Goal: Information Seeking & Learning: Learn about a topic

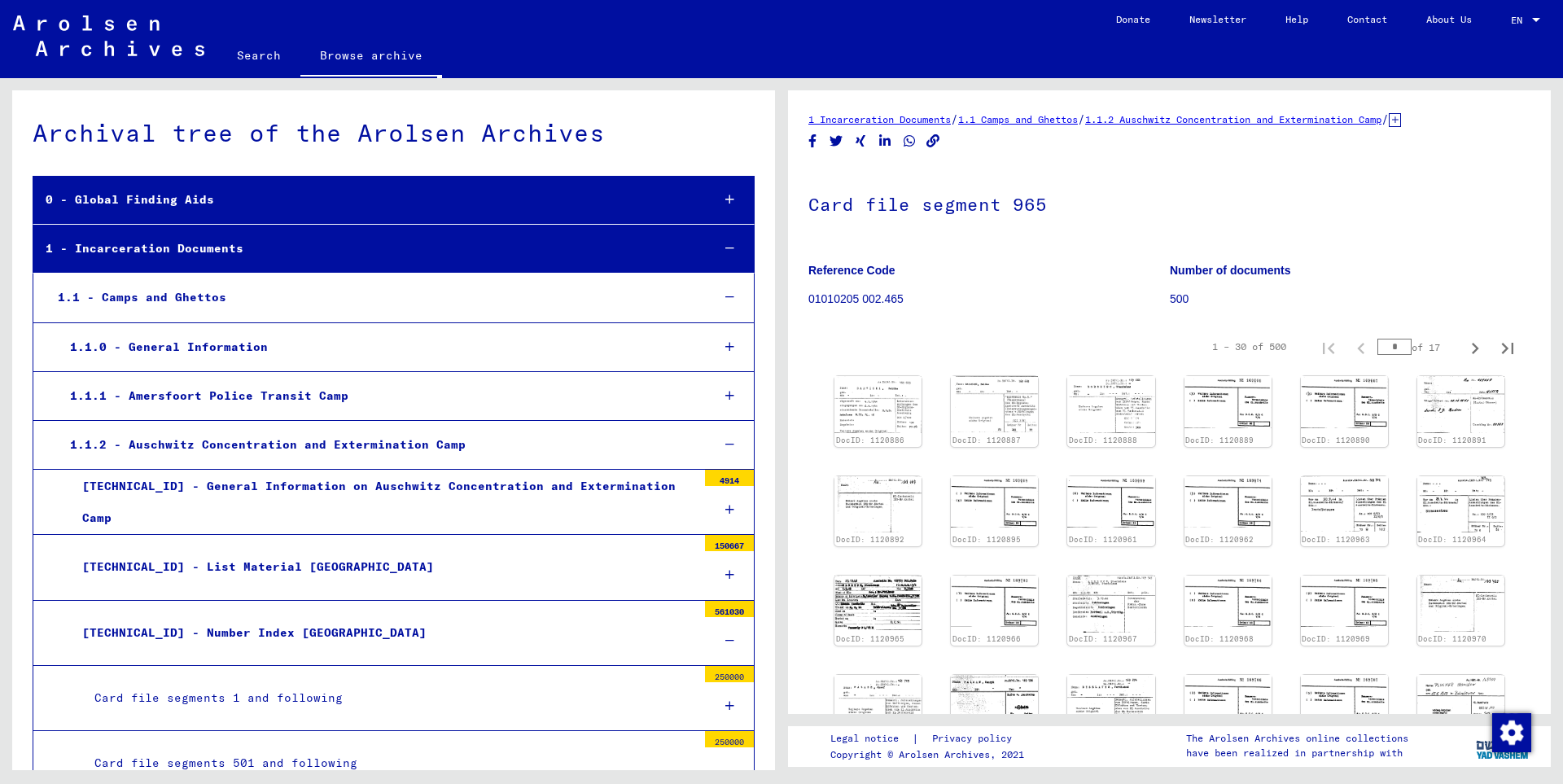
drag, startPoint x: 1371, startPoint y: 348, endPoint x: 1380, endPoint y: 364, distance: 18.4
click at [1412, 342] on input "*" at bounding box center [1394, 346] width 34 height 16
type input "**"
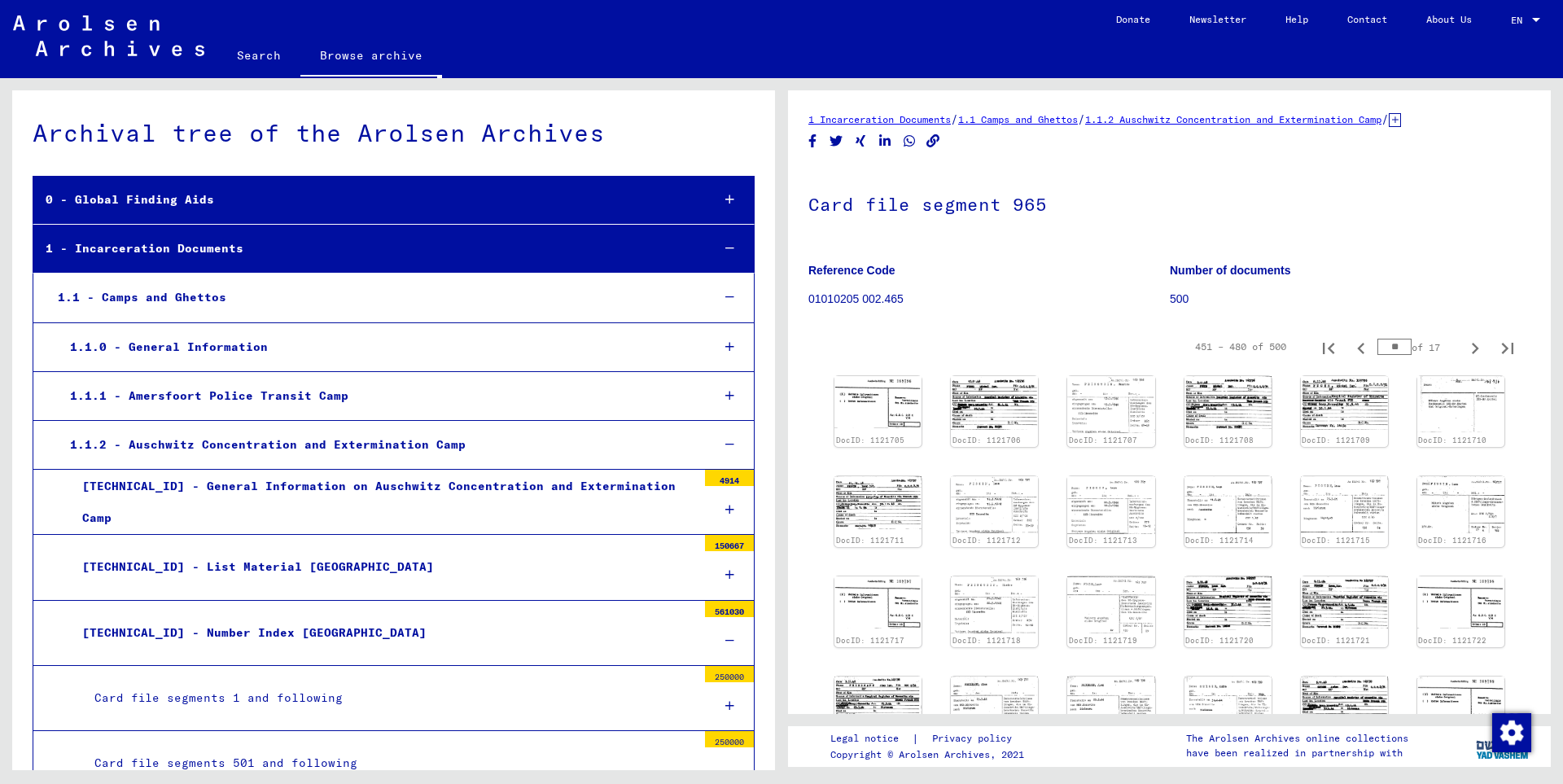
scroll to position [2988, 0]
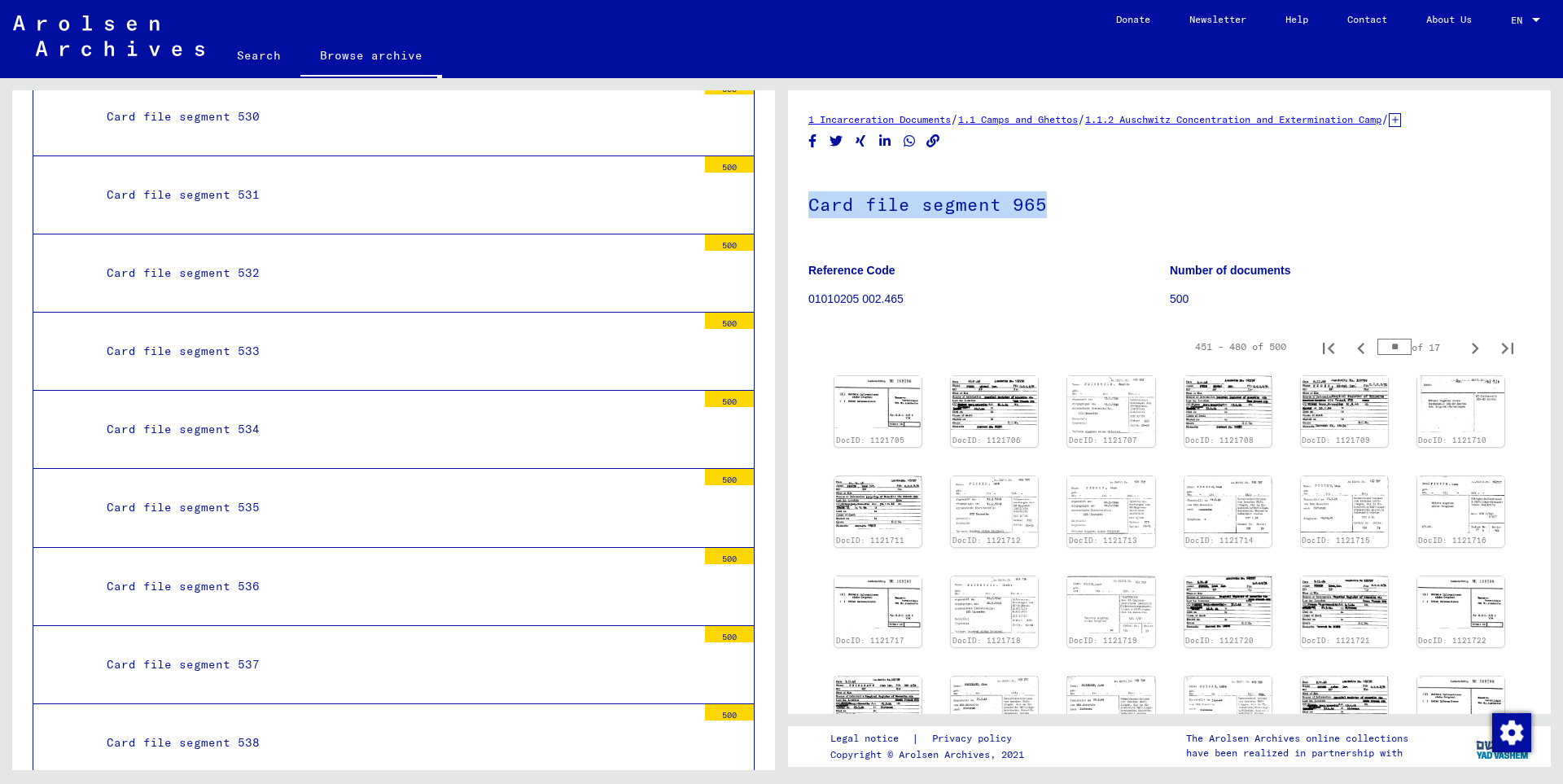
drag, startPoint x: 782, startPoint y: 203, endPoint x: 783, endPoint y: 262, distance: 59.0
click at [782, 263] on mat-grid-tile "Archival tree of the Arolsen Archives 0 - Global Finding Aids 1 - Incarceration…" at bounding box center [391, 424] width 782 height 692
click at [632, 238] on mat-tree-node "Card file segment 532 500" at bounding box center [394, 273] width 722 height 78
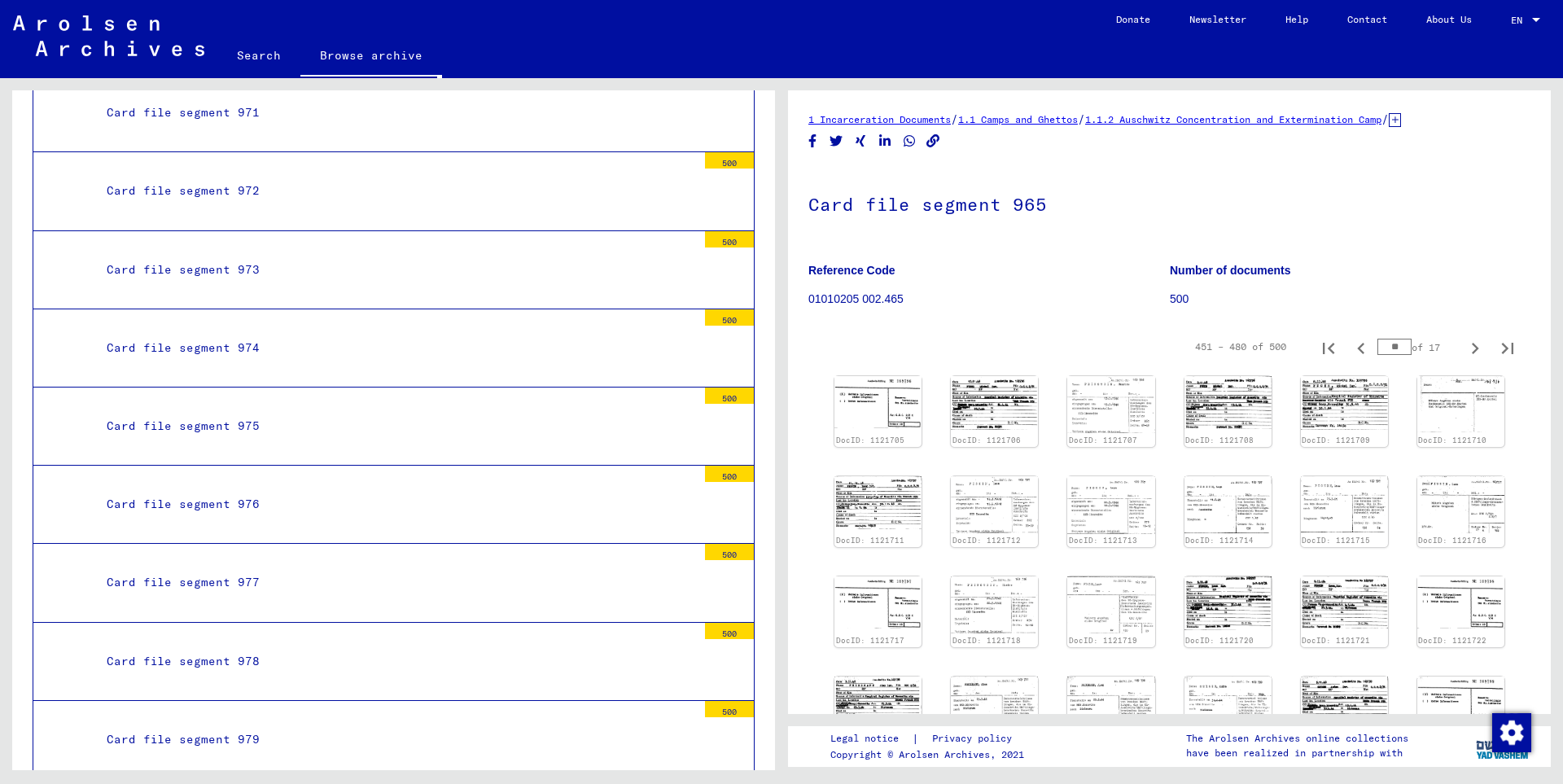
scroll to position [36924, 0]
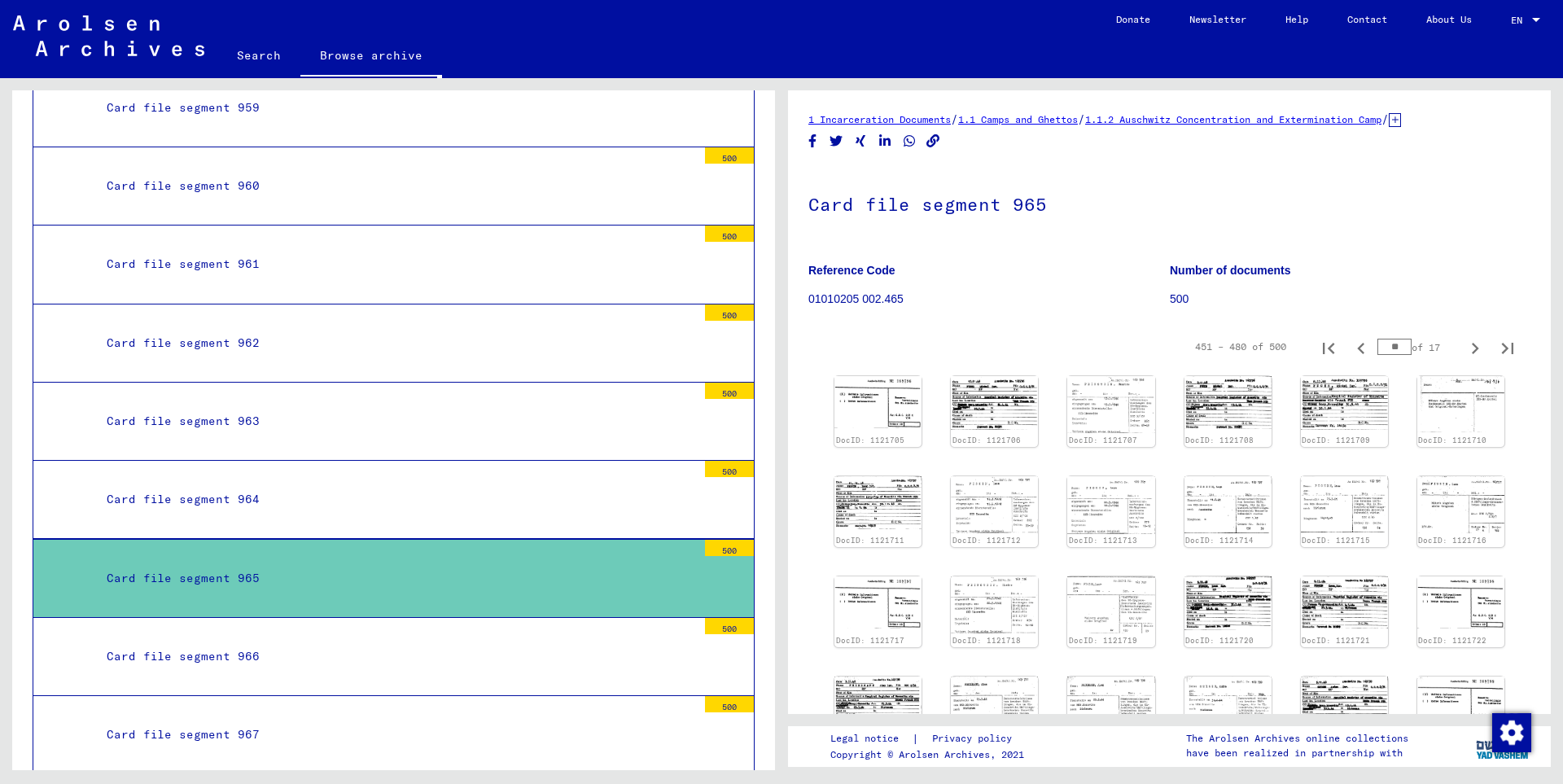
click at [320, 562] on div "Card file segment 965" at bounding box center [395, 578] width 602 height 32
click at [889, 420] on img at bounding box center [877, 401] width 92 height 54
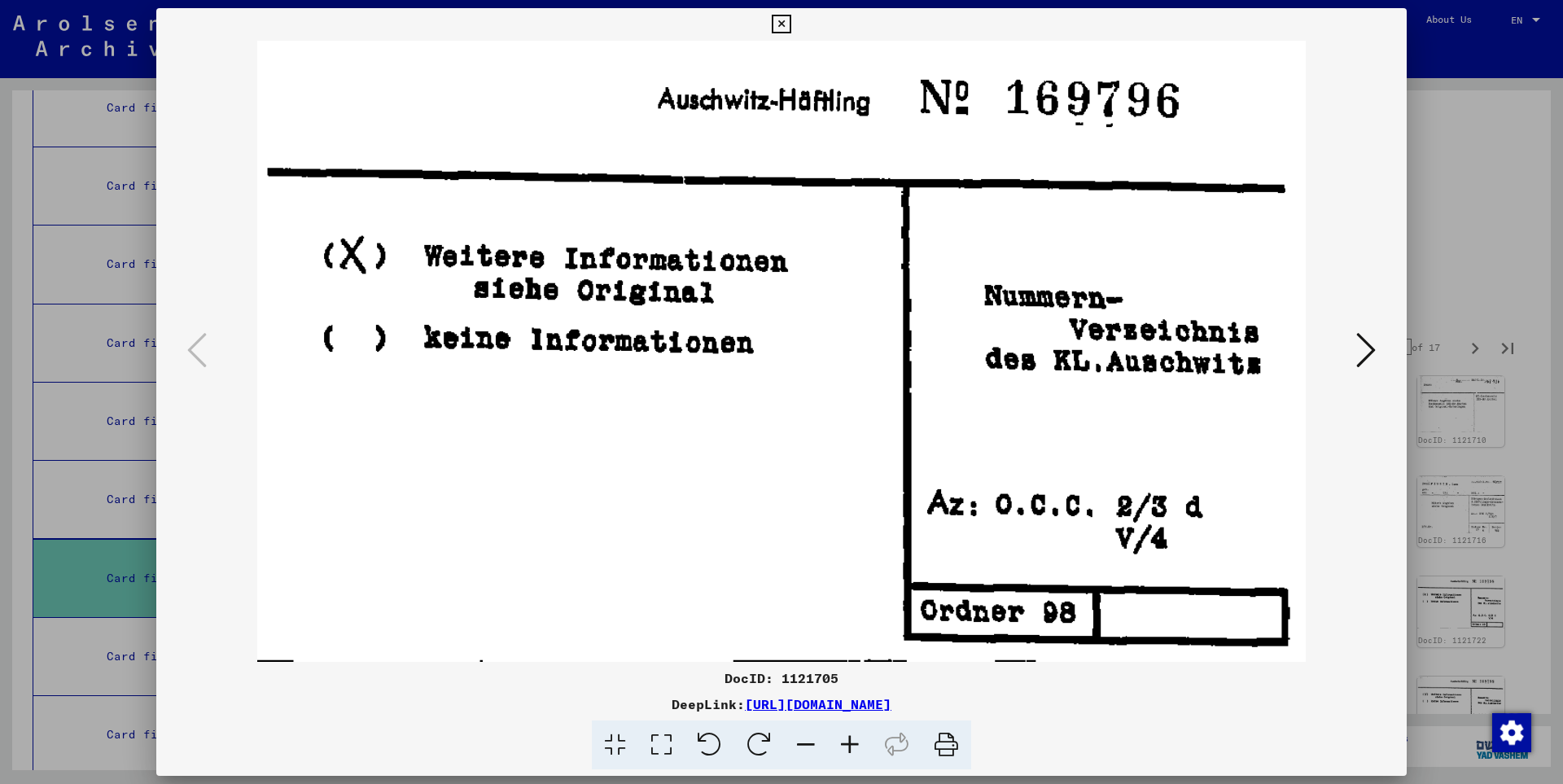
click at [1368, 347] on icon at bounding box center [1366, 350] width 19 height 39
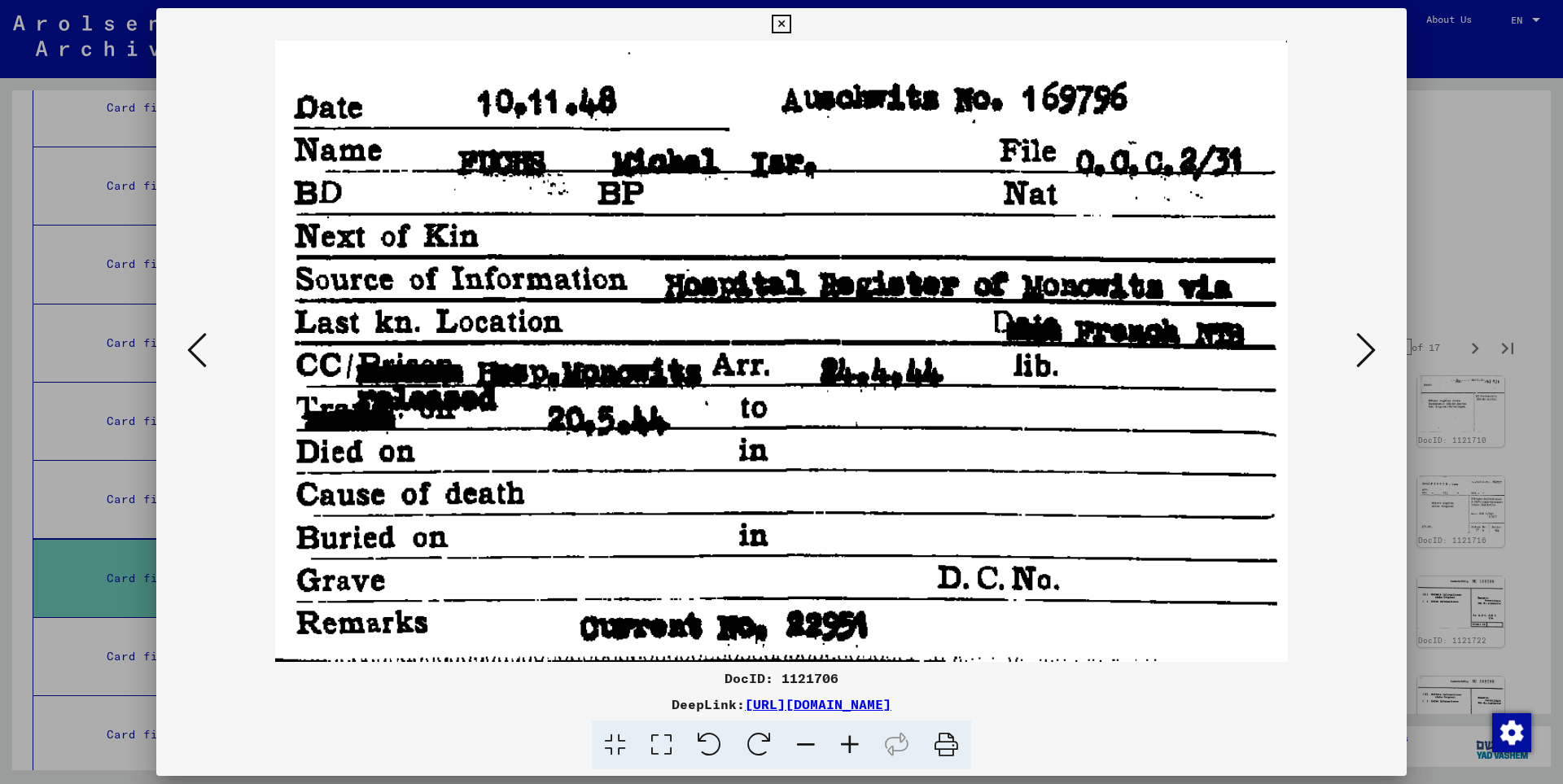
click at [1368, 347] on icon at bounding box center [1366, 350] width 19 height 39
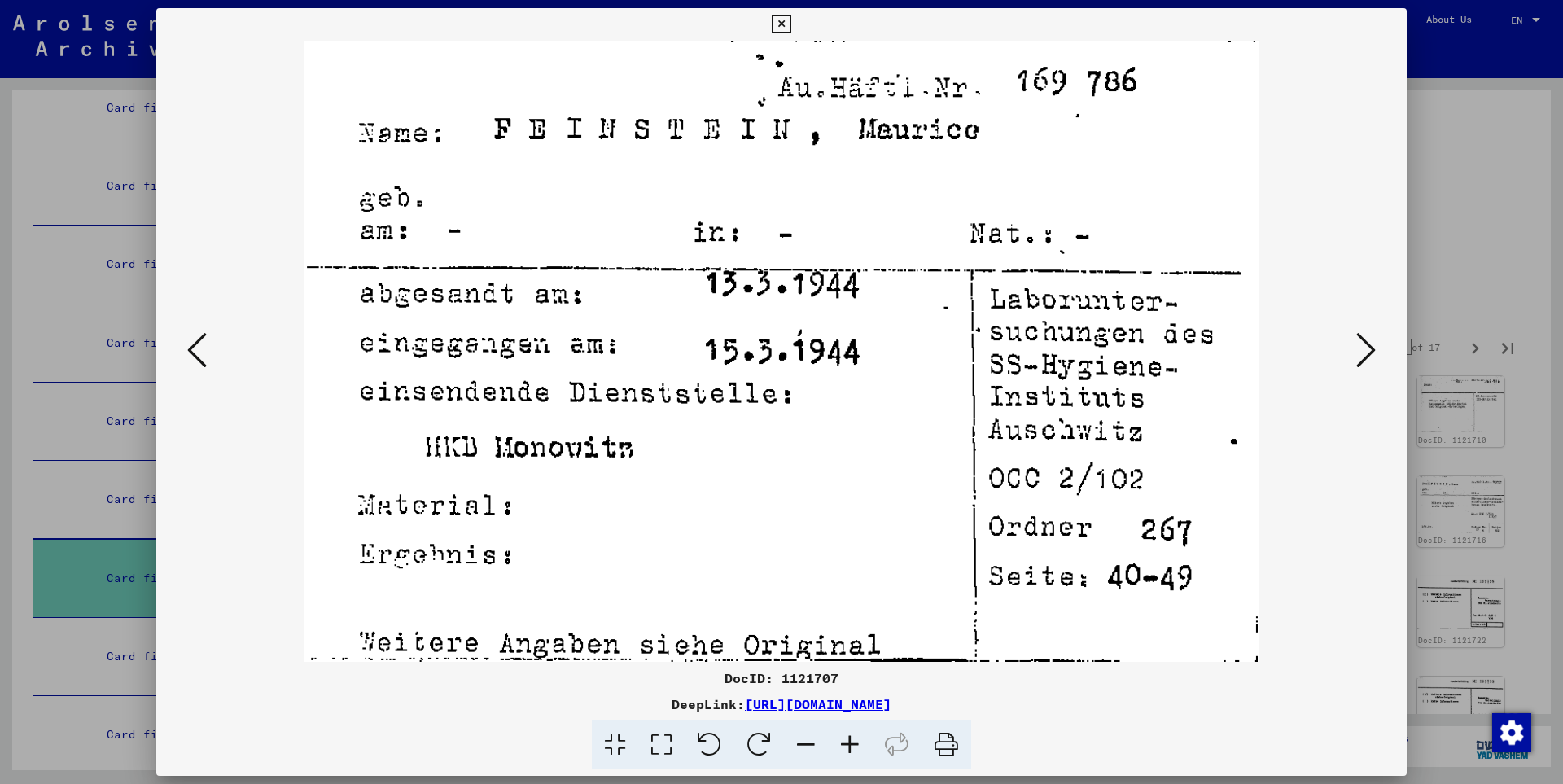
click at [1368, 347] on icon at bounding box center [1366, 350] width 19 height 39
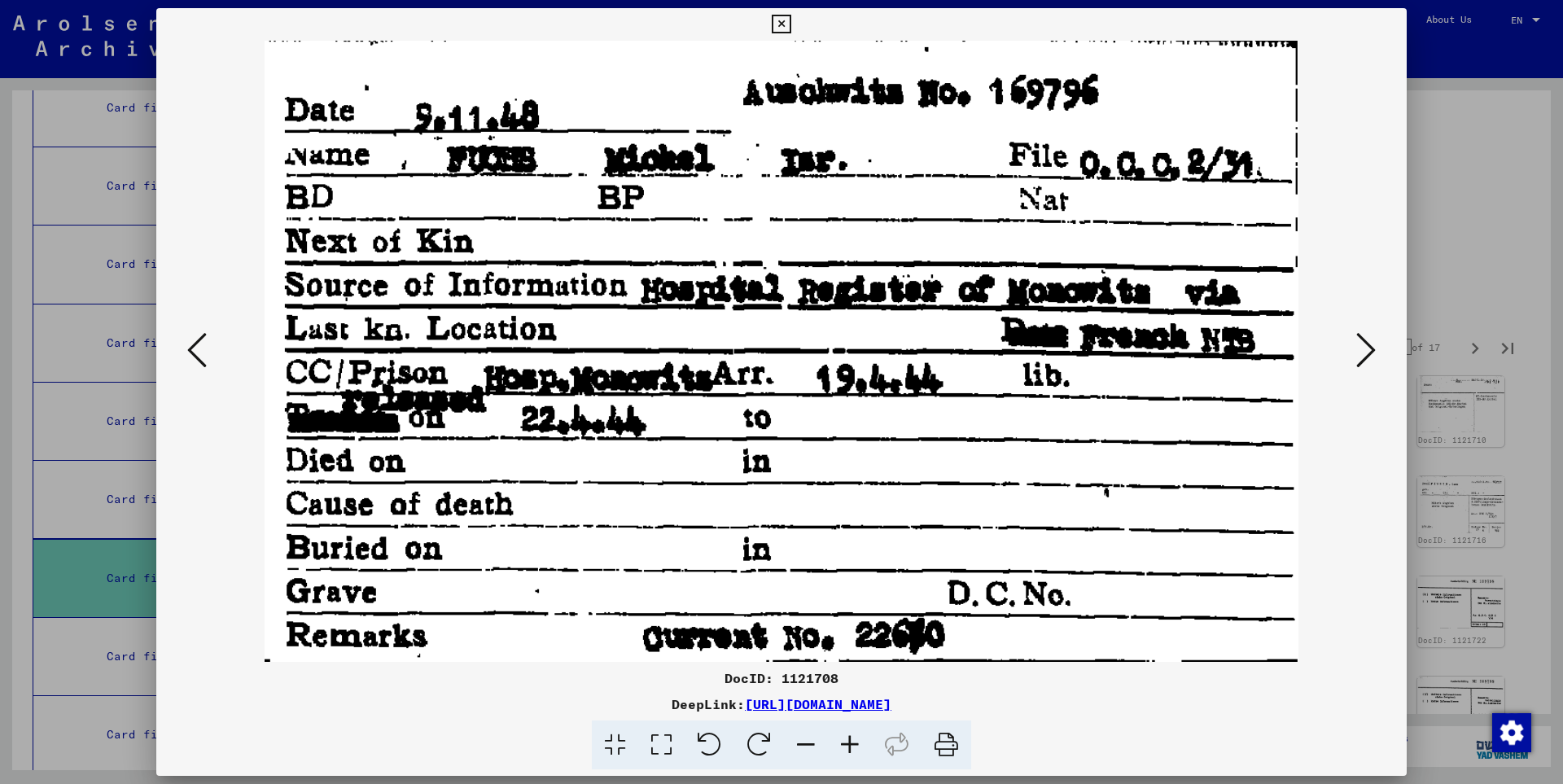
click at [1368, 347] on icon at bounding box center [1366, 350] width 19 height 39
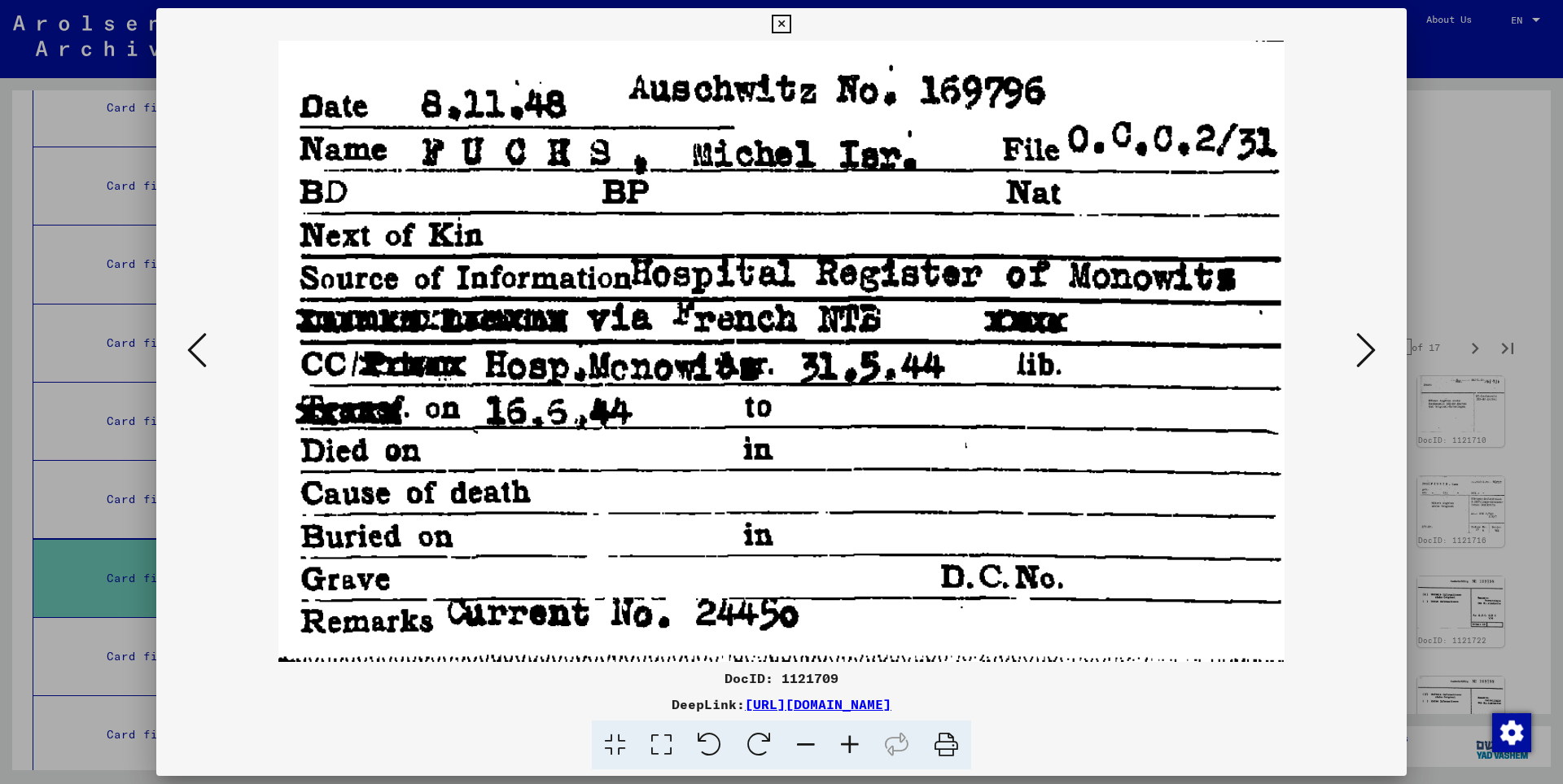
click at [1368, 347] on icon at bounding box center [1366, 350] width 19 height 39
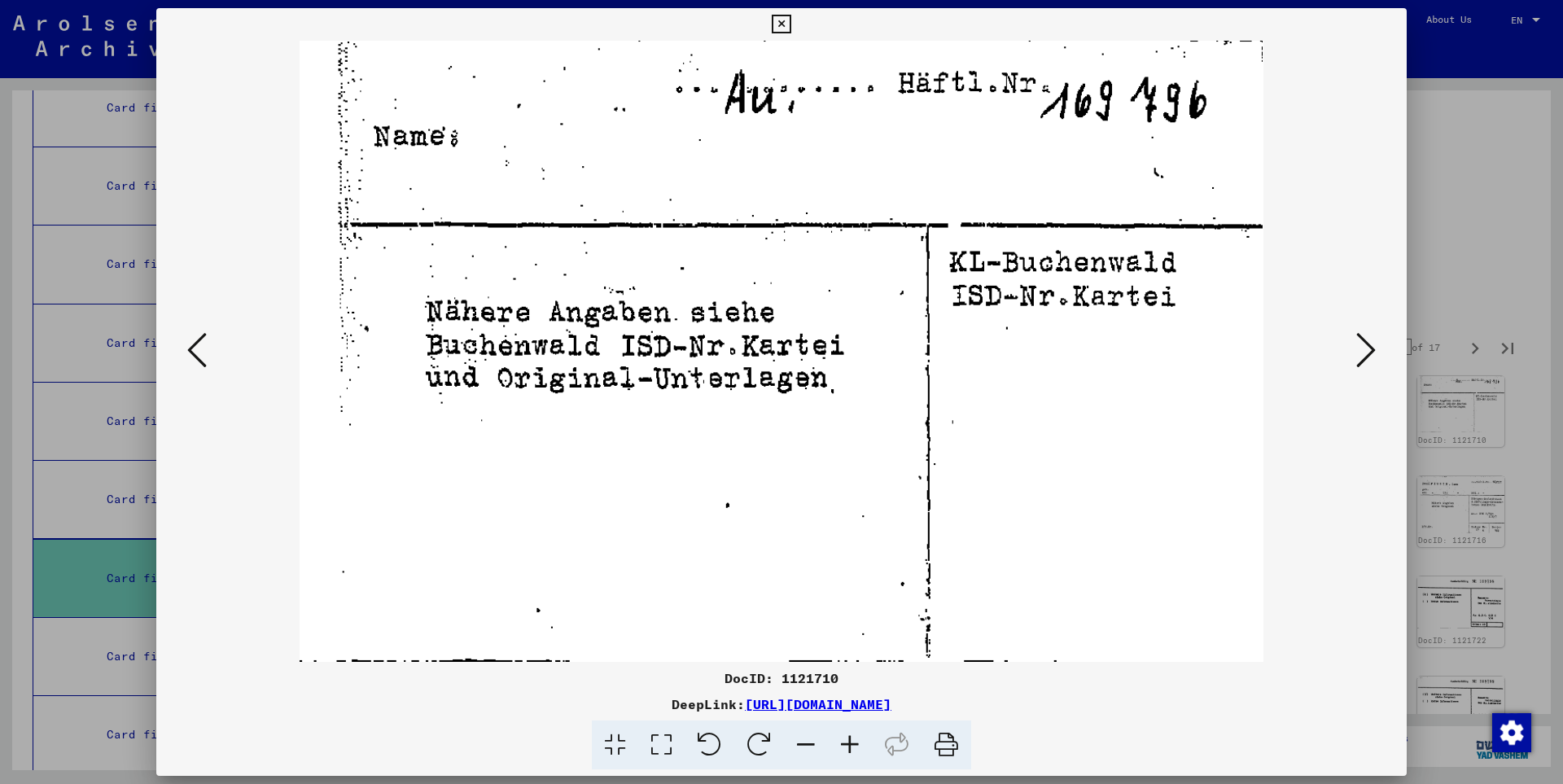
click at [1368, 347] on icon at bounding box center [1366, 350] width 19 height 39
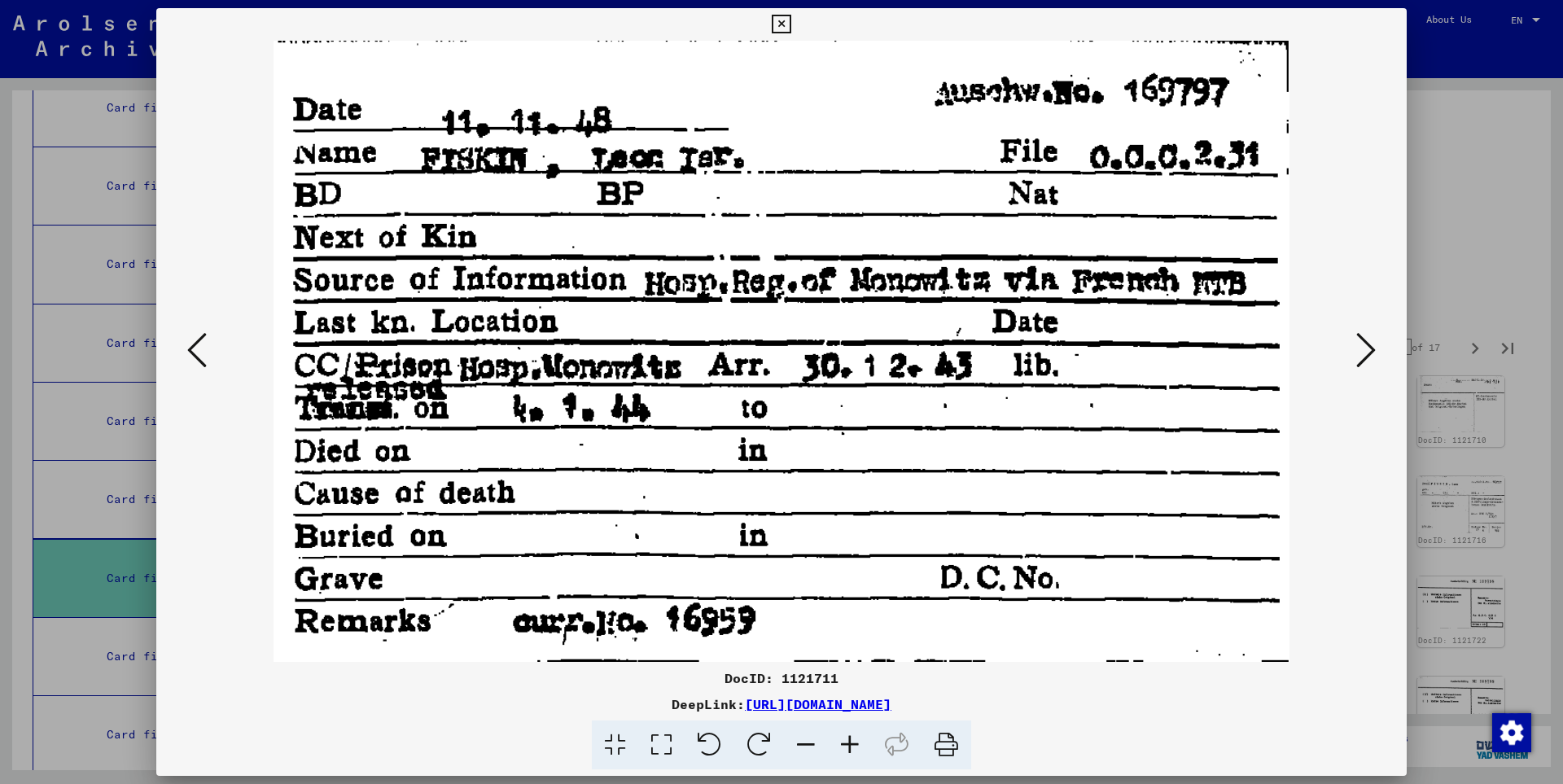
click at [1368, 348] on icon at bounding box center [1366, 350] width 19 height 39
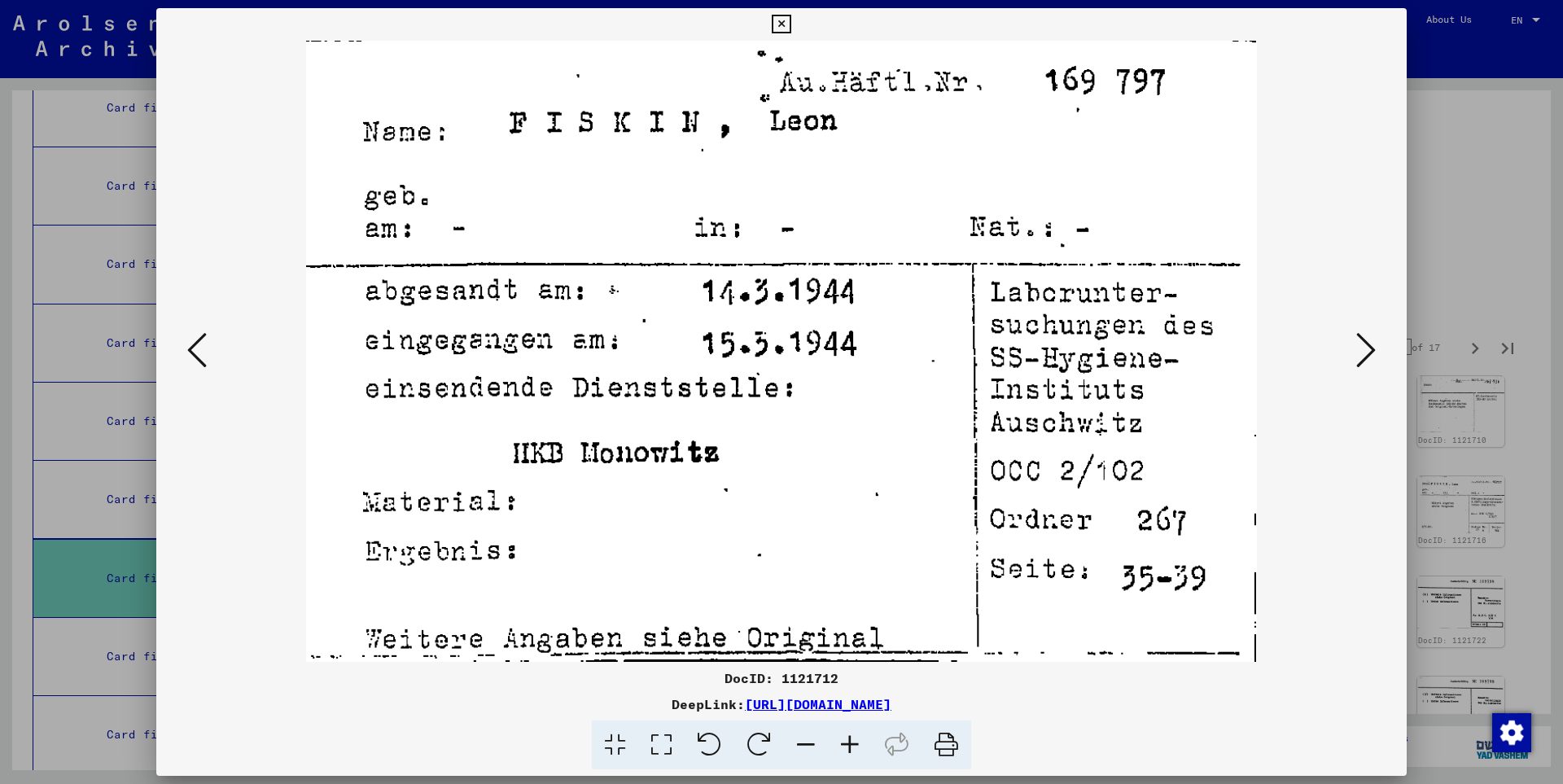
click at [1368, 348] on icon at bounding box center [1366, 350] width 19 height 39
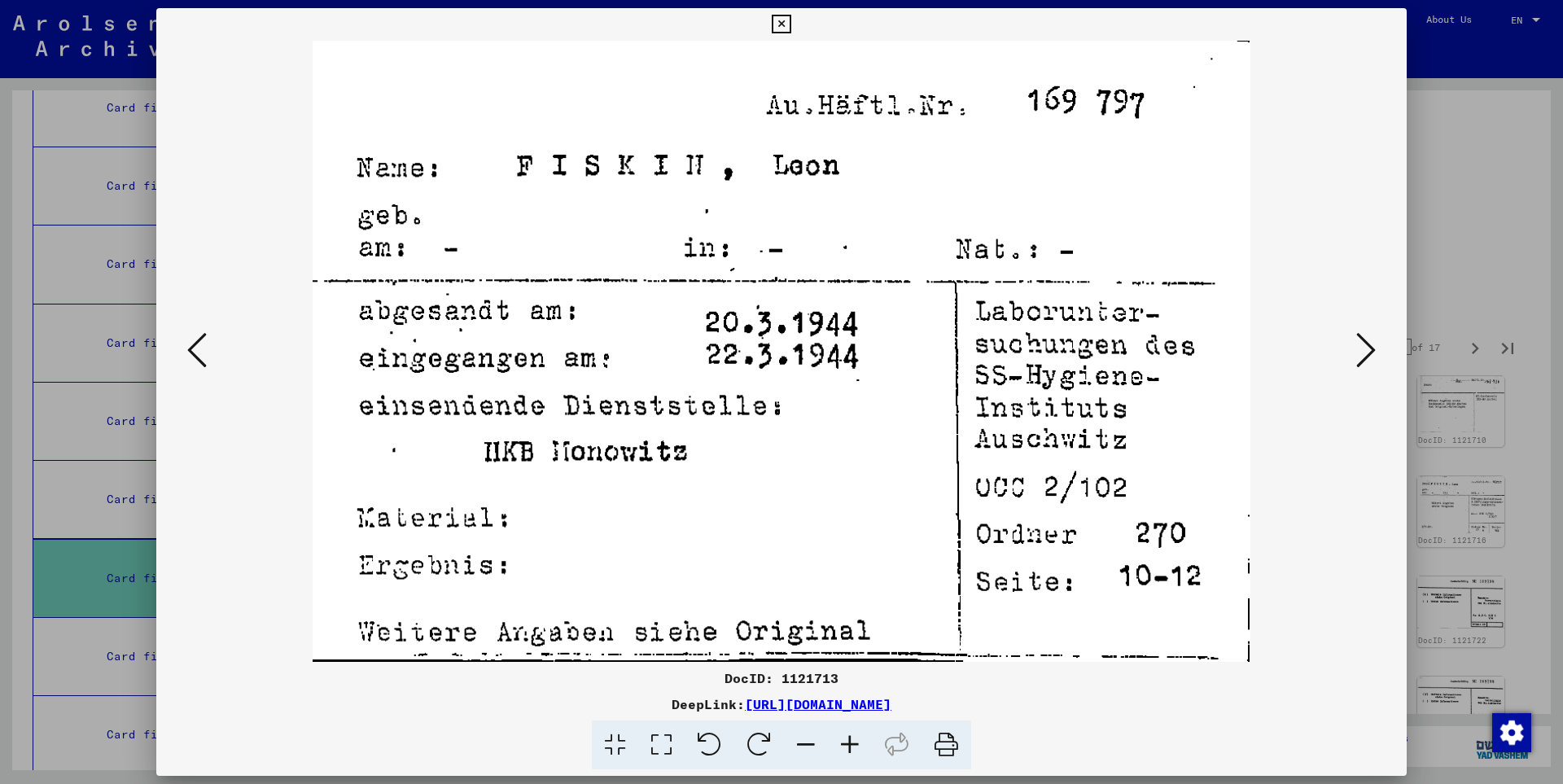
click at [1368, 348] on icon at bounding box center [1366, 350] width 19 height 39
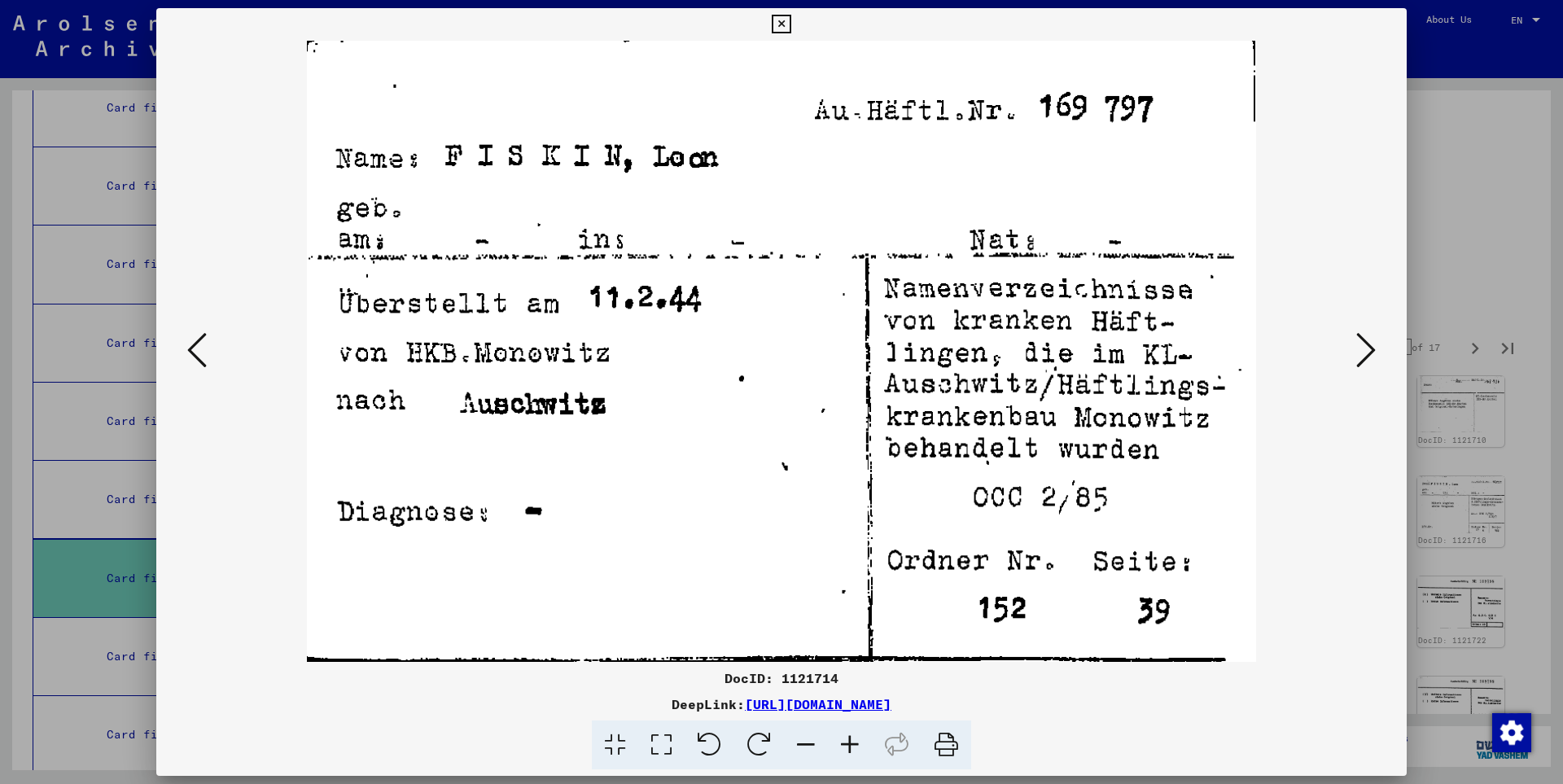
click at [1368, 348] on icon at bounding box center [1366, 350] width 19 height 39
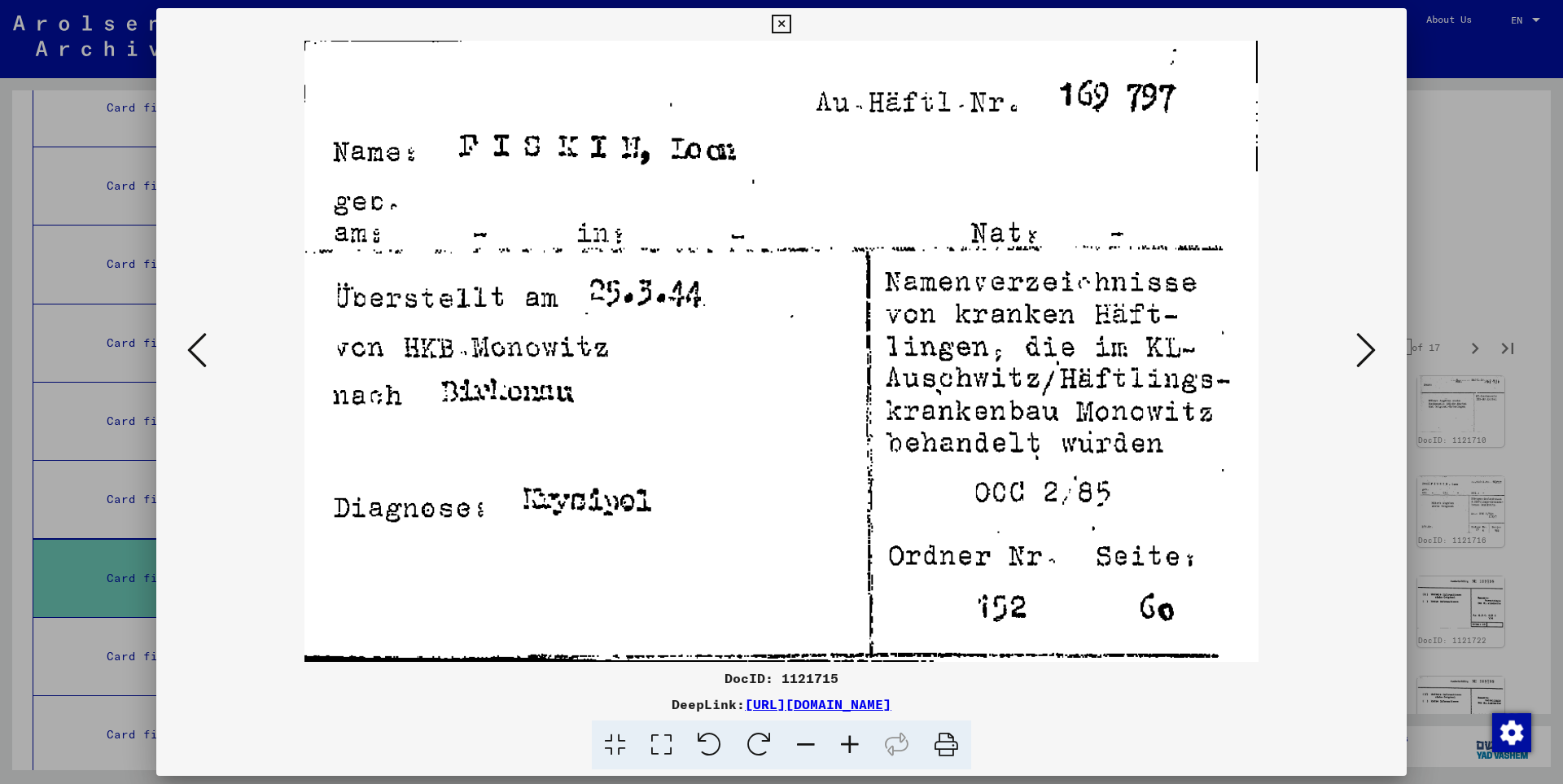
click at [1368, 348] on icon at bounding box center [1366, 350] width 19 height 39
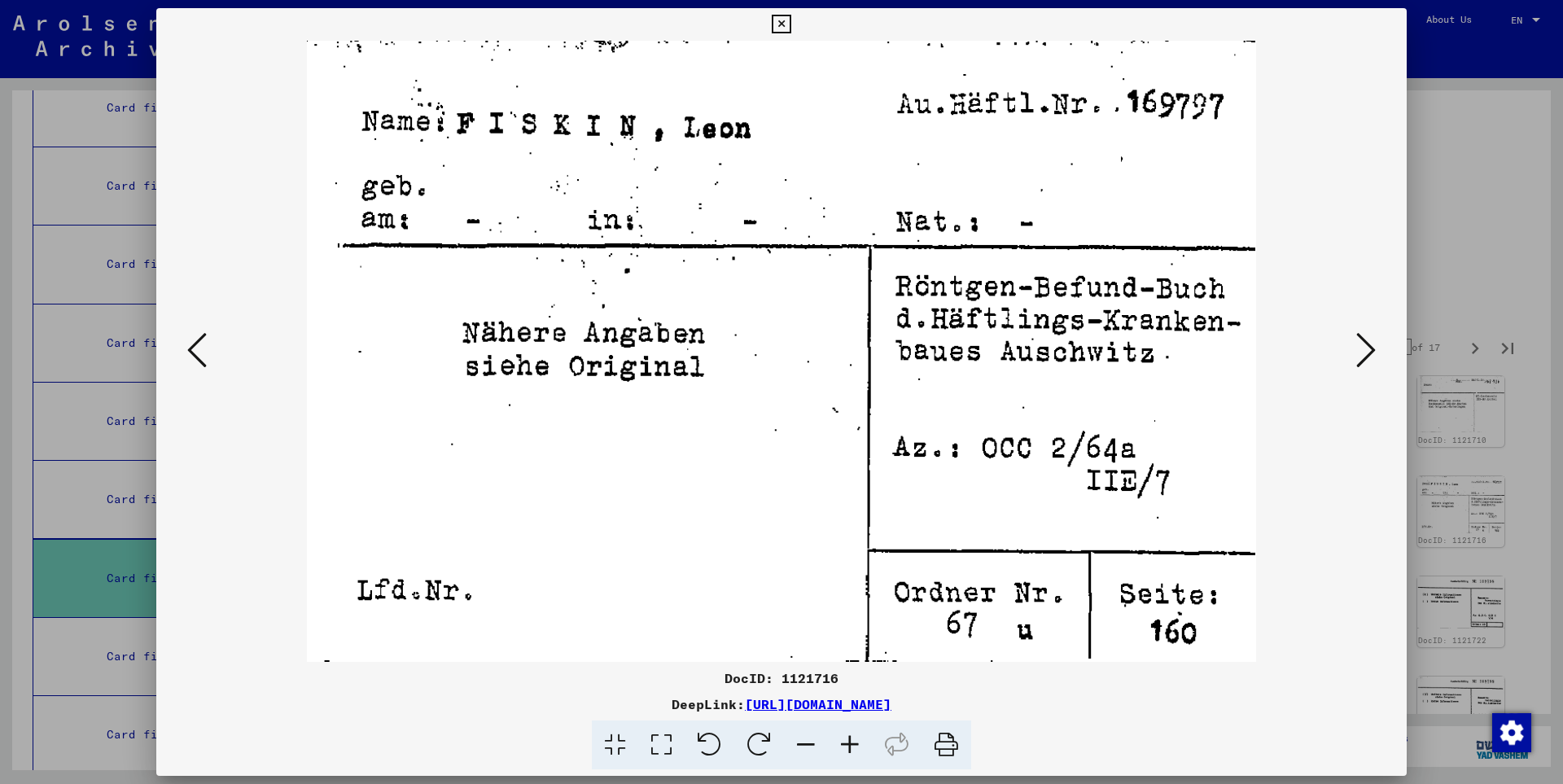
click at [1368, 348] on icon at bounding box center [1366, 350] width 19 height 39
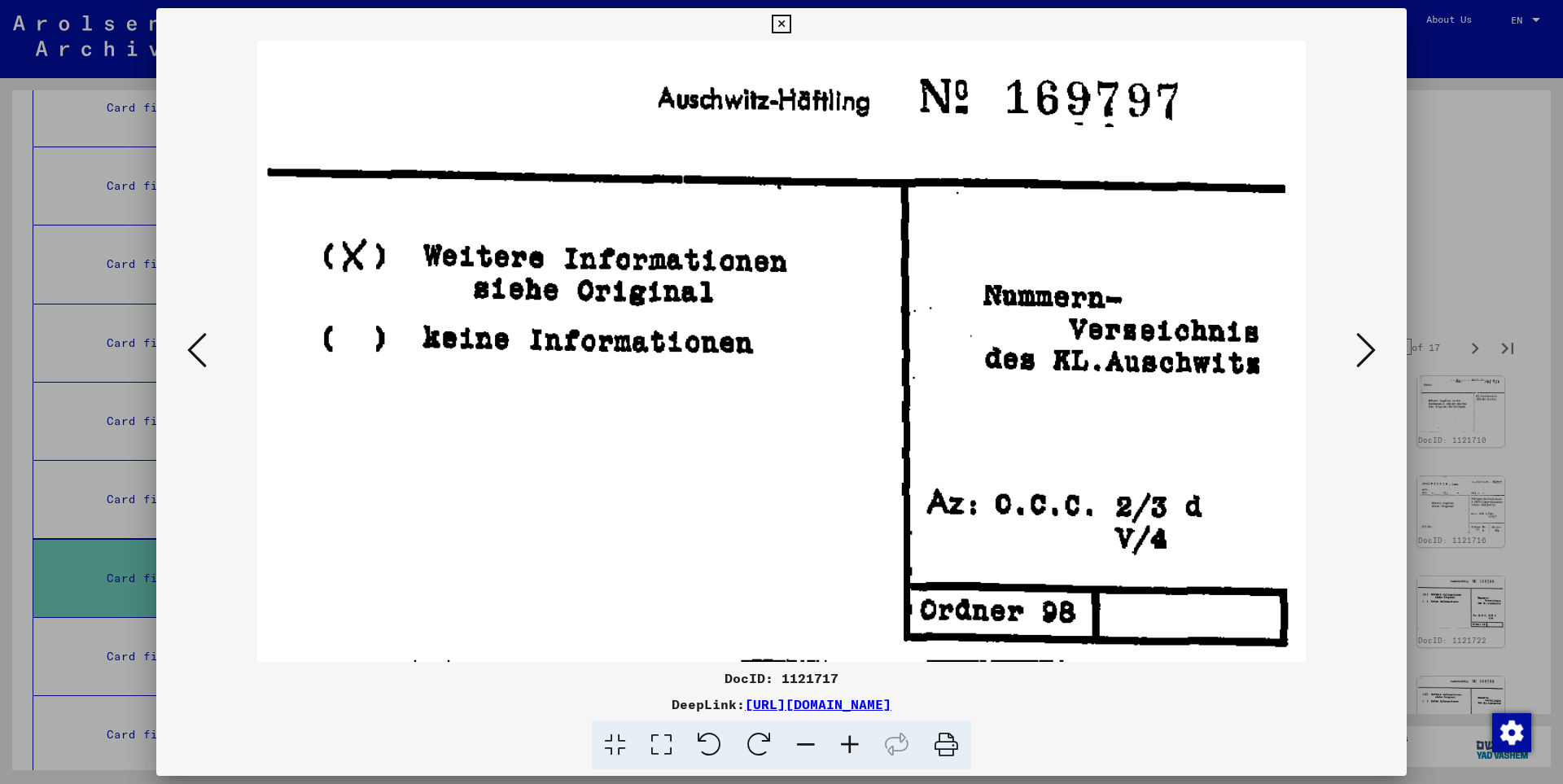
click at [1368, 348] on icon at bounding box center [1366, 350] width 19 height 39
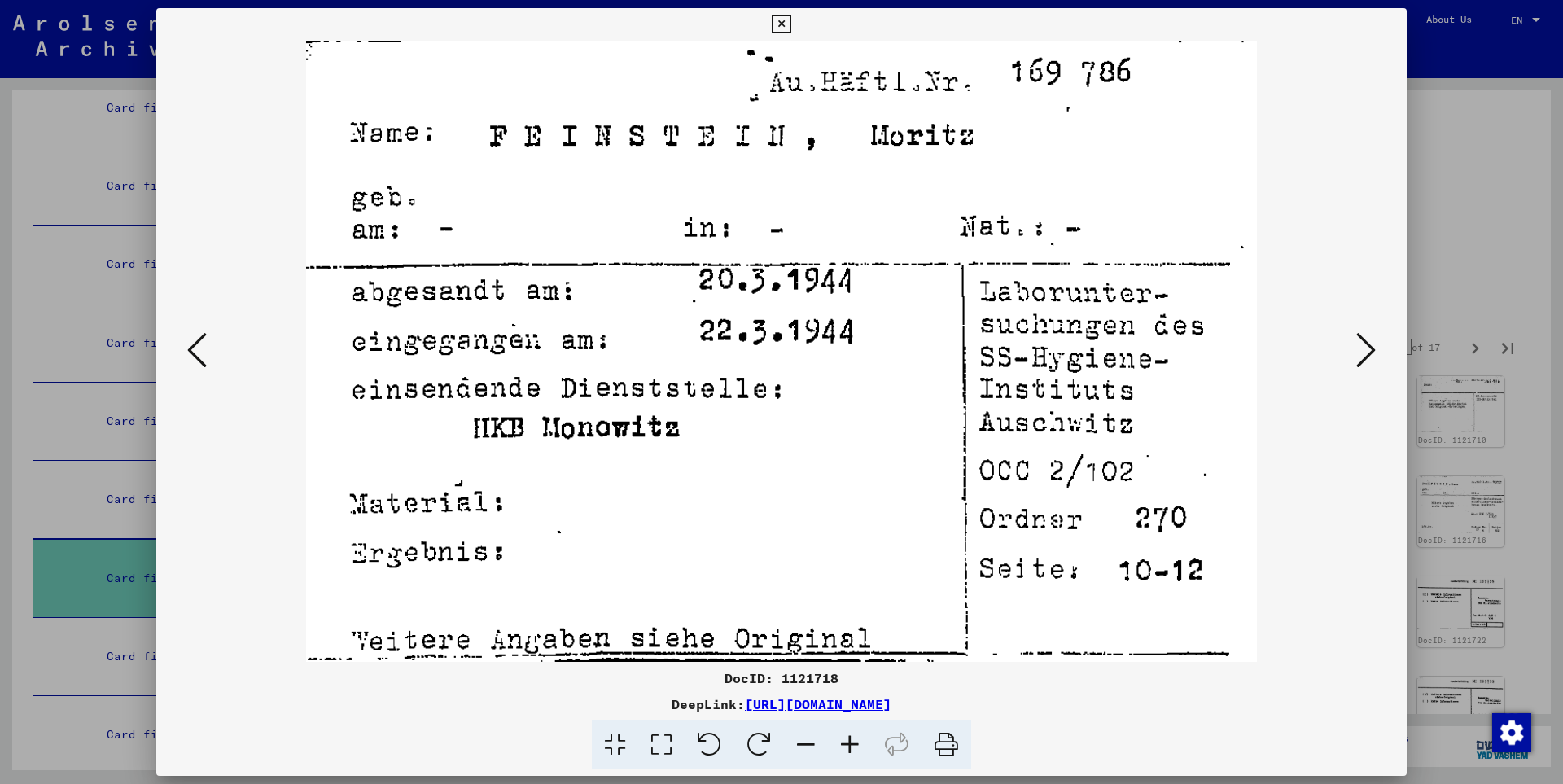
click at [1368, 348] on icon at bounding box center [1366, 350] width 19 height 39
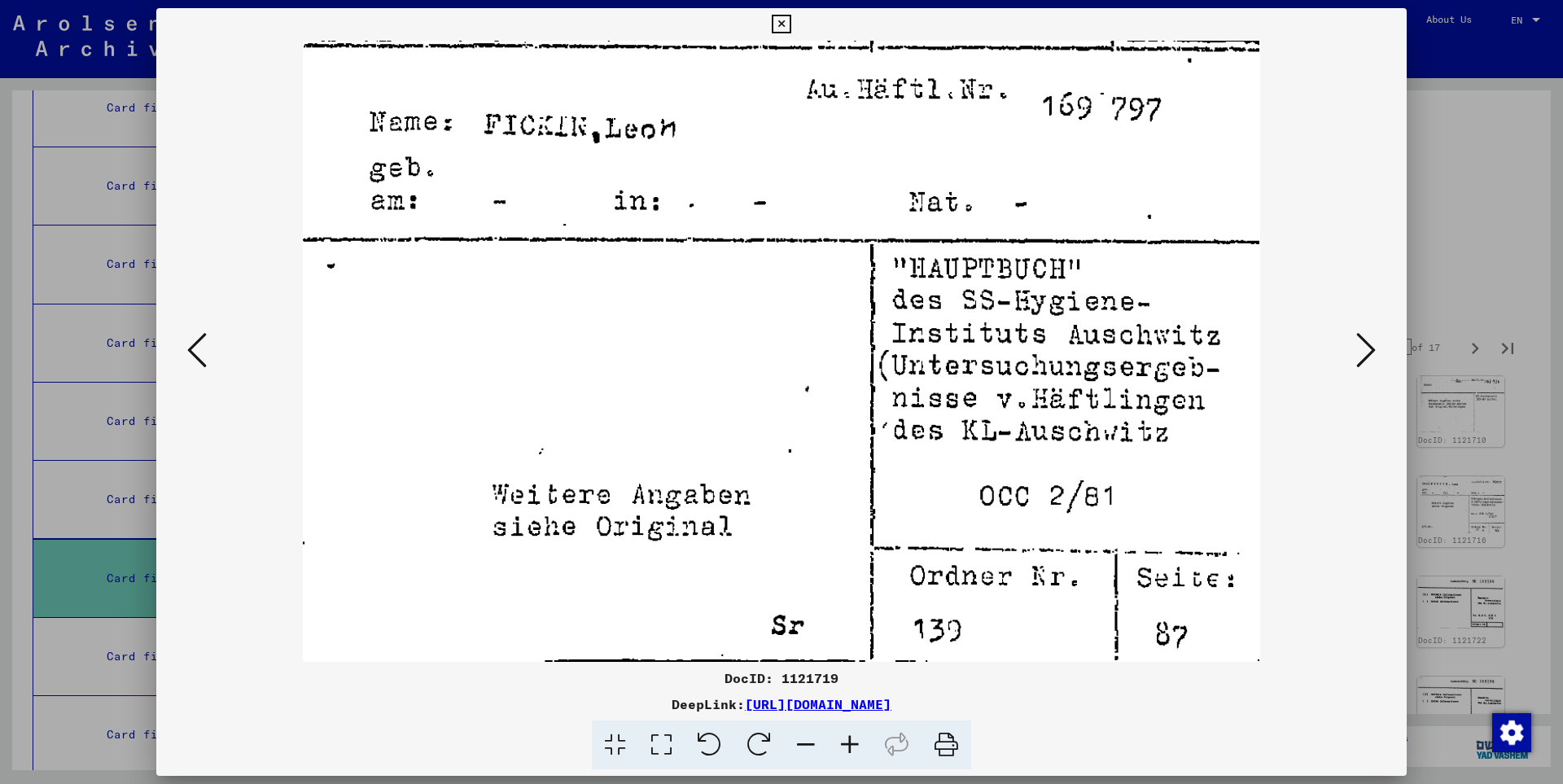
click at [1368, 348] on icon at bounding box center [1366, 350] width 19 height 39
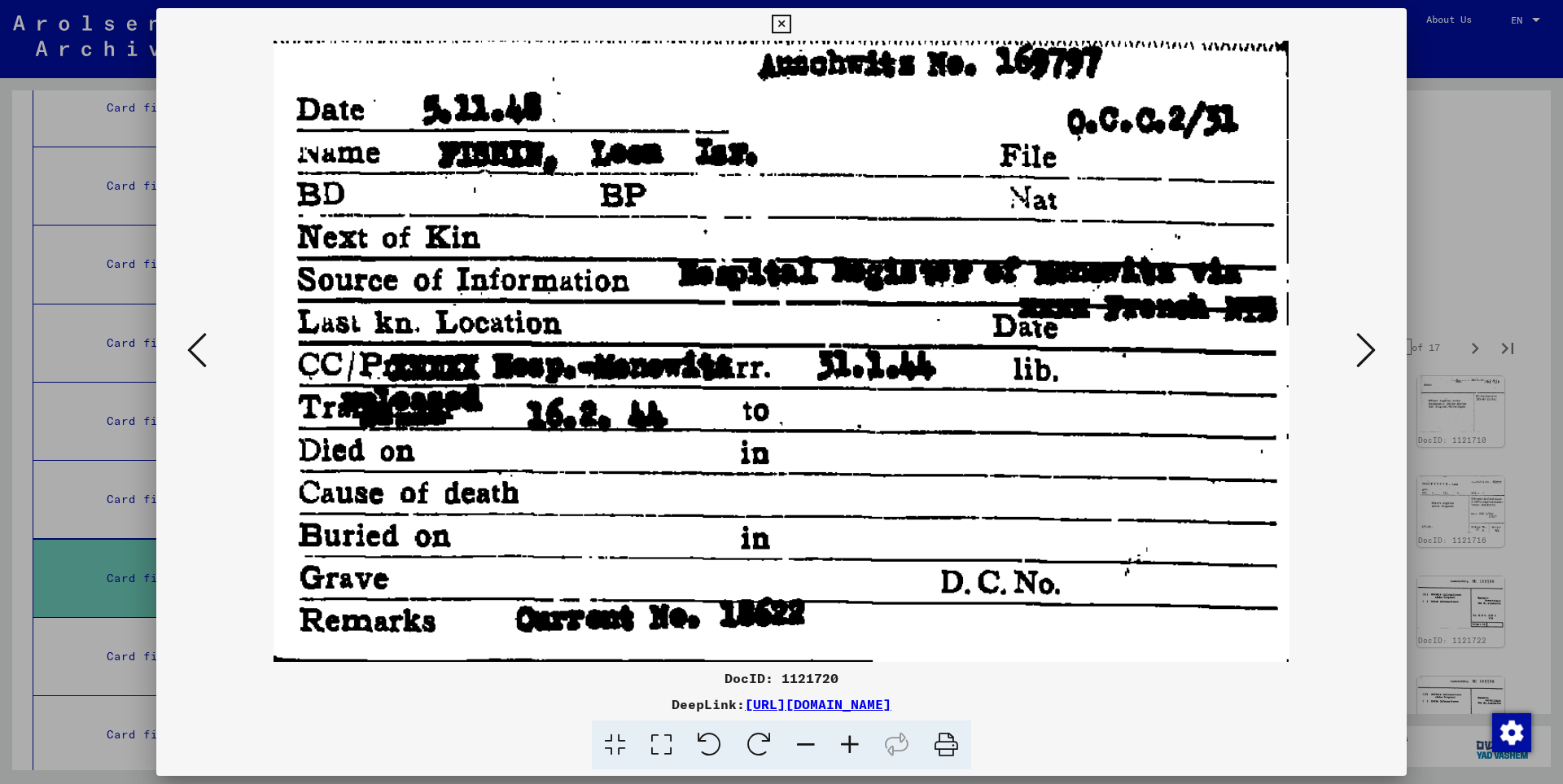
click at [1368, 348] on icon at bounding box center [1366, 350] width 19 height 39
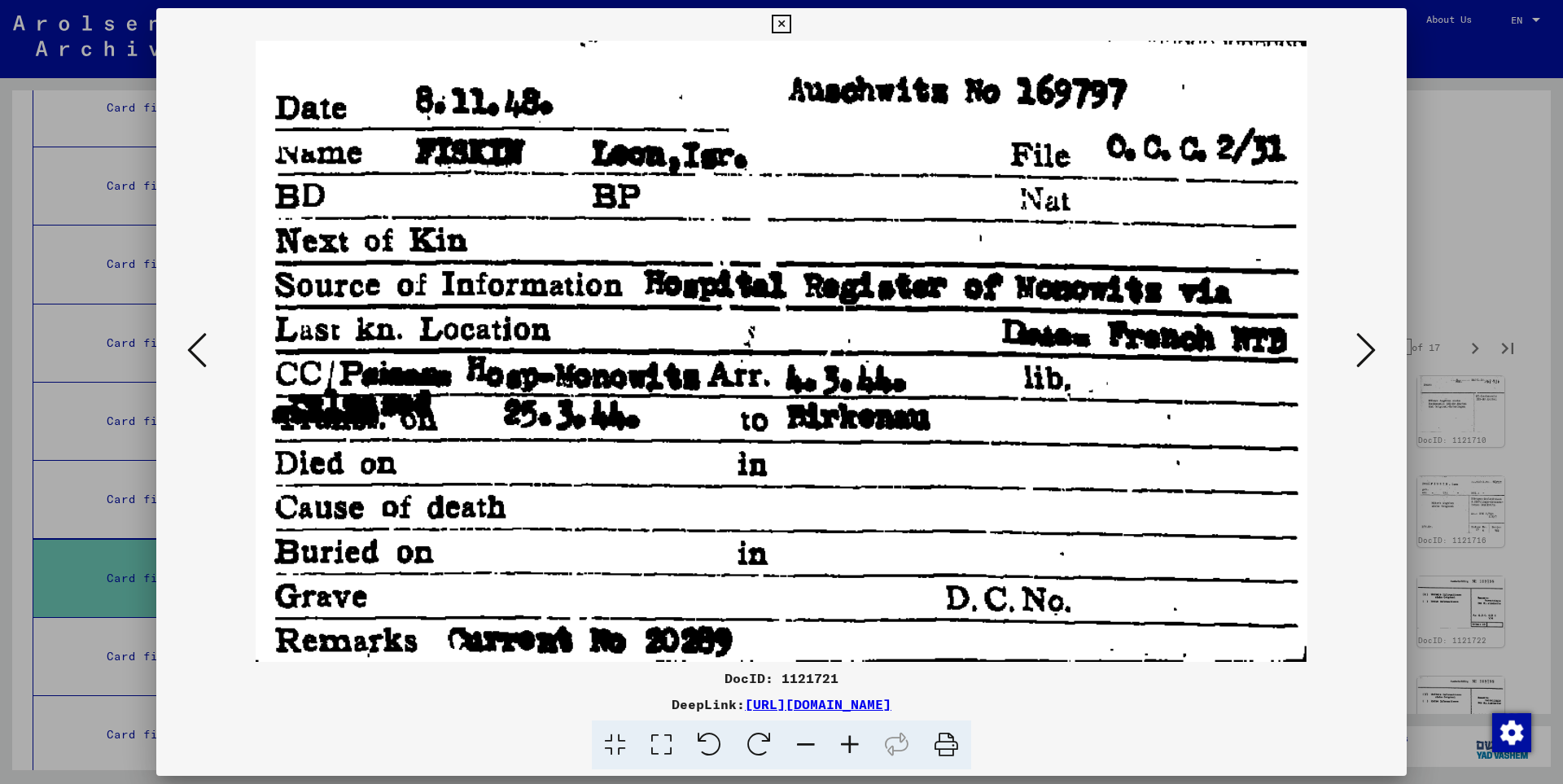
click at [1368, 348] on icon at bounding box center [1366, 350] width 19 height 39
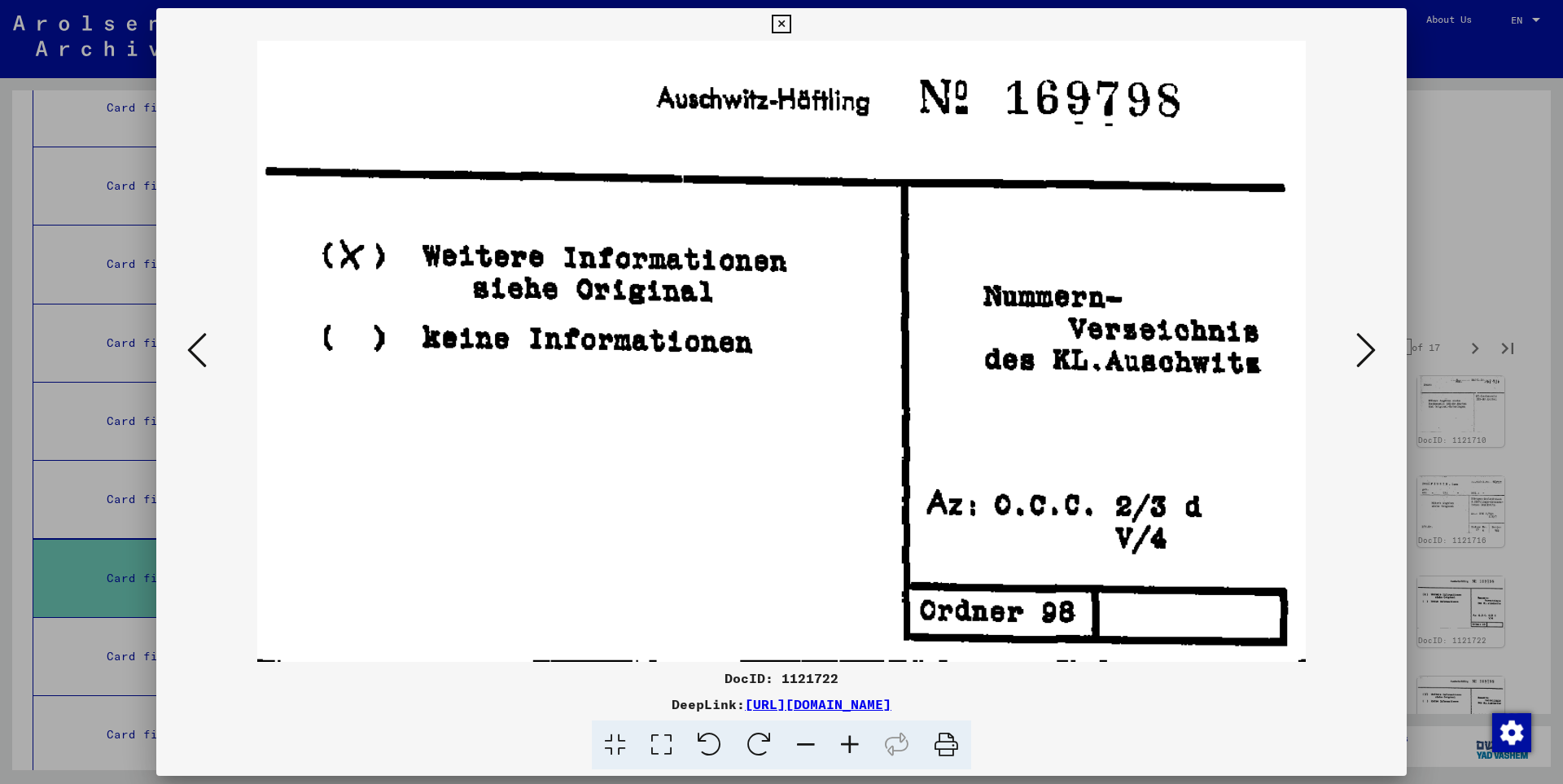
click at [1368, 348] on icon at bounding box center [1366, 350] width 19 height 39
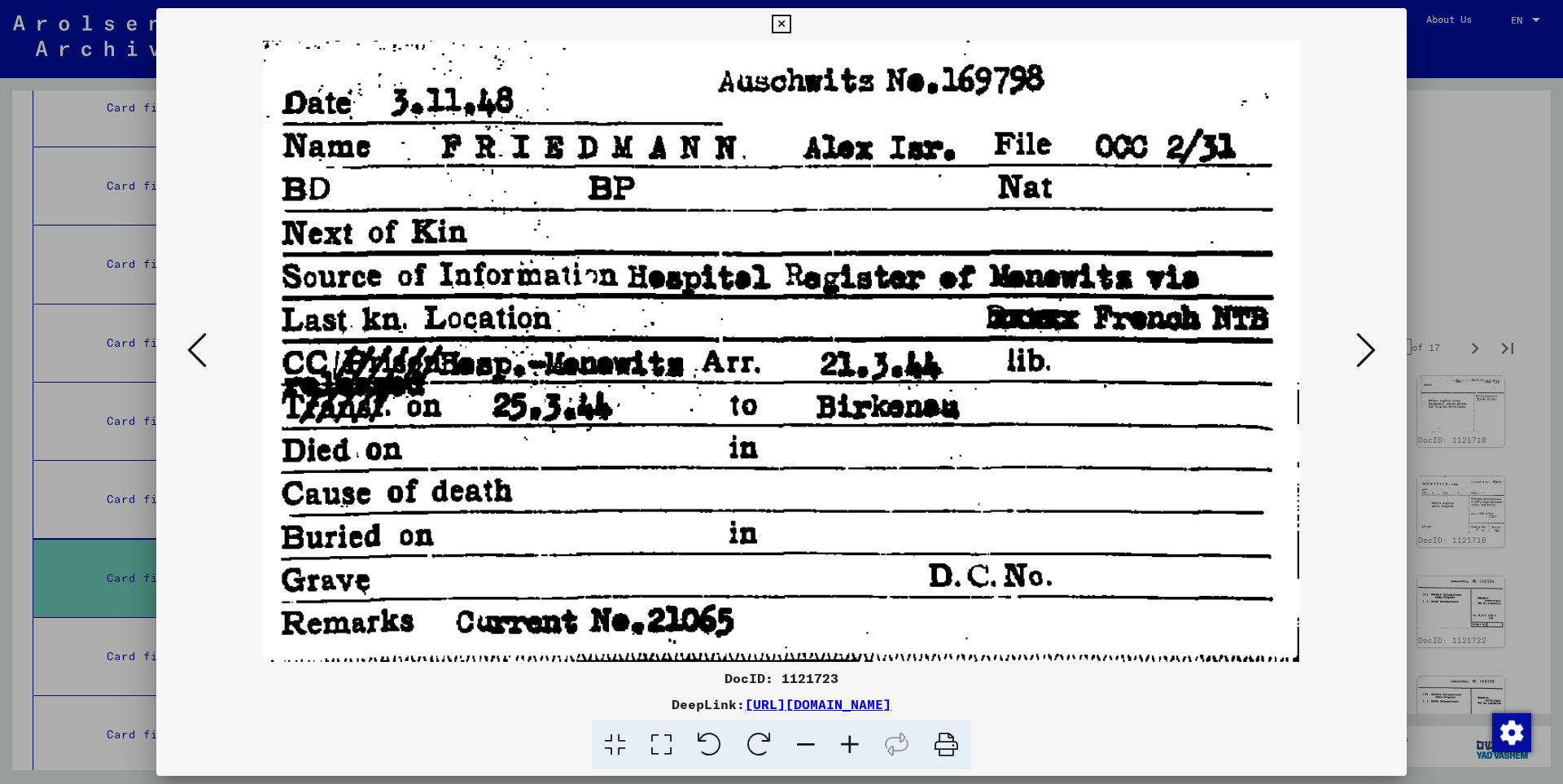
click at [1368, 348] on icon at bounding box center [1366, 350] width 19 height 39
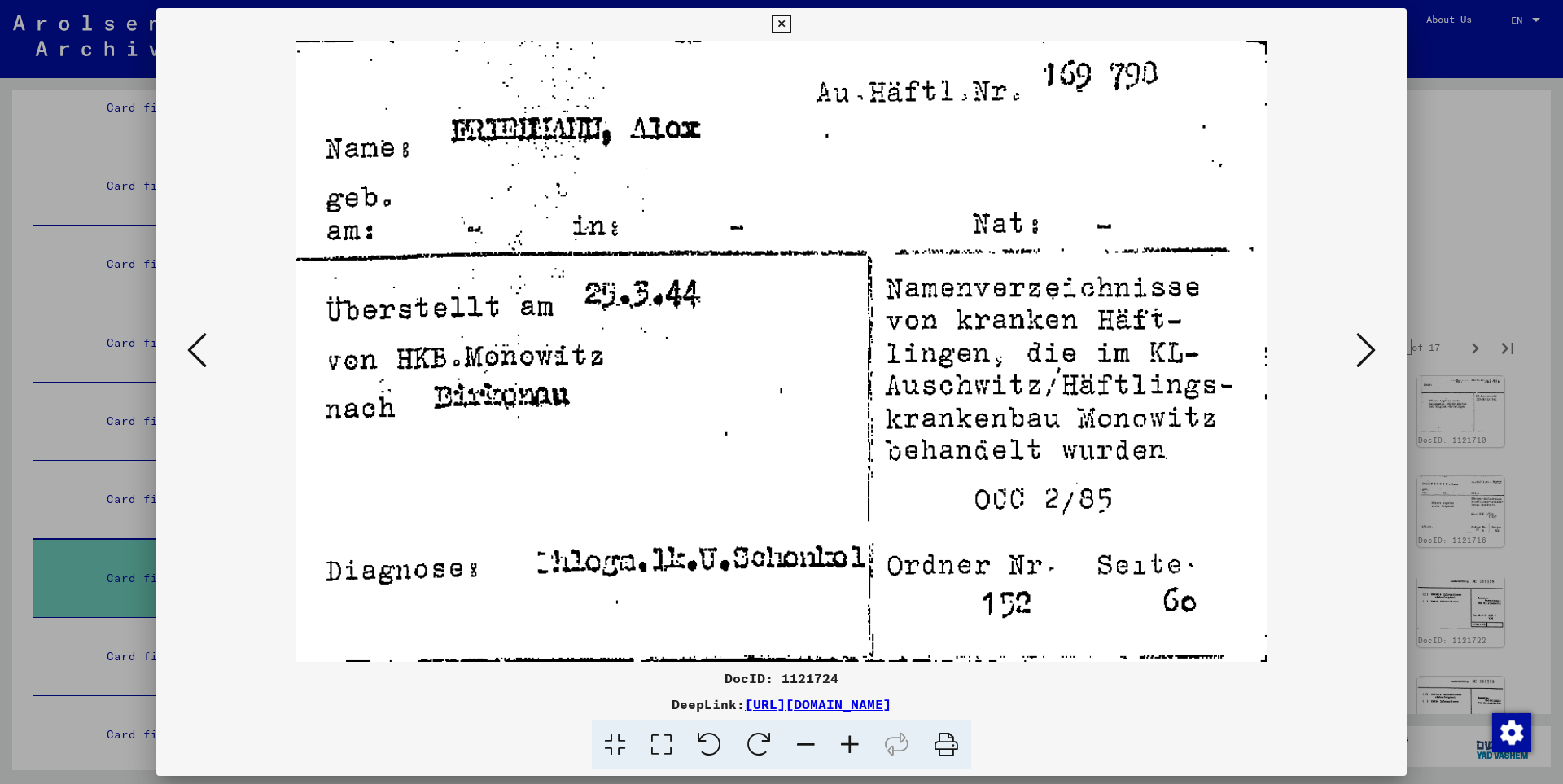
click at [1368, 348] on icon at bounding box center [1366, 350] width 19 height 39
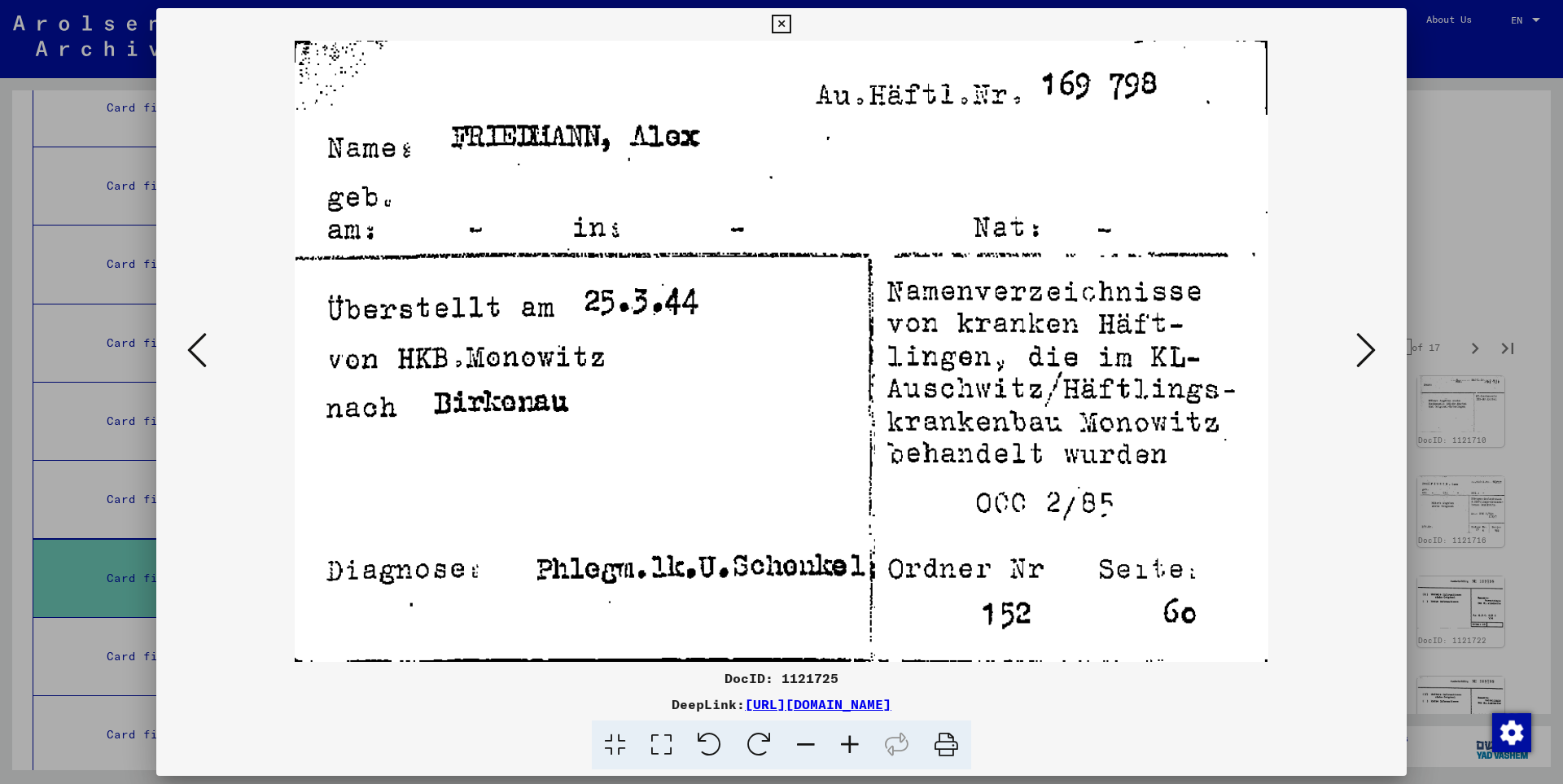
click at [1368, 348] on icon at bounding box center [1366, 350] width 19 height 39
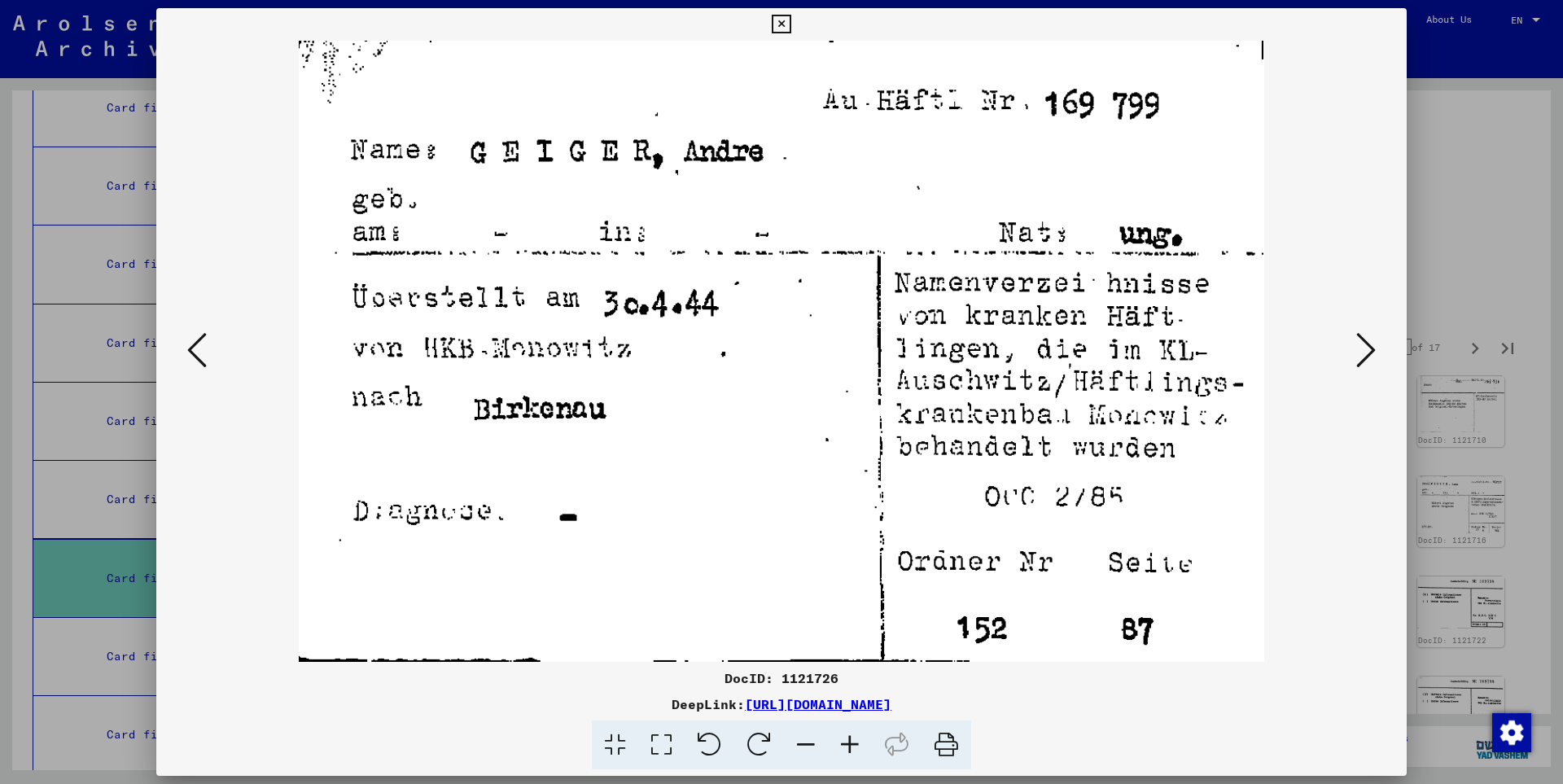
click at [1368, 348] on icon at bounding box center [1366, 350] width 19 height 39
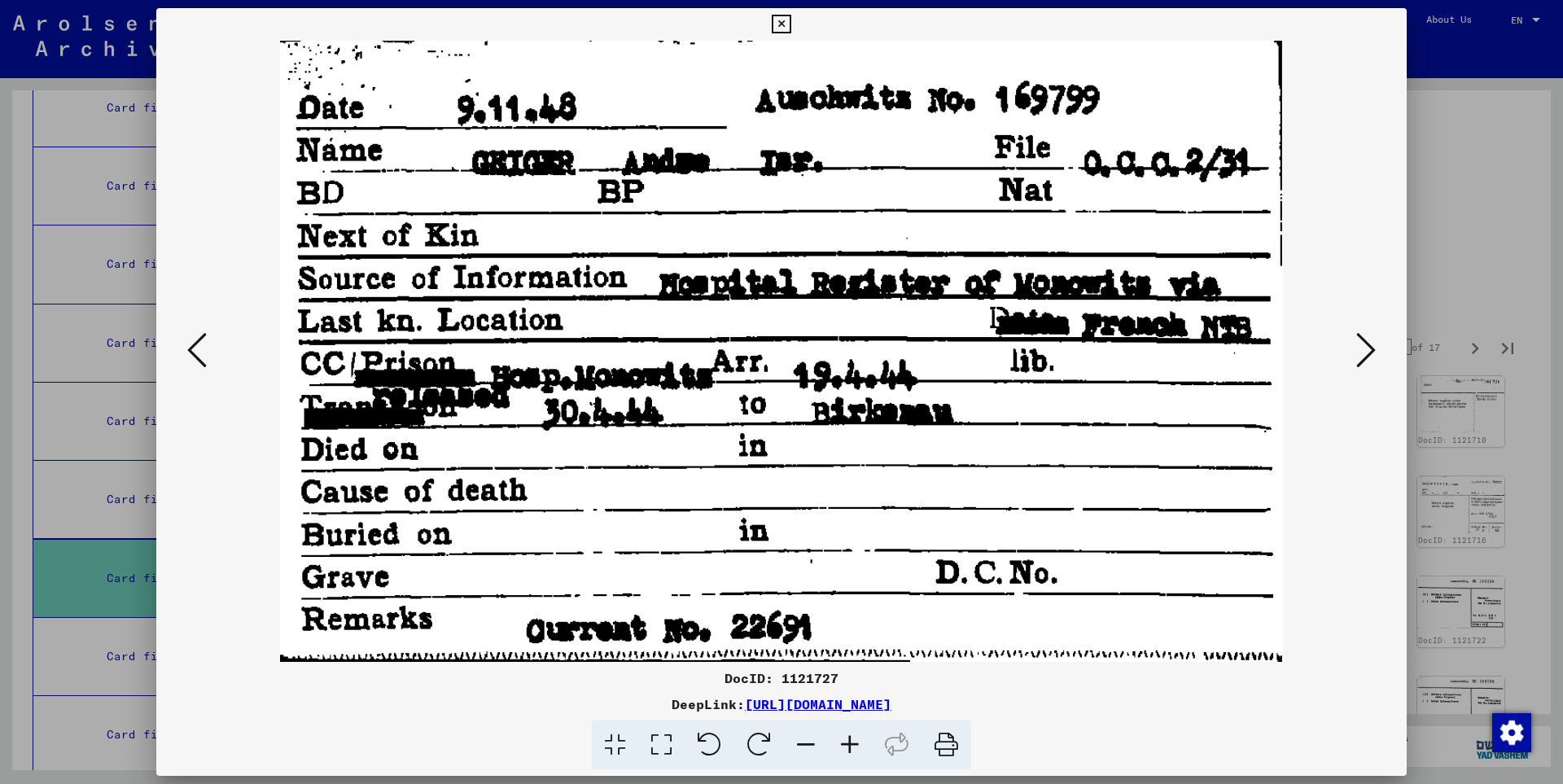
click at [1368, 348] on icon at bounding box center [1366, 350] width 19 height 39
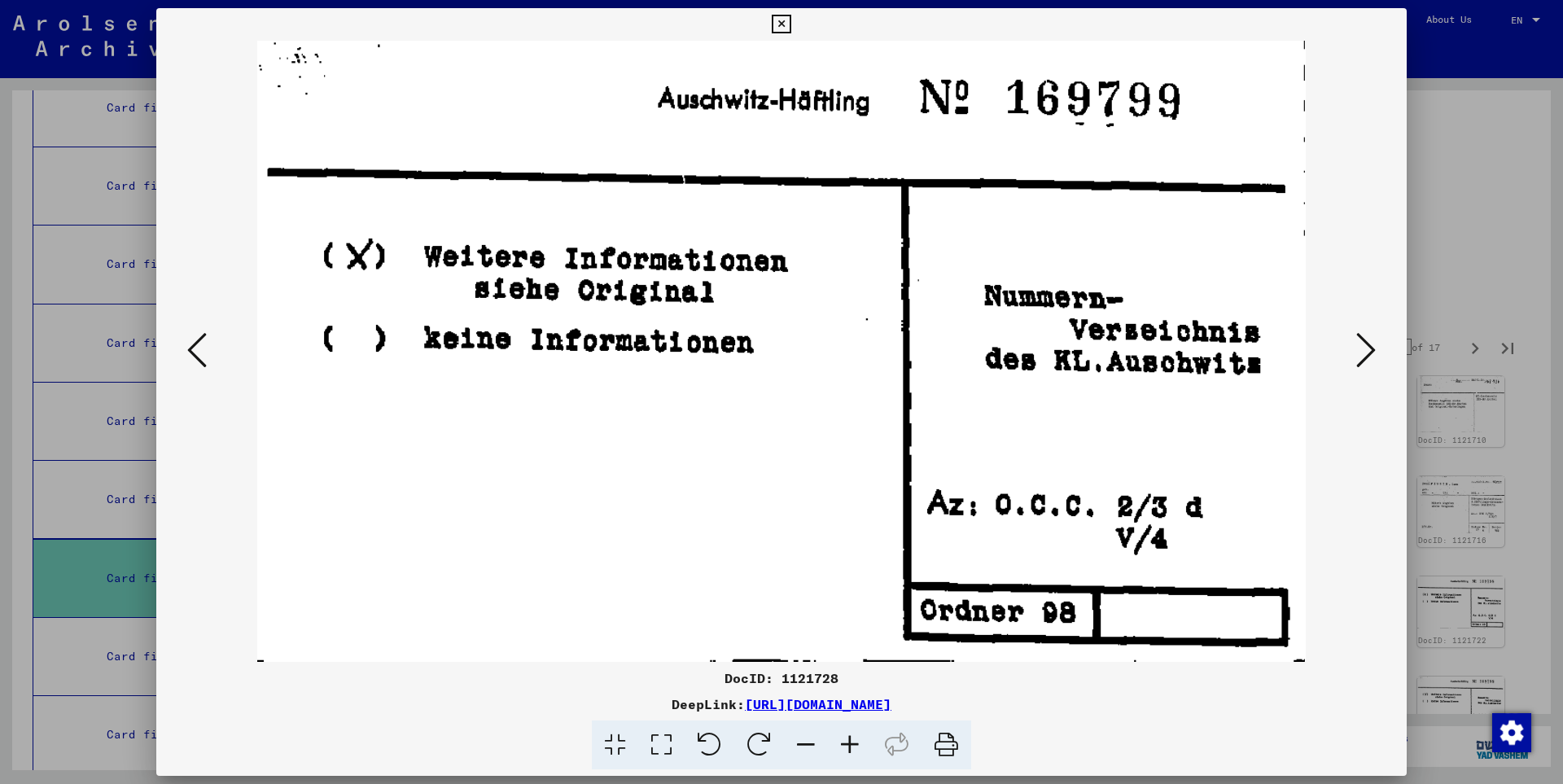
click at [1368, 348] on icon at bounding box center [1366, 350] width 19 height 39
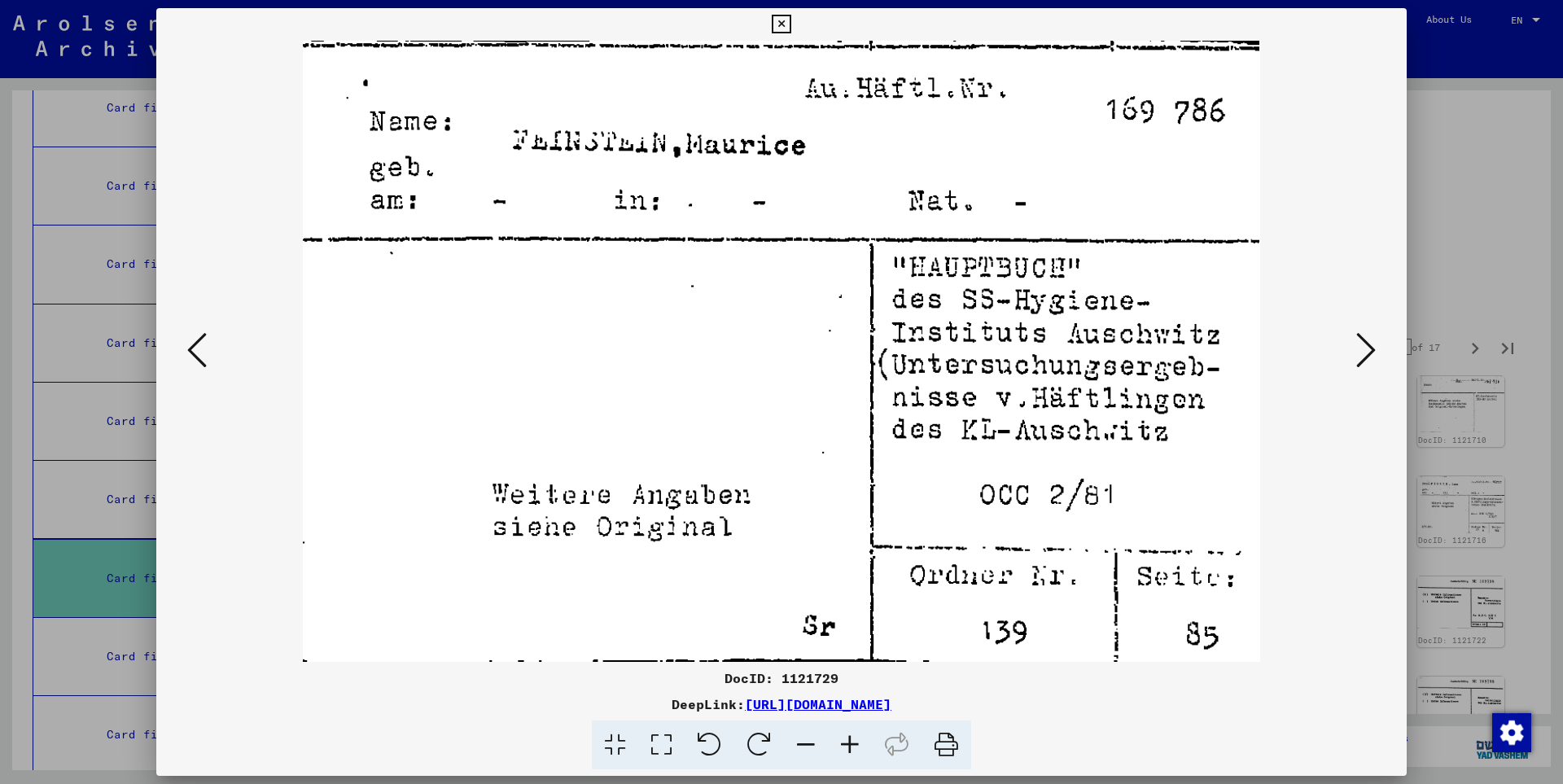
click at [1368, 348] on icon at bounding box center [1366, 350] width 19 height 39
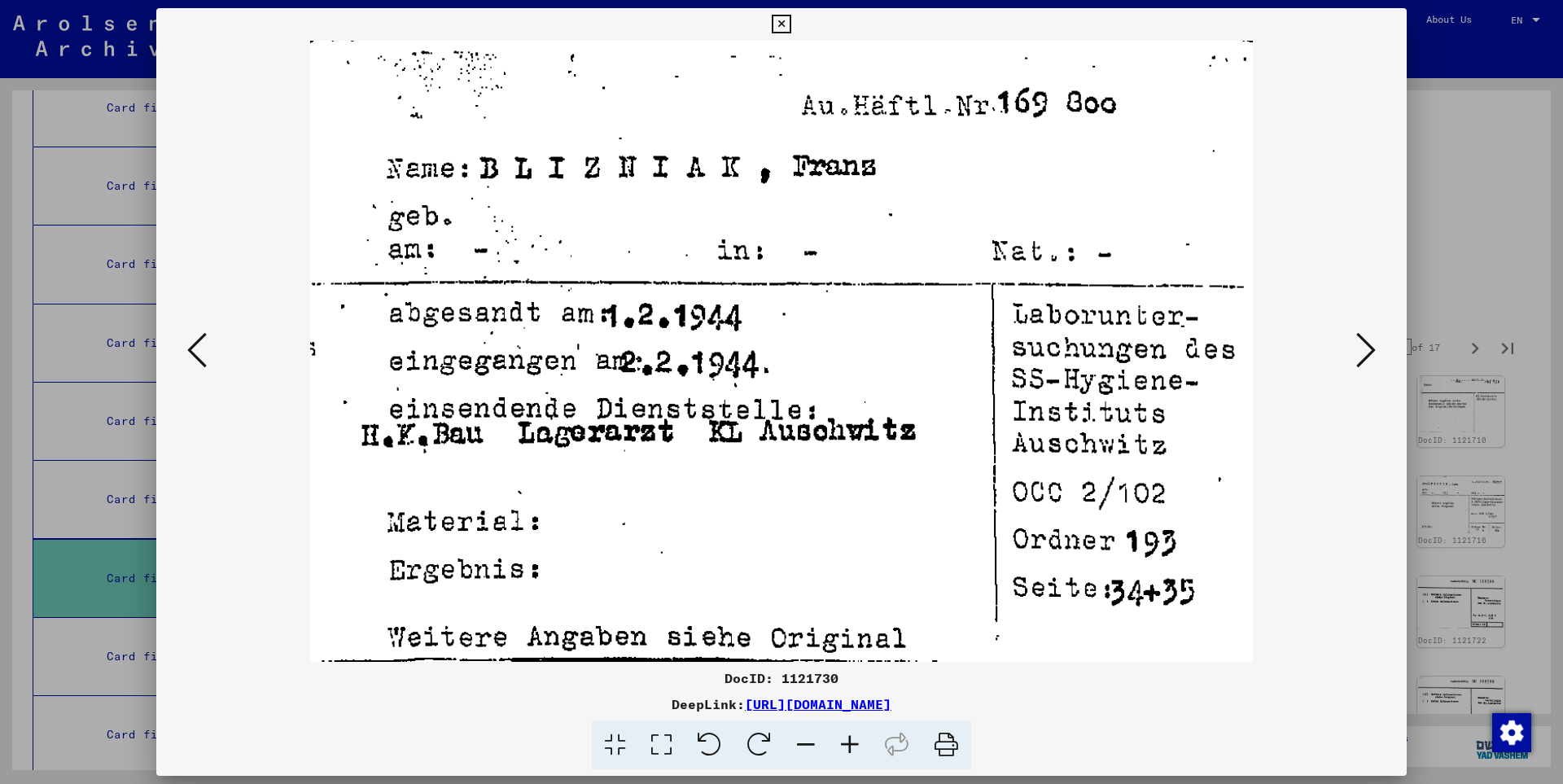
click at [1368, 348] on icon at bounding box center [1366, 350] width 19 height 39
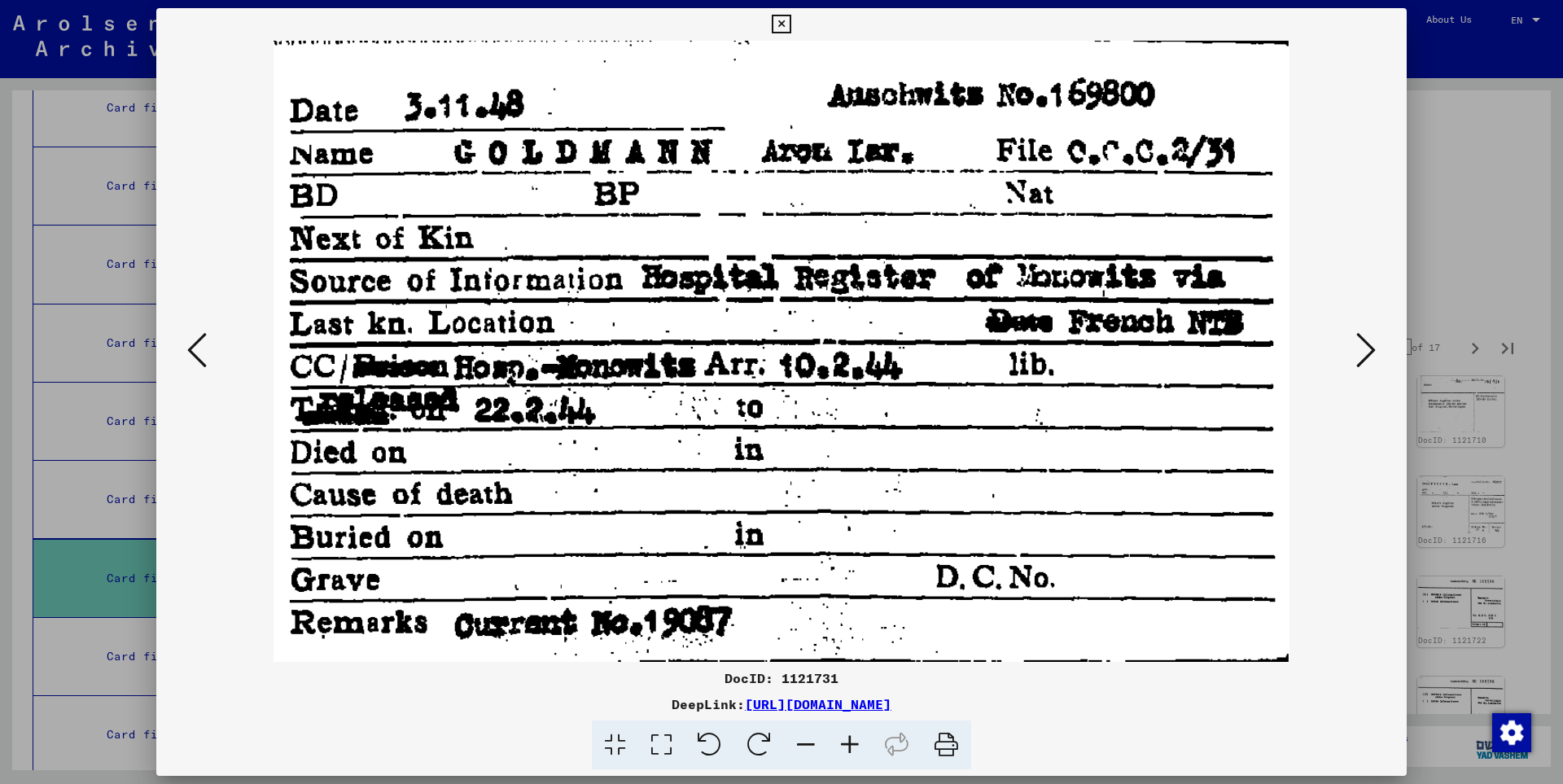
click at [1368, 348] on icon at bounding box center [1366, 350] width 19 height 39
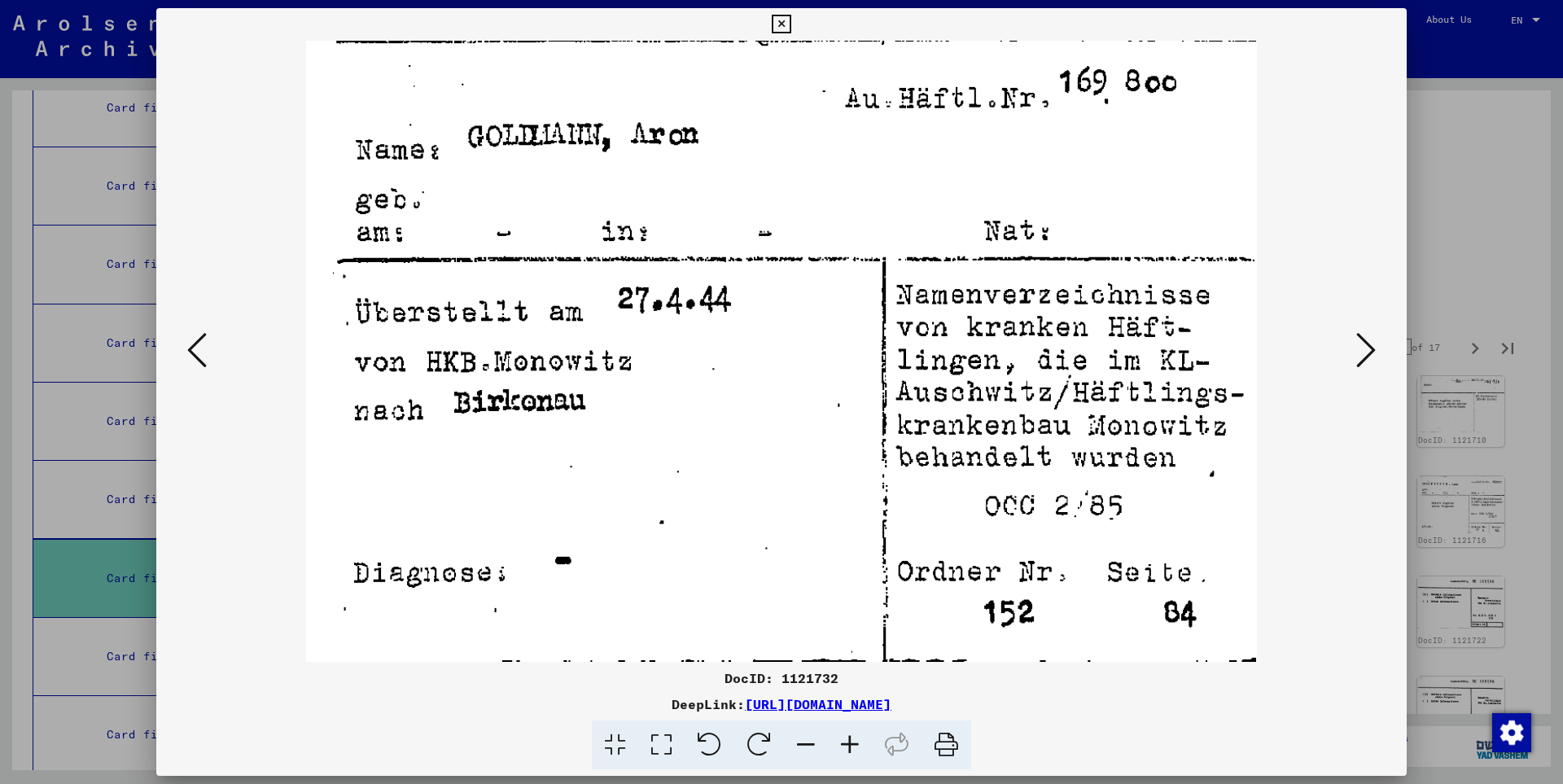
click at [1368, 348] on icon at bounding box center [1366, 350] width 19 height 39
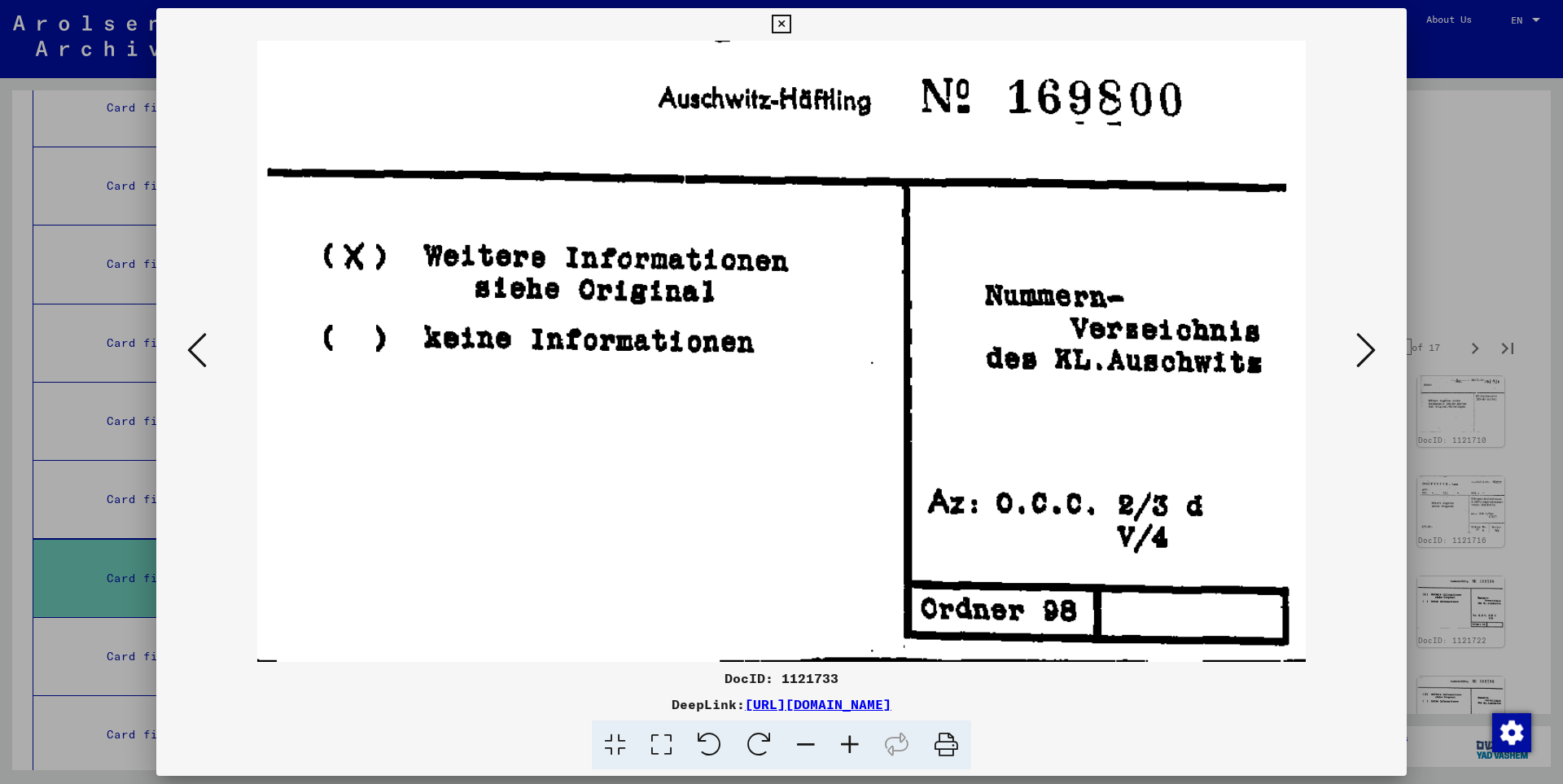
click at [1368, 348] on icon at bounding box center [1366, 350] width 19 height 39
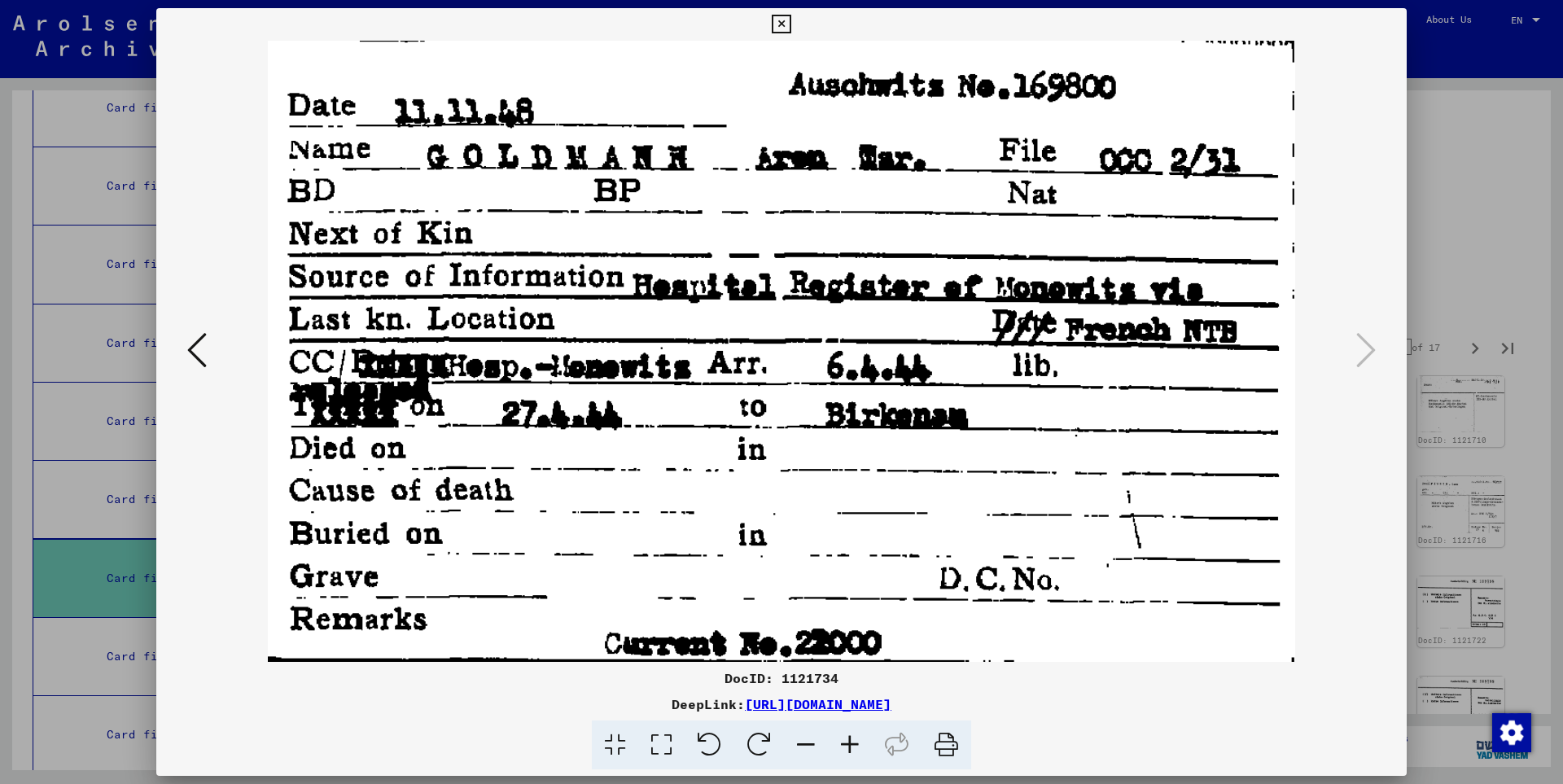
click at [790, 19] on icon at bounding box center [781, 24] width 18 height 19
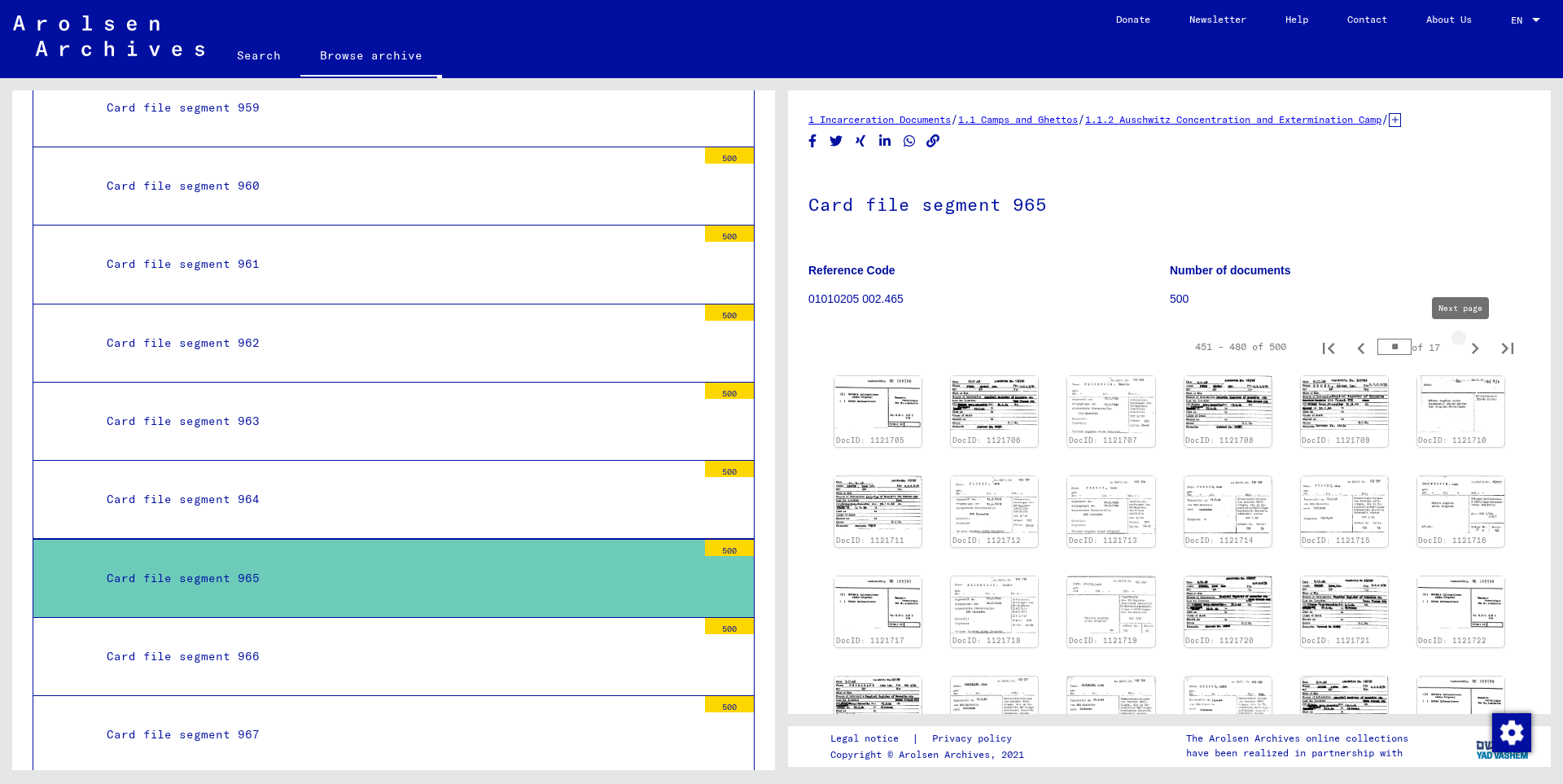
click at [1464, 344] on icon "Next page" at bounding box center [1476, 349] width 23 height 23
type input "**"
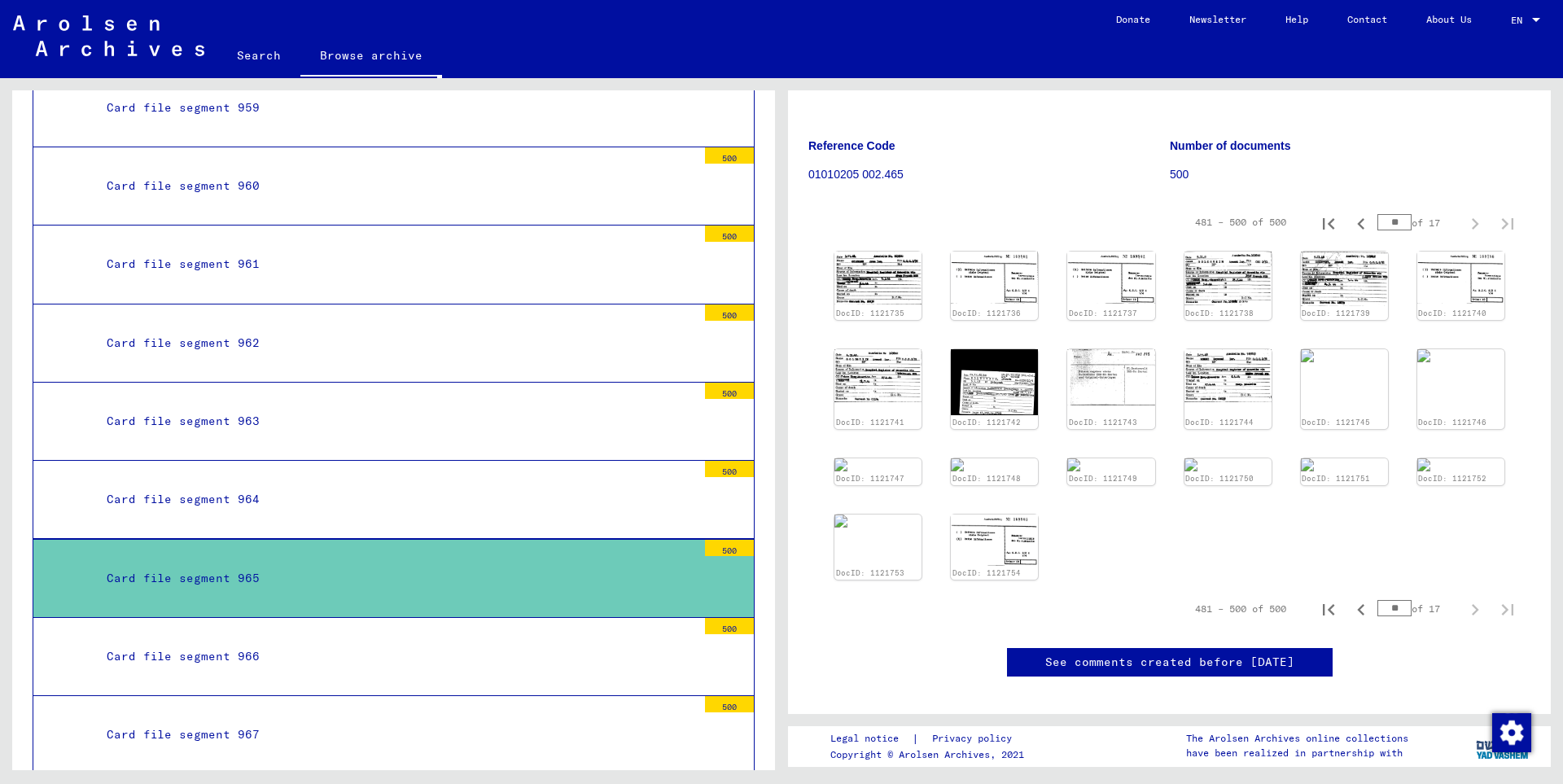
scroll to position [175, 0]
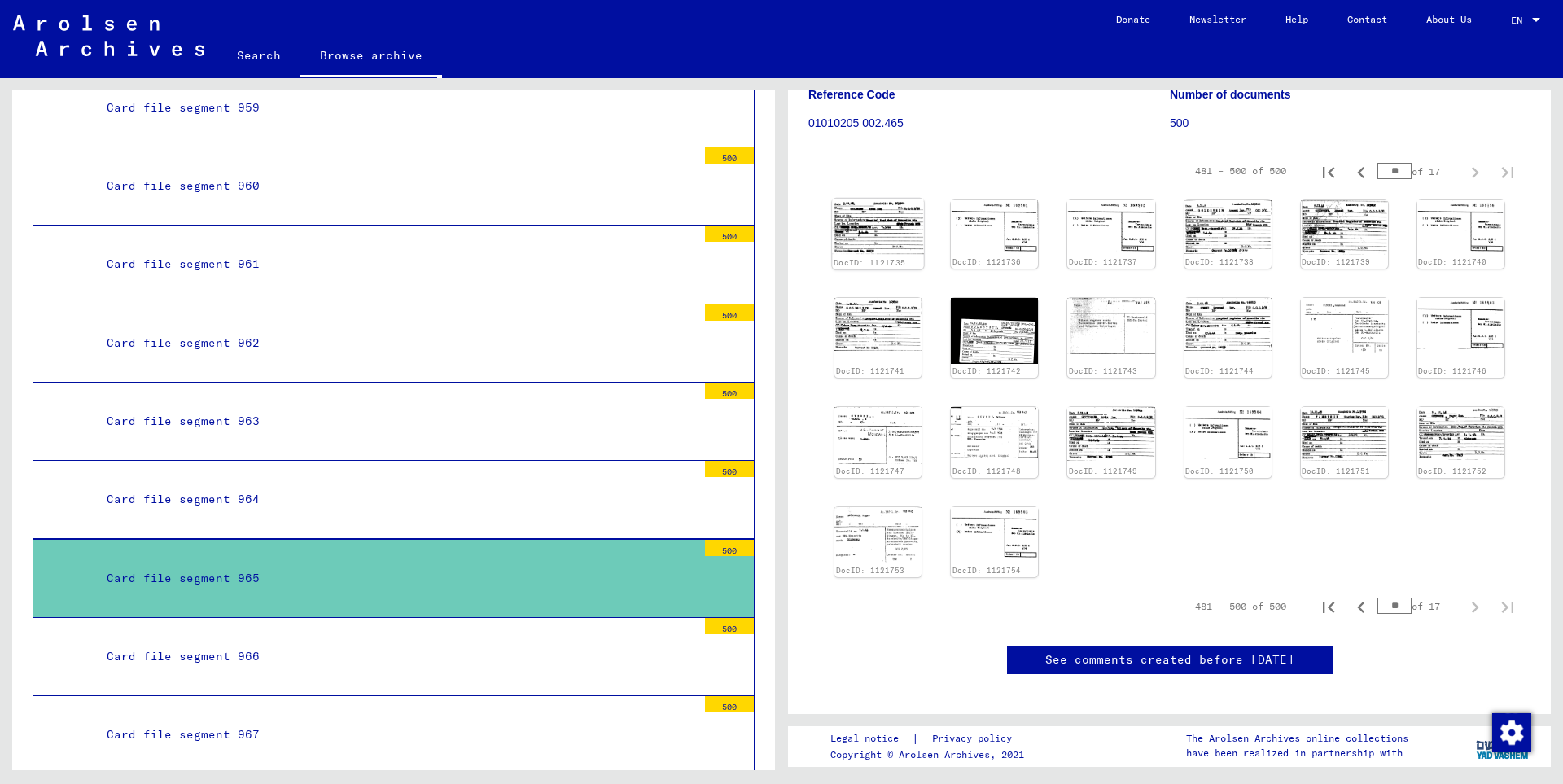
click at [869, 237] on img at bounding box center [877, 226] width 92 height 55
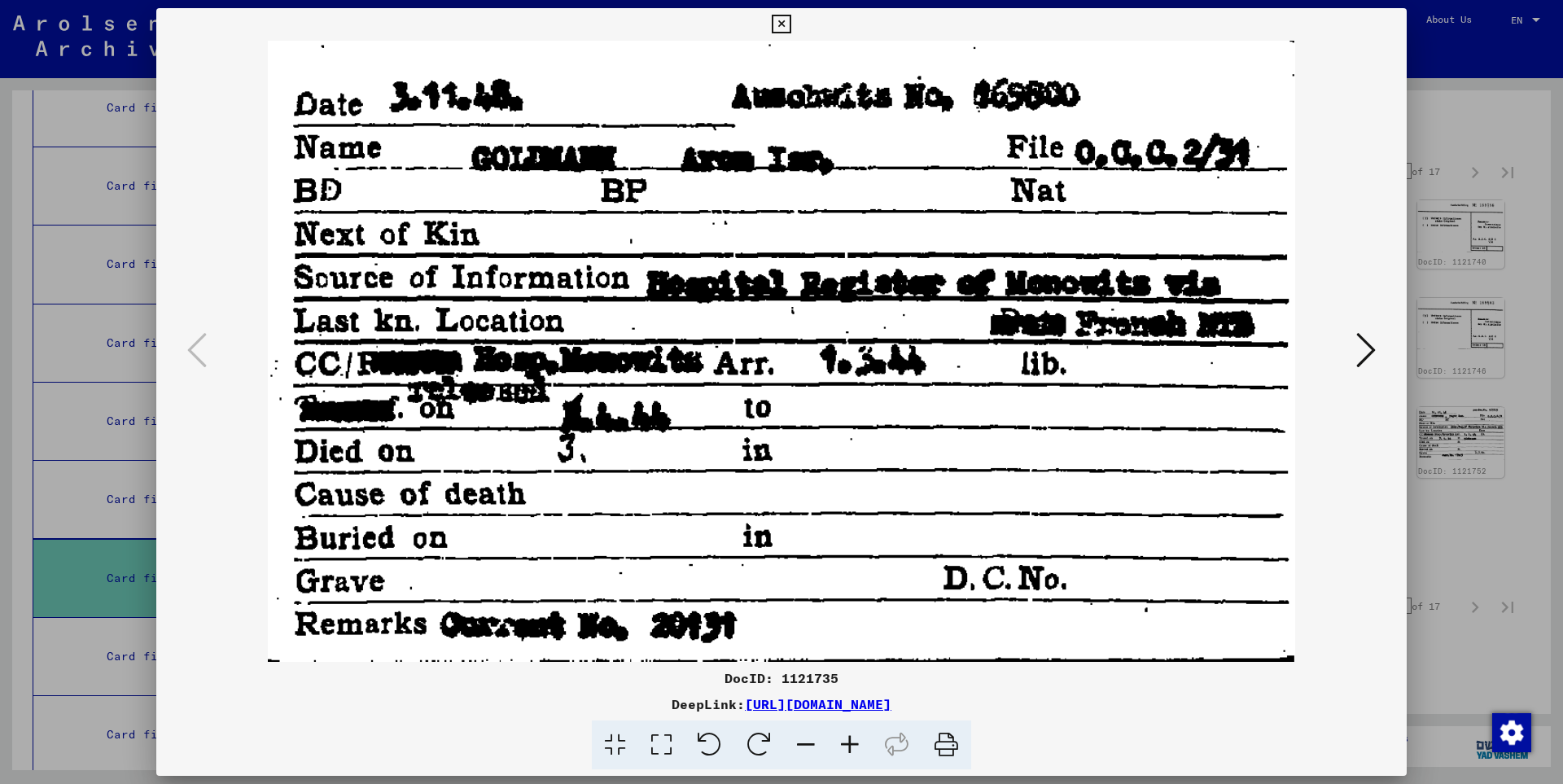
click at [1372, 347] on icon at bounding box center [1366, 350] width 19 height 39
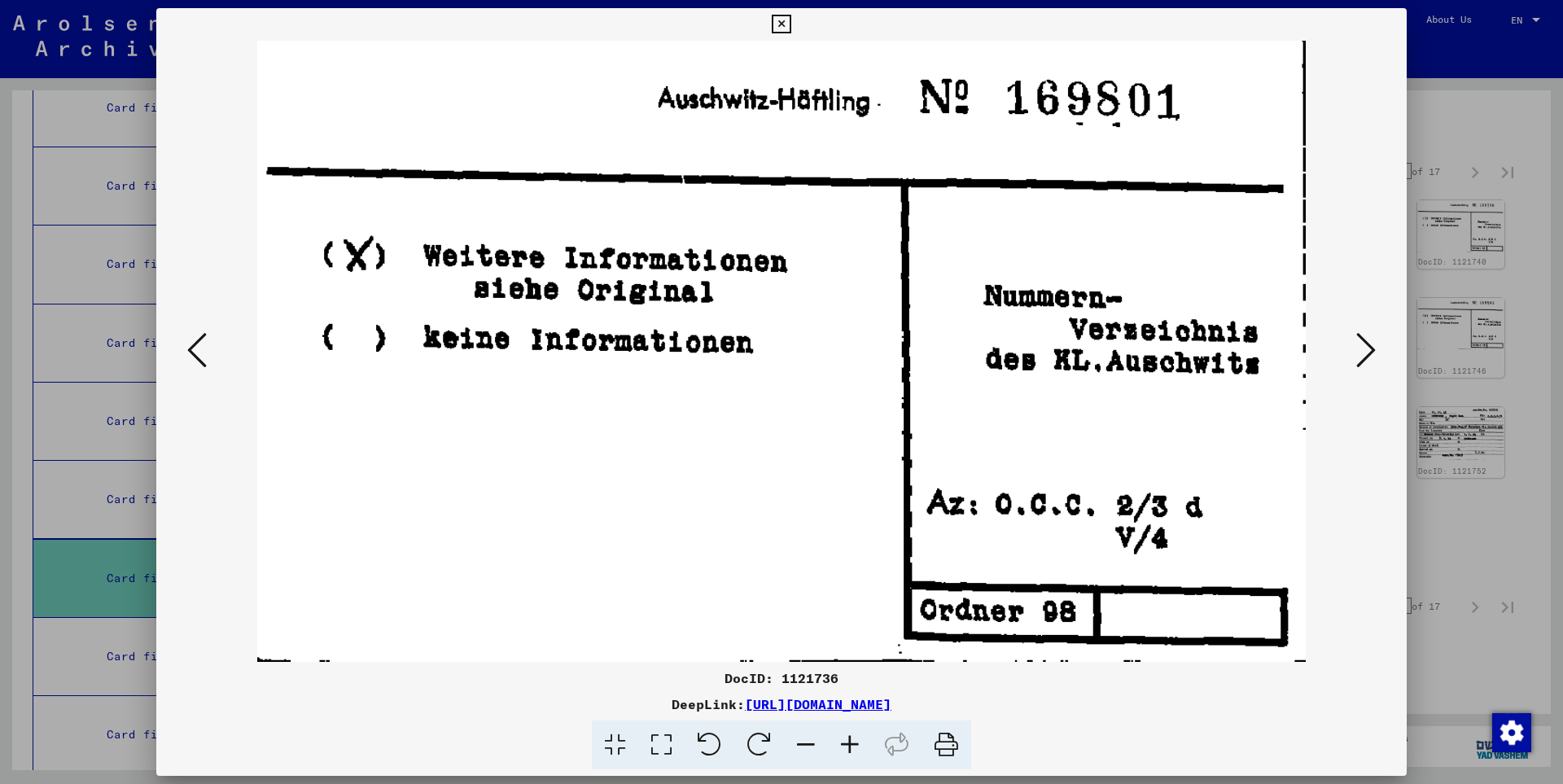
click at [1372, 347] on icon at bounding box center [1366, 350] width 19 height 39
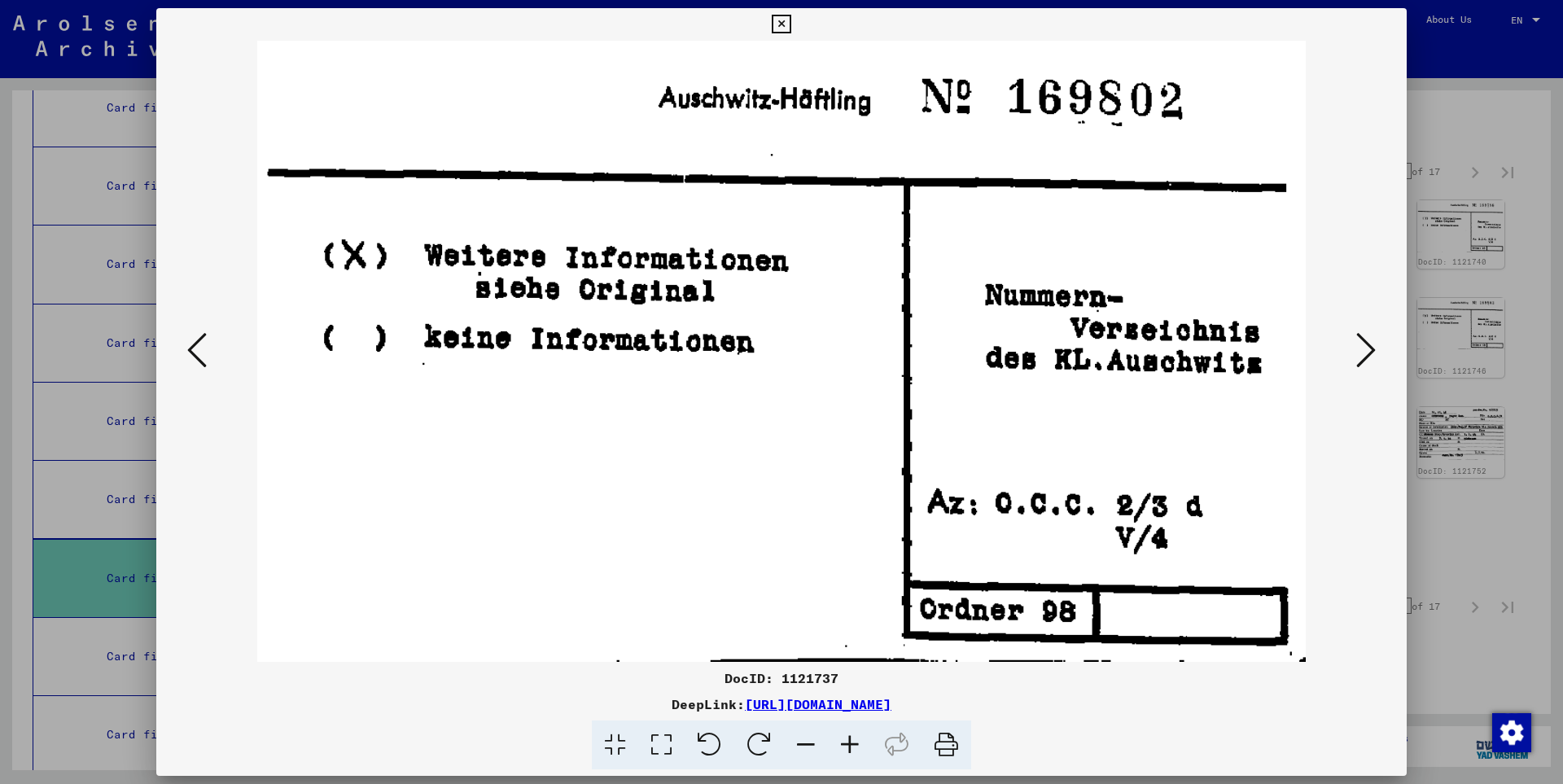
click at [1372, 347] on icon at bounding box center [1366, 350] width 19 height 39
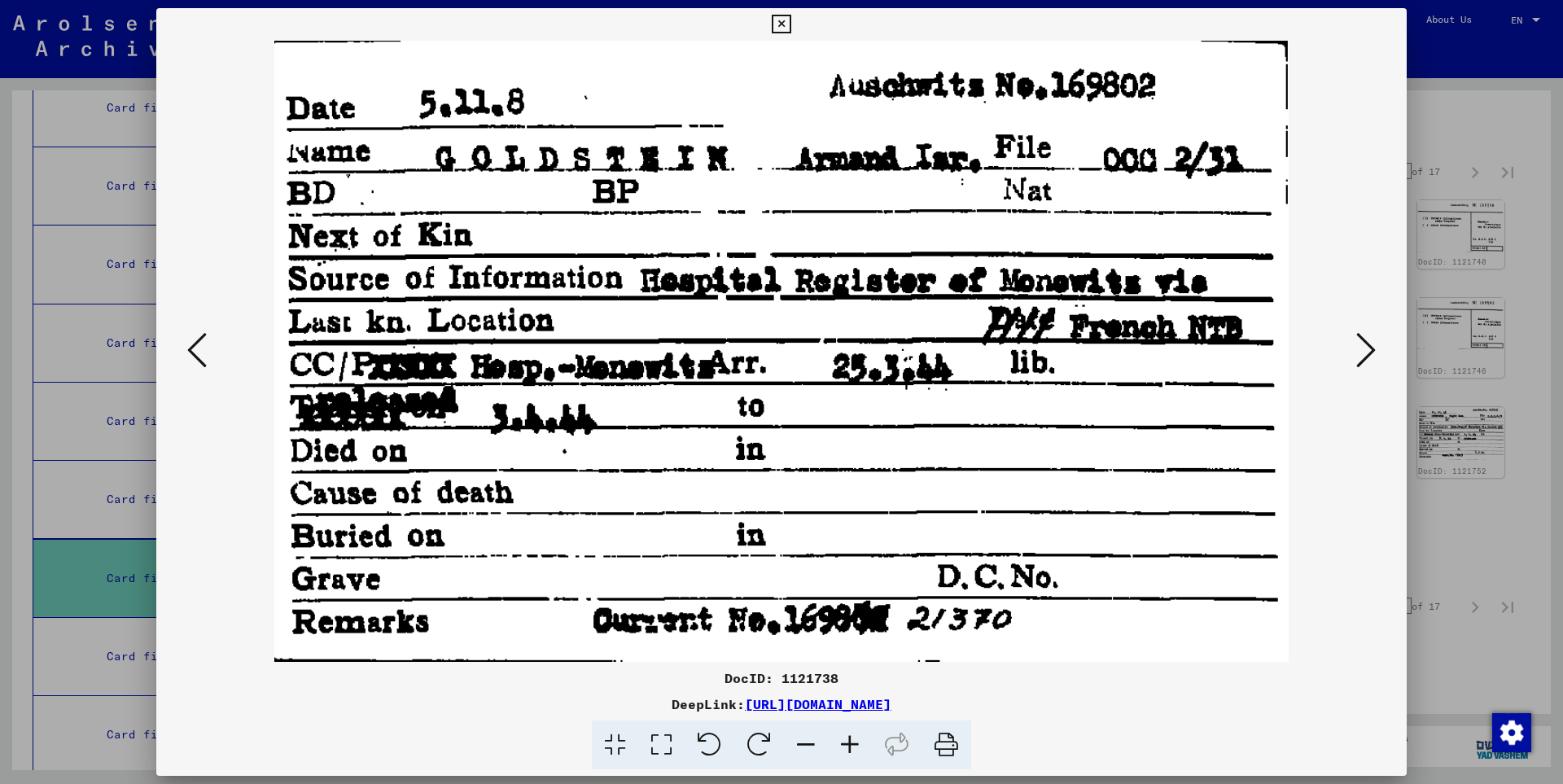
click at [1372, 347] on icon at bounding box center [1366, 350] width 19 height 39
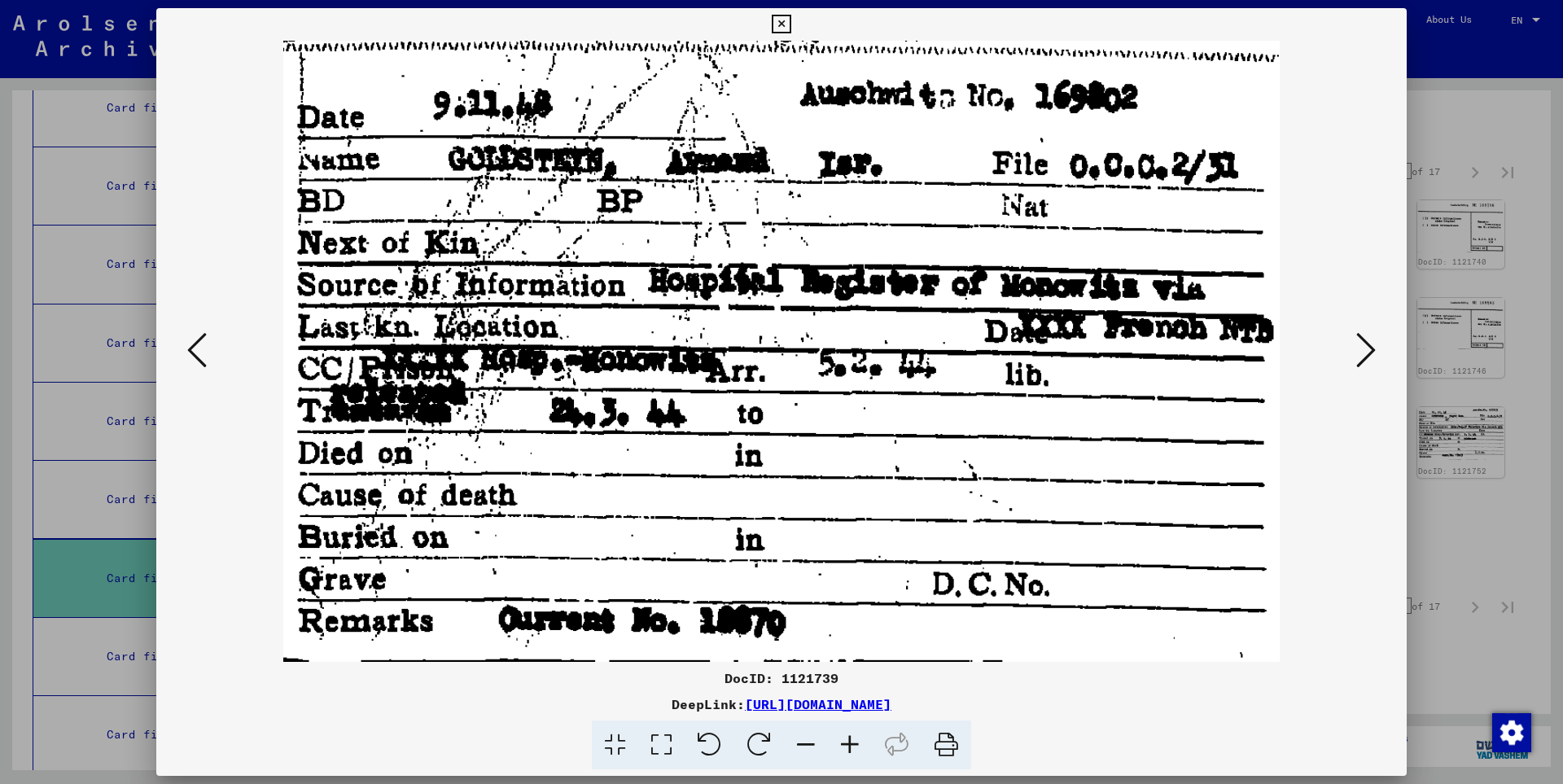
click at [1372, 347] on icon at bounding box center [1366, 350] width 19 height 39
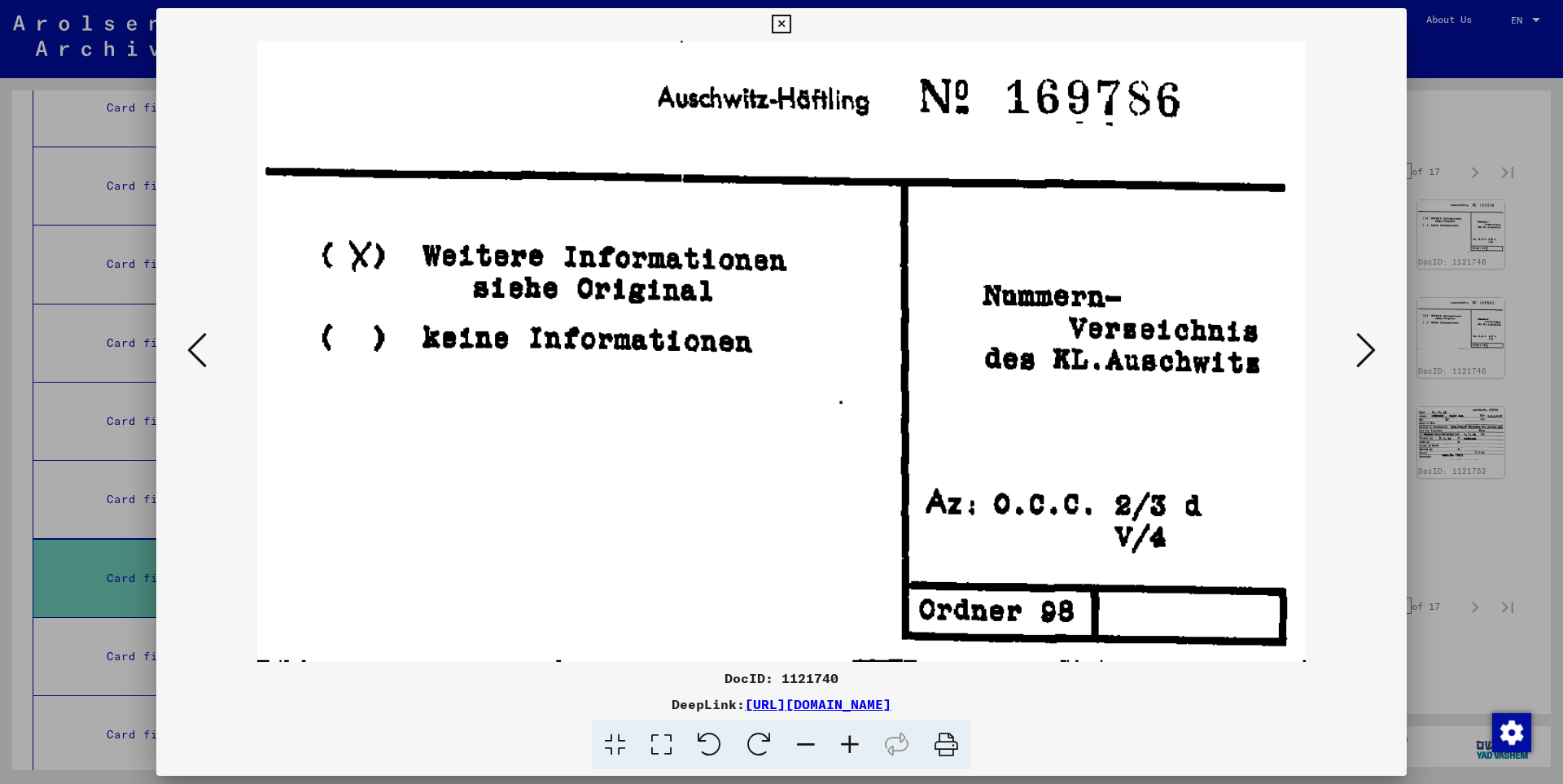
click at [1372, 347] on icon at bounding box center [1366, 350] width 19 height 39
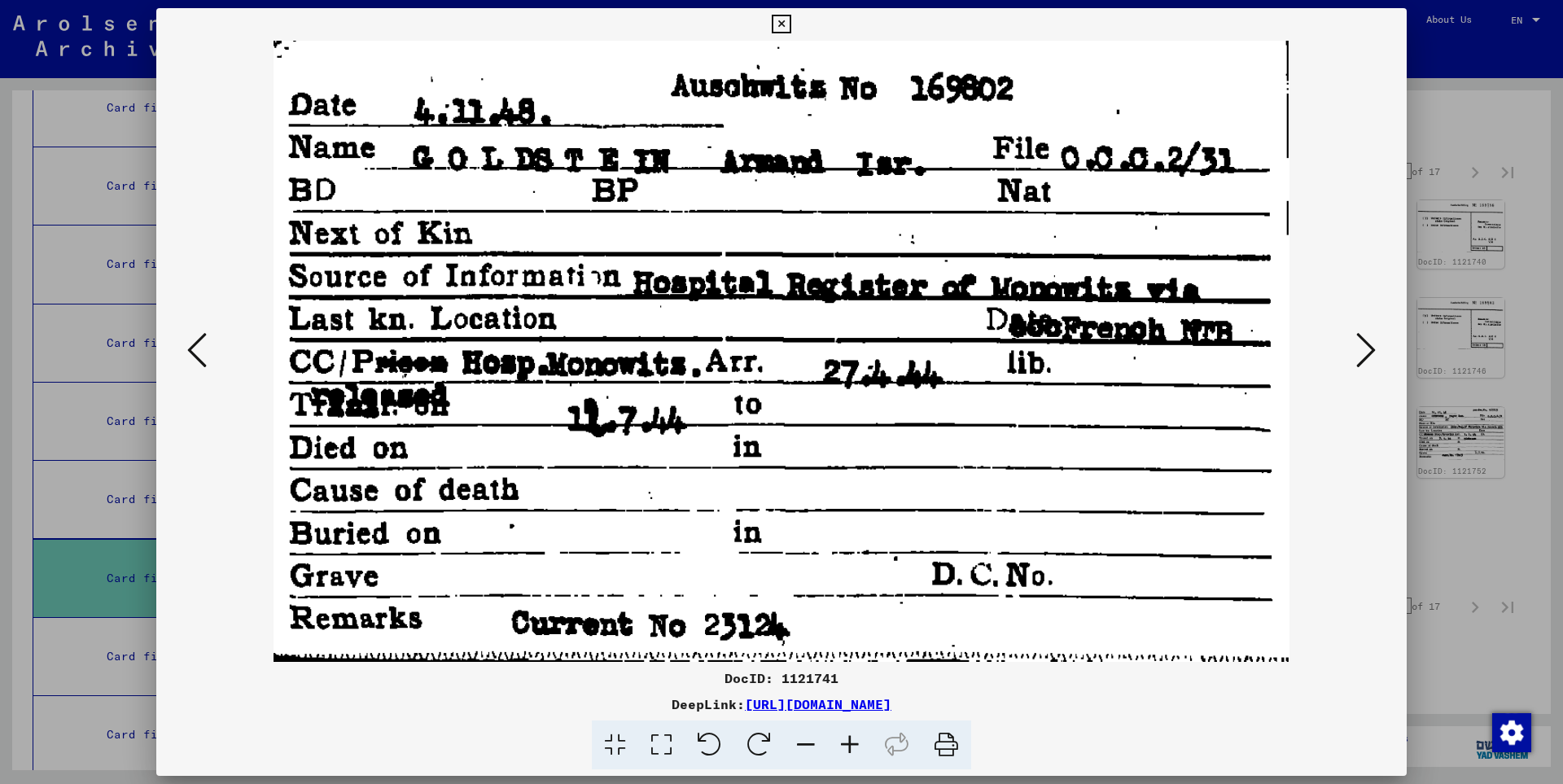
click at [203, 348] on icon at bounding box center [197, 350] width 19 height 39
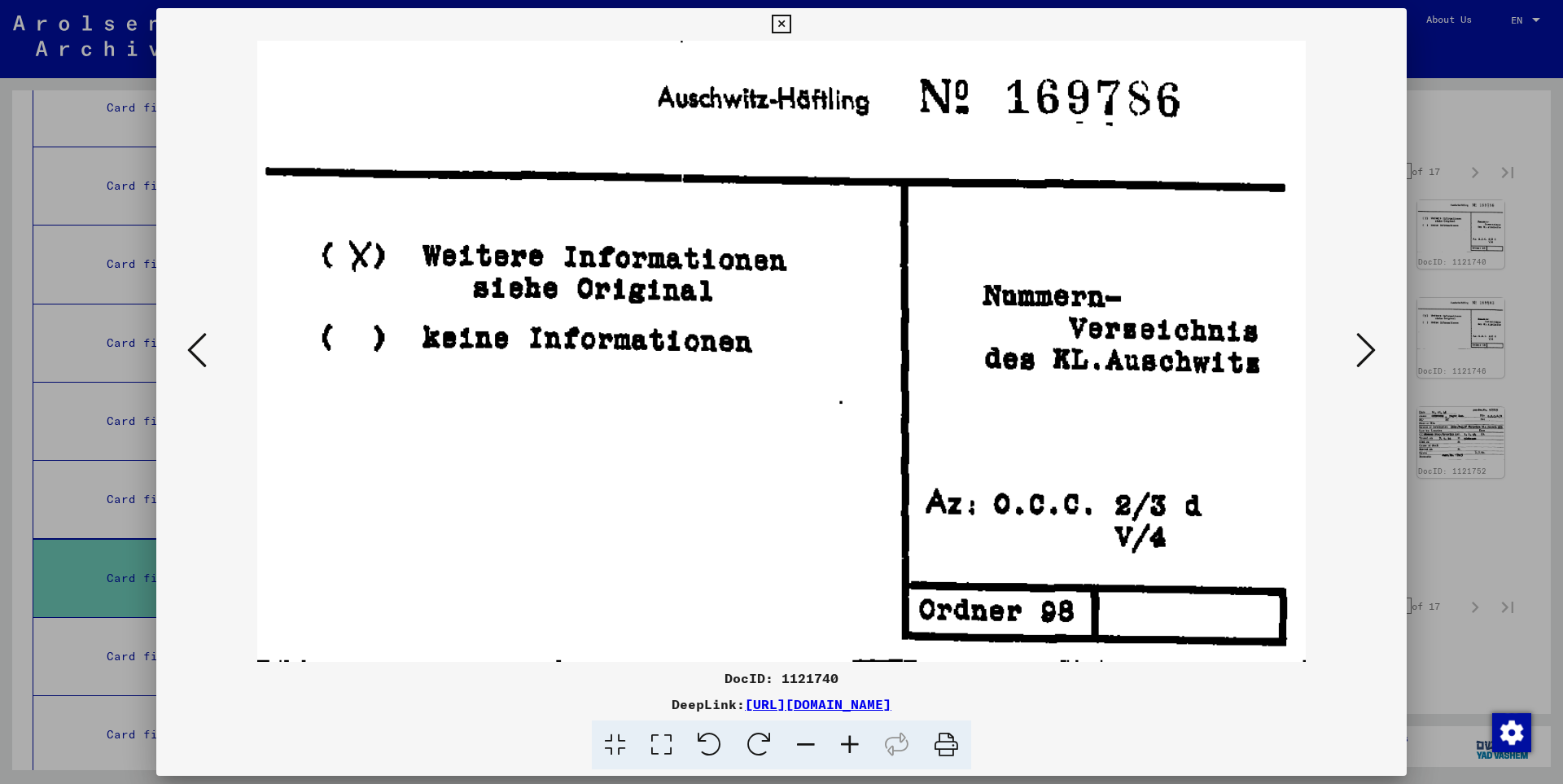
click at [203, 348] on icon at bounding box center [197, 350] width 19 height 39
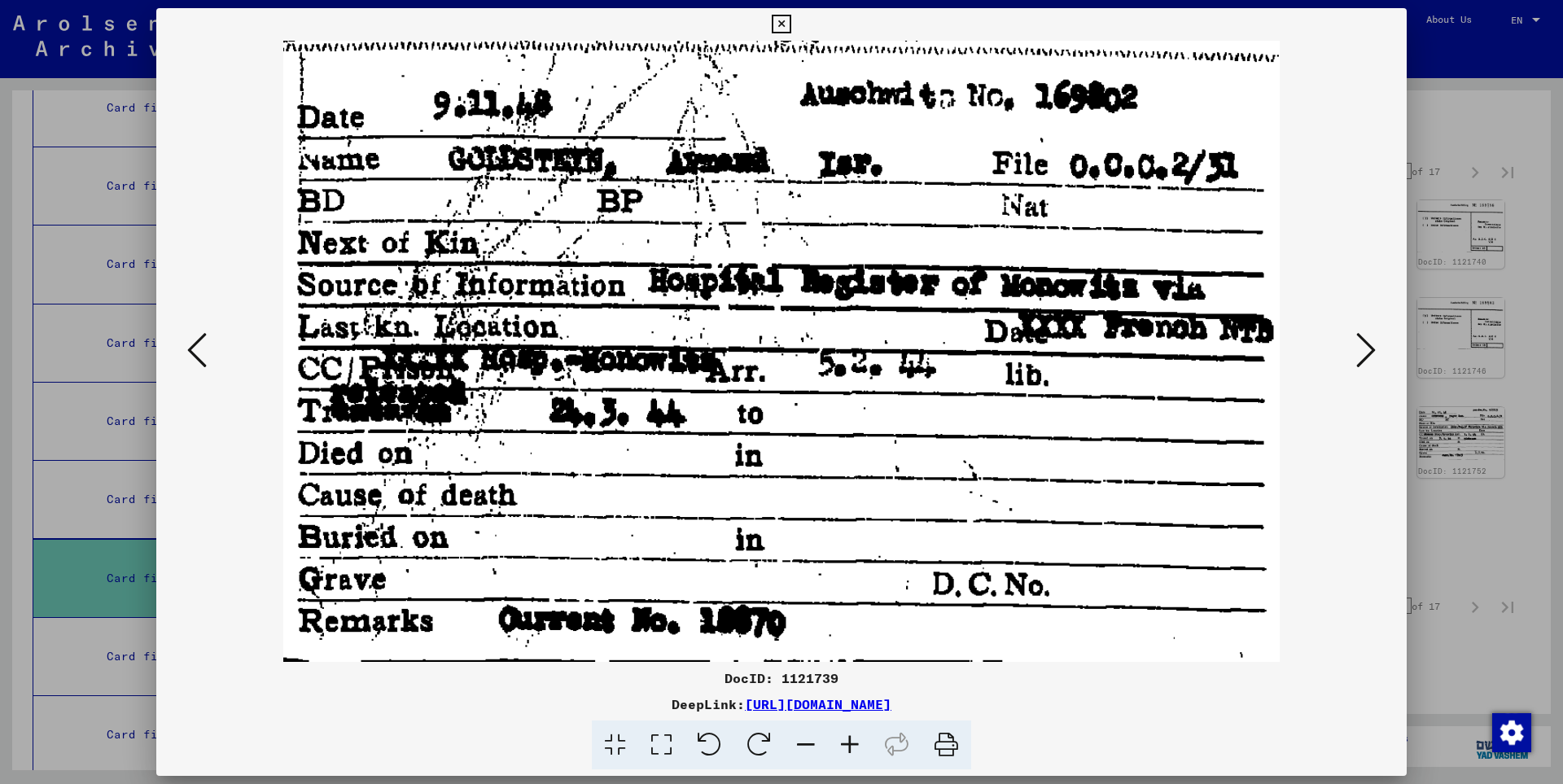
click at [1355, 351] on button at bounding box center [1366, 351] width 29 height 47
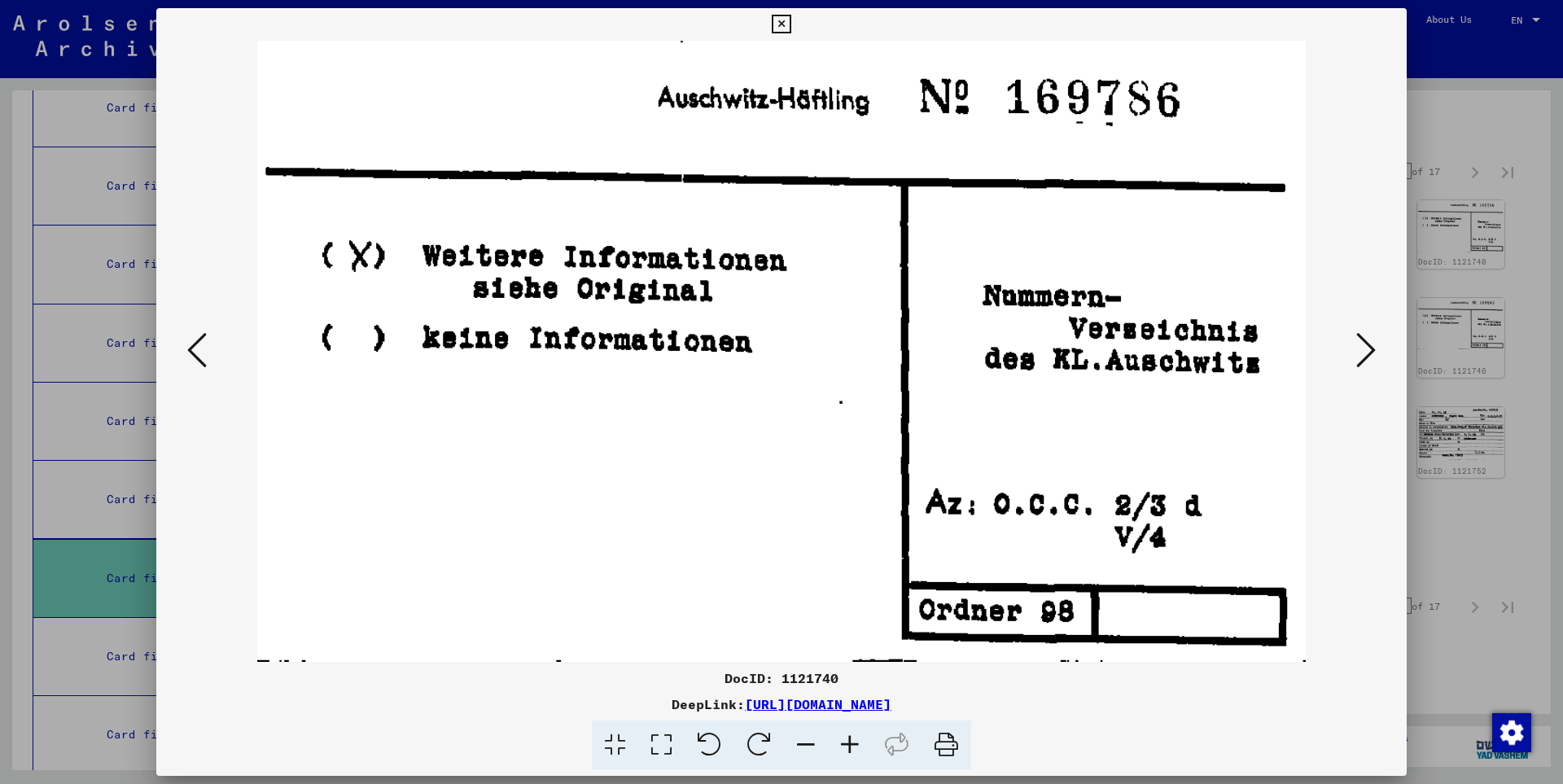
click at [1355, 351] on button at bounding box center [1366, 351] width 29 height 47
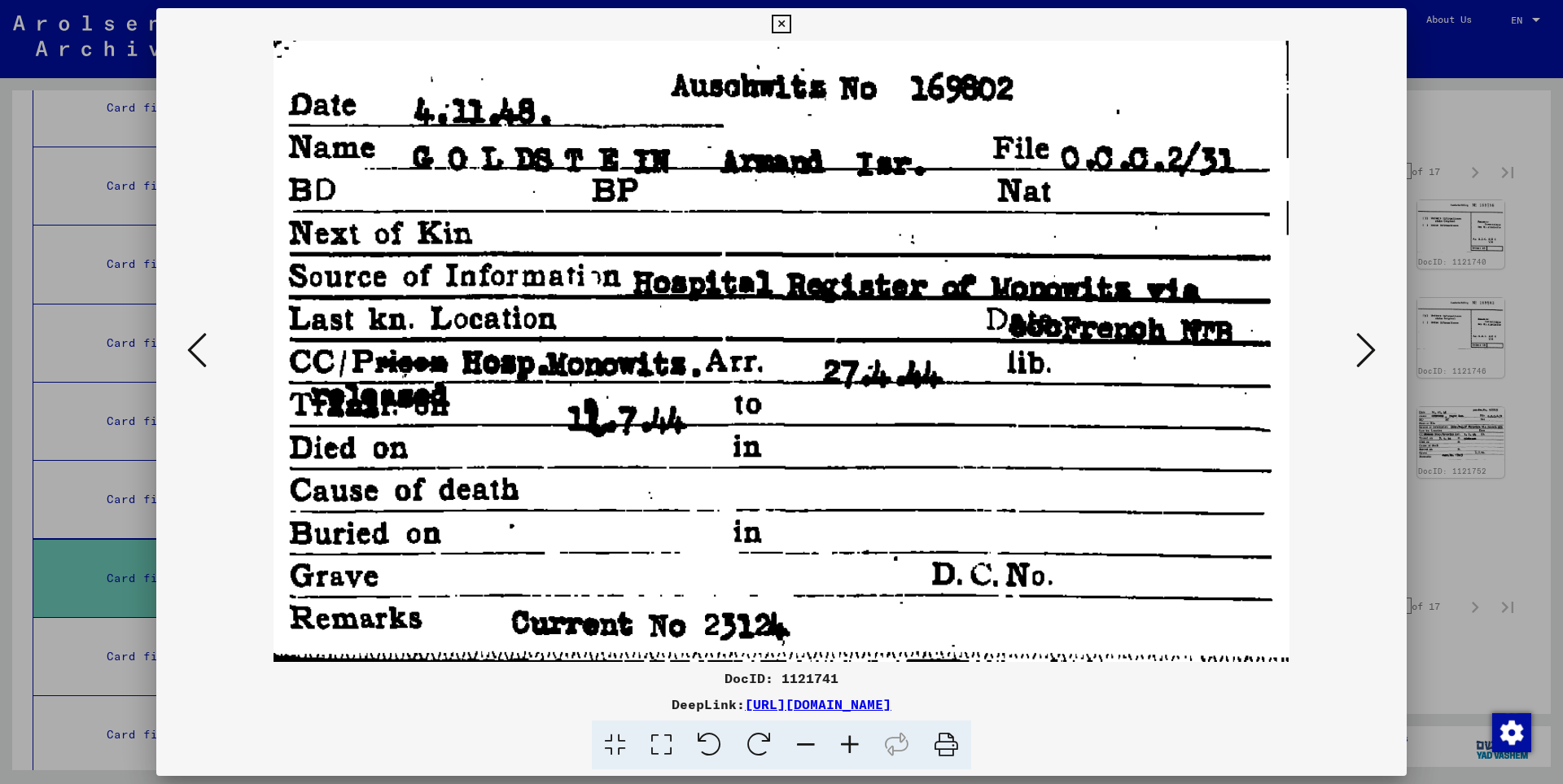
click at [1355, 351] on button at bounding box center [1366, 351] width 29 height 47
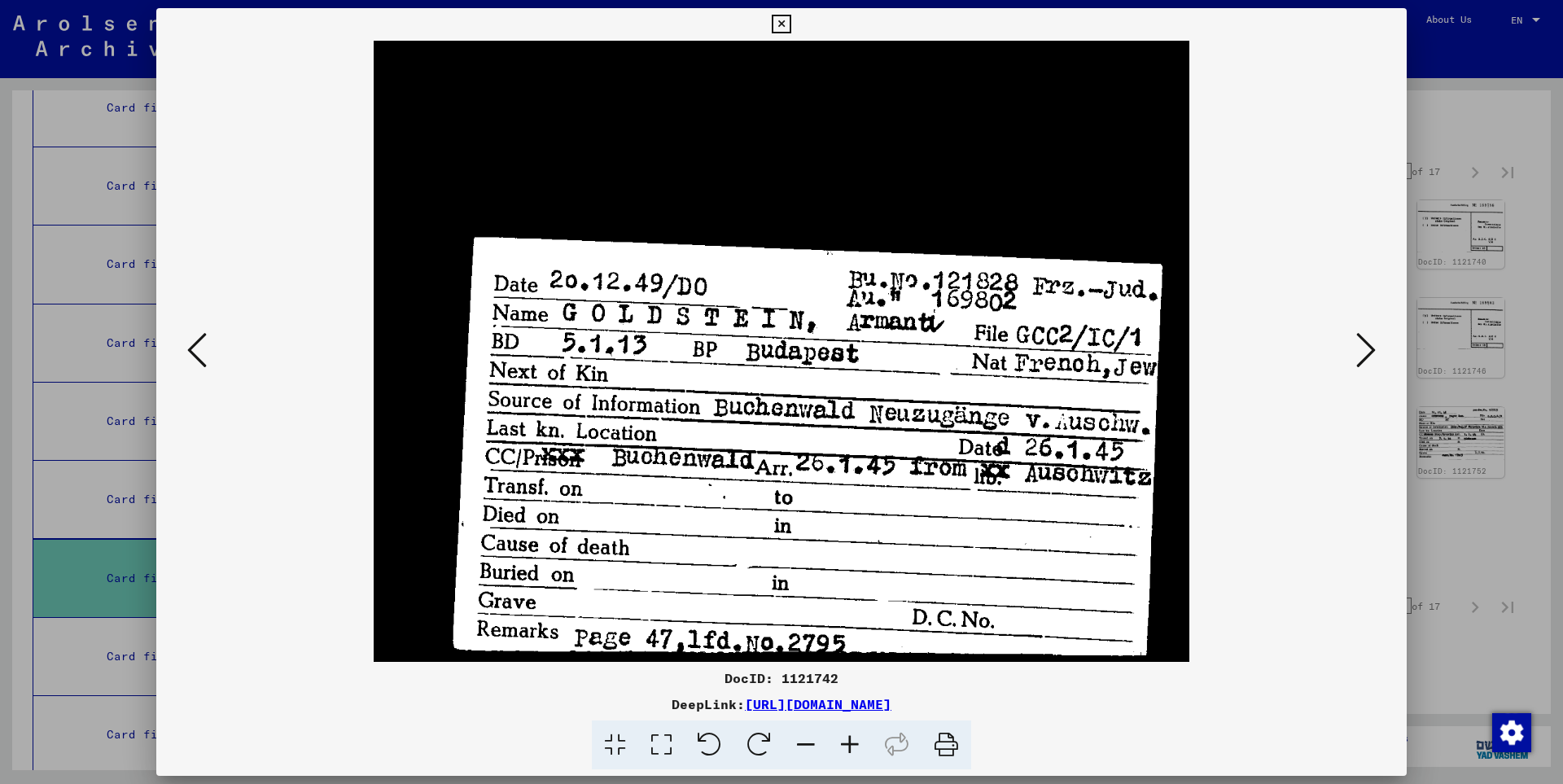
click at [1355, 350] on button at bounding box center [1366, 351] width 29 height 47
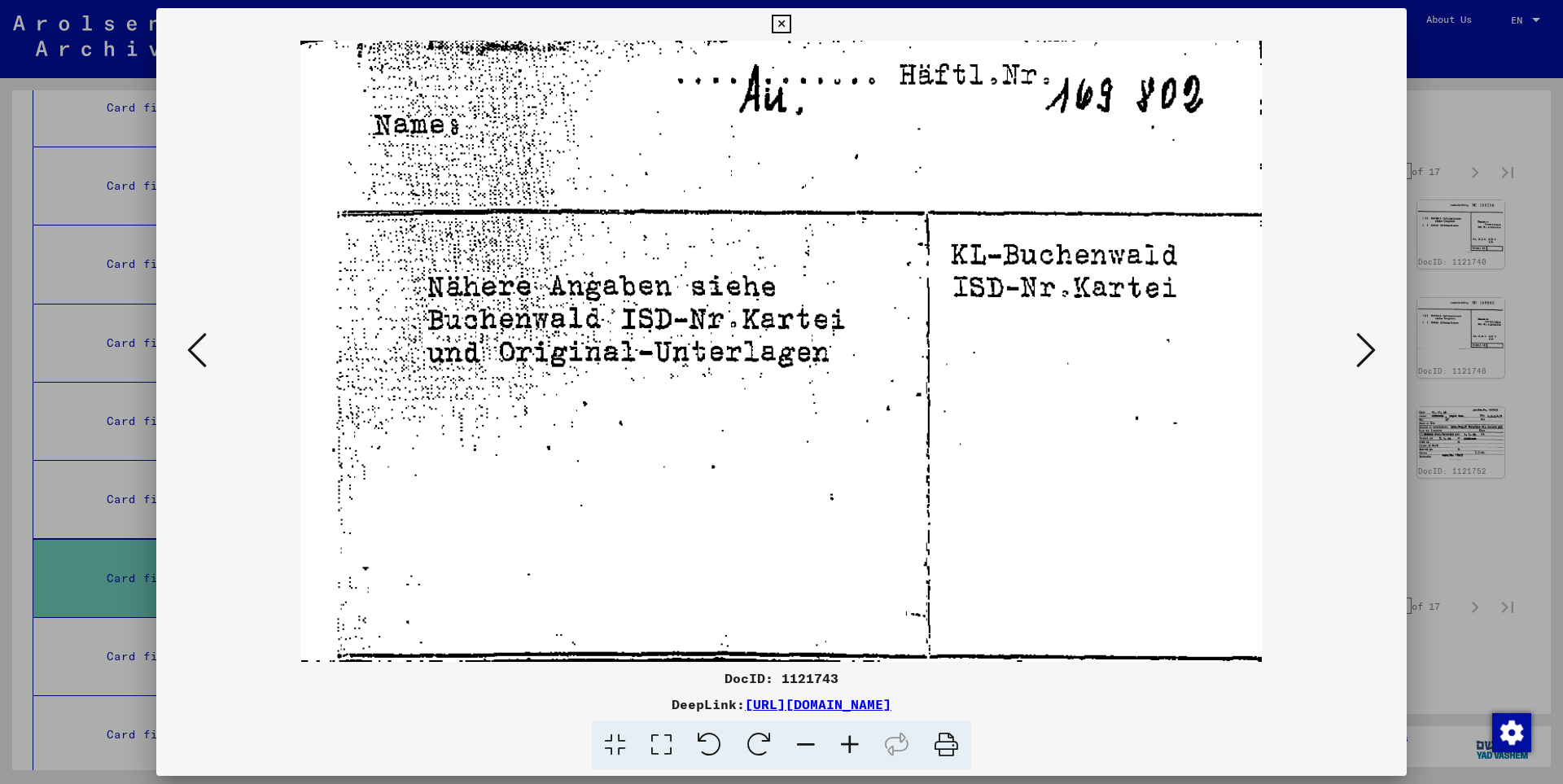
click at [1355, 350] on button at bounding box center [1366, 351] width 29 height 47
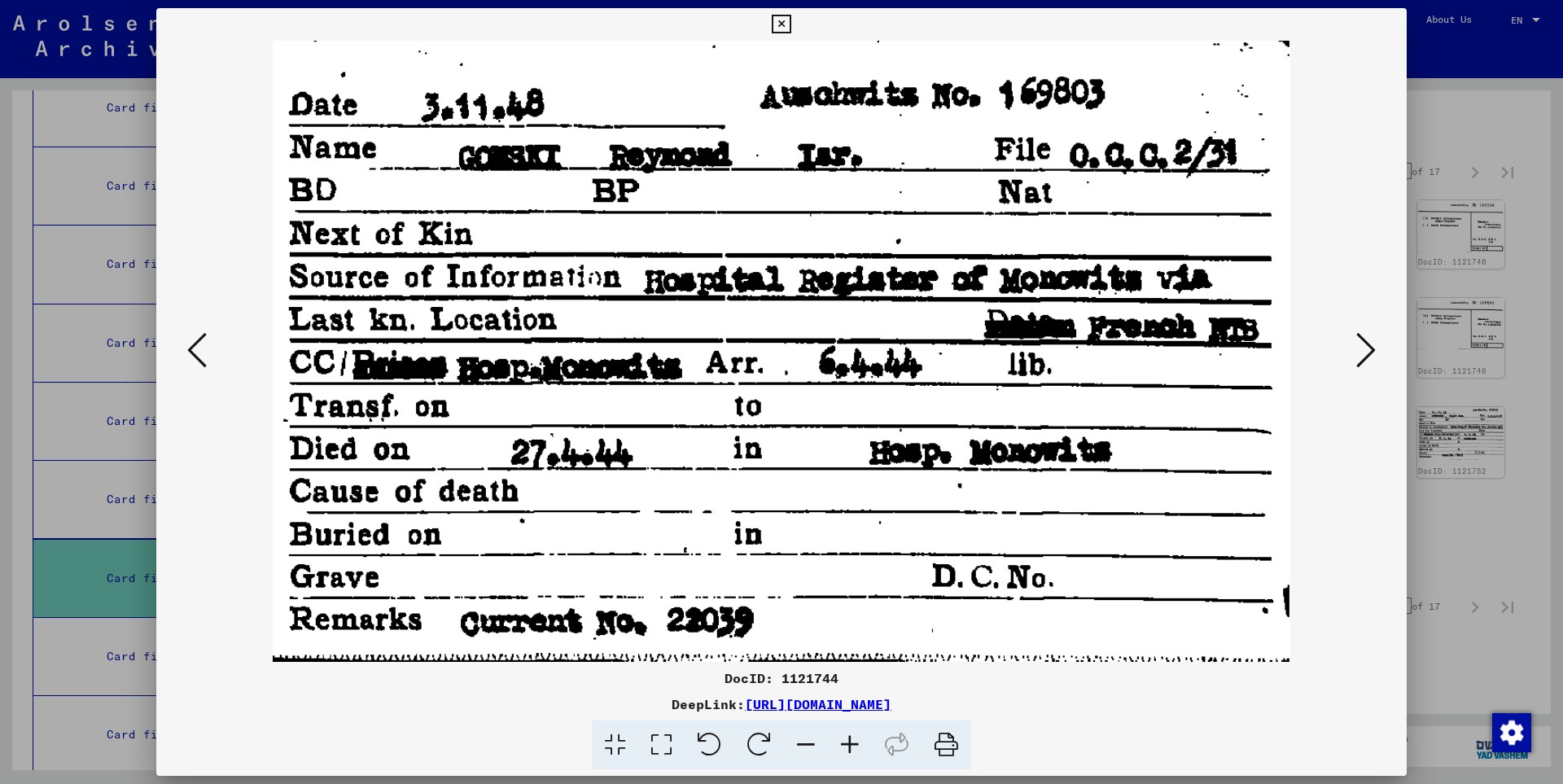
click at [1355, 350] on button at bounding box center [1366, 351] width 29 height 47
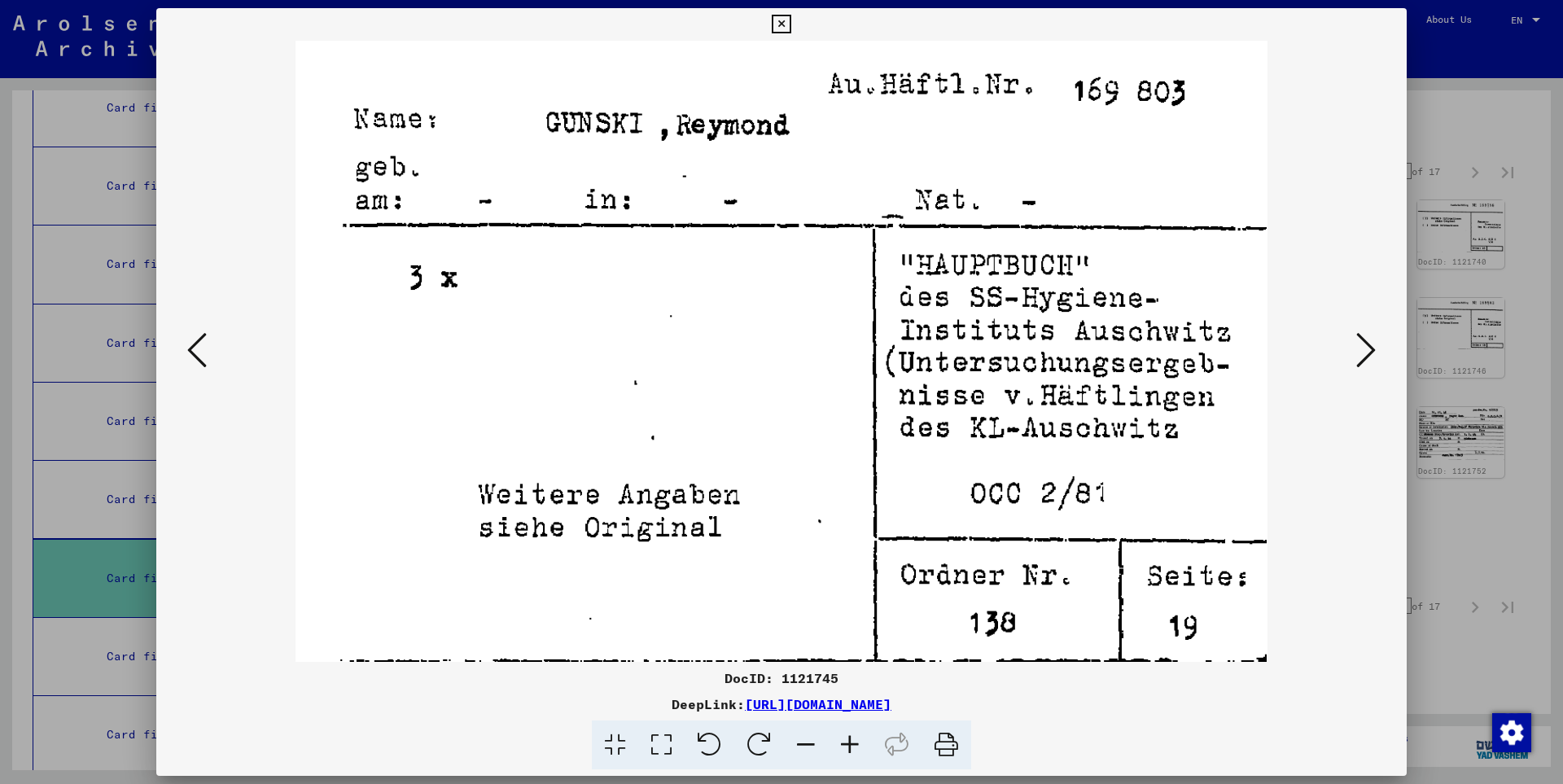
click at [1355, 350] on button at bounding box center [1366, 351] width 29 height 47
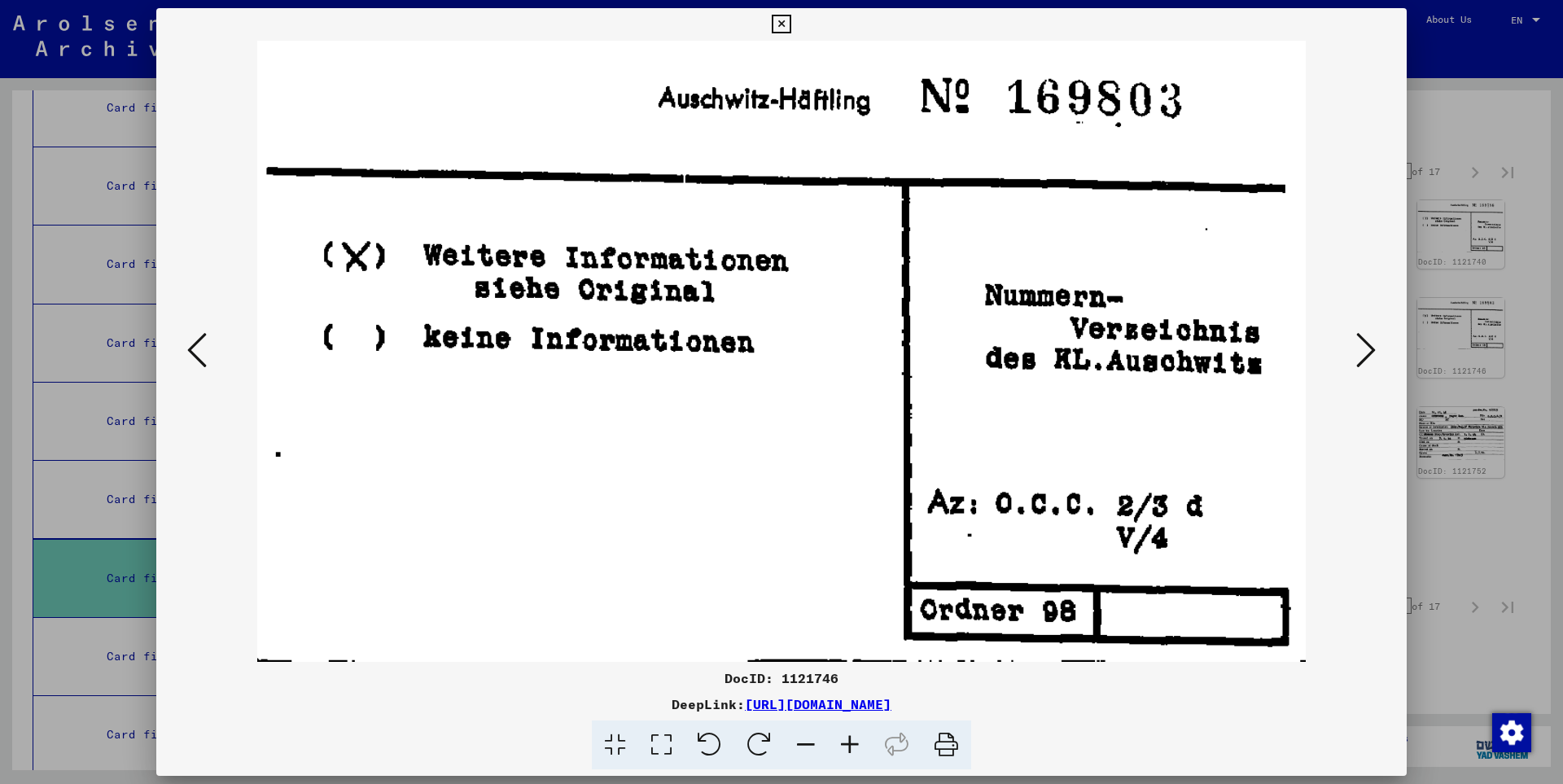
click at [1355, 350] on button at bounding box center [1366, 351] width 29 height 47
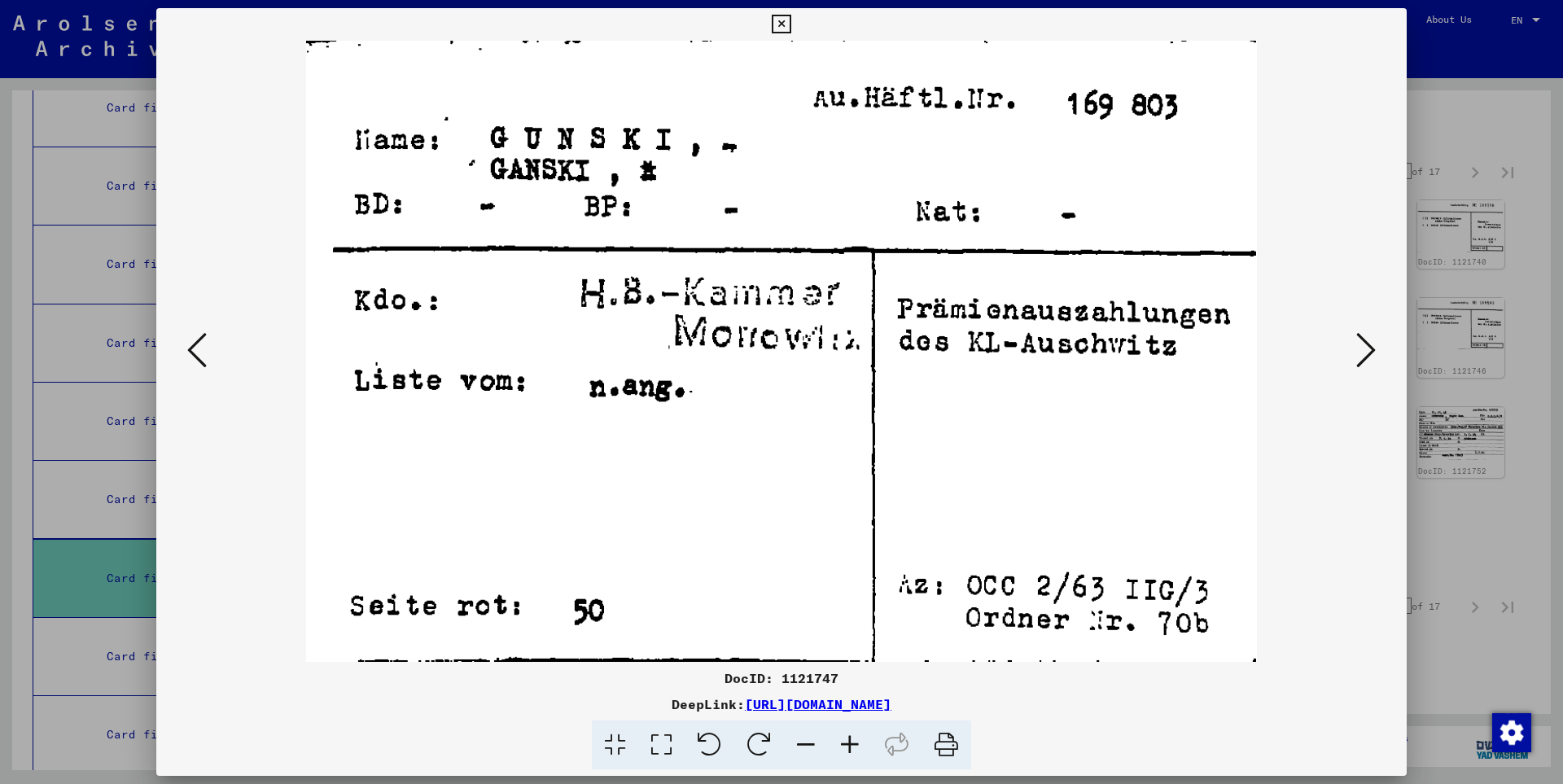
click at [1355, 350] on button at bounding box center [1366, 351] width 29 height 47
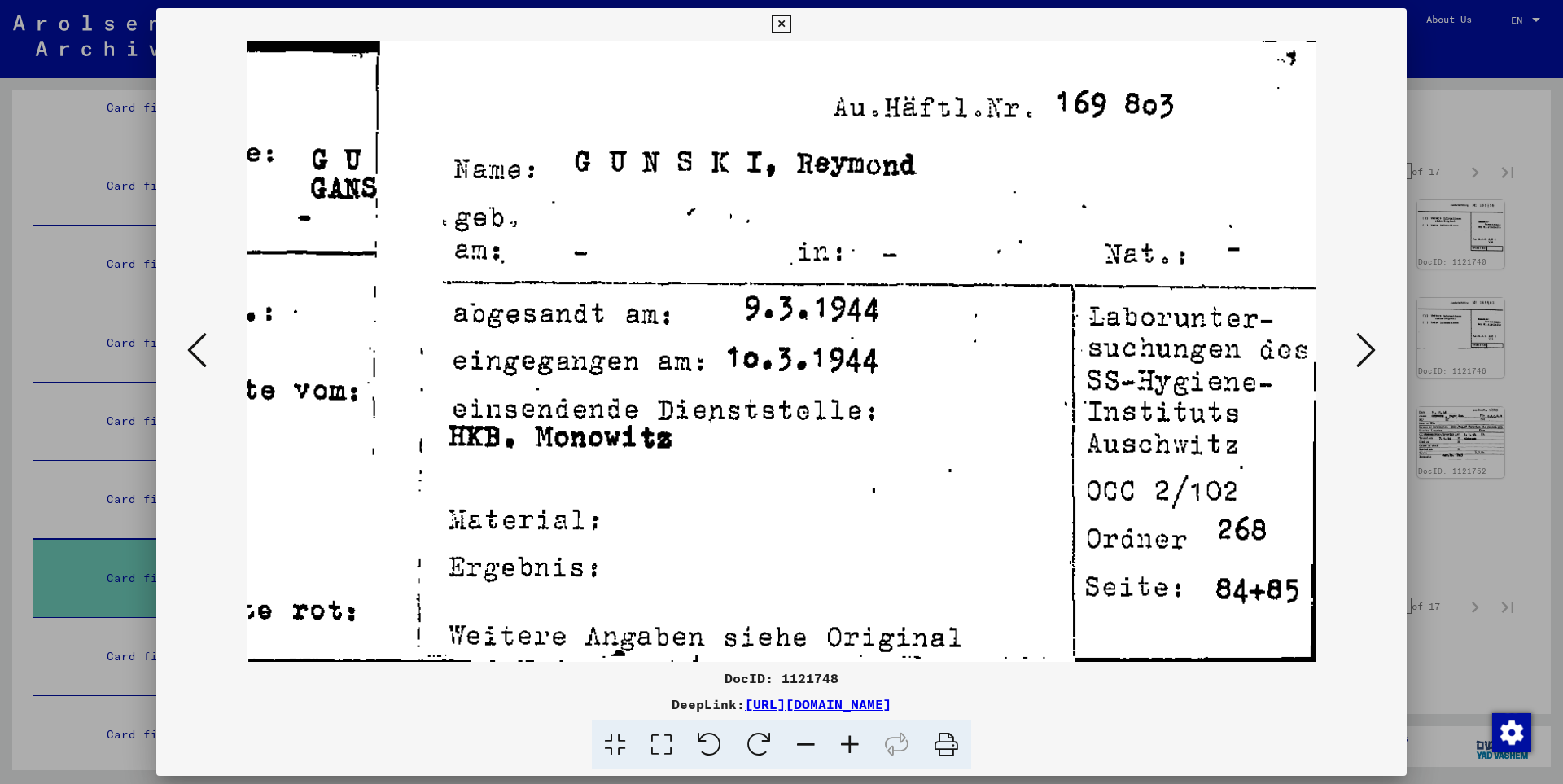
click at [1355, 350] on button at bounding box center [1366, 351] width 29 height 47
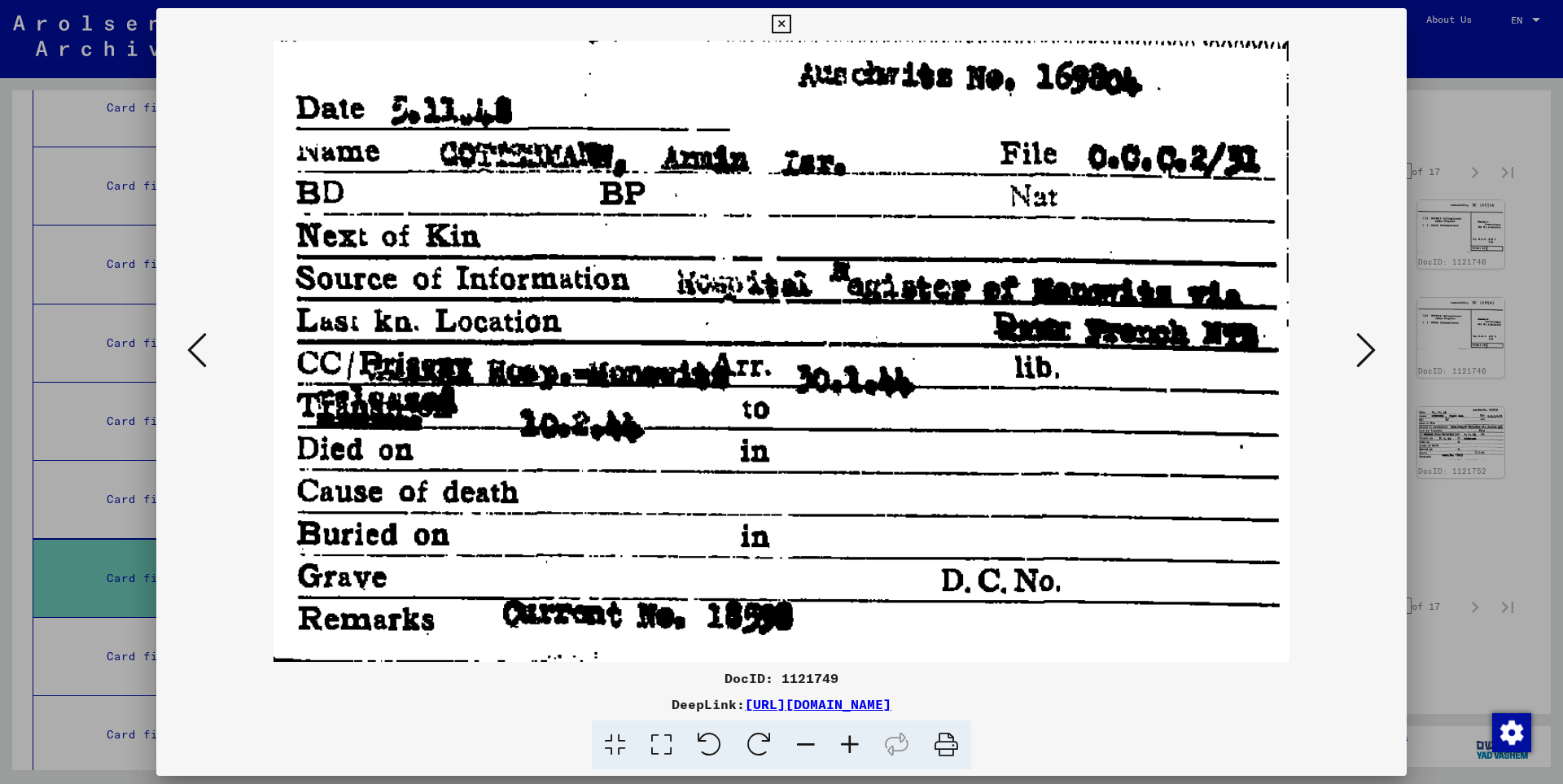
click at [1355, 350] on button at bounding box center [1366, 351] width 29 height 47
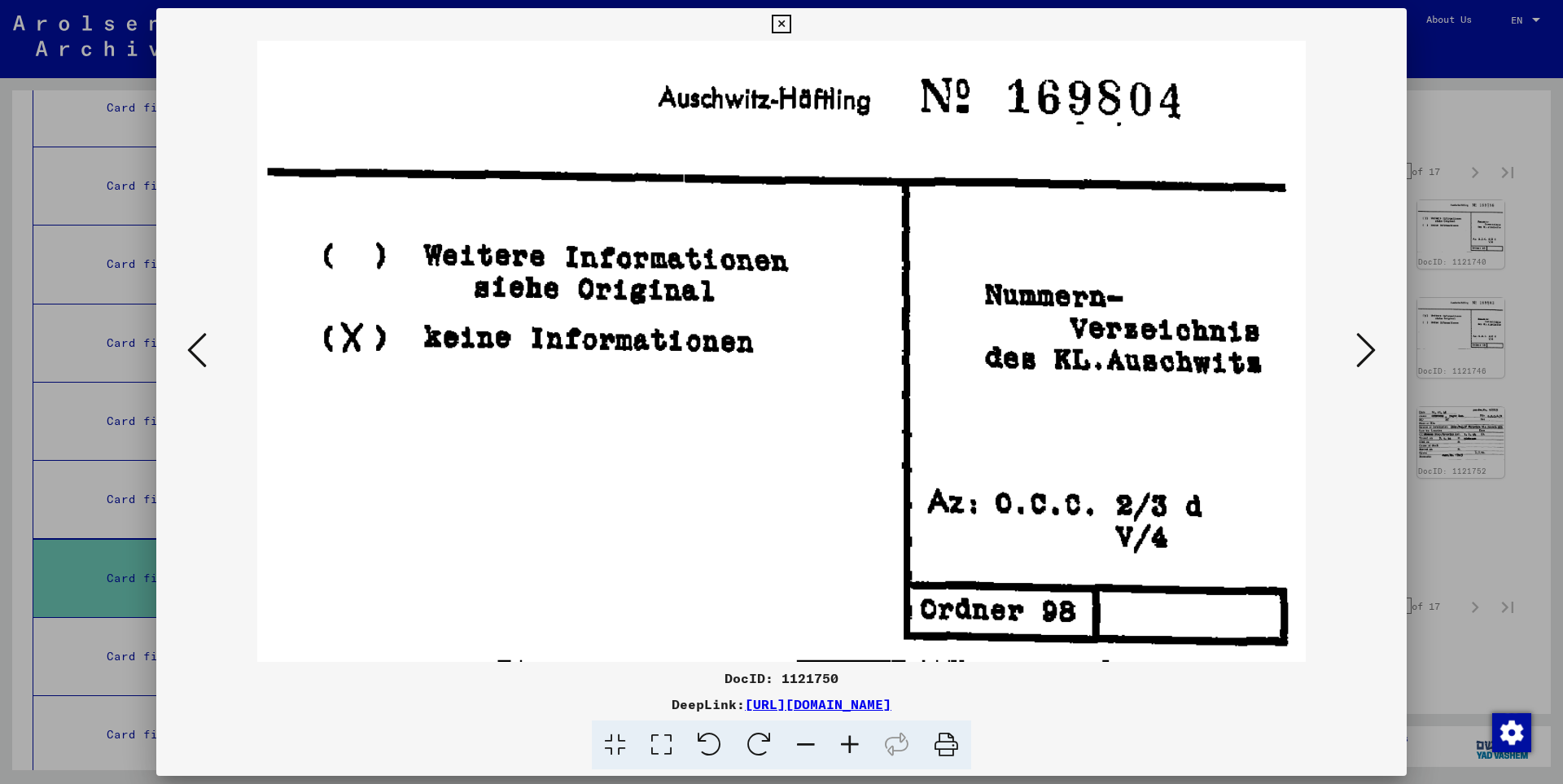
click at [1355, 350] on button at bounding box center [1366, 351] width 29 height 47
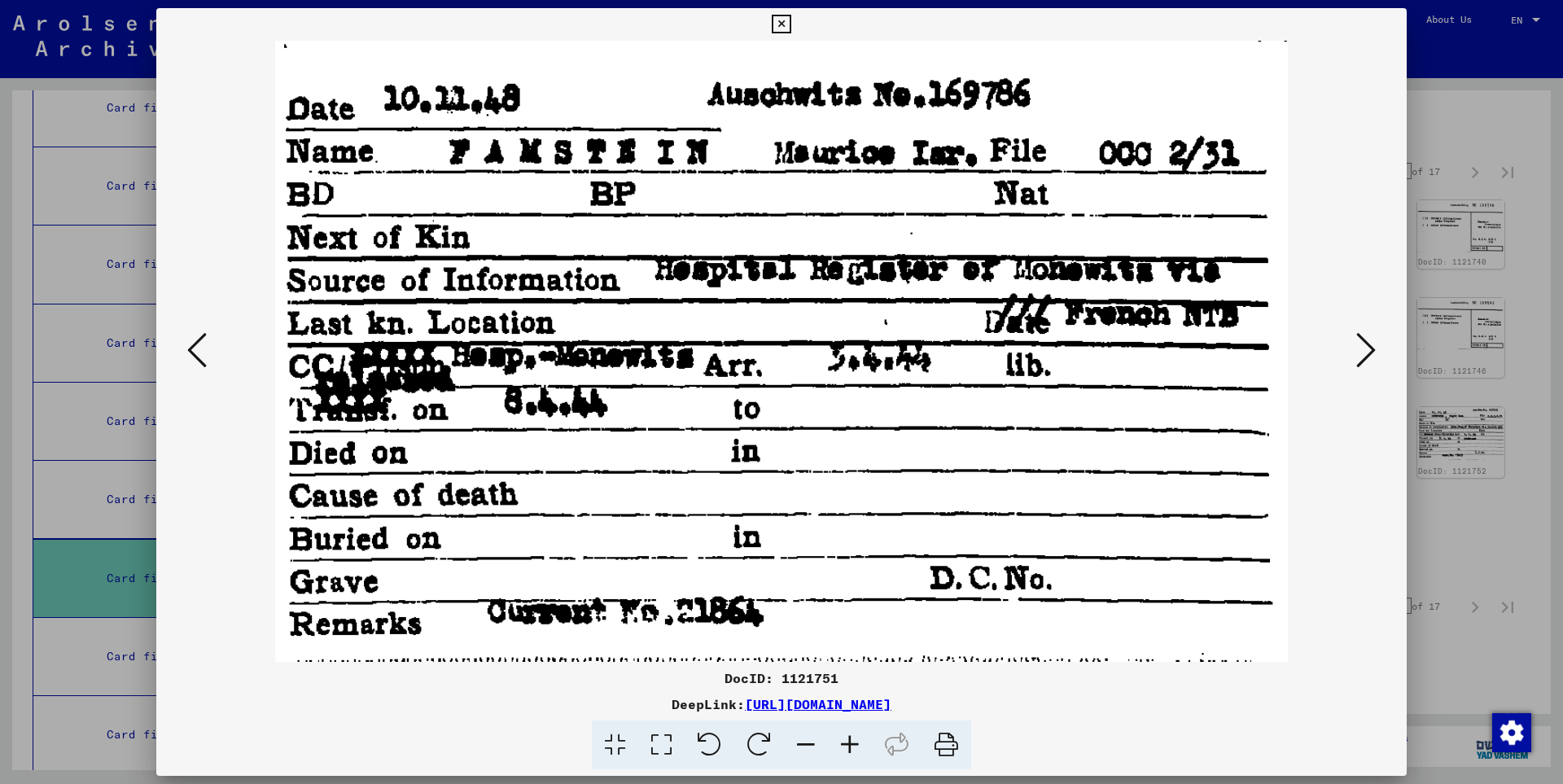
click at [1355, 350] on button at bounding box center [1366, 351] width 29 height 47
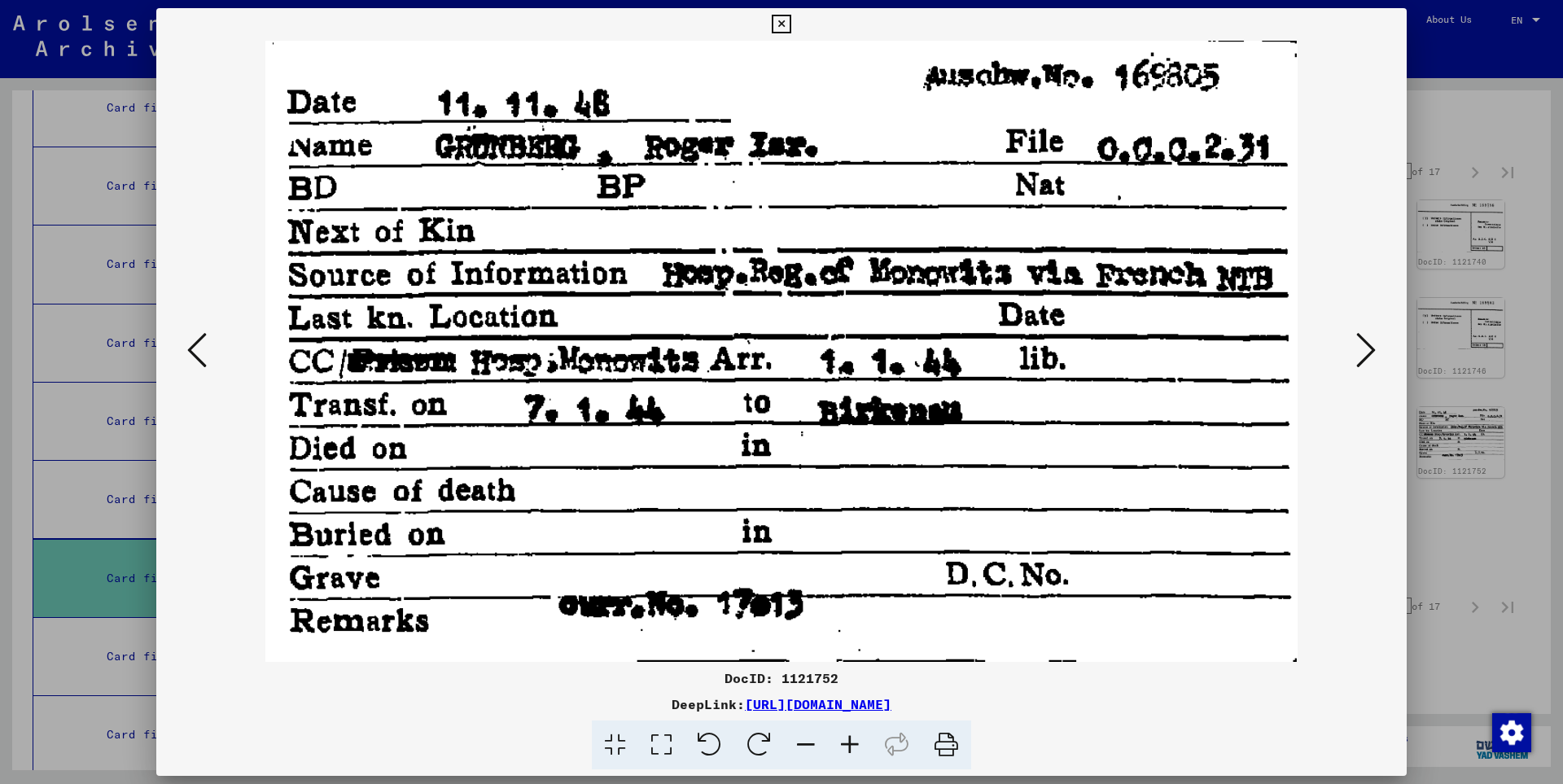
click at [1355, 350] on button at bounding box center [1366, 351] width 29 height 47
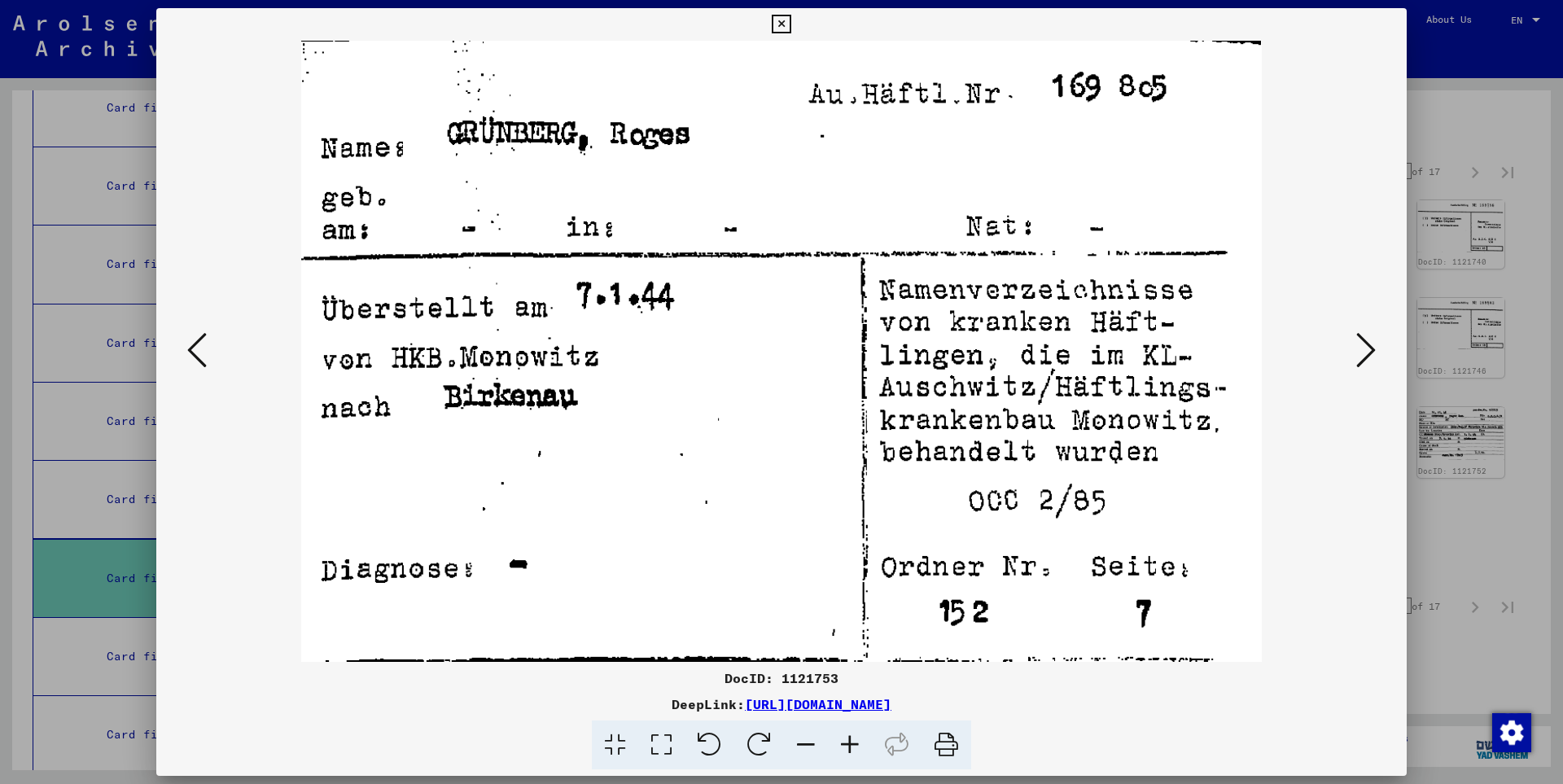
click at [1355, 350] on button at bounding box center [1366, 351] width 29 height 47
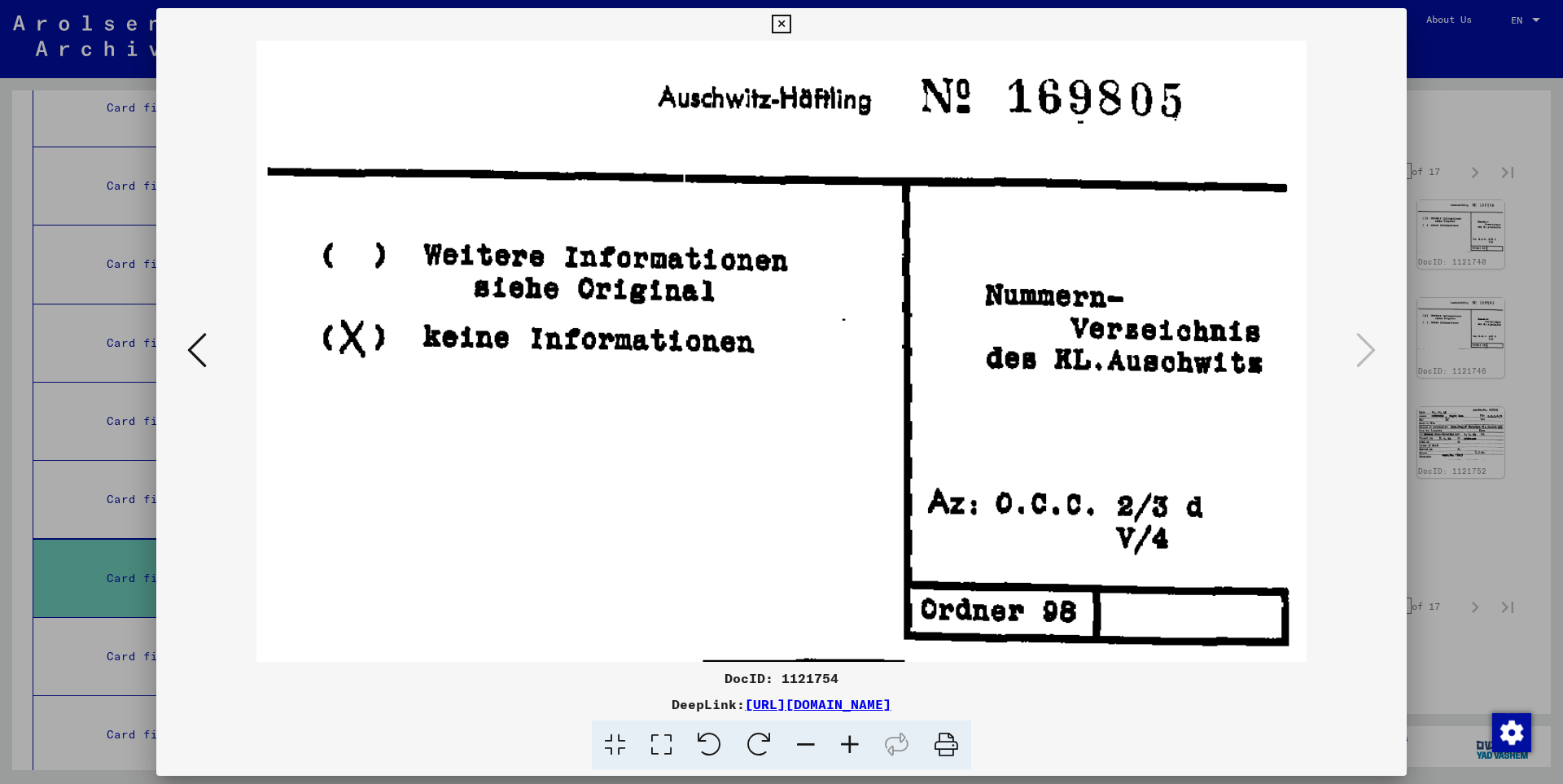
click at [790, 22] on icon at bounding box center [781, 24] width 18 height 19
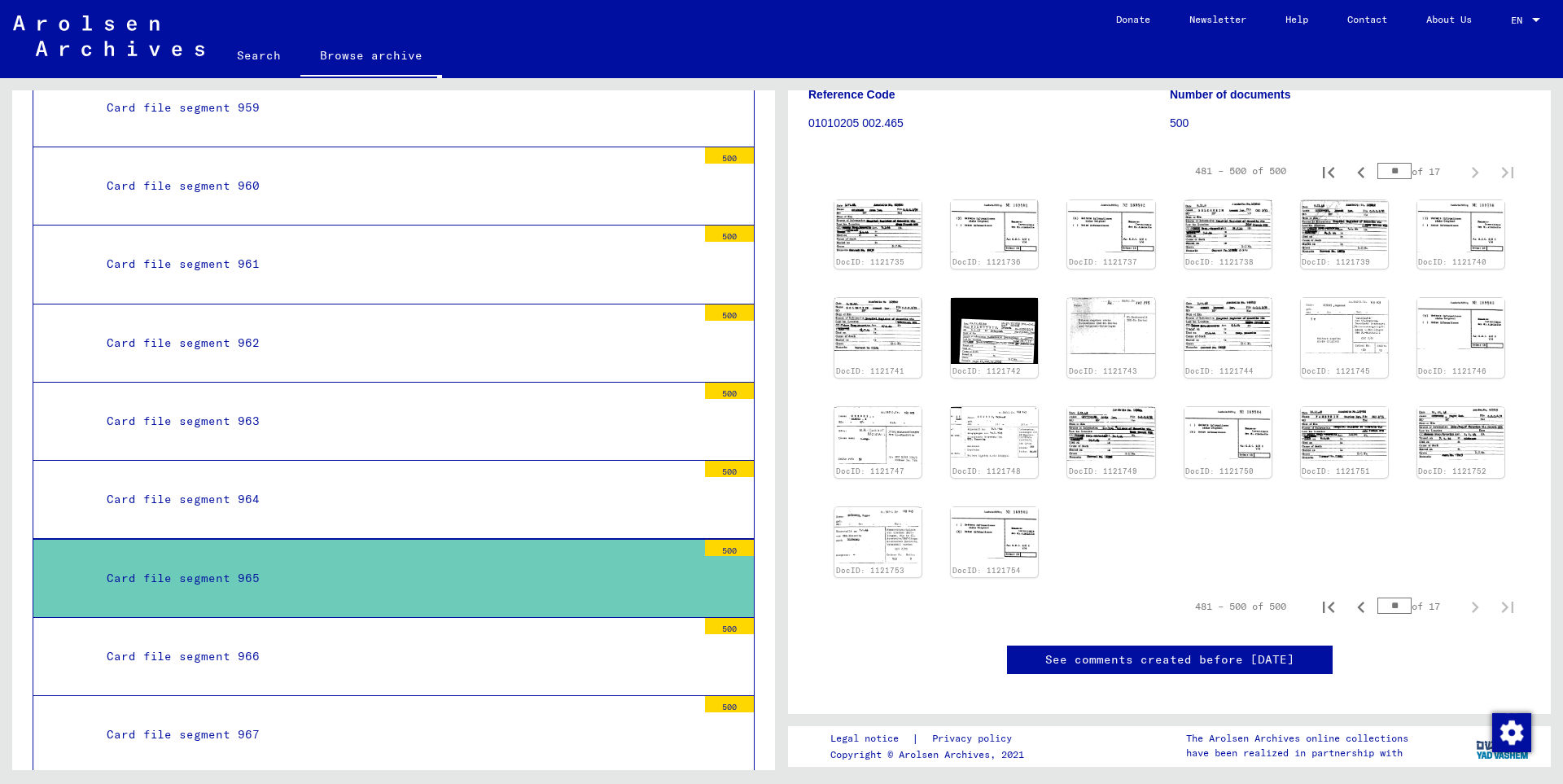
click at [275, 641] on div "Card file segment 966" at bounding box center [395, 656] width 602 height 32
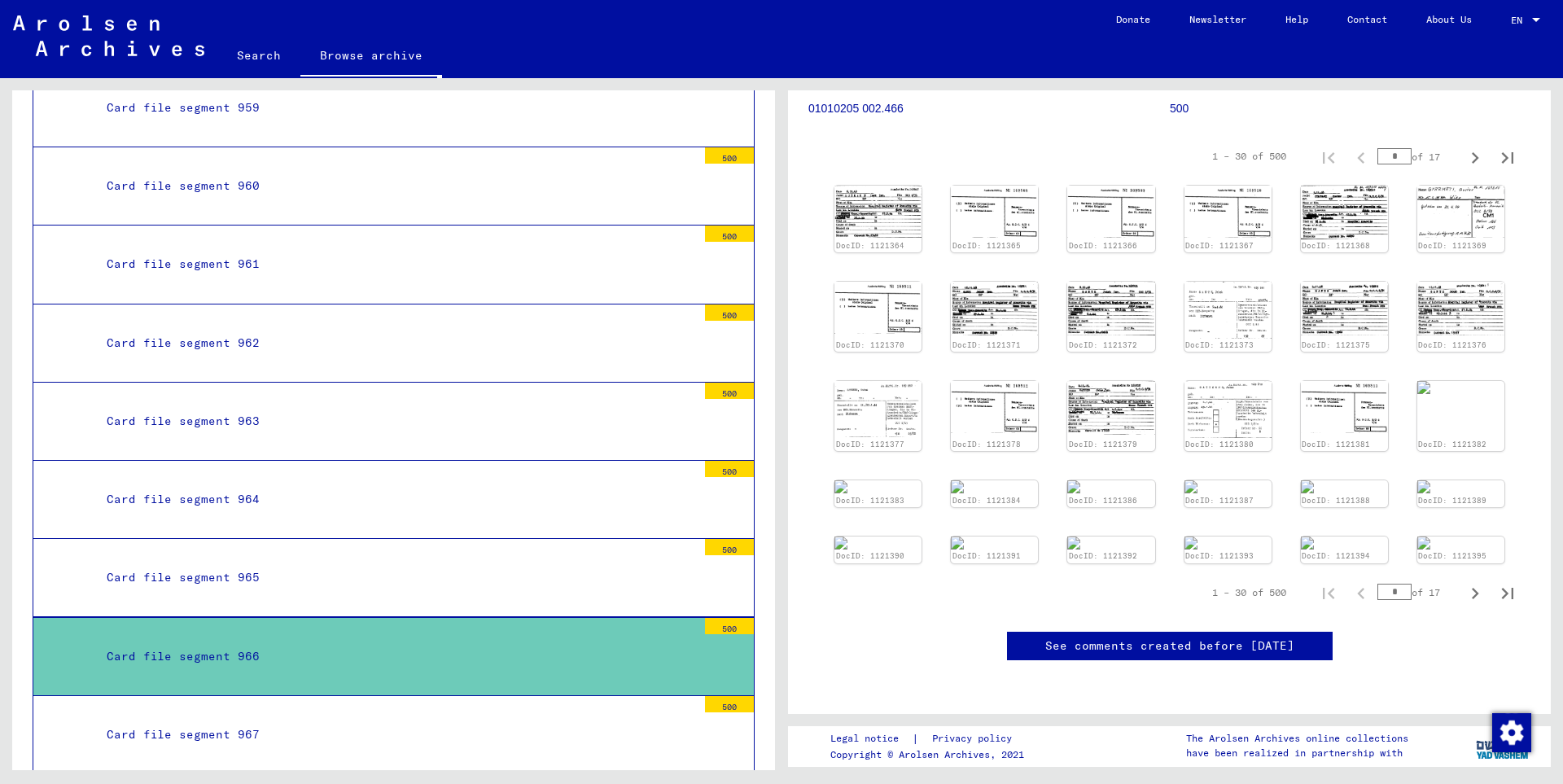
scroll to position [175, 0]
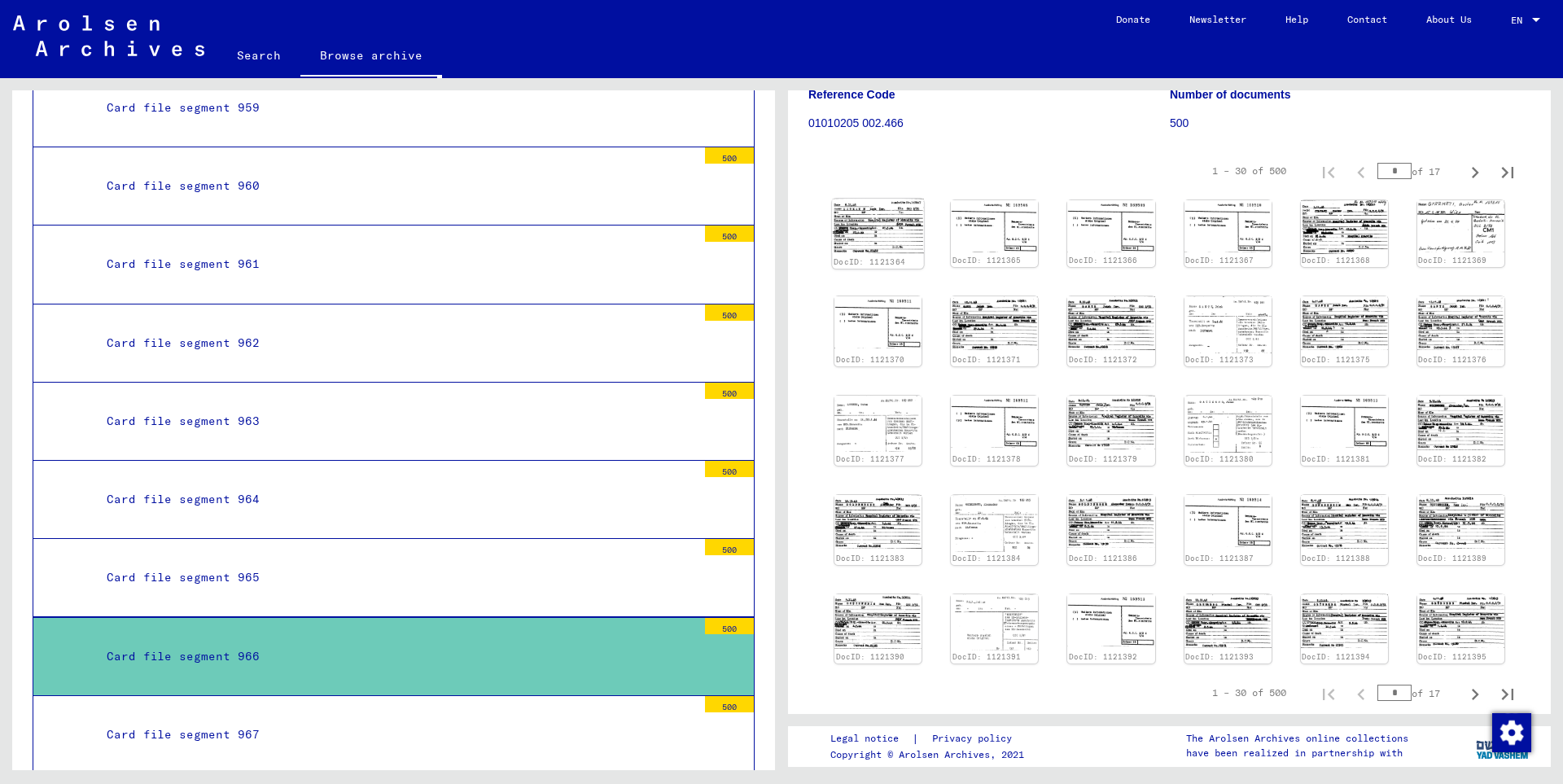
click at [884, 231] on img at bounding box center [877, 226] width 92 height 54
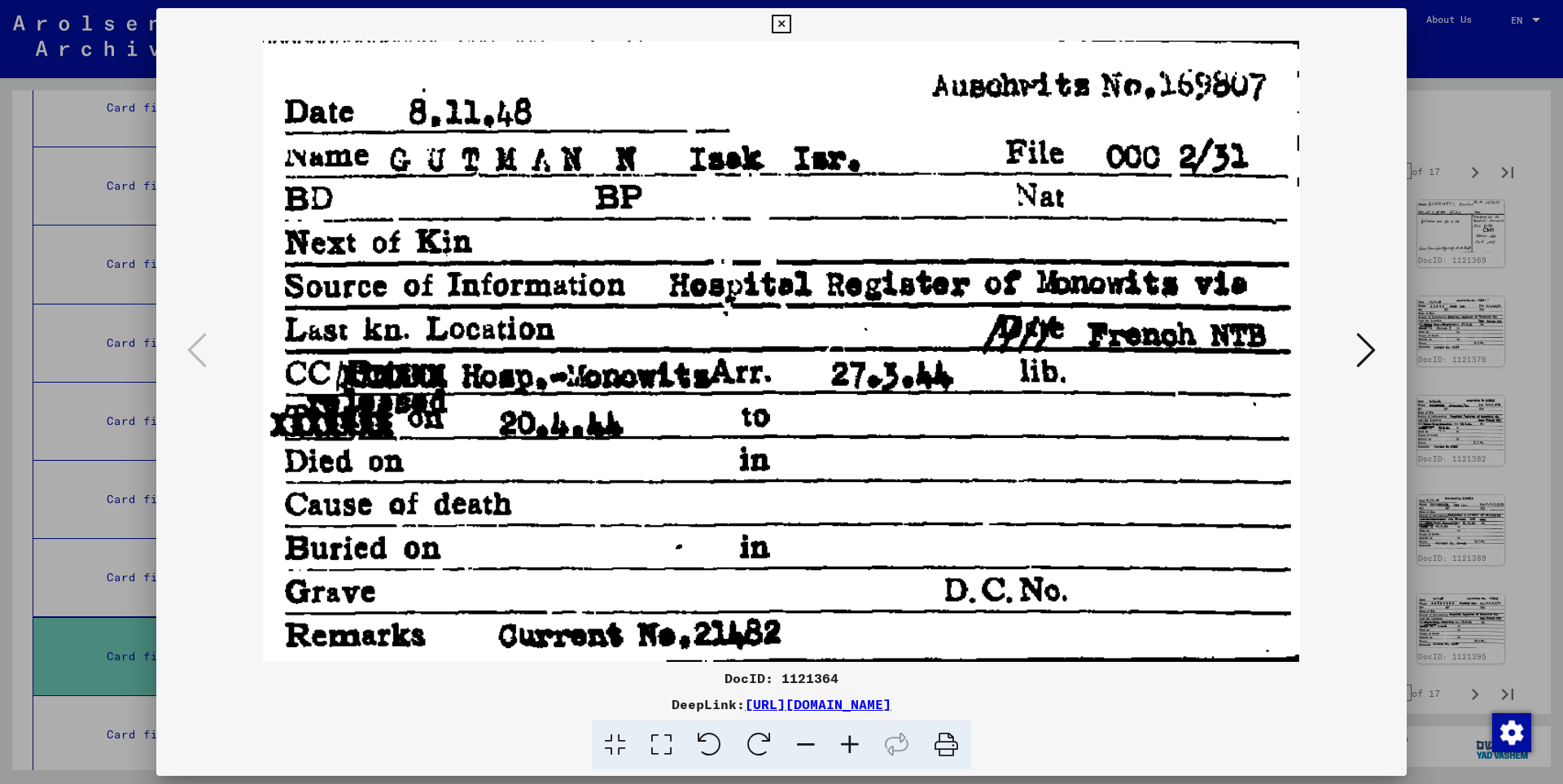
click at [1369, 354] on icon at bounding box center [1366, 350] width 19 height 39
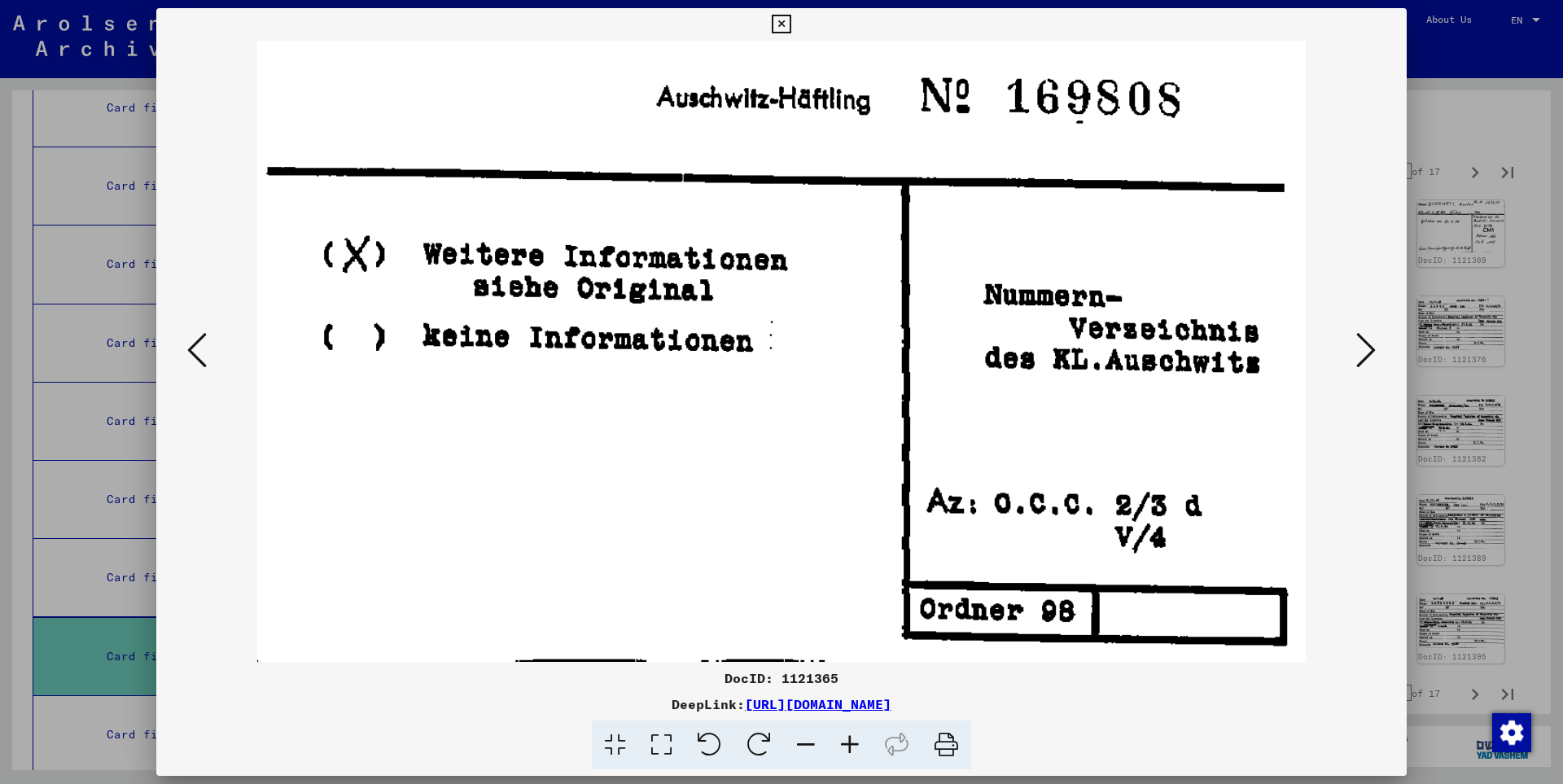
click at [1369, 354] on icon at bounding box center [1366, 350] width 19 height 39
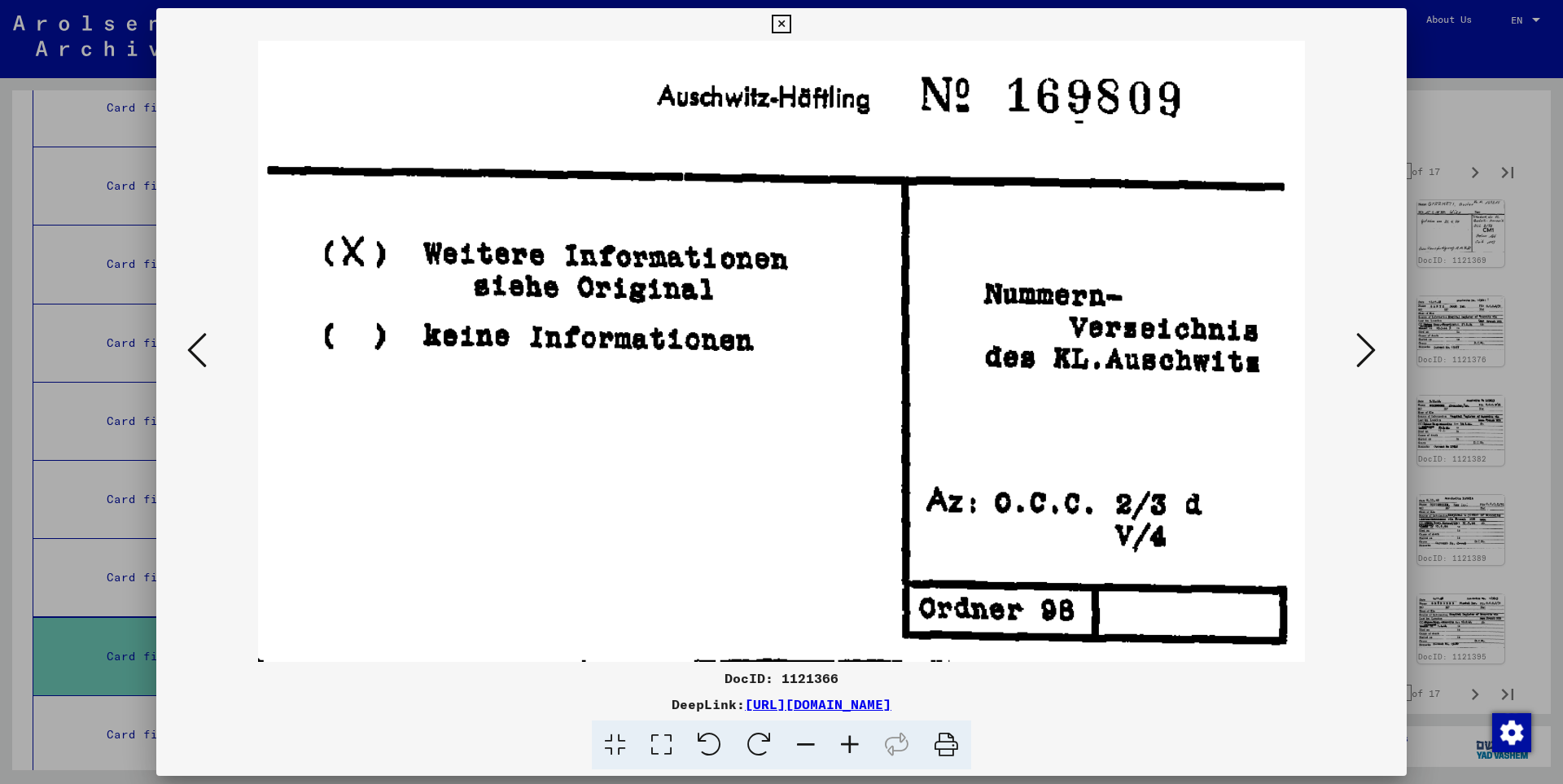
click at [1369, 353] on icon at bounding box center [1366, 350] width 19 height 39
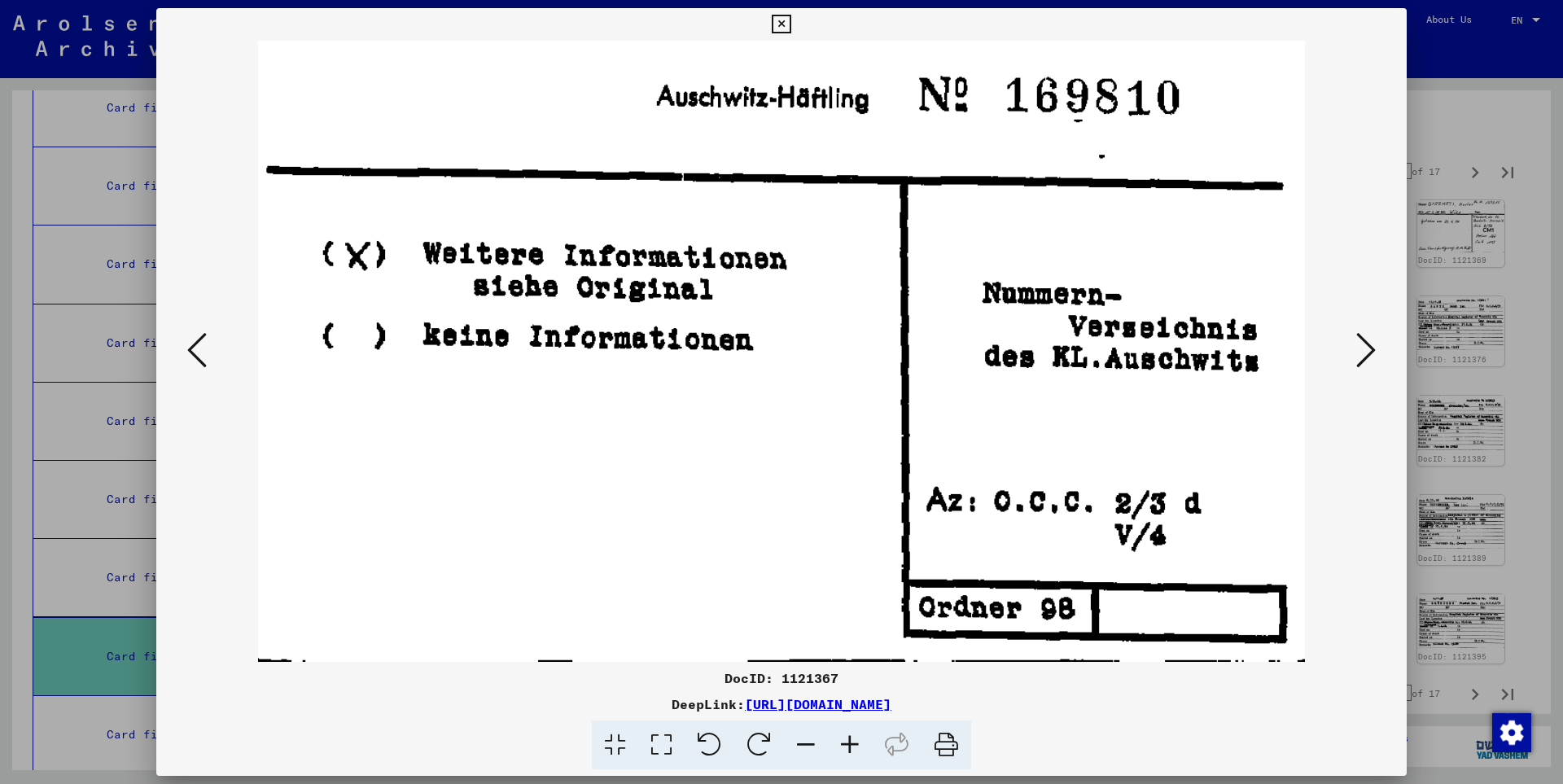
click at [1369, 353] on icon at bounding box center [1366, 350] width 19 height 39
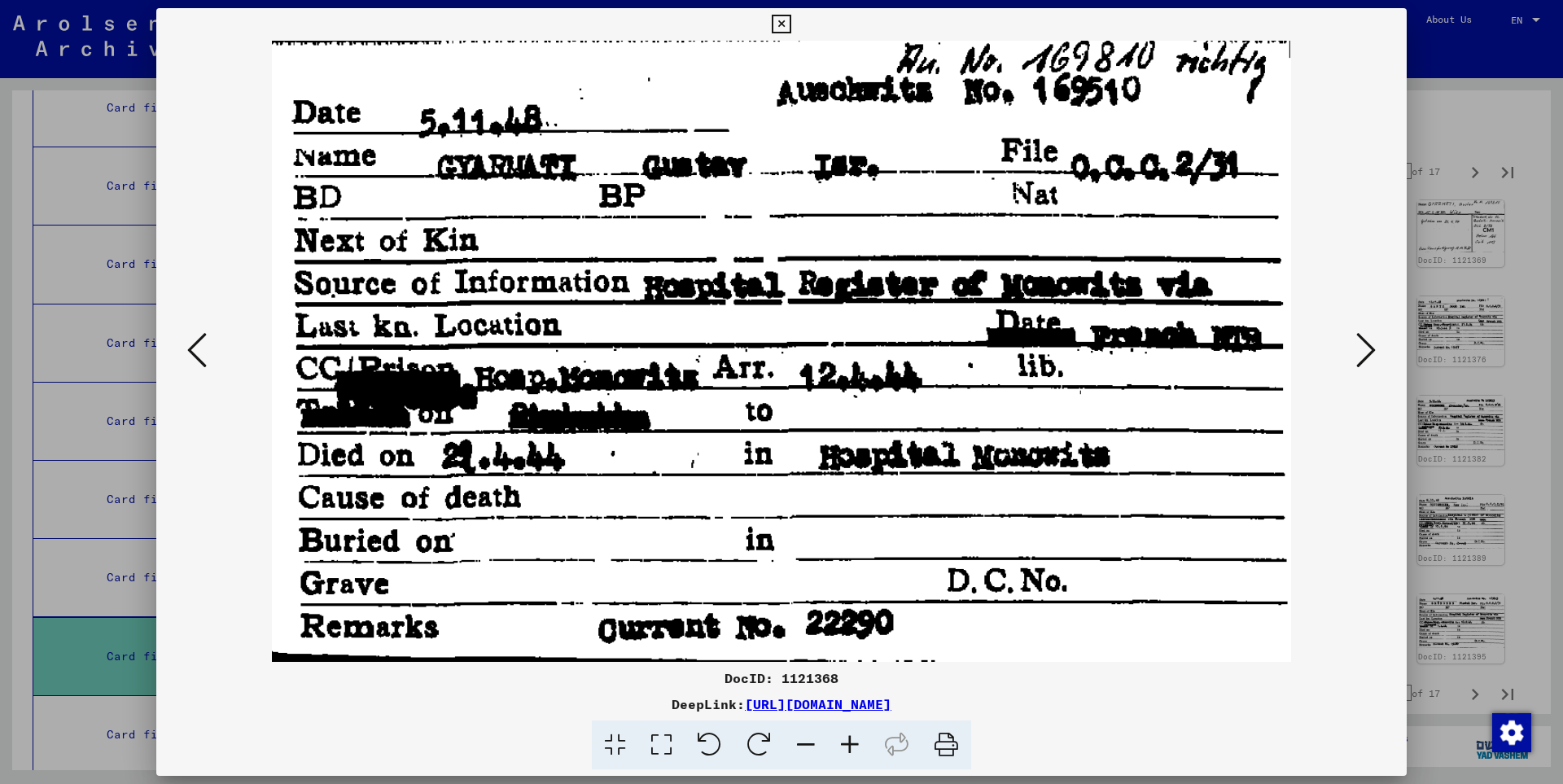
click at [1369, 353] on icon at bounding box center [1366, 350] width 19 height 39
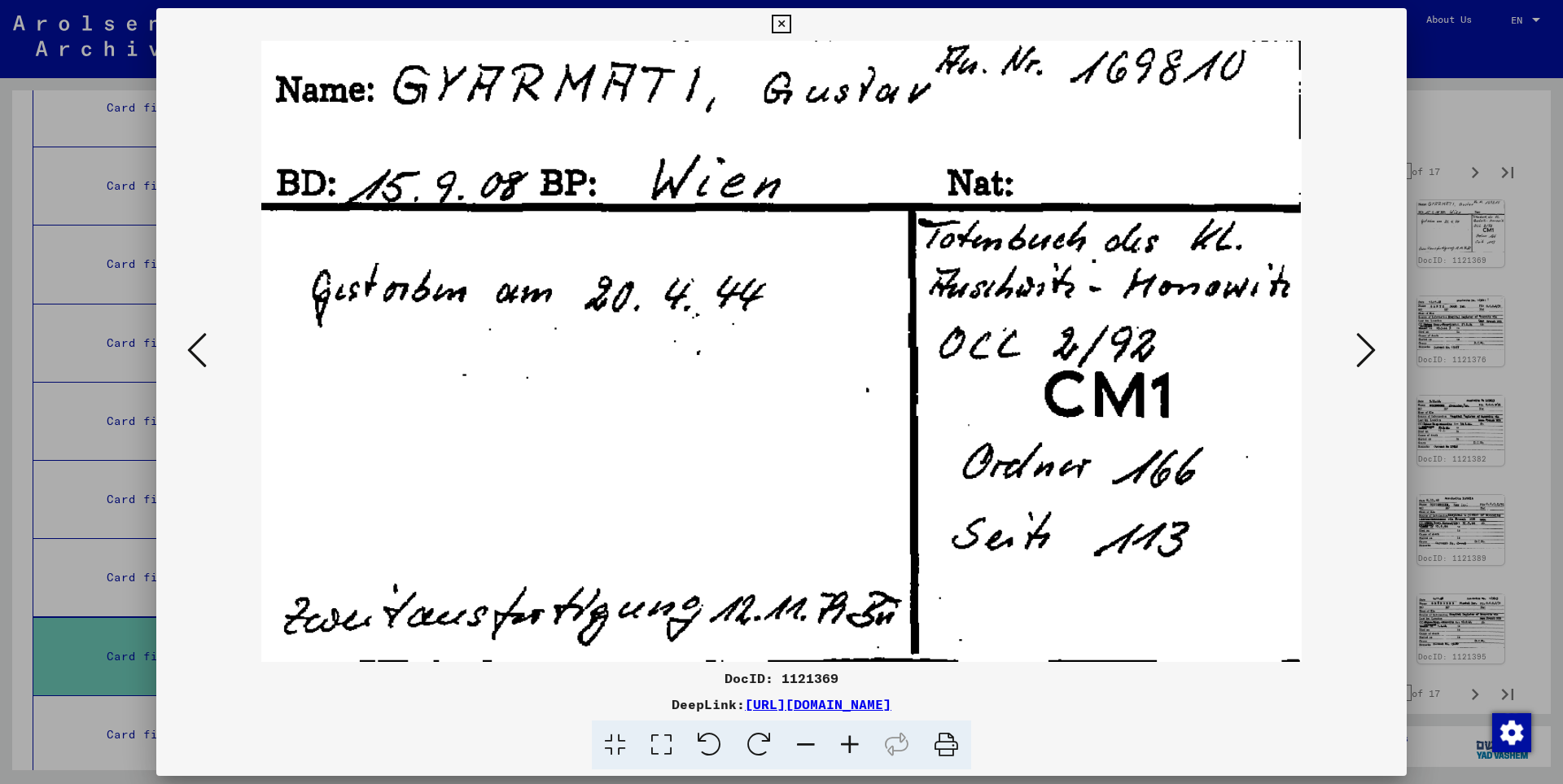
click at [1369, 353] on icon at bounding box center [1366, 350] width 19 height 39
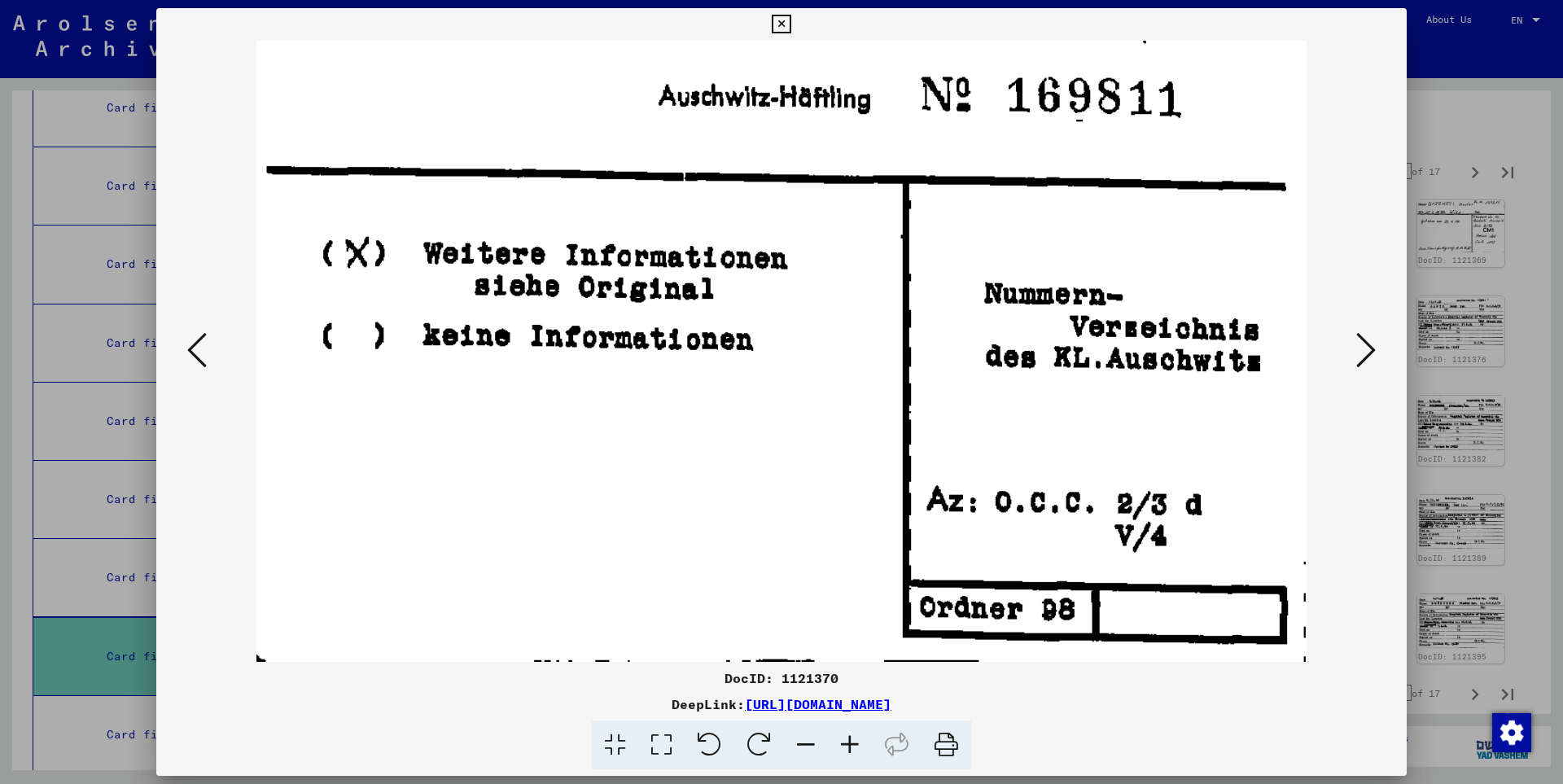
click at [1369, 353] on icon at bounding box center [1366, 350] width 19 height 39
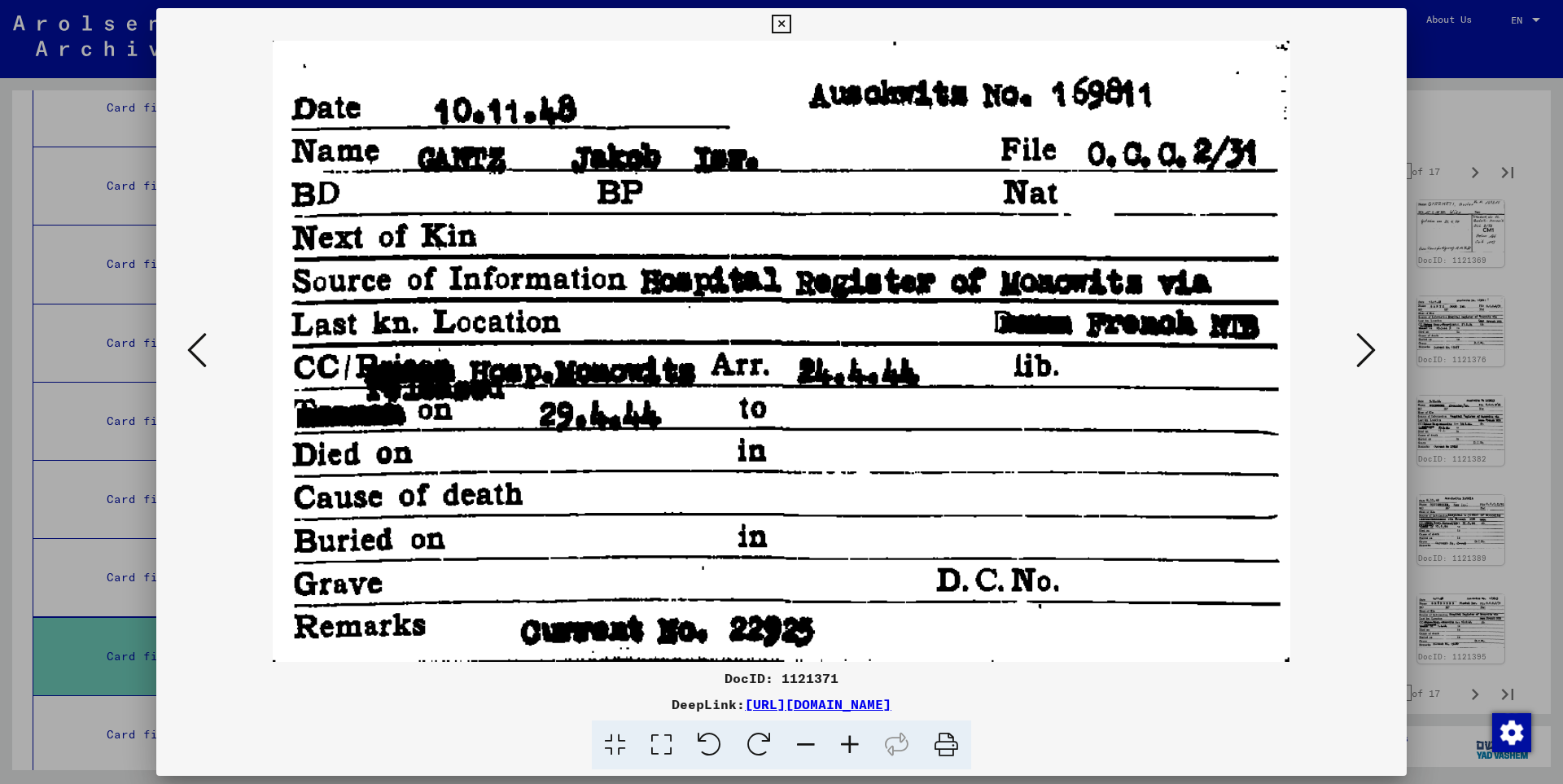
click at [1369, 353] on icon at bounding box center [1366, 350] width 19 height 39
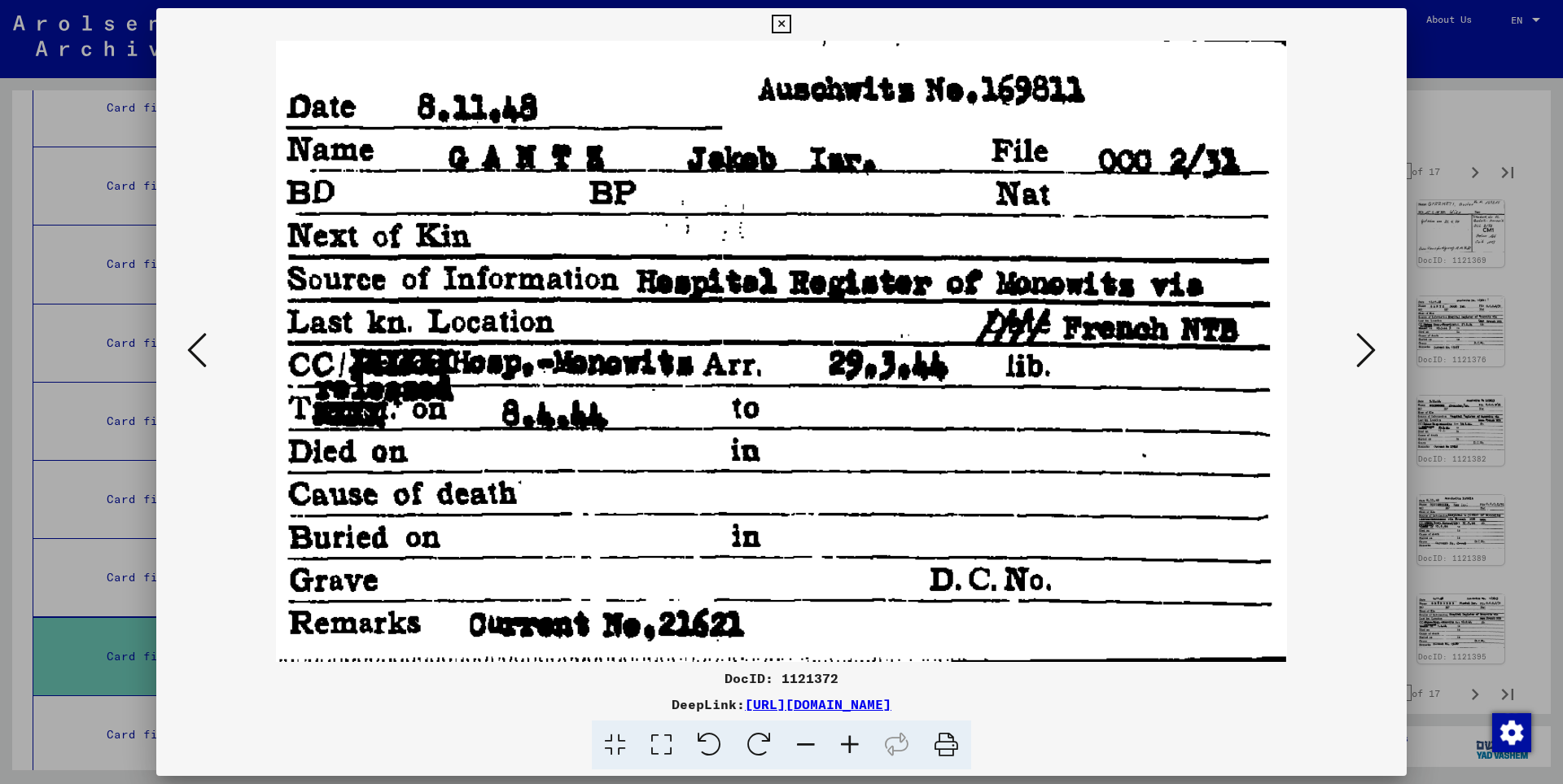
click at [1369, 353] on icon at bounding box center [1366, 350] width 19 height 39
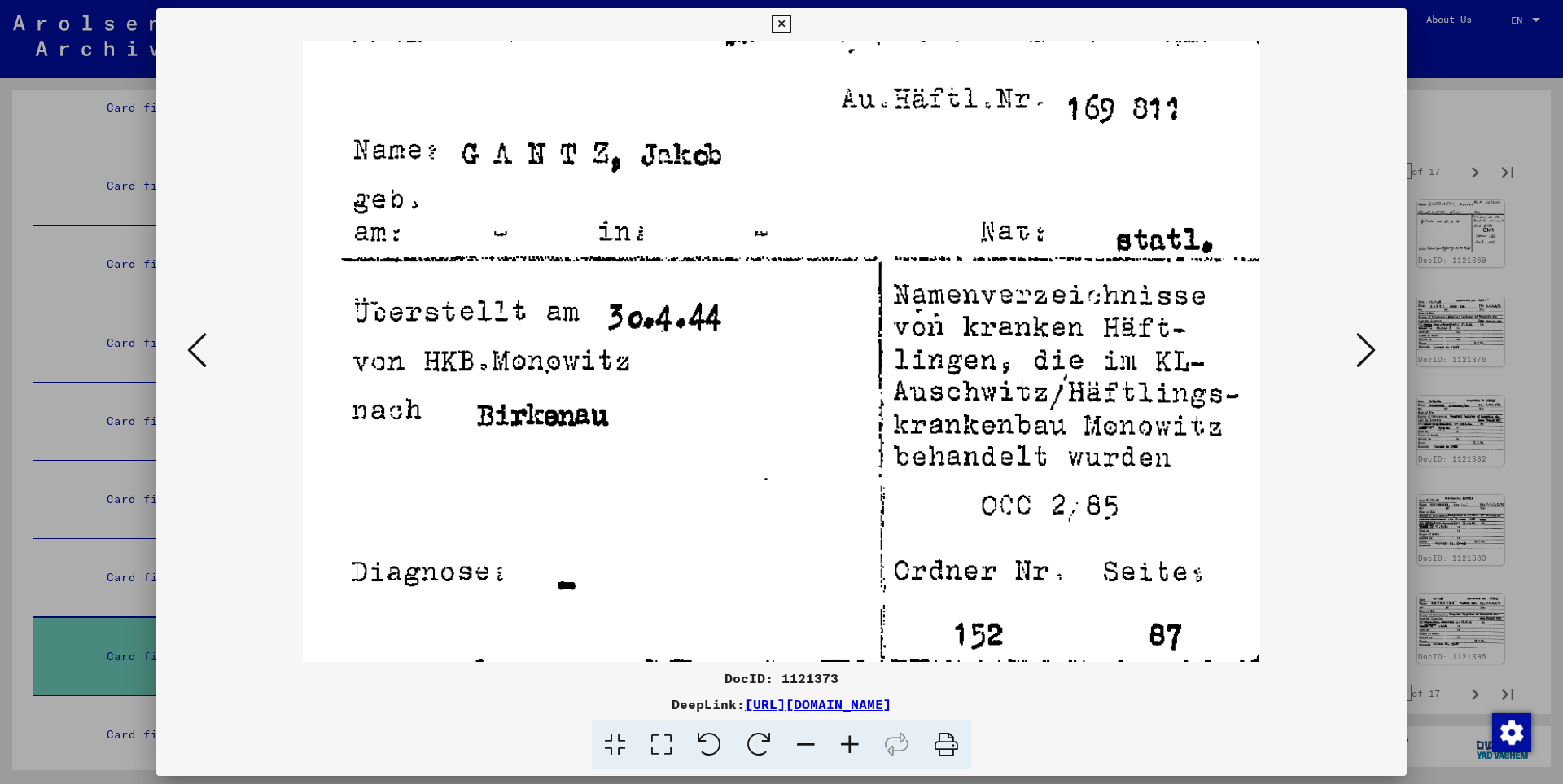
click at [1369, 353] on icon at bounding box center [1366, 350] width 19 height 39
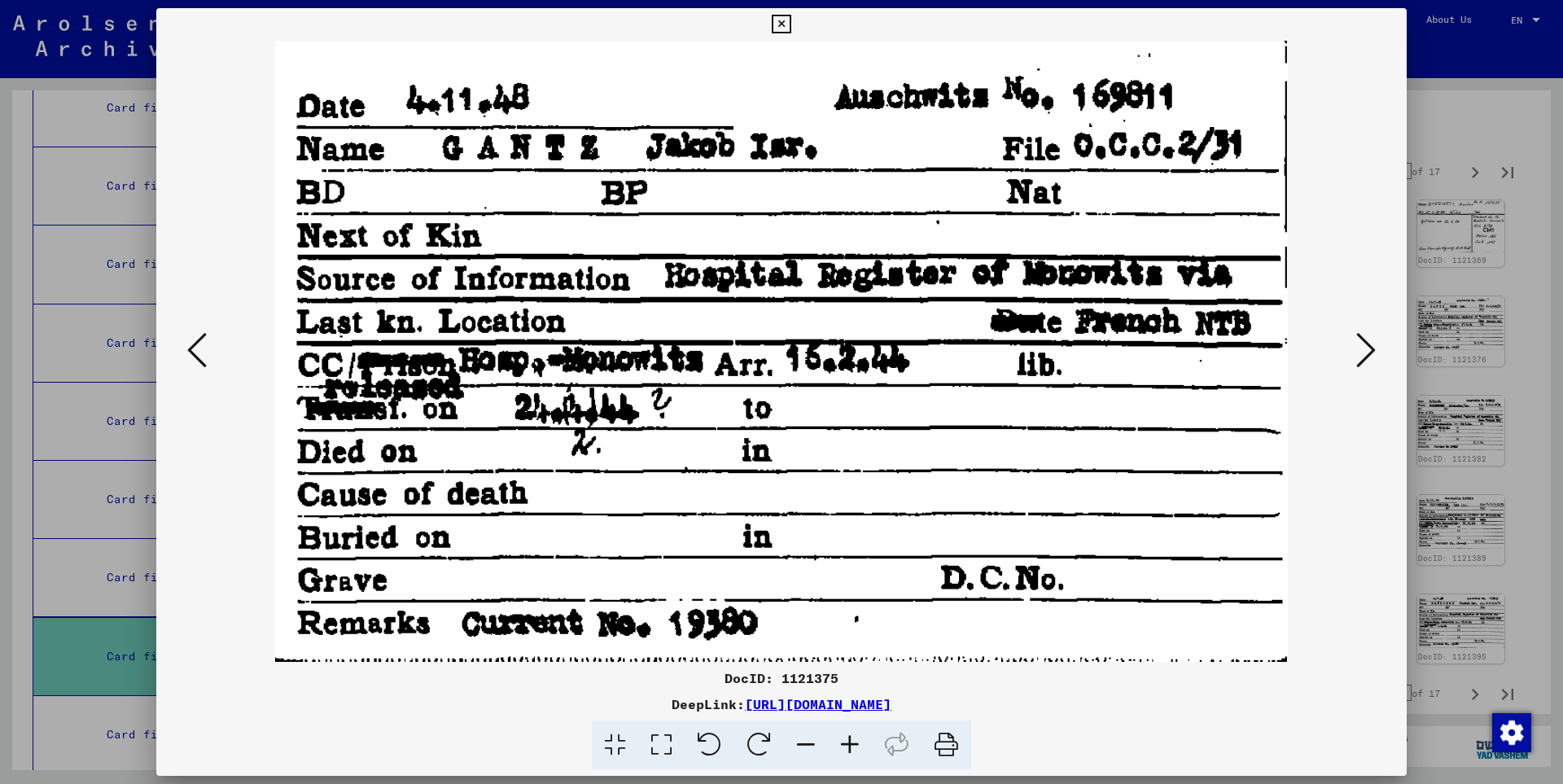
click at [1369, 354] on icon at bounding box center [1366, 350] width 19 height 39
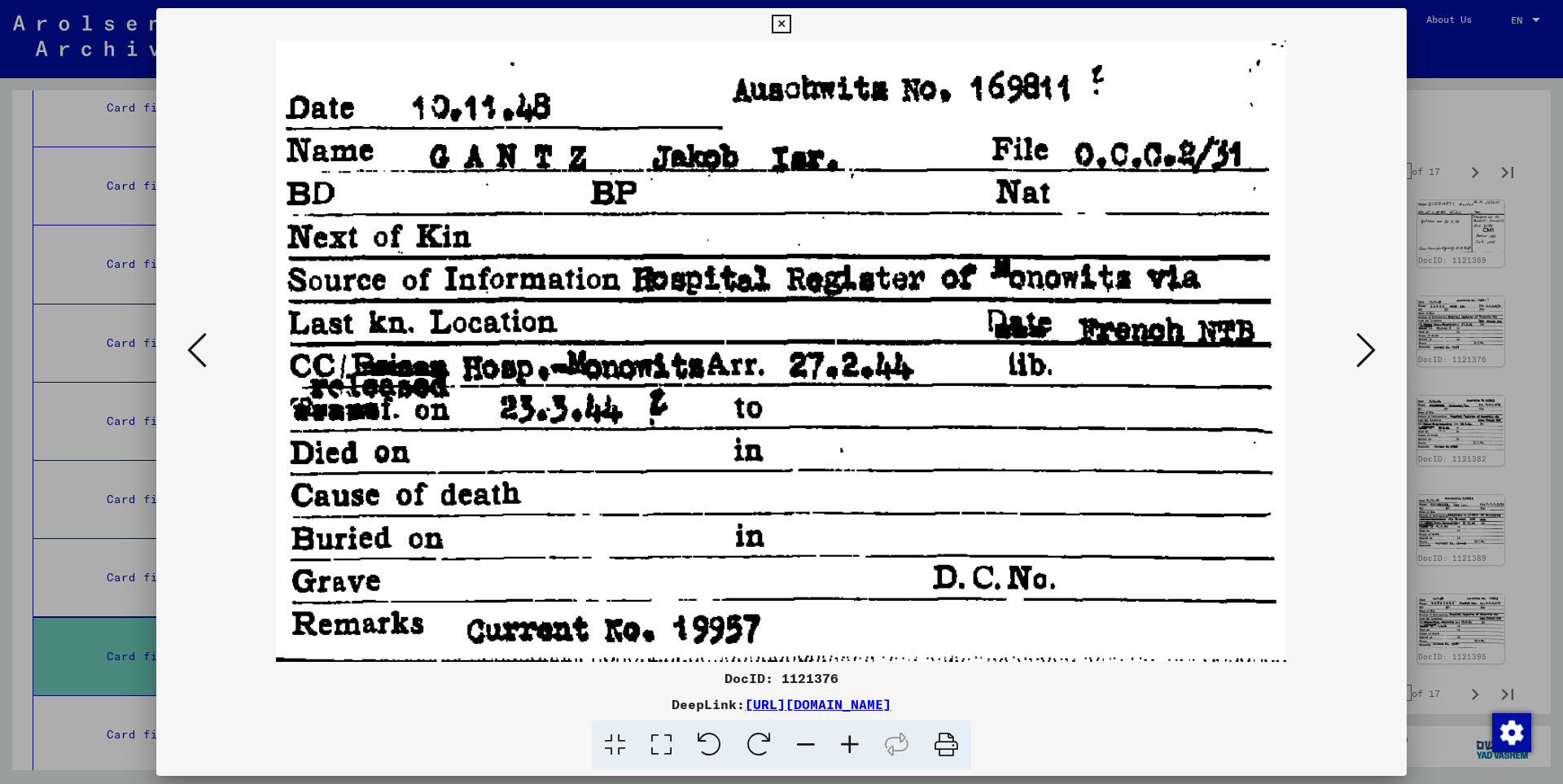
click at [1369, 354] on icon at bounding box center [1366, 350] width 19 height 39
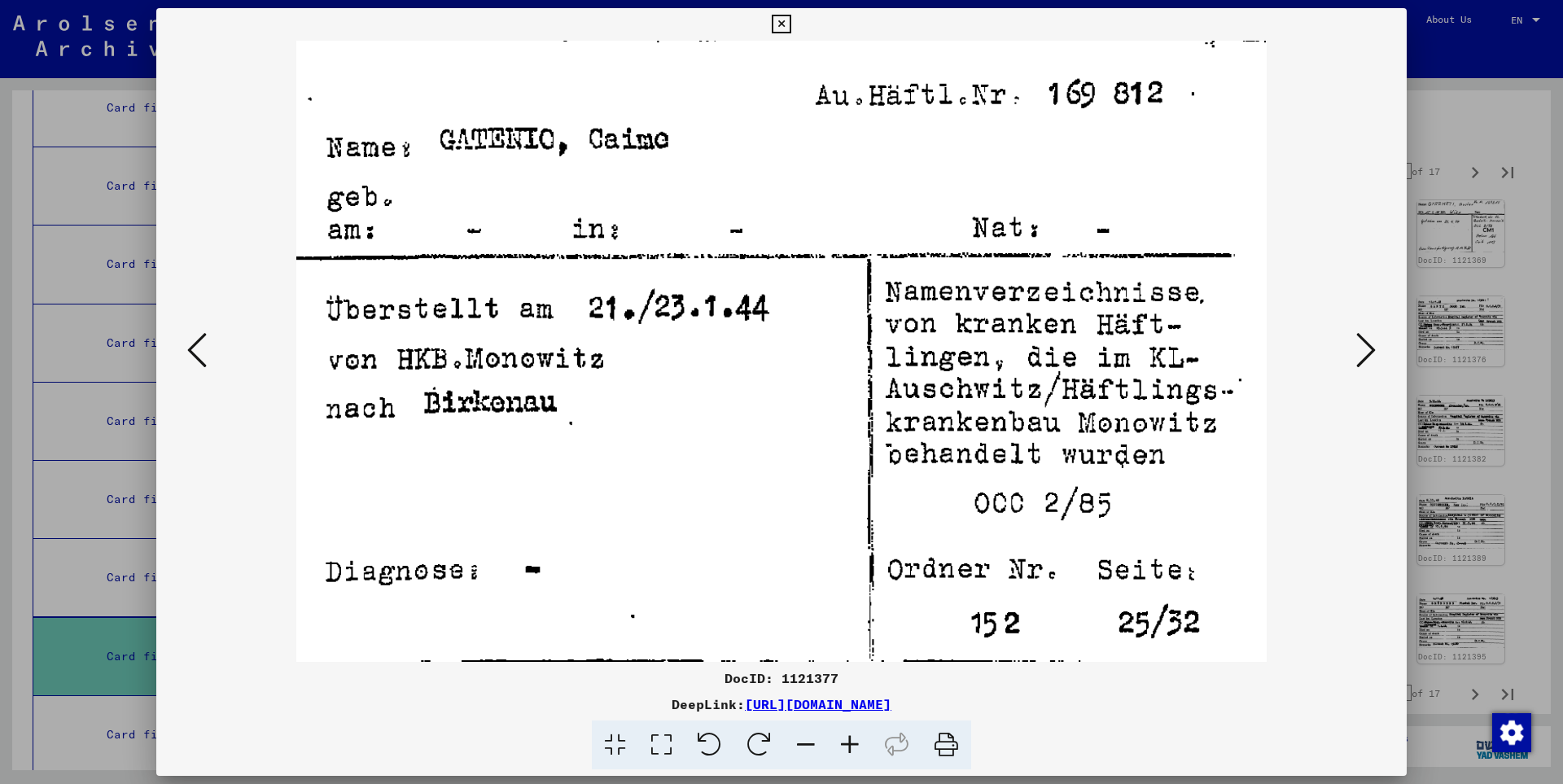
click at [1369, 354] on icon at bounding box center [1366, 350] width 19 height 39
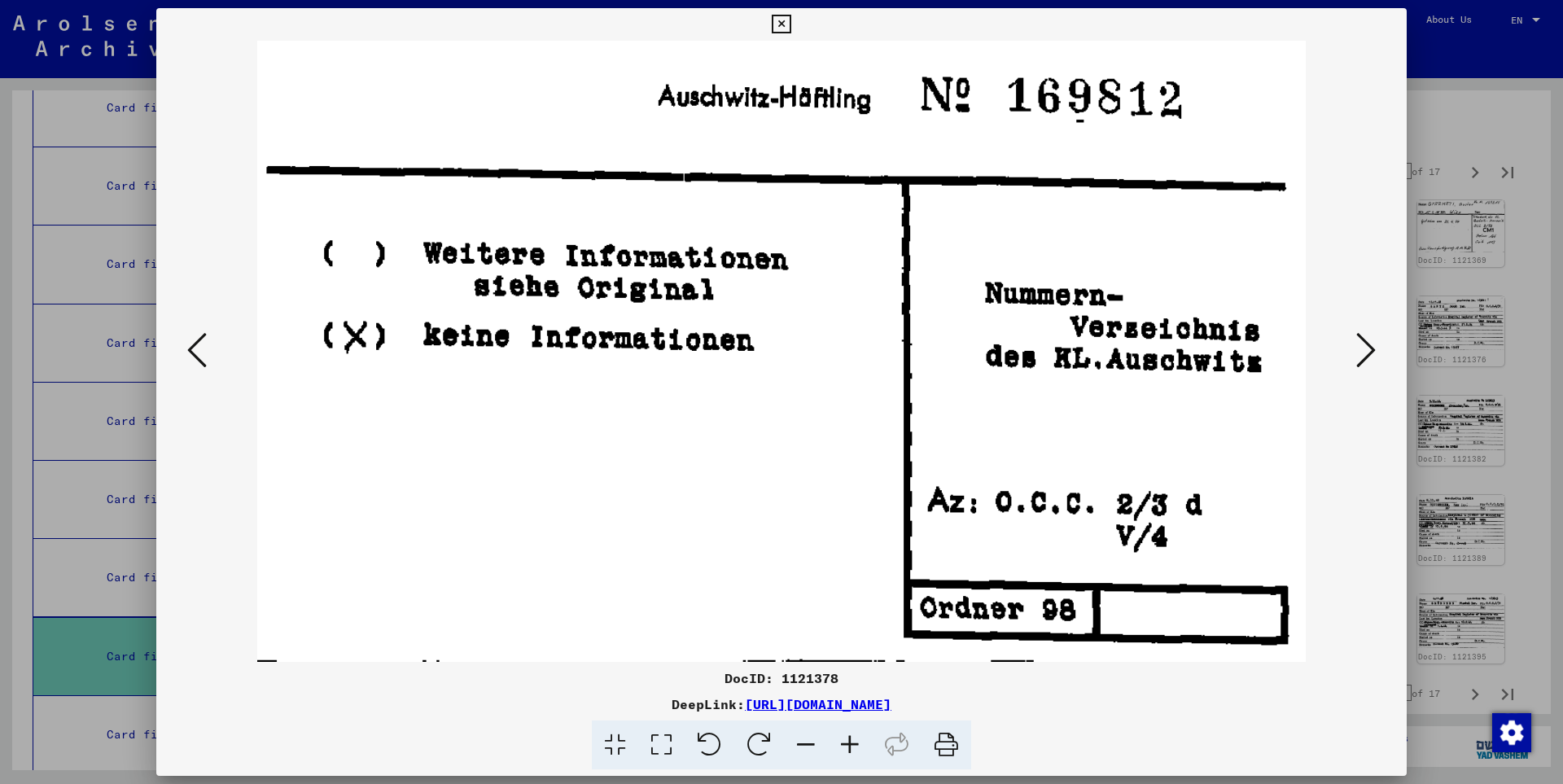
click at [1369, 354] on icon at bounding box center [1366, 350] width 19 height 39
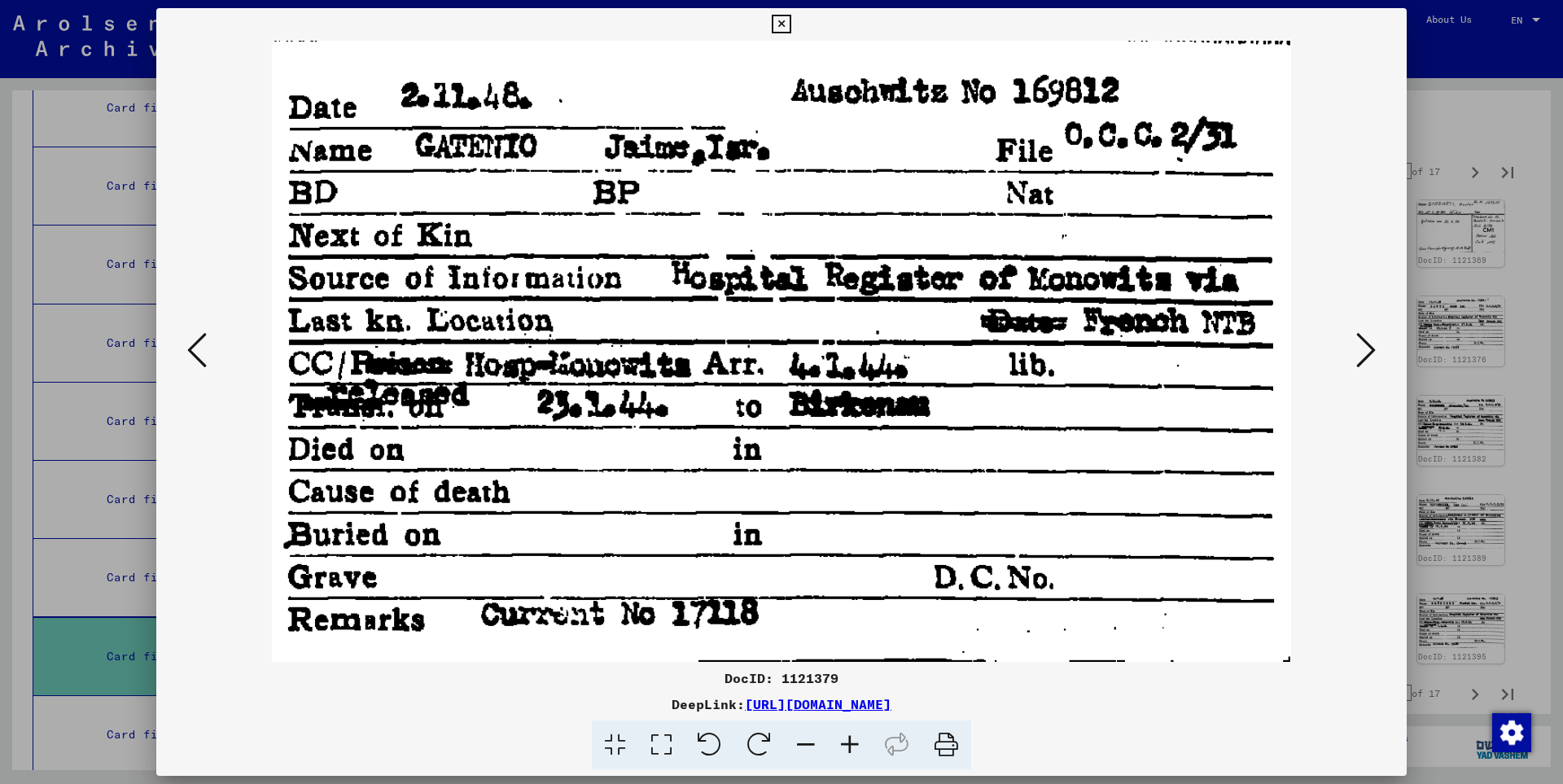
click at [1369, 354] on icon at bounding box center [1366, 350] width 19 height 39
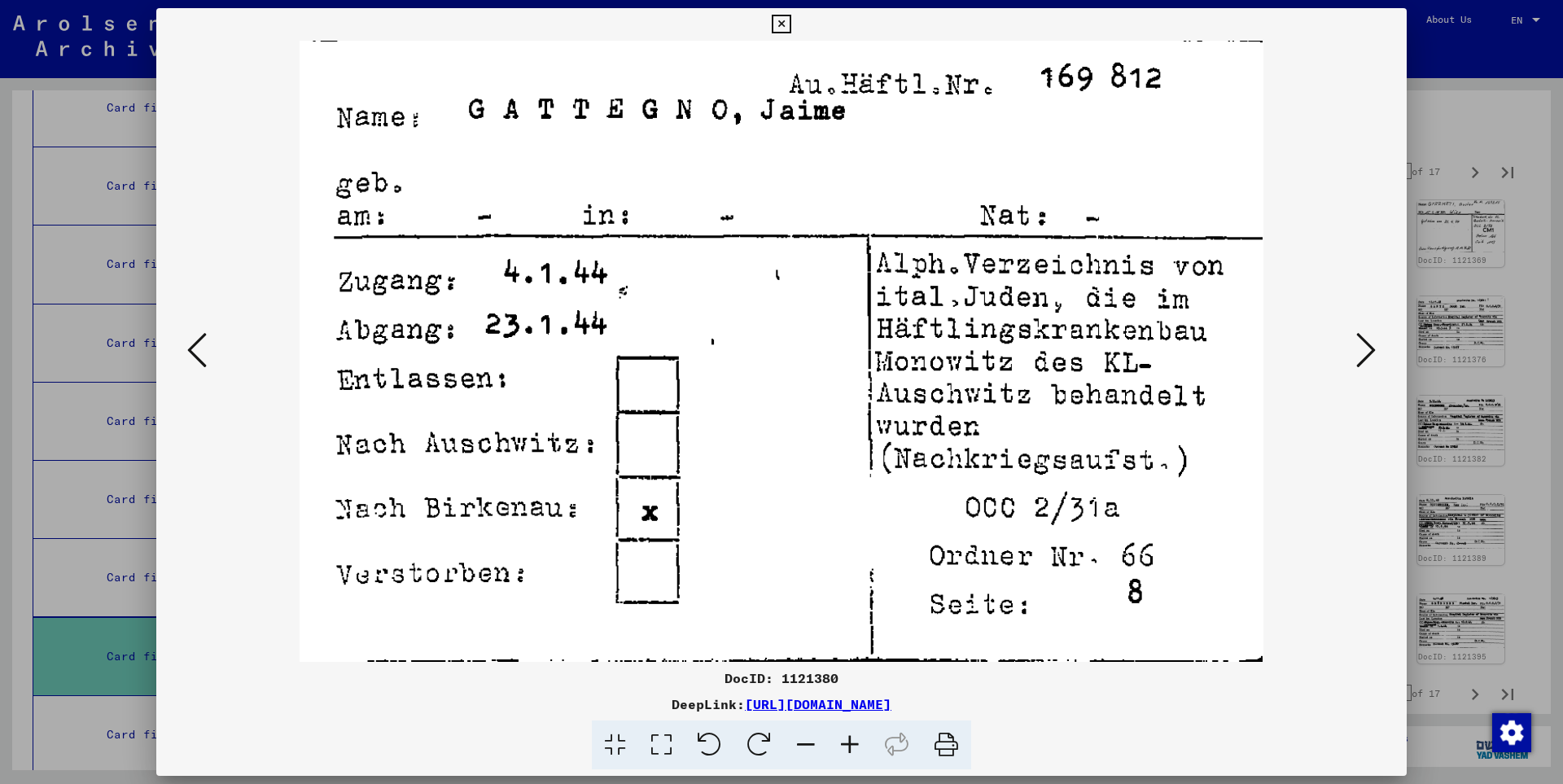
click at [1369, 354] on icon at bounding box center [1366, 350] width 19 height 39
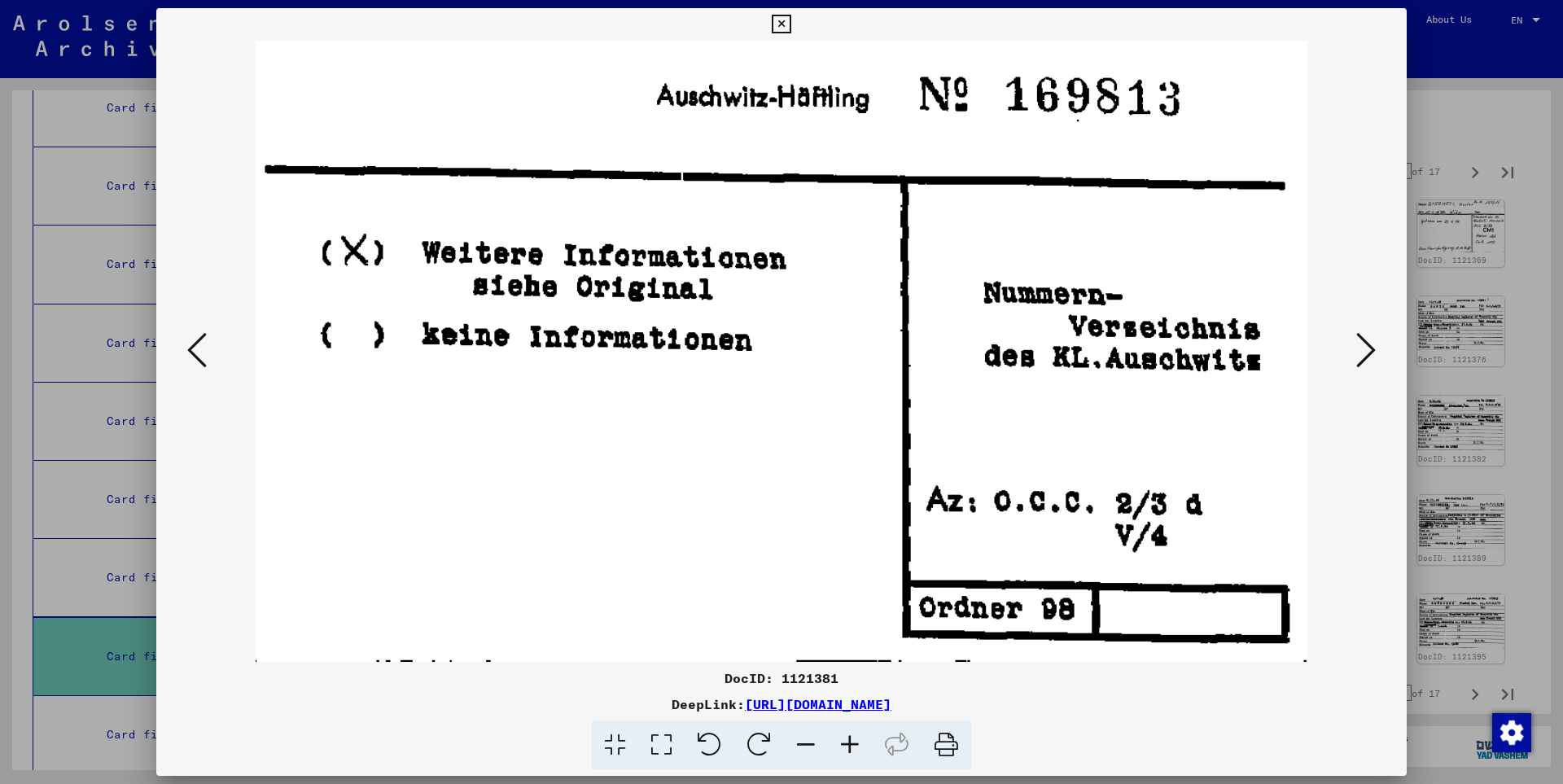
click at [1369, 354] on icon at bounding box center [1366, 350] width 19 height 39
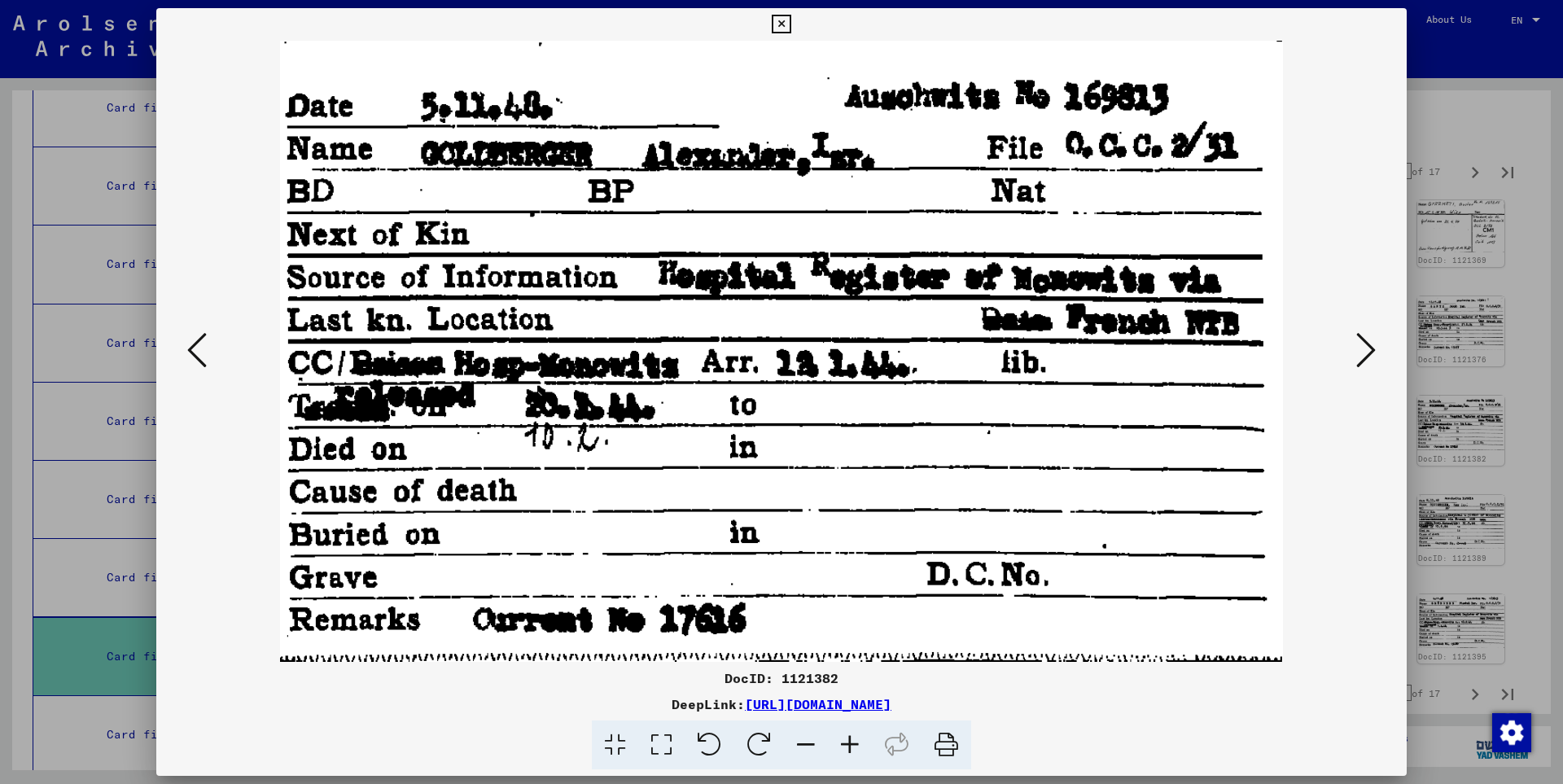
click at [1369, 354] on icon at bounding box center [1366, 350] width 19 height 39
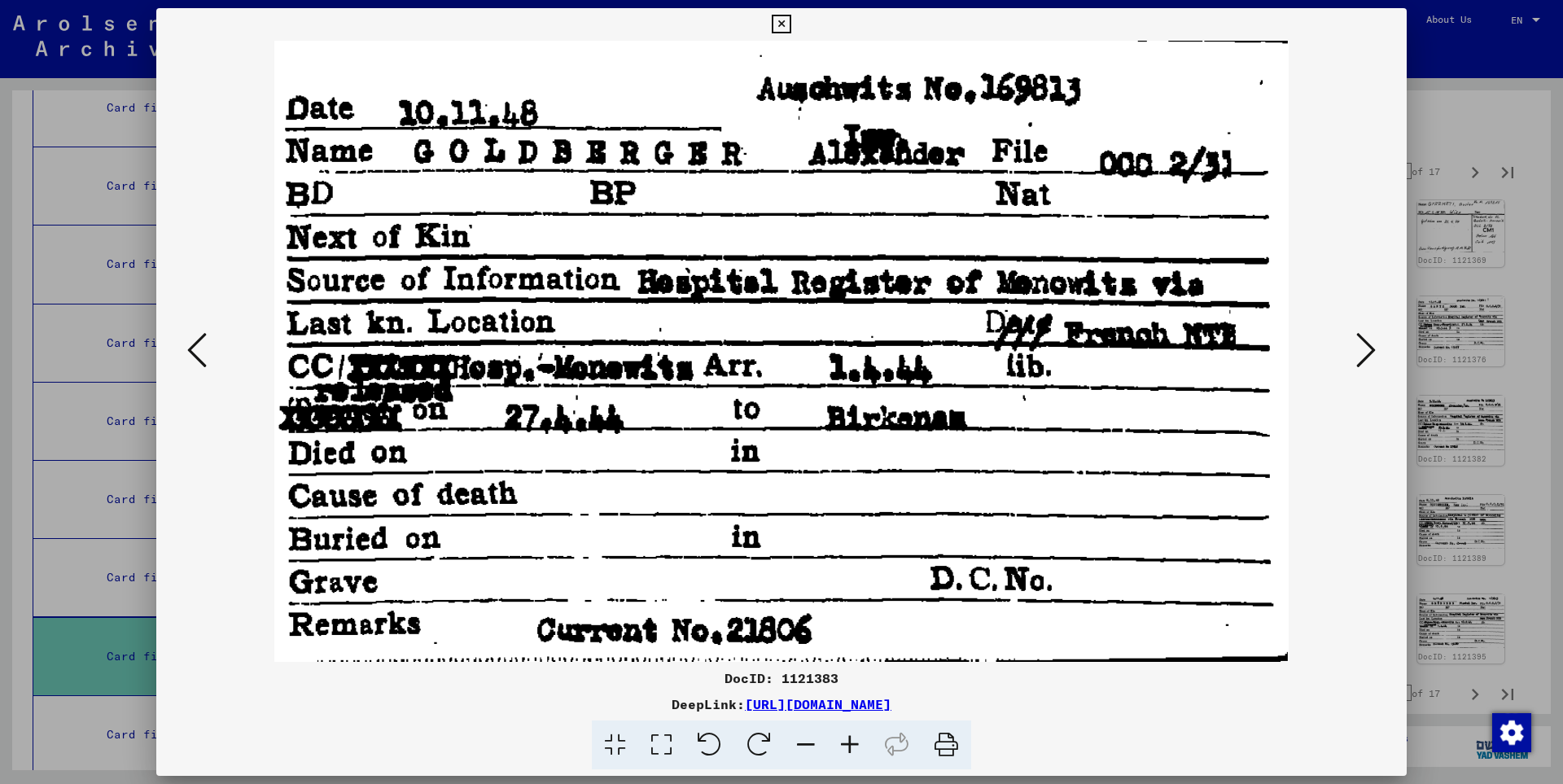
click at [1369, 354] on icon at bounding box center [1366, 350] width 19 height 39
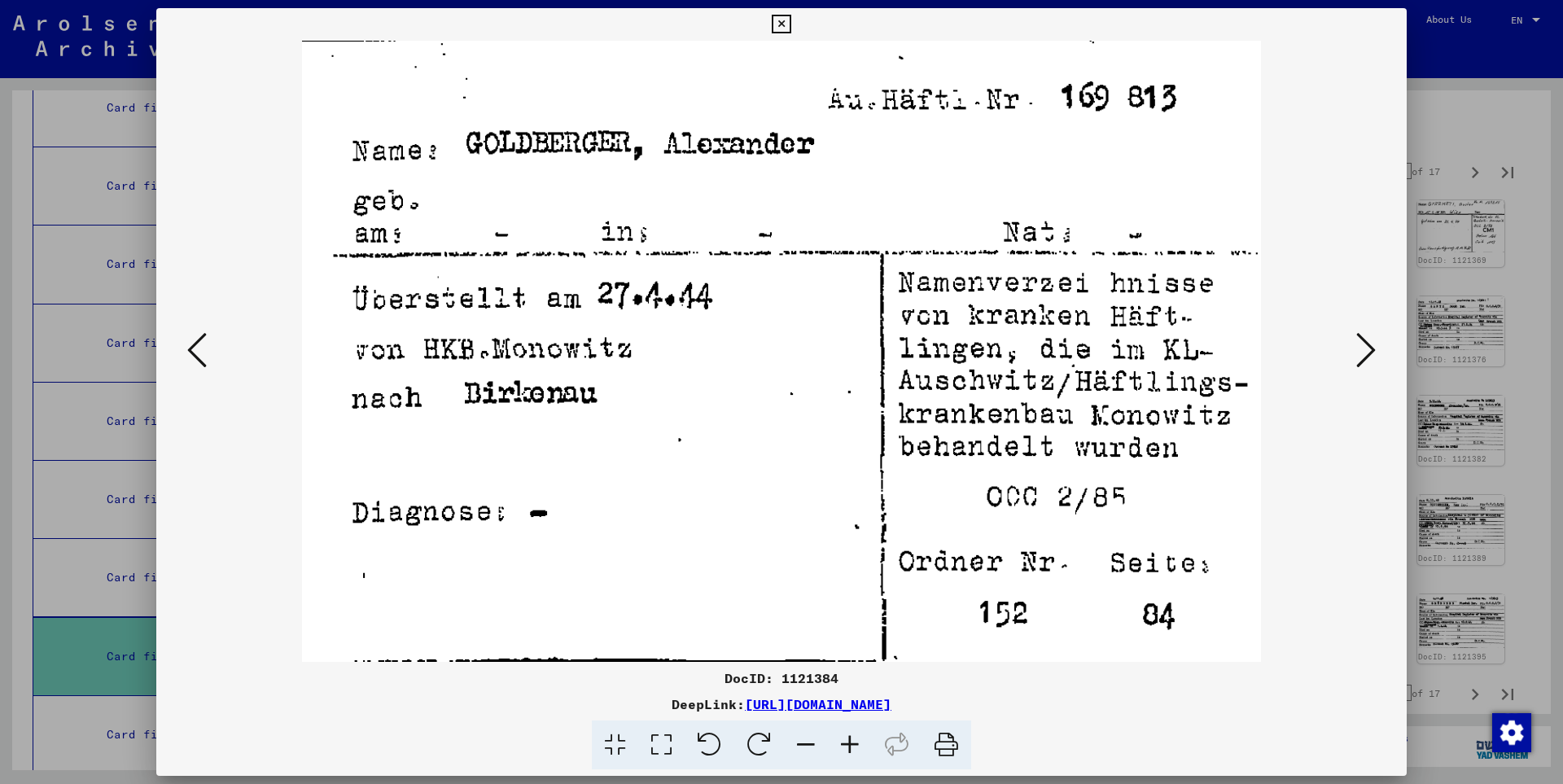
click at [1369, 354] on icon at bounding box center [1366, 350] width 19 height 39
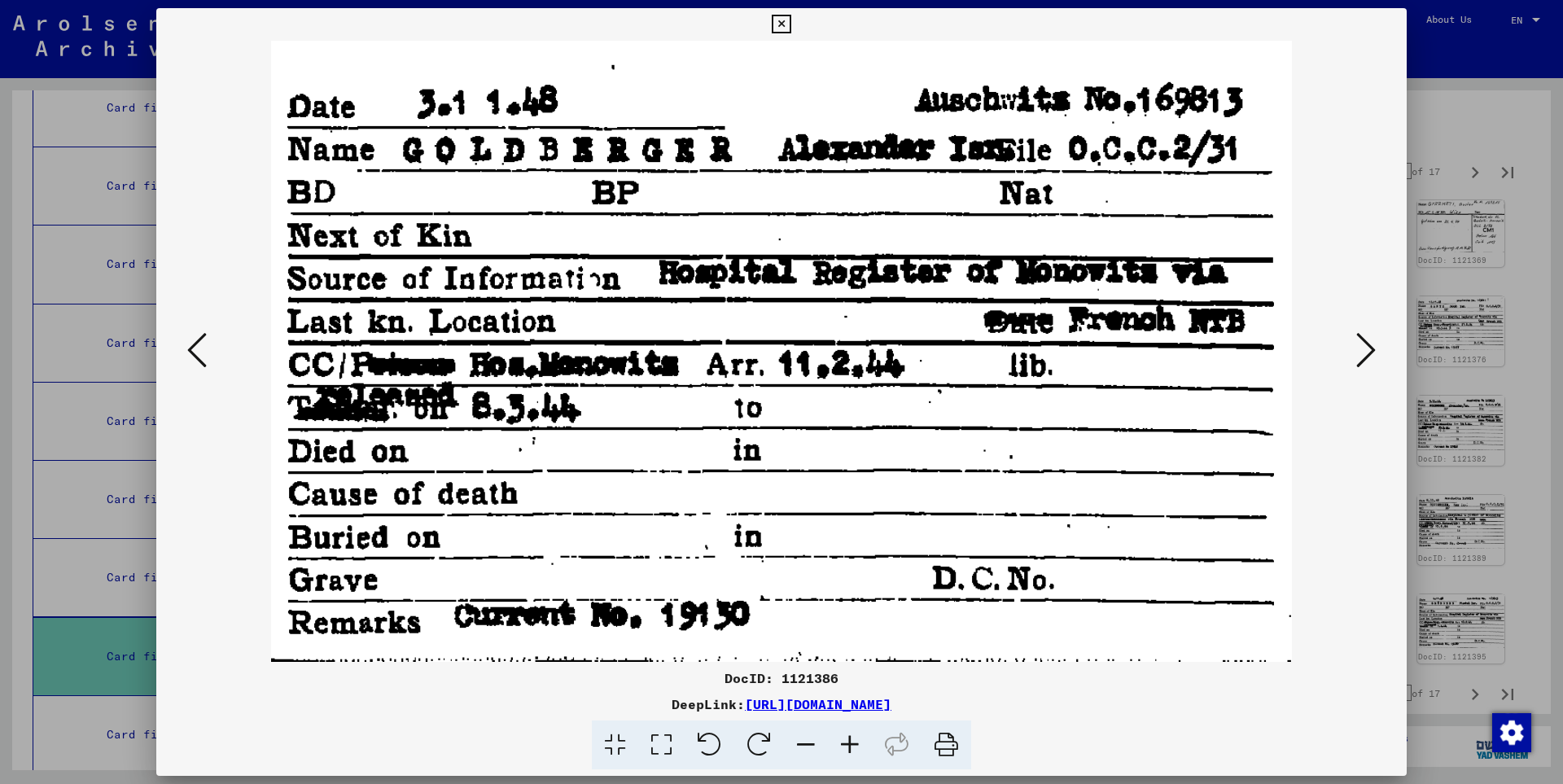
click at [1369, 354] on icon at bounding box center [1366, 350] width 19 height 39
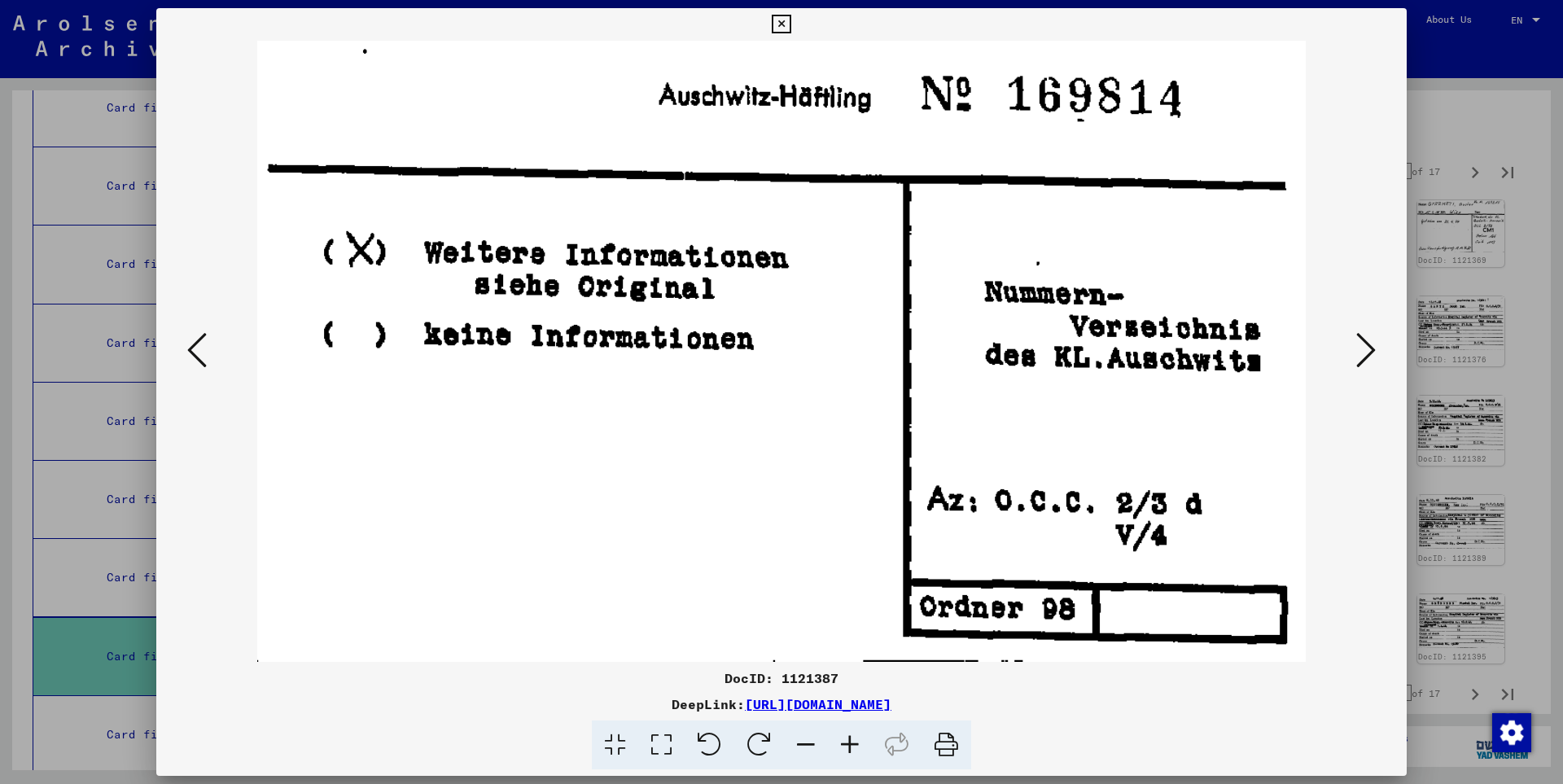
click at [1369, 354] on icon at bounding box center [1366, 350] width 19 height 39
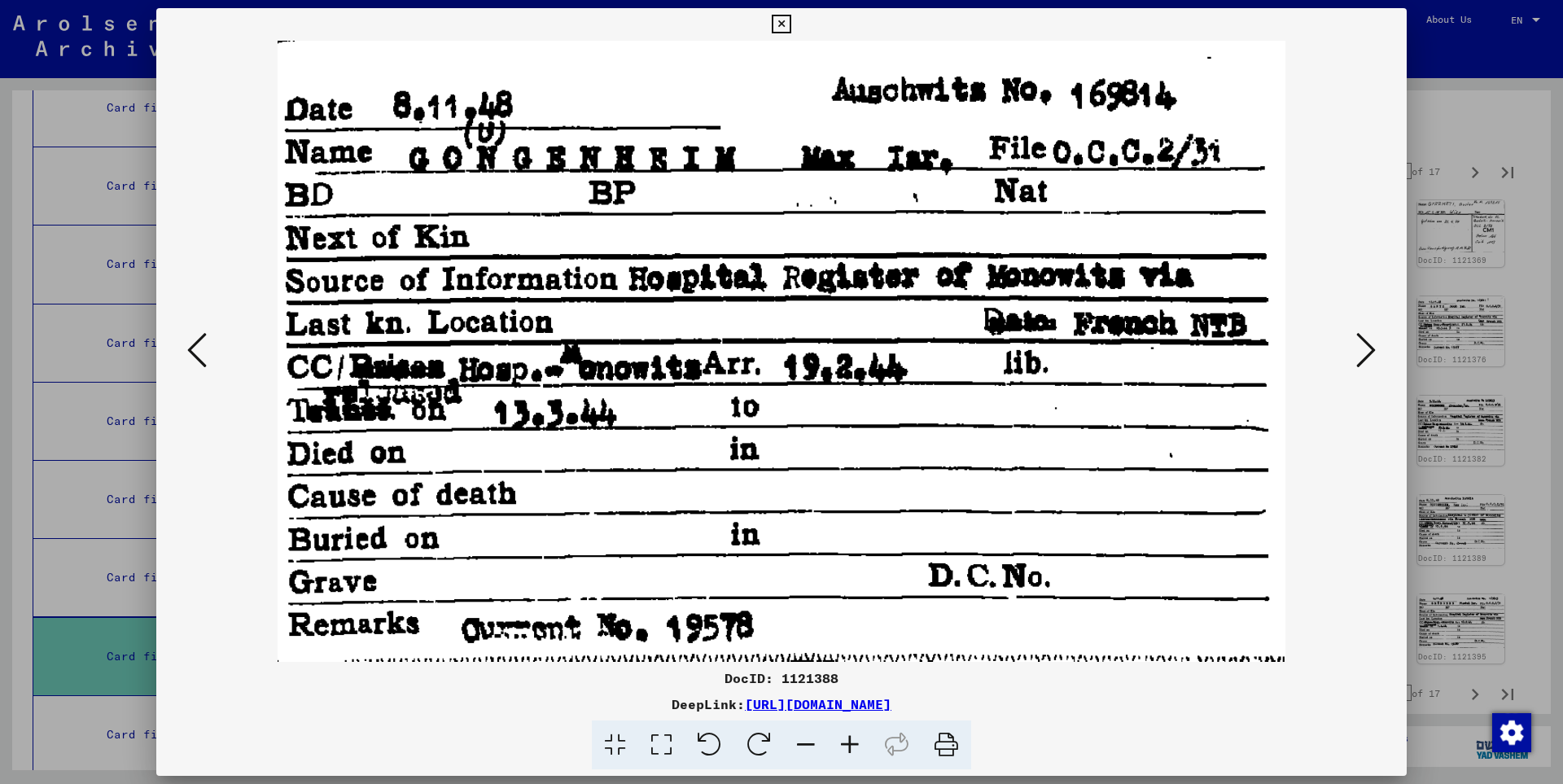
click at [1369, 354] on icon at bounding box center [1366, 350] width 19 height 39
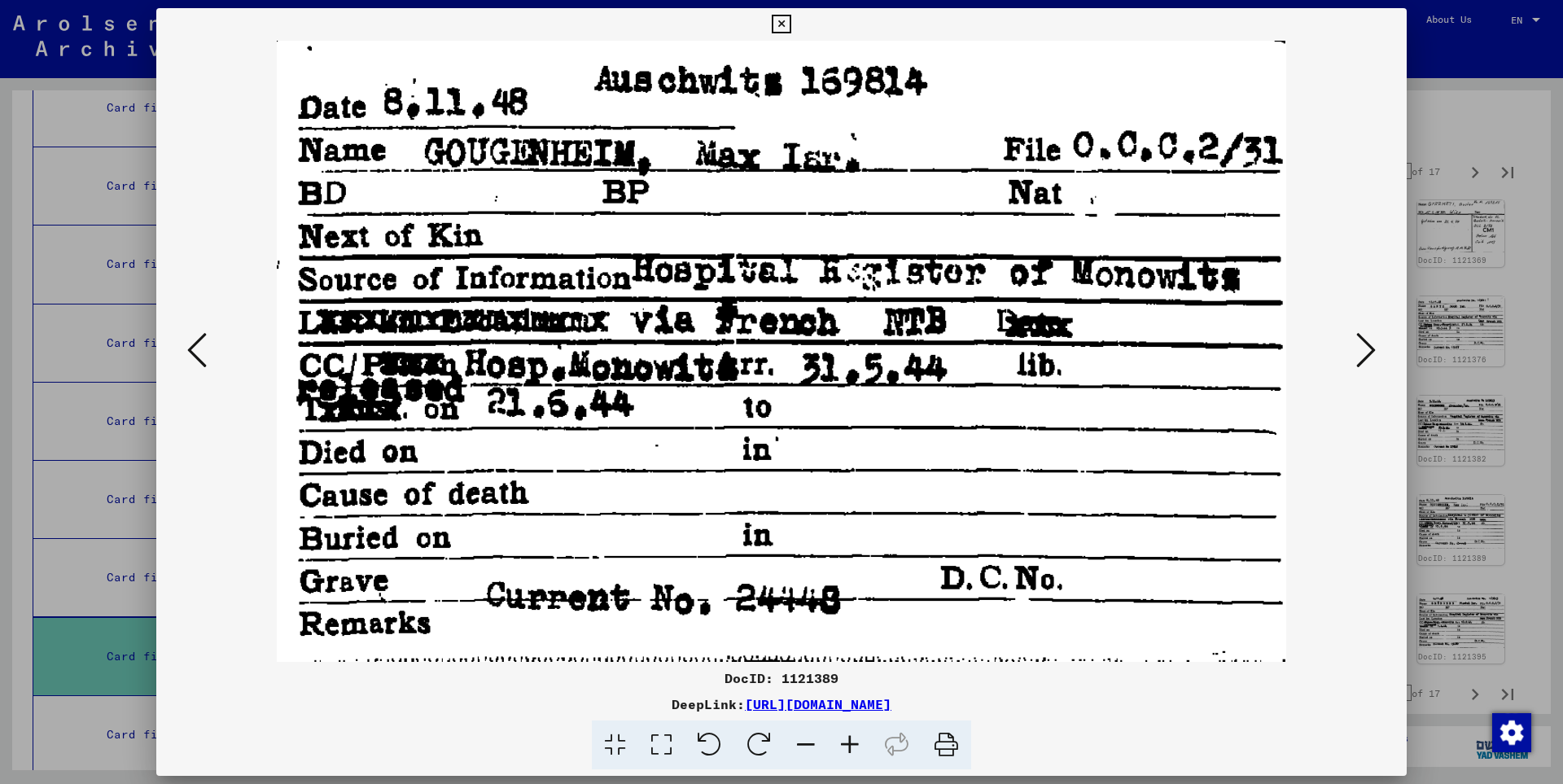
click at [1369, 354] on icon at bounding box center [1366, 350] width 19 height 39
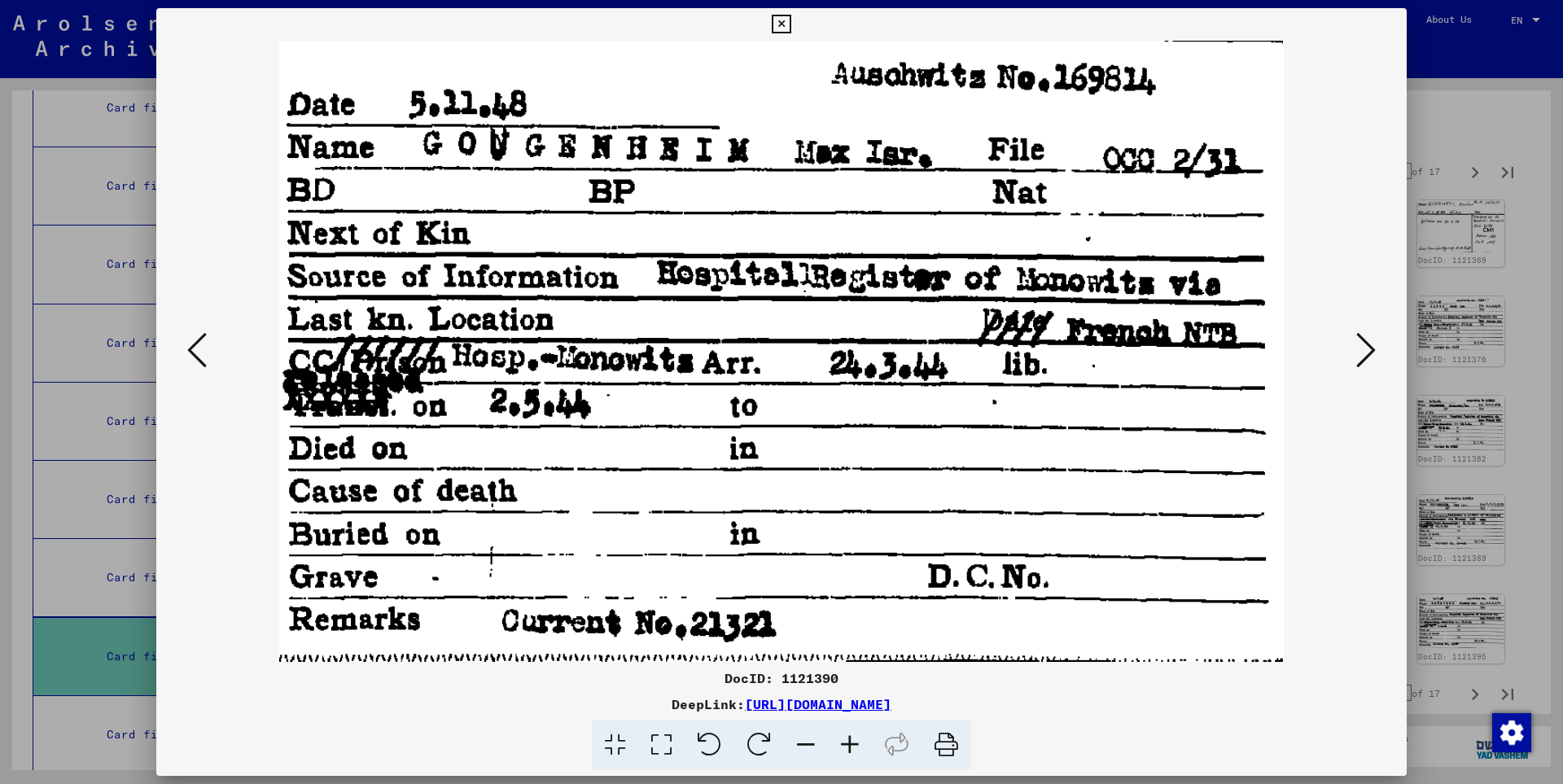
click at [1369, 354] on icon at bounding box center [1366, 350] width 19 height 39
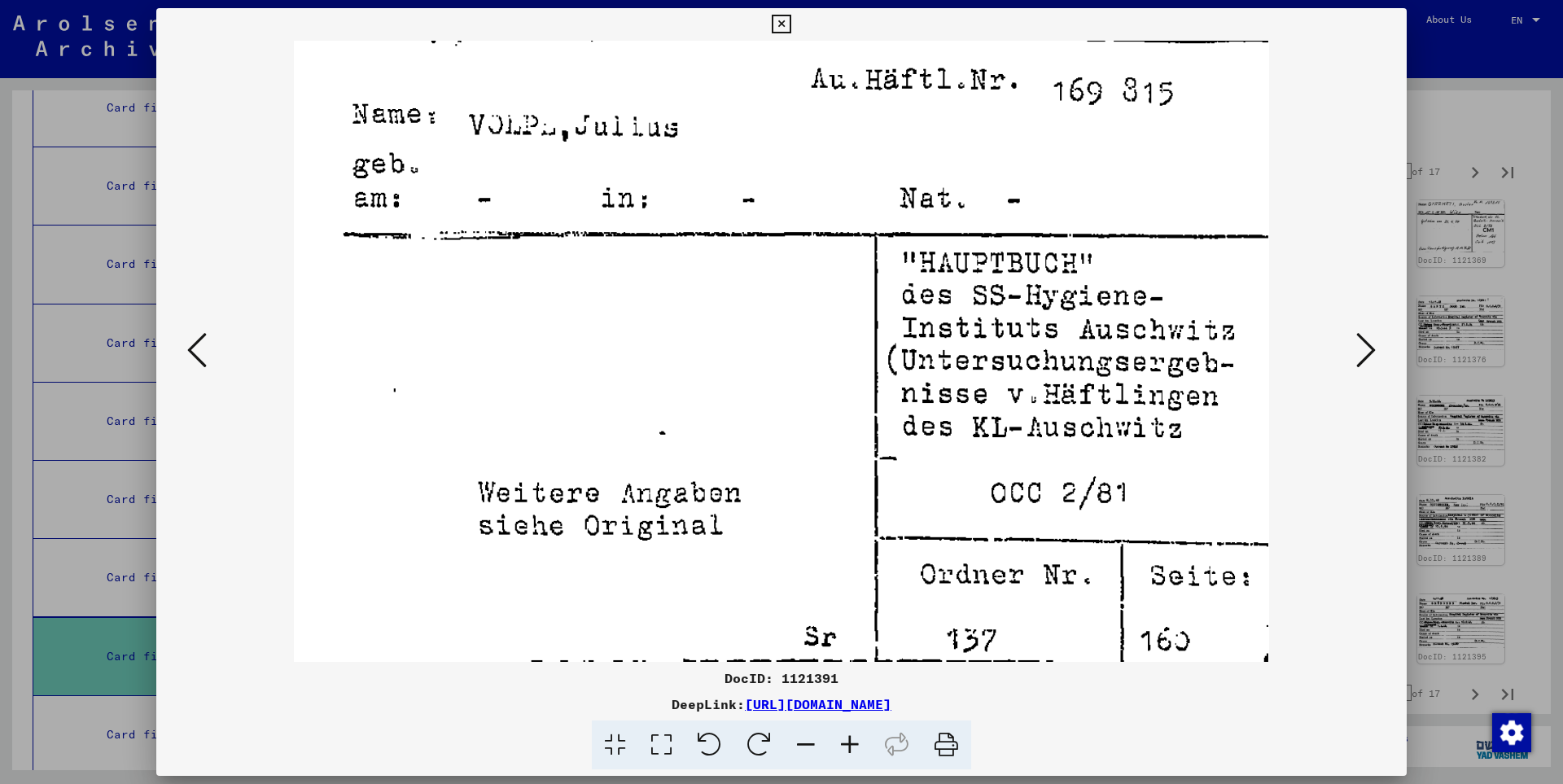
click at [1369, 354] on icon at bounding box center [1366, 350] width 19 height 39
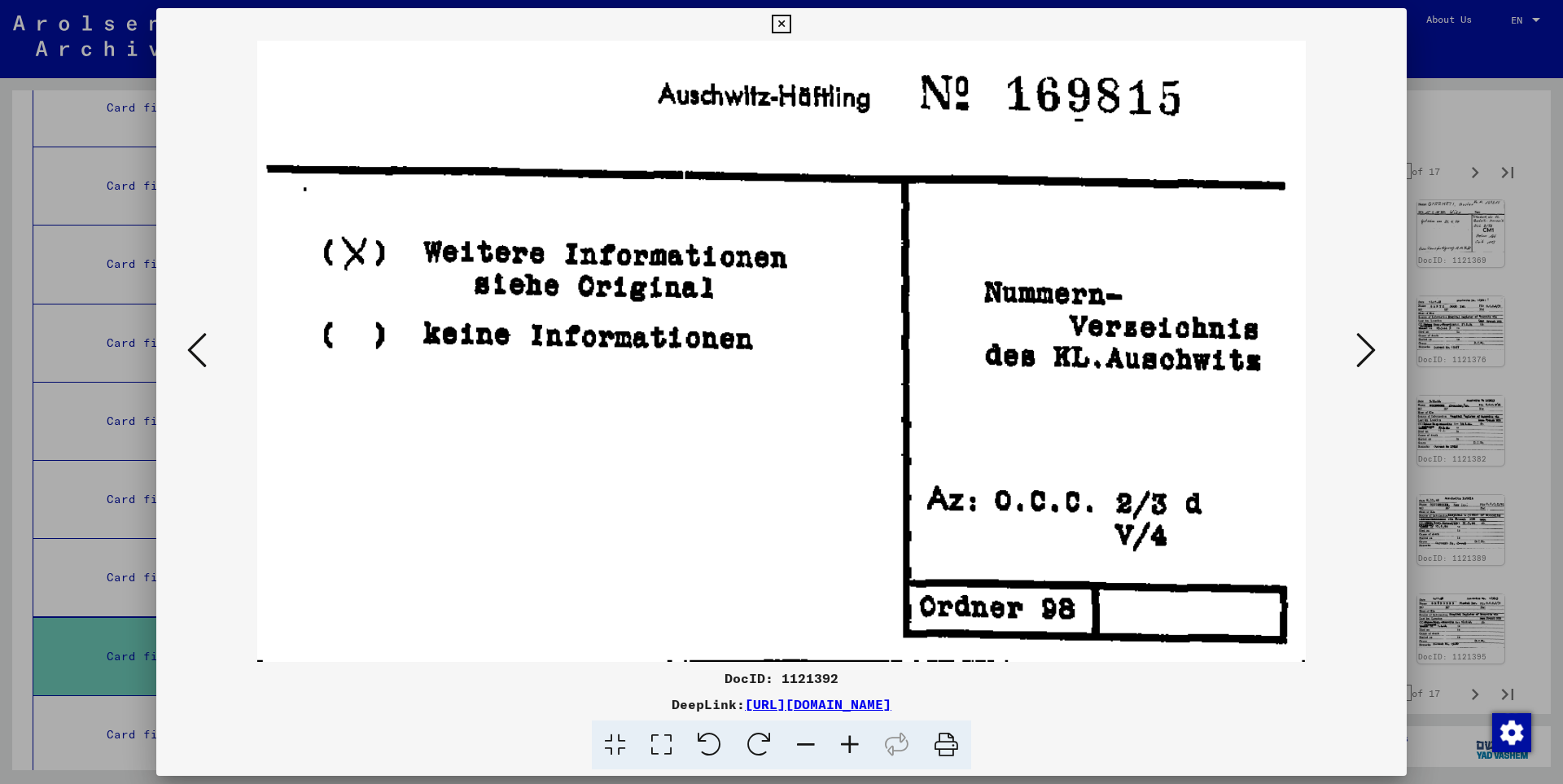
click at [1369, 354] on icon at bounding box center [1366, 350] width 19 height 39
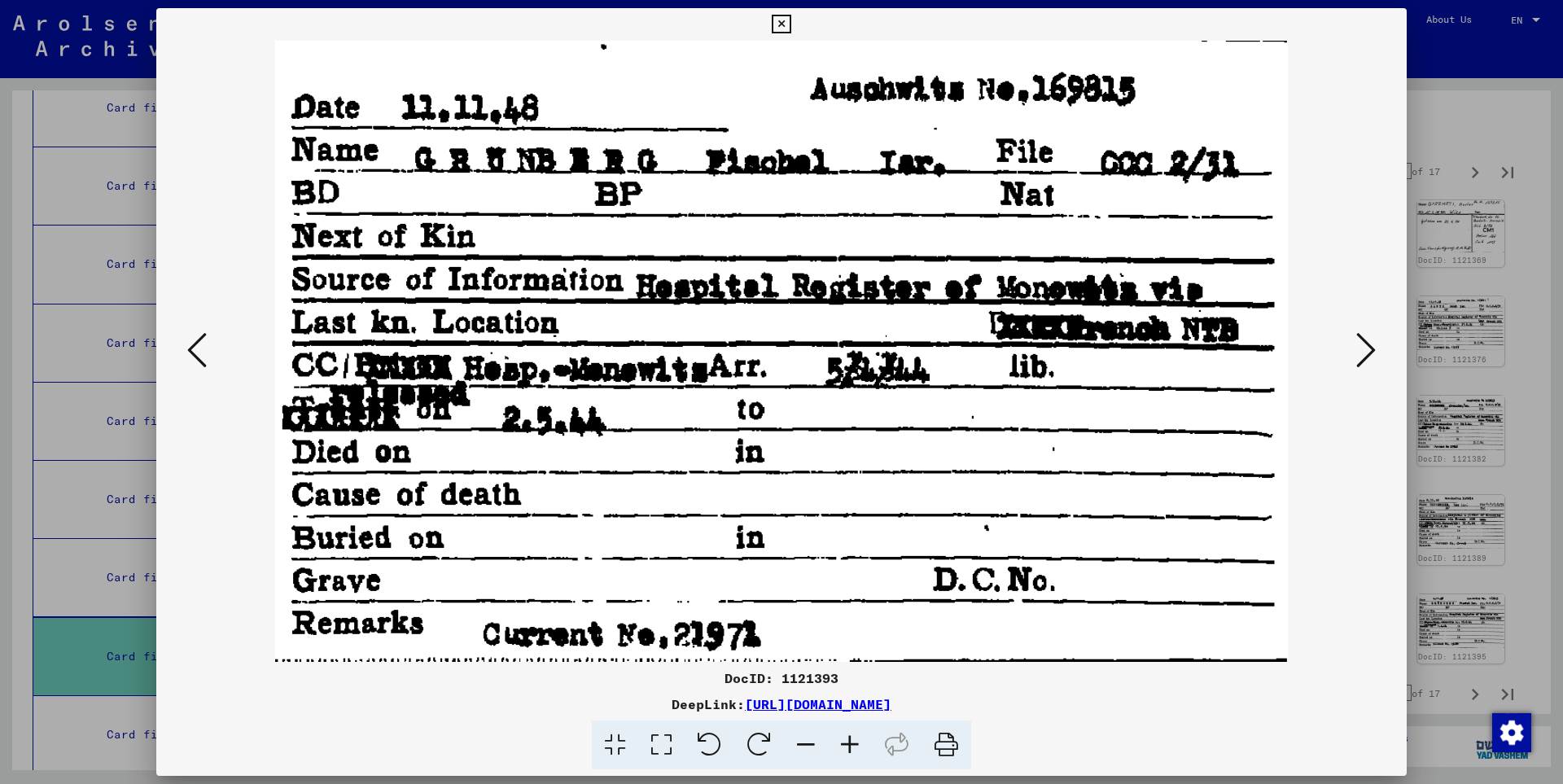
click at [1369, 354] on icon at bounding box center [1366, 350] width 19 height 39
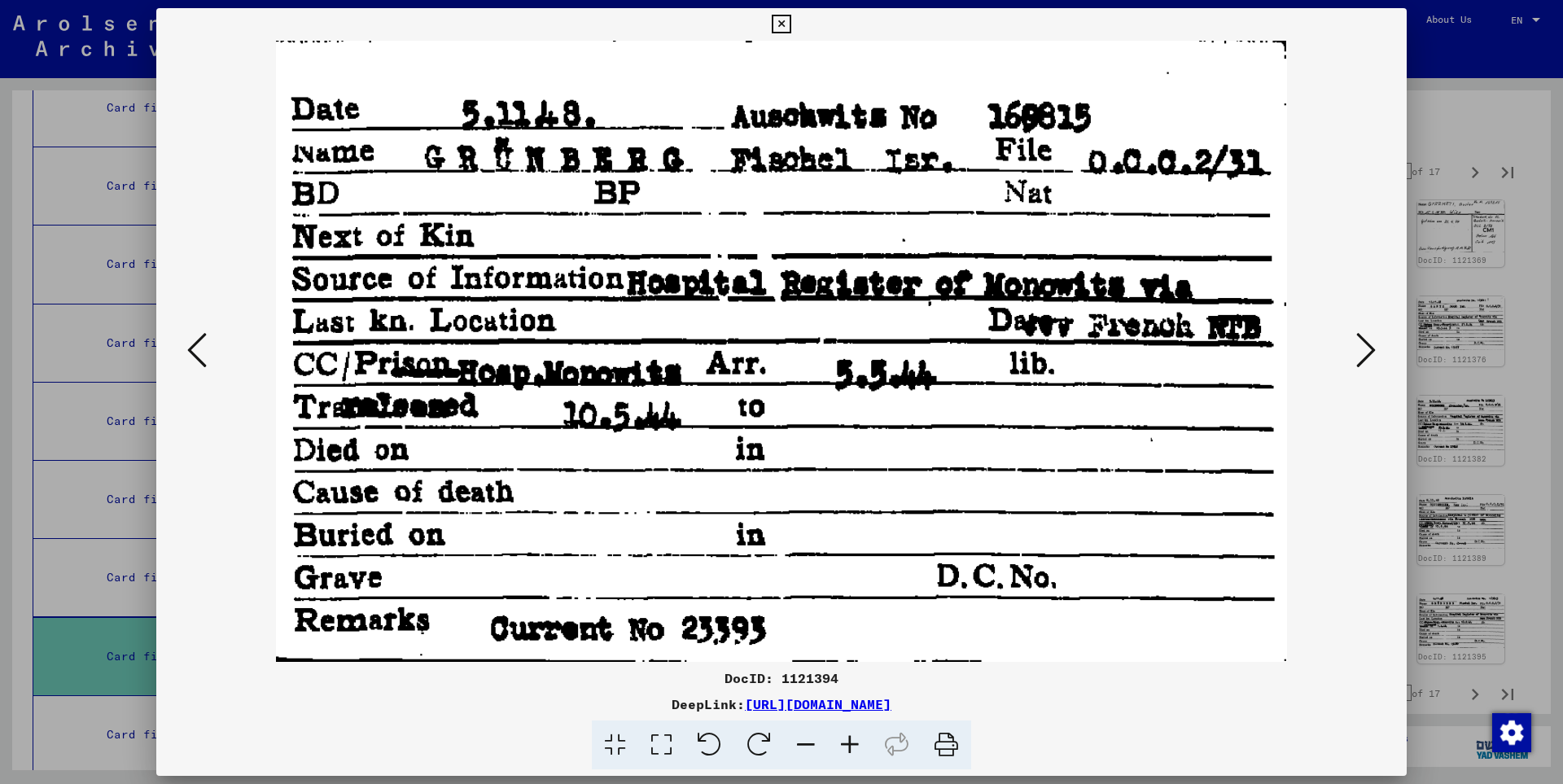
click at [1369, 354] on icon at bounding box center [1366, 350] width 19 height 39
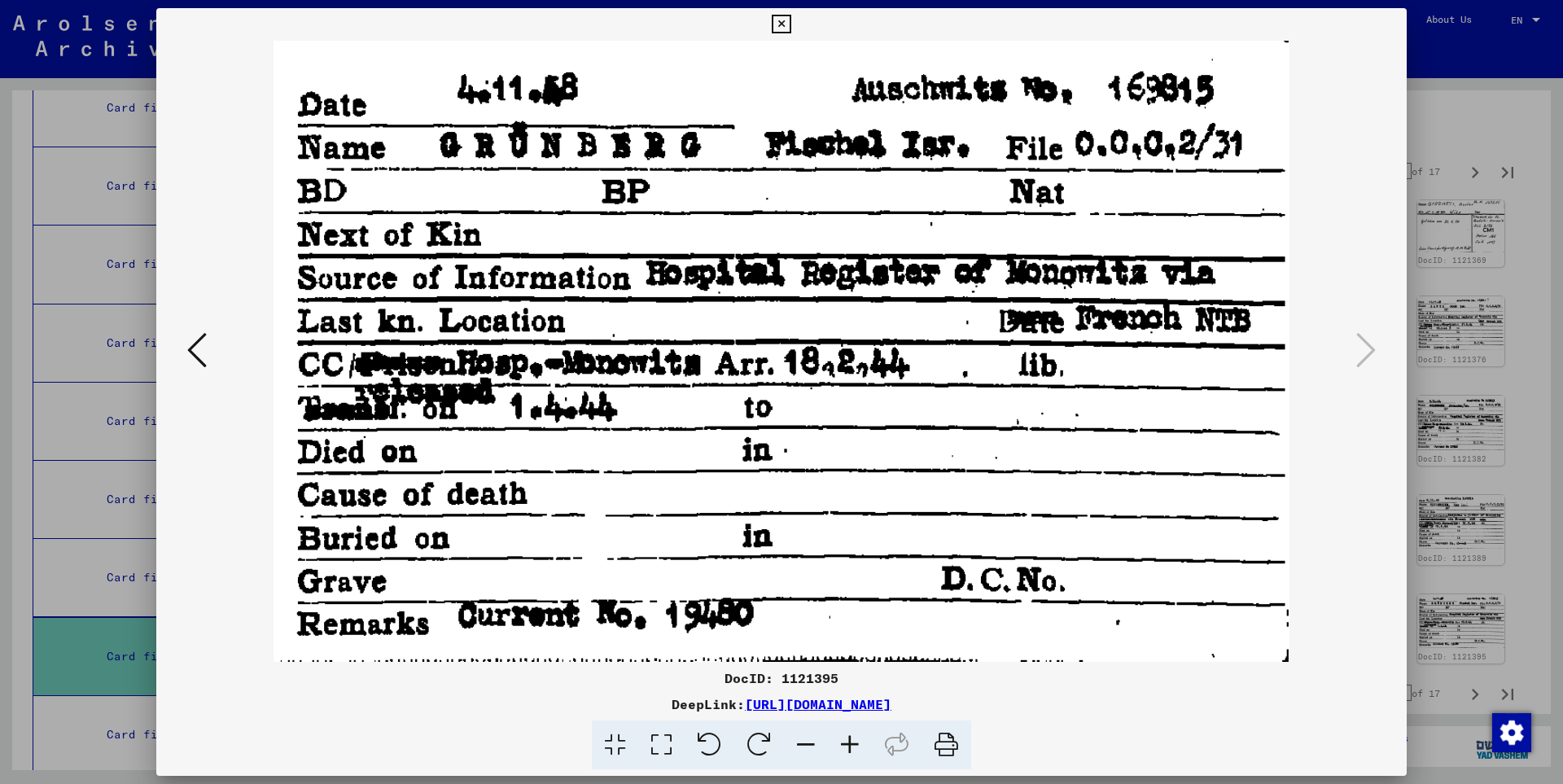
click at [790, 28] on icon at bounding box center [781, 24] width 18 height 19
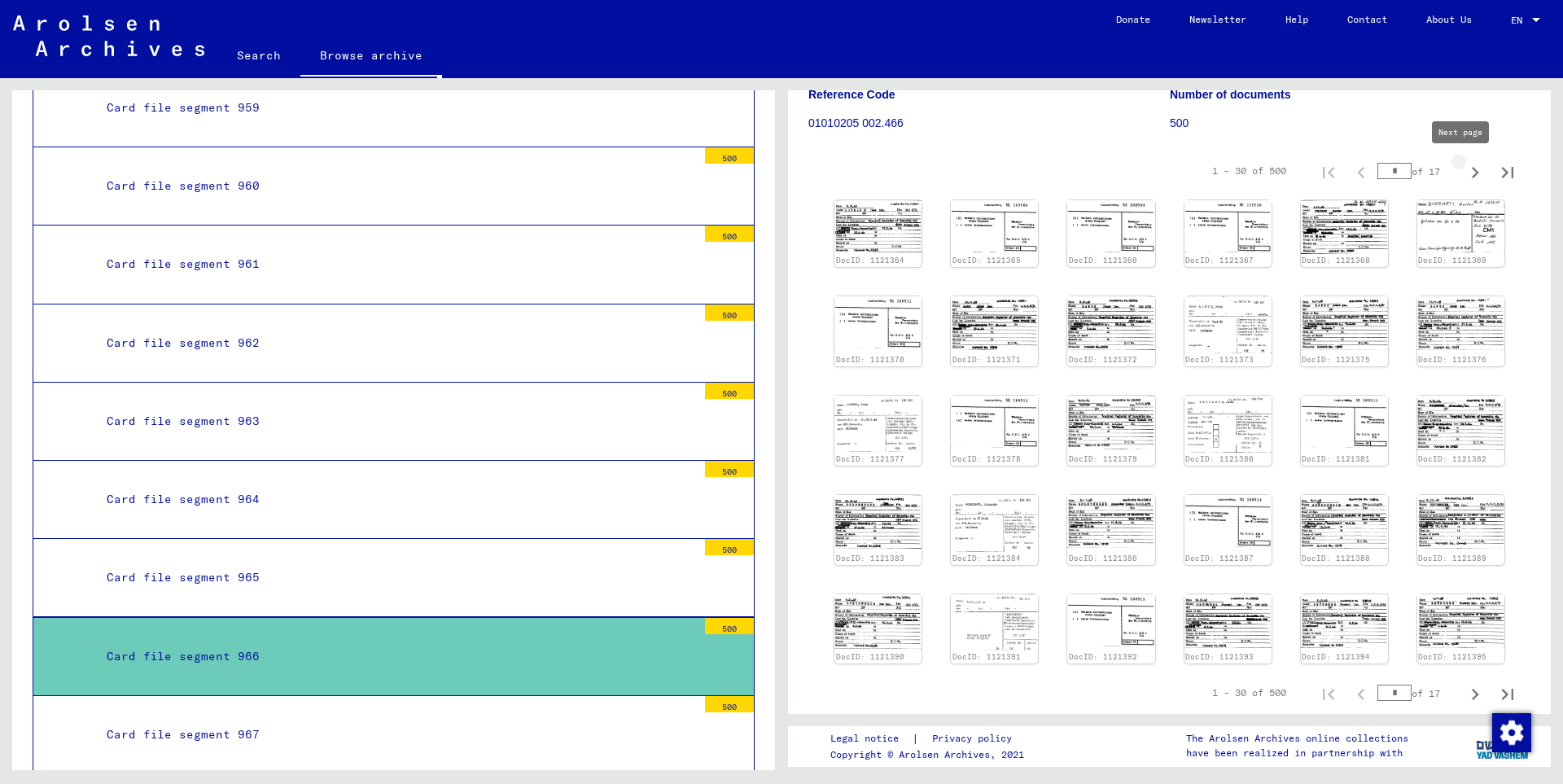
click at [1464, 167] on icon "Next page" at bounding box center [1476, 172] width 23 height 23
type input "*"
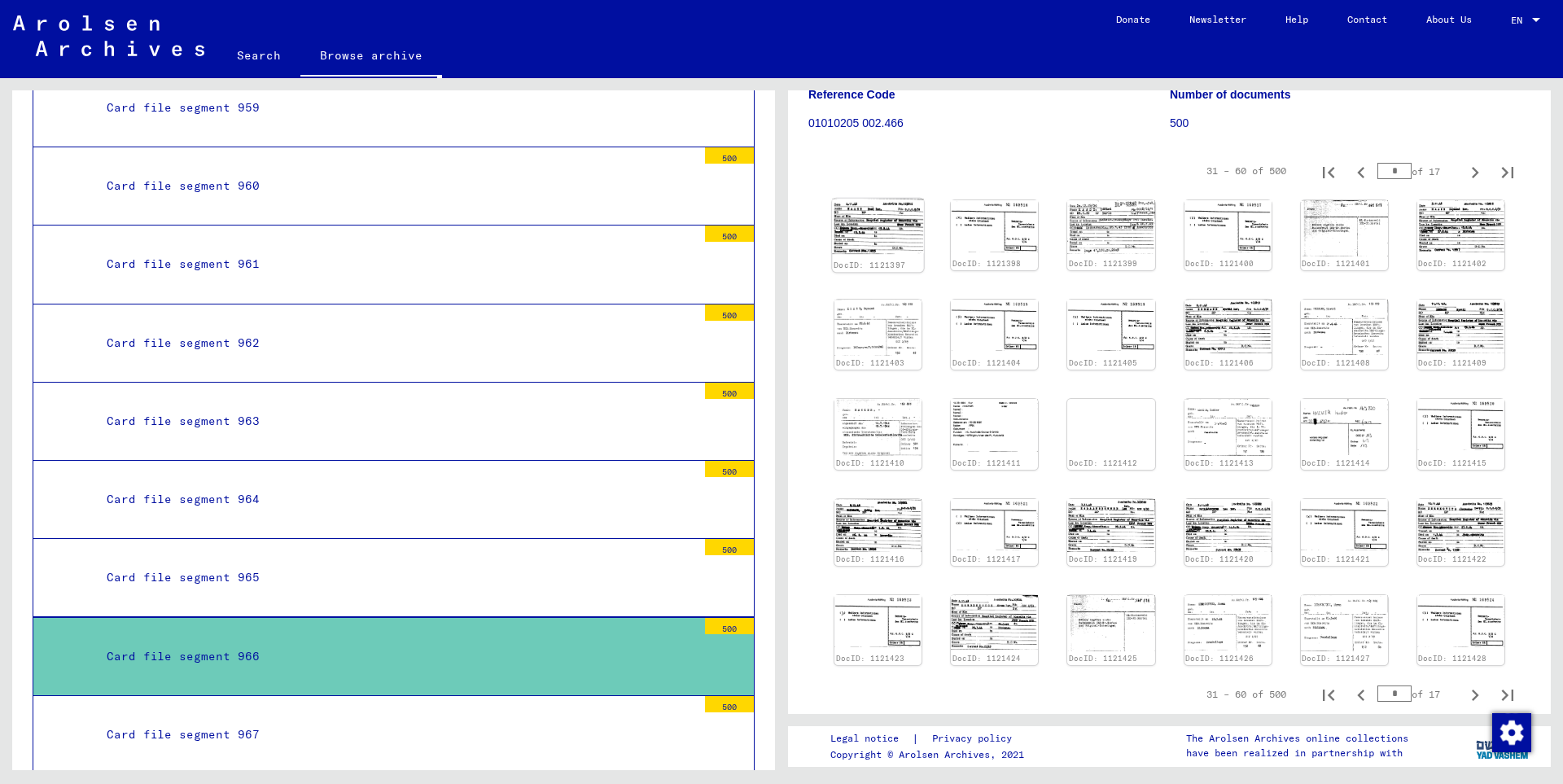
click at [888, 221] on img at bounding box center [877, 226] width 92 height 55
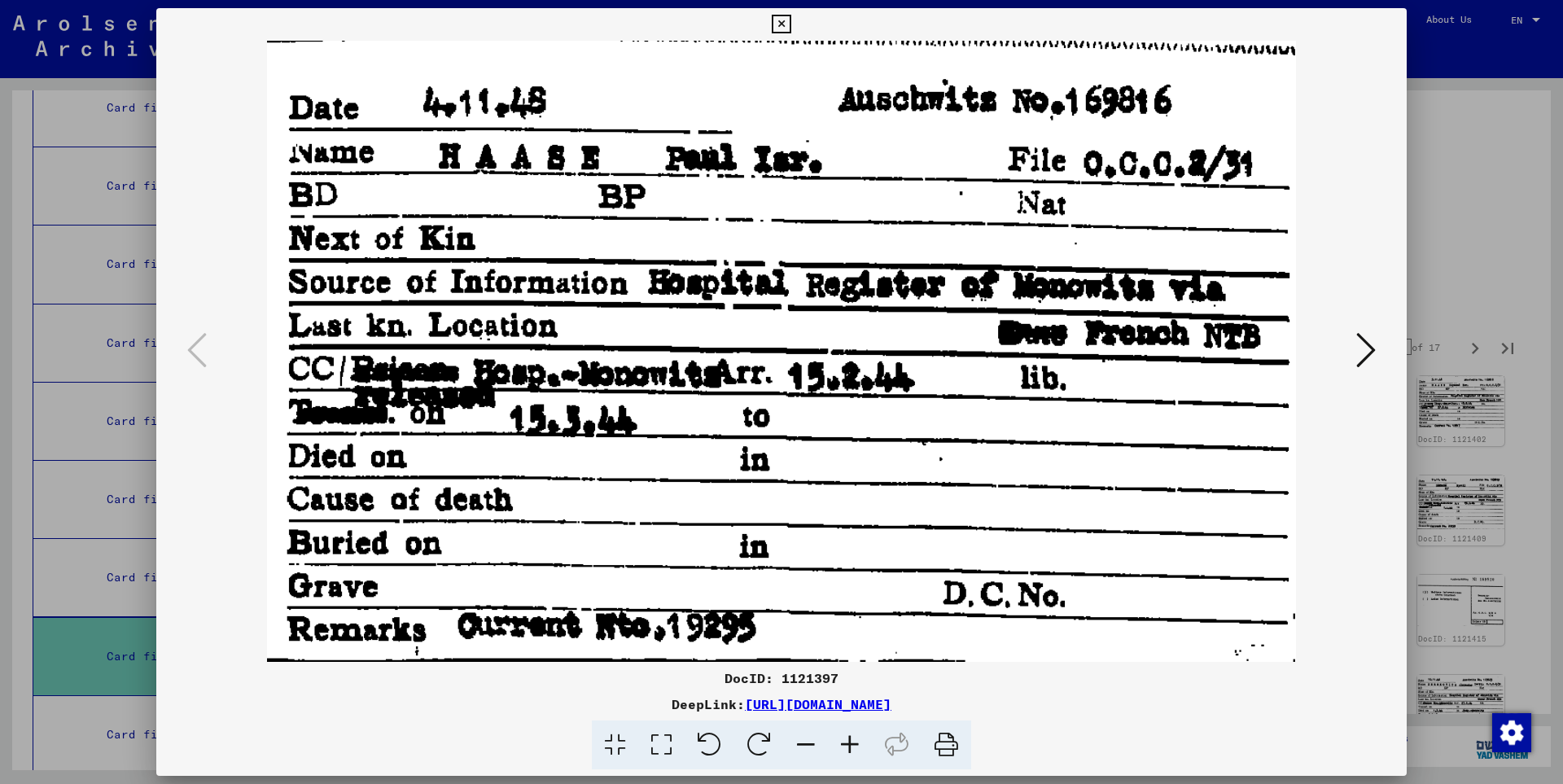
scroll to position [175, 0]
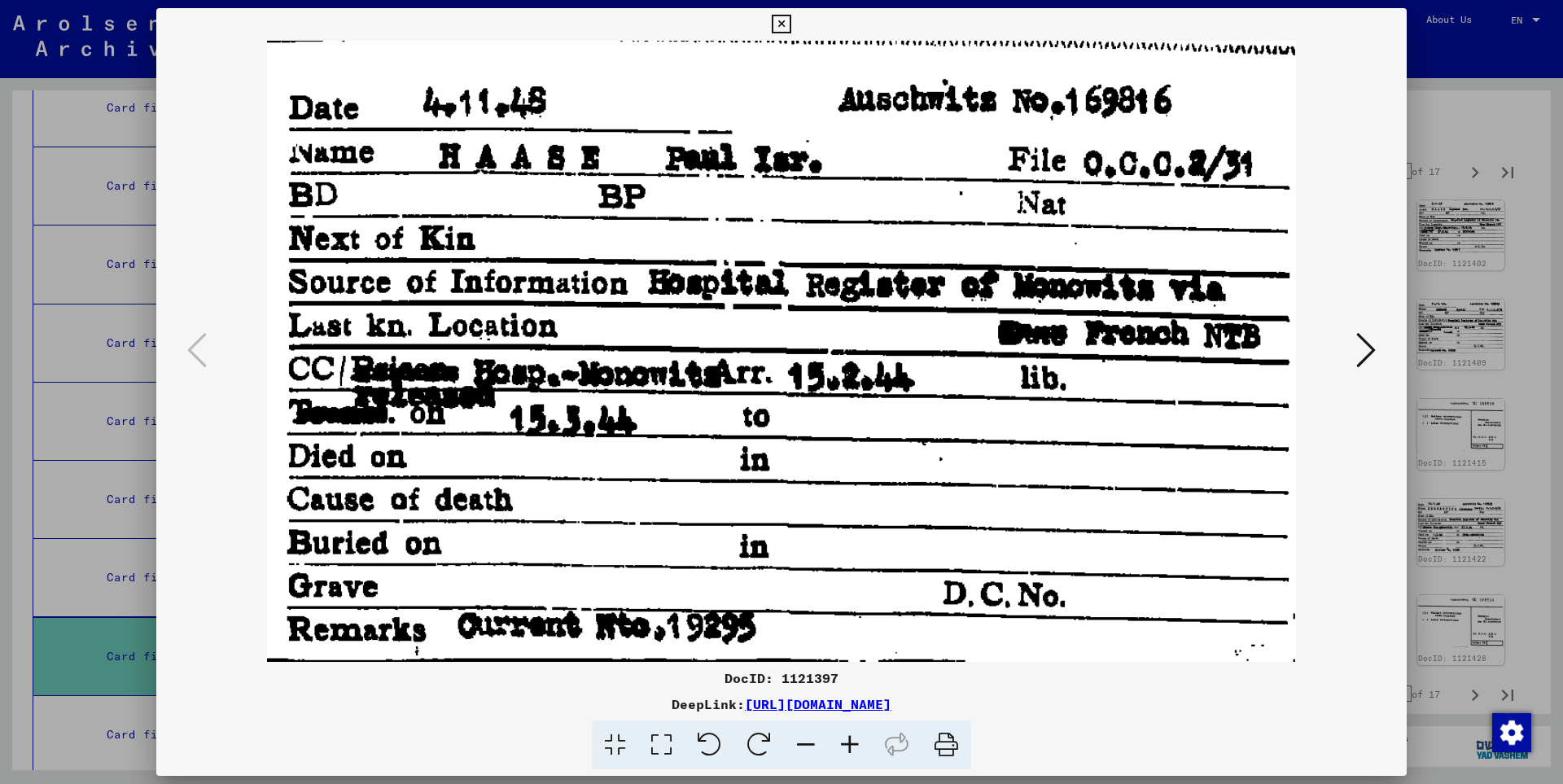
click at [1368, 348] on icon at bounding box center [1366, 350] width 19 height 39
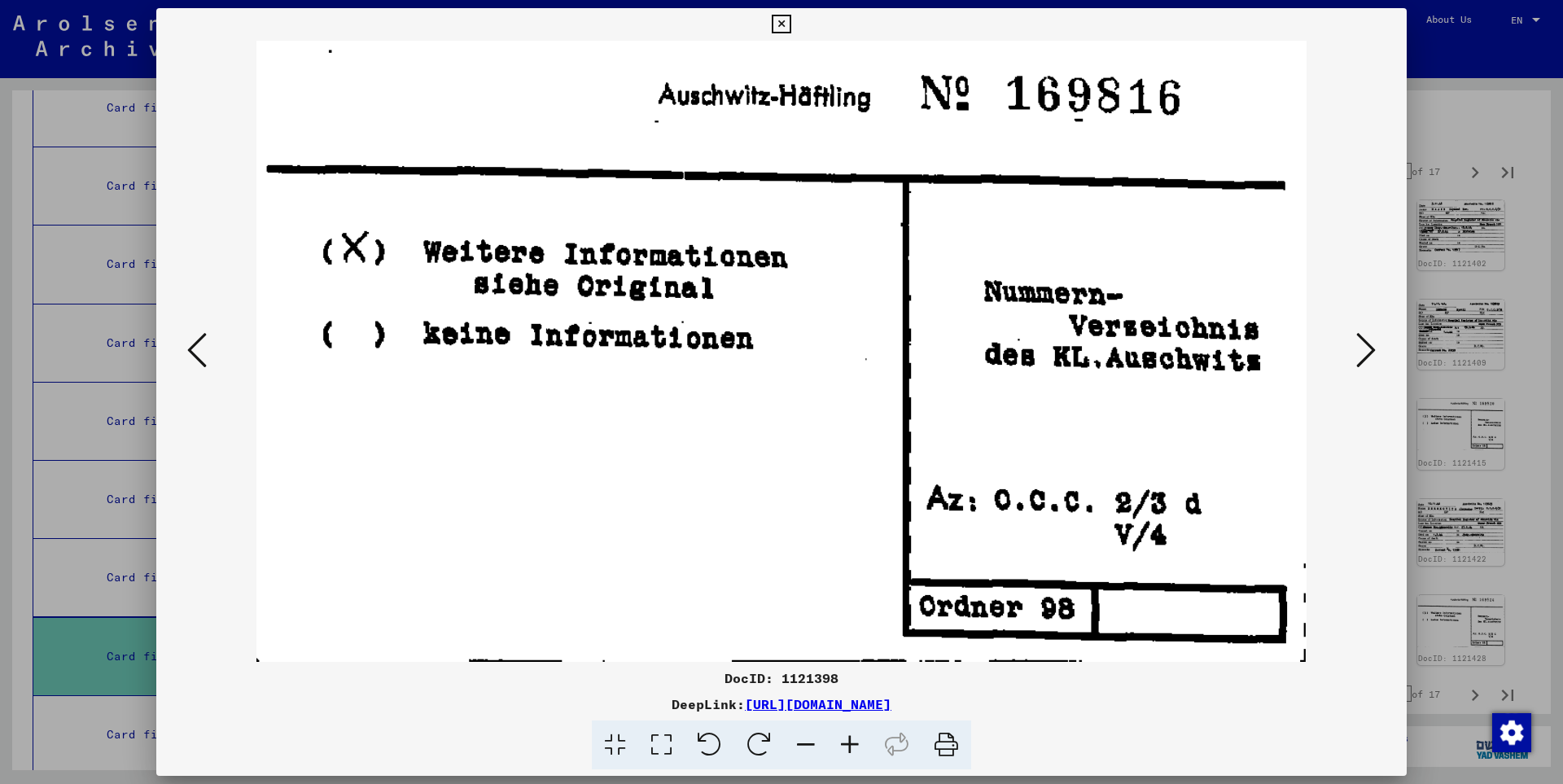
click at [1368, 348] on icon at bounding box center [1366, 350] width 19 height 39
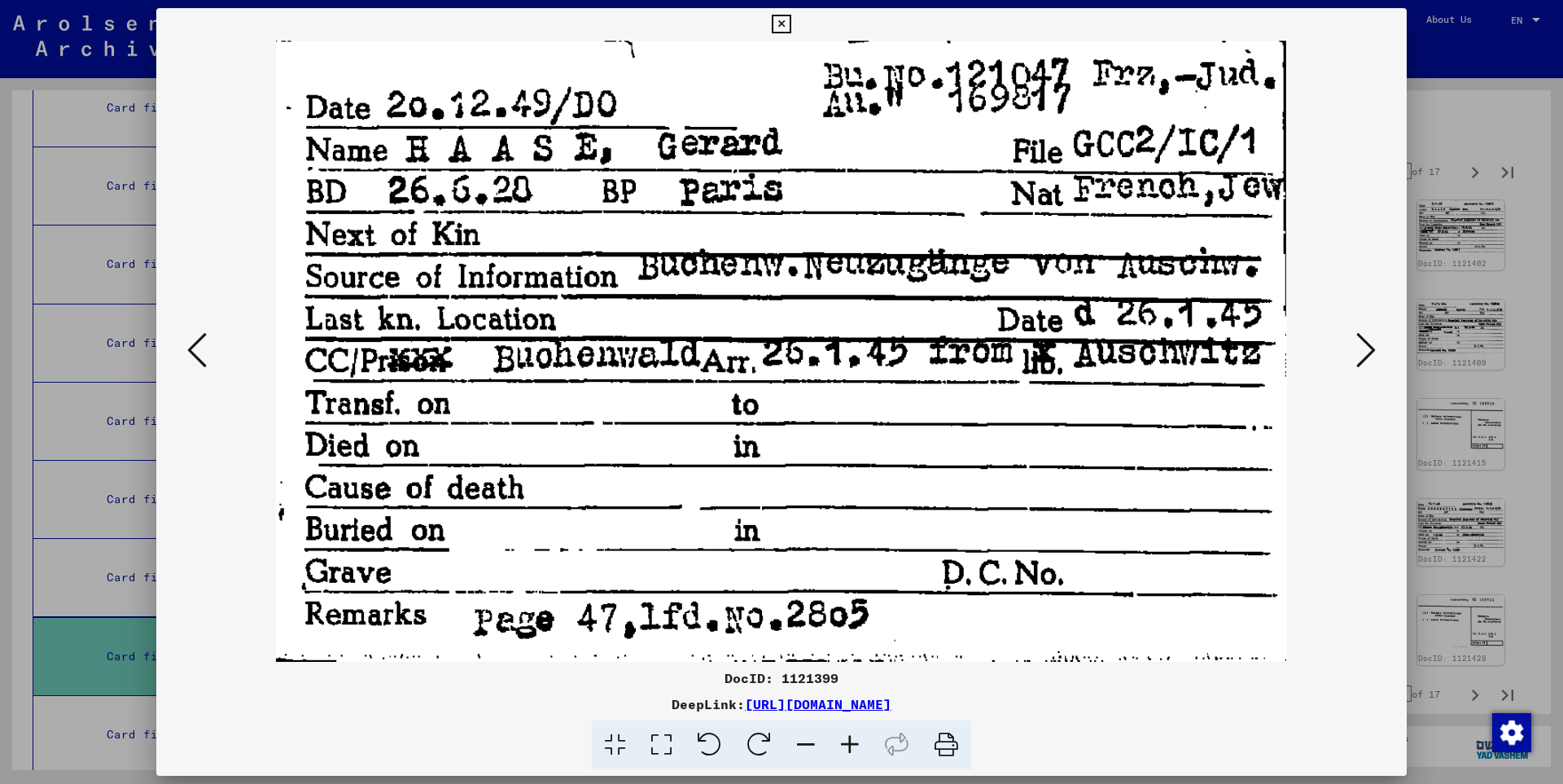
click at [1368, 348] on icon at bounding box center [1366, 350] width 19 height 39
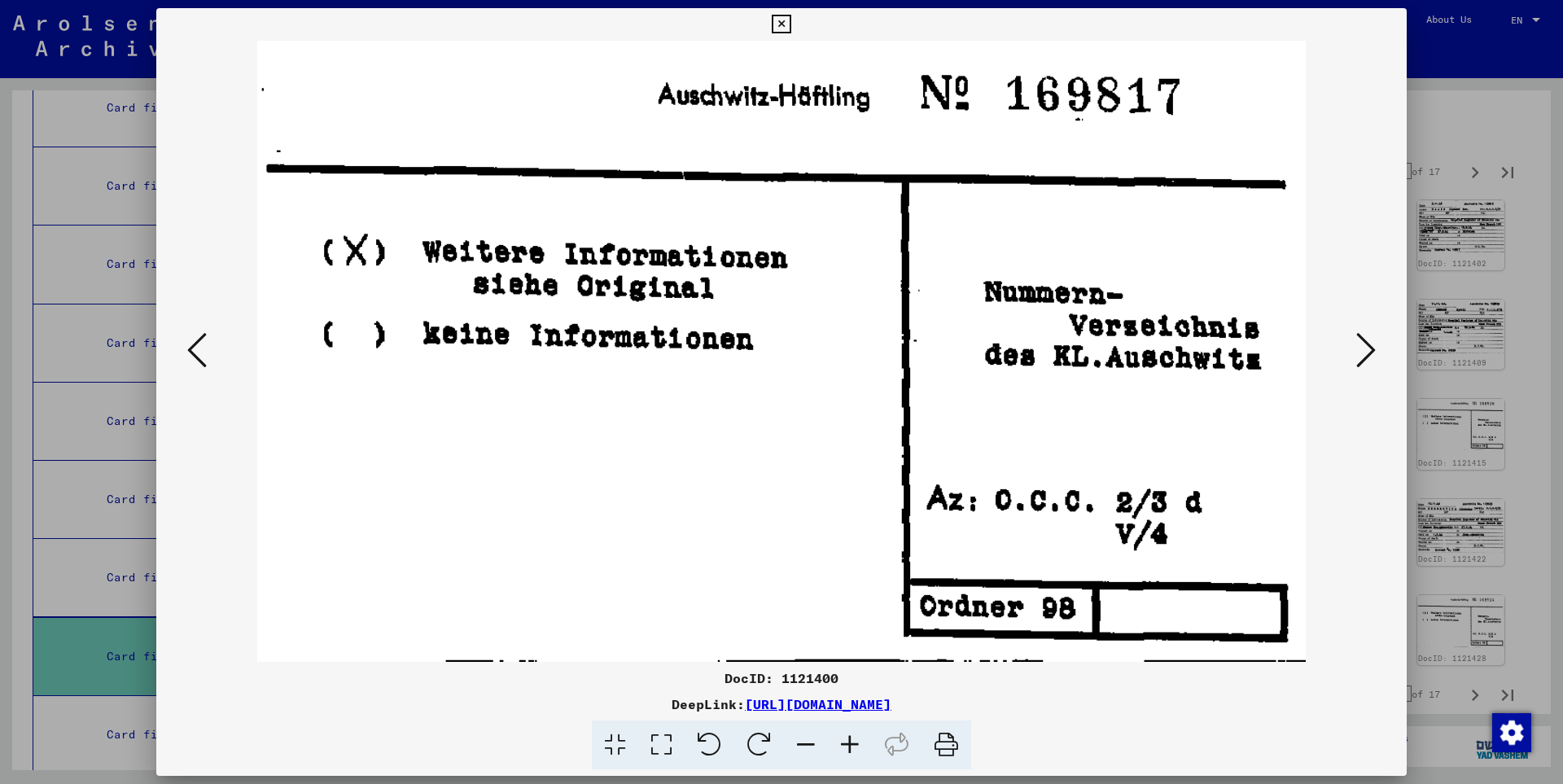
click at [1368, 348] on icon at bounding box center [1366, 350] width 19 height 39
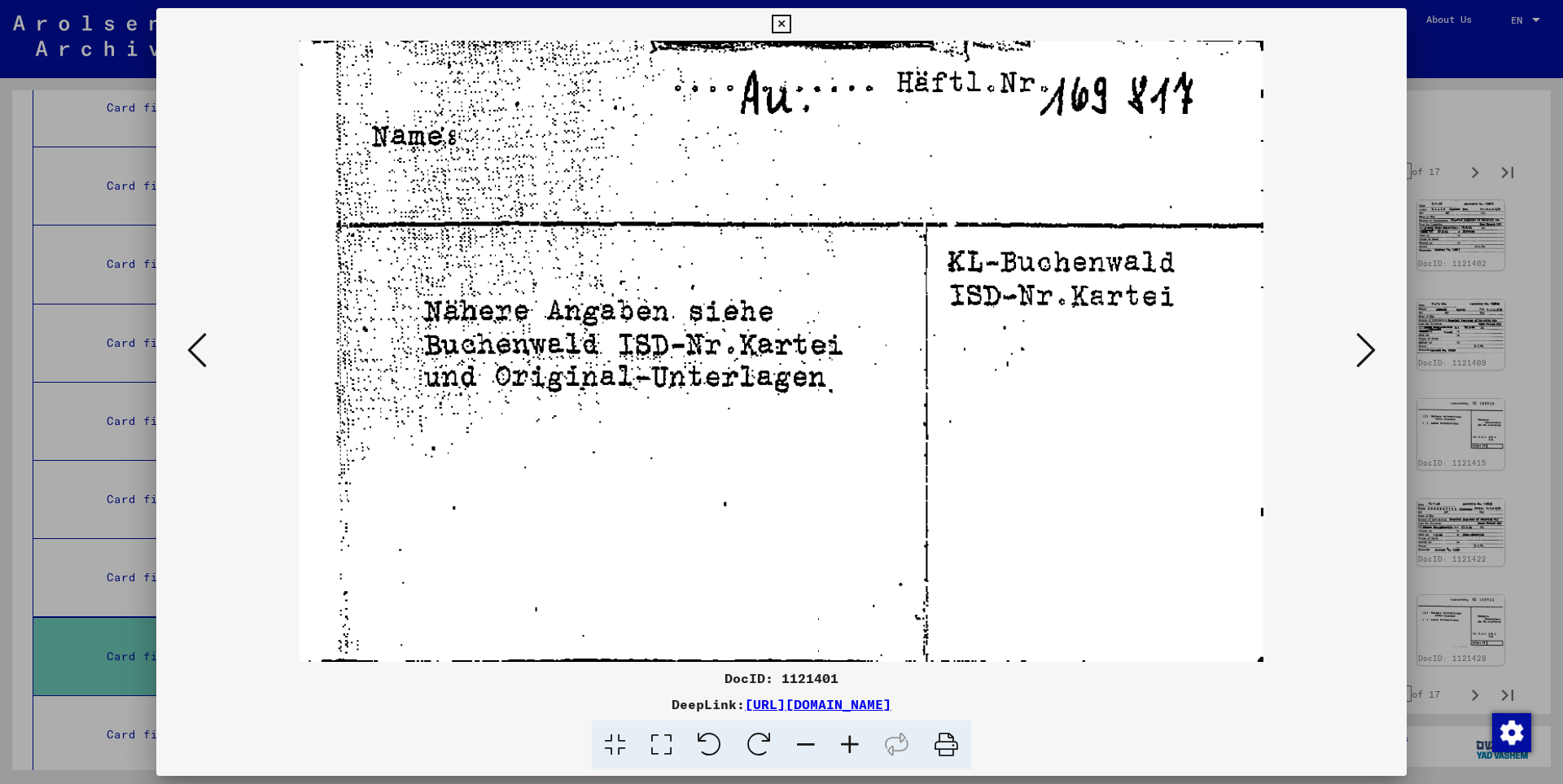
click at [1368, 348] on icon at bounding box center [1366, 350] width 19 height 39
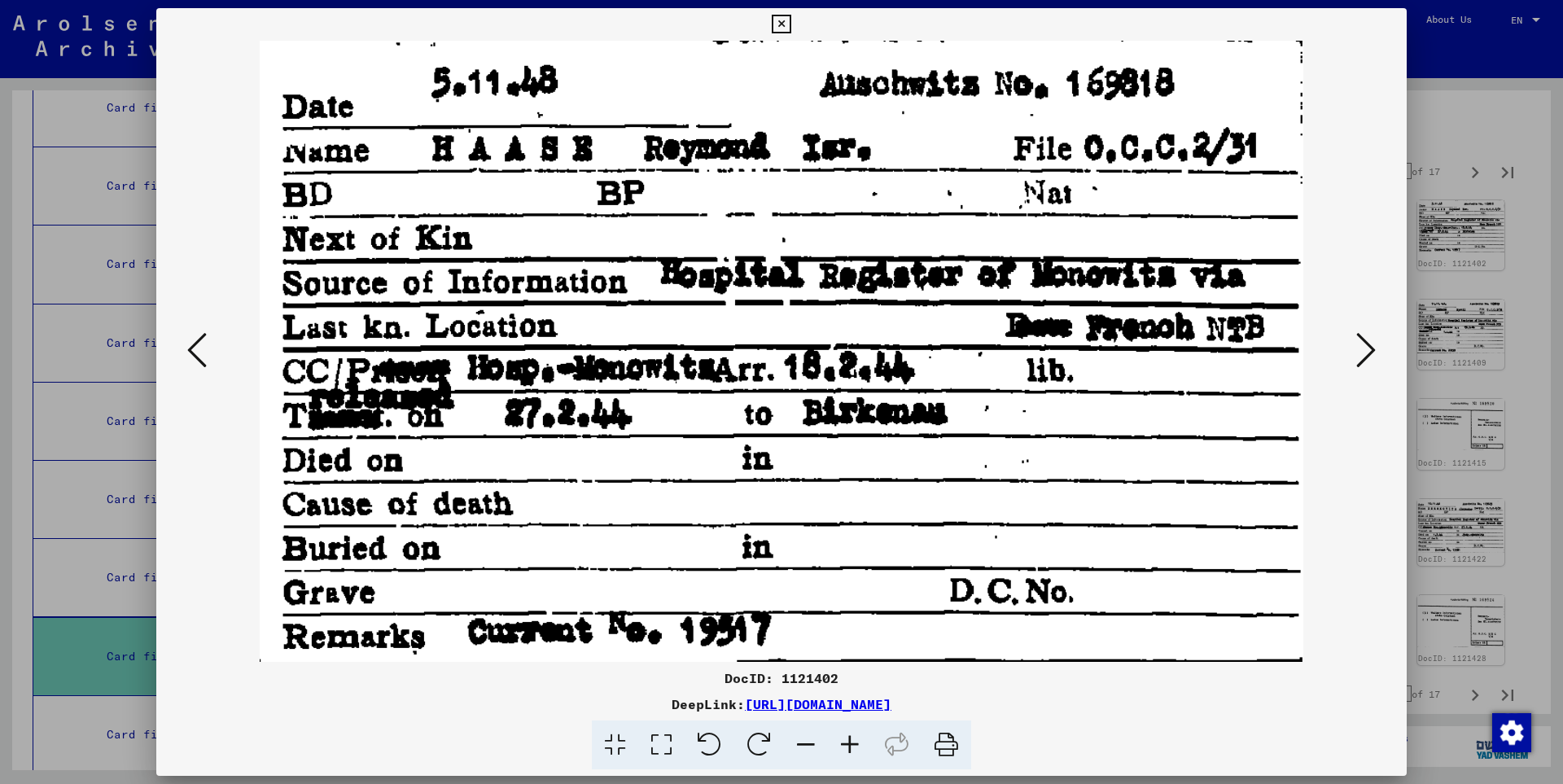
click at [1368, 348] on icon at bounding box center [1366, 350] width 19 height 39
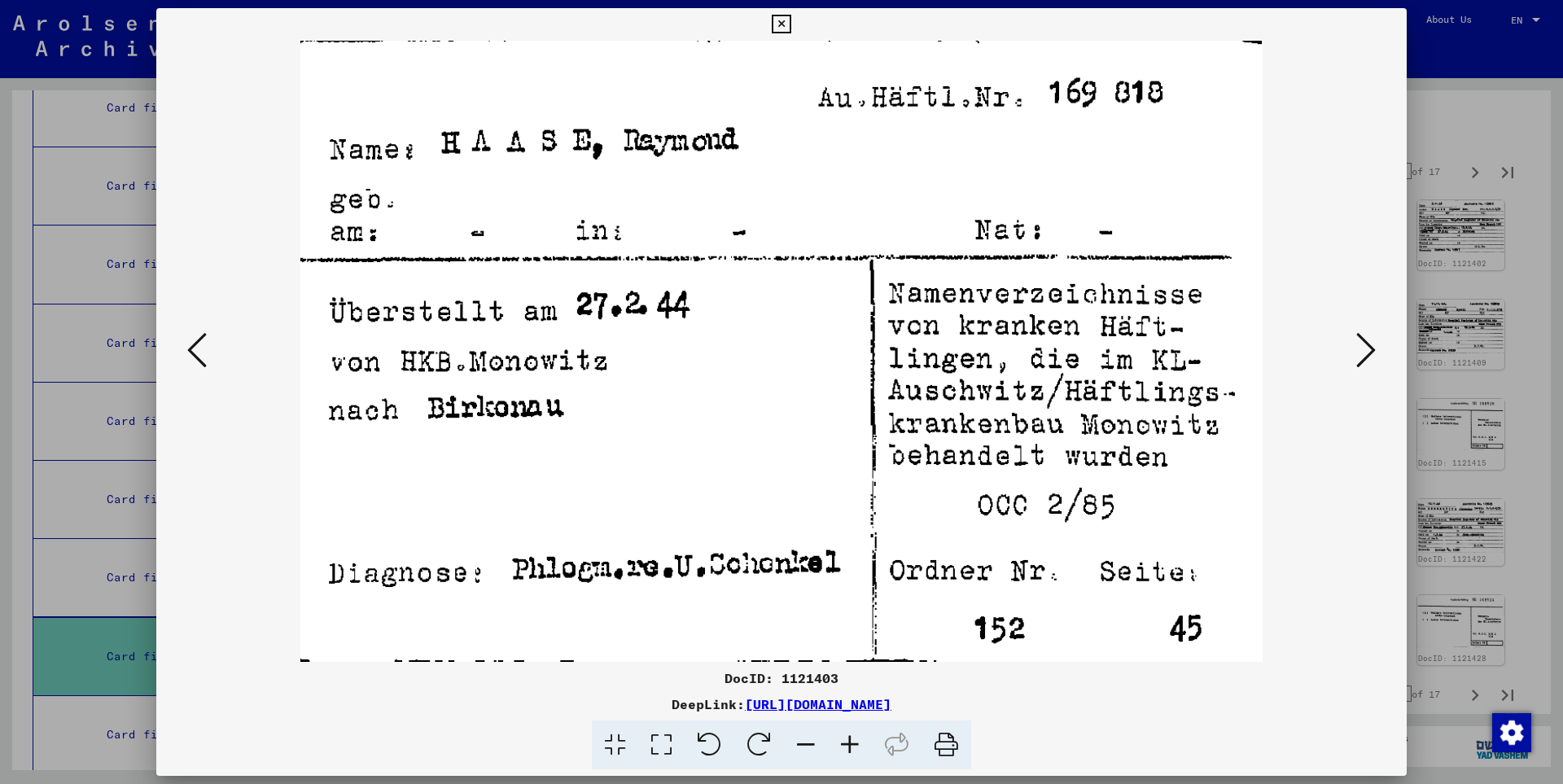
click at [1368, 348] on icon at bounding box center [1366, 350] width 19 height 39
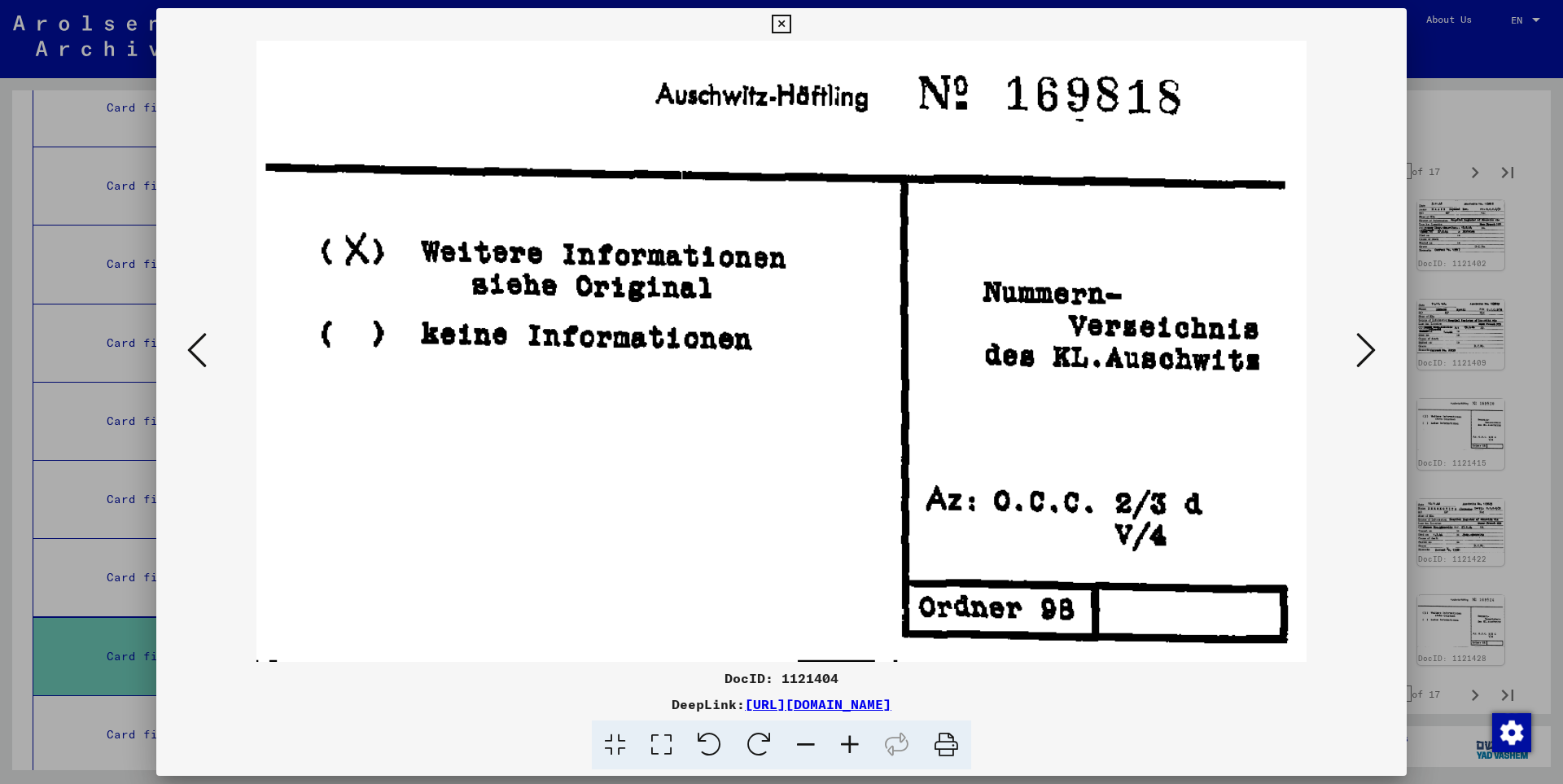
click at [1368, 348] on icon at bounding box center [1366, 350] width 19 height 39
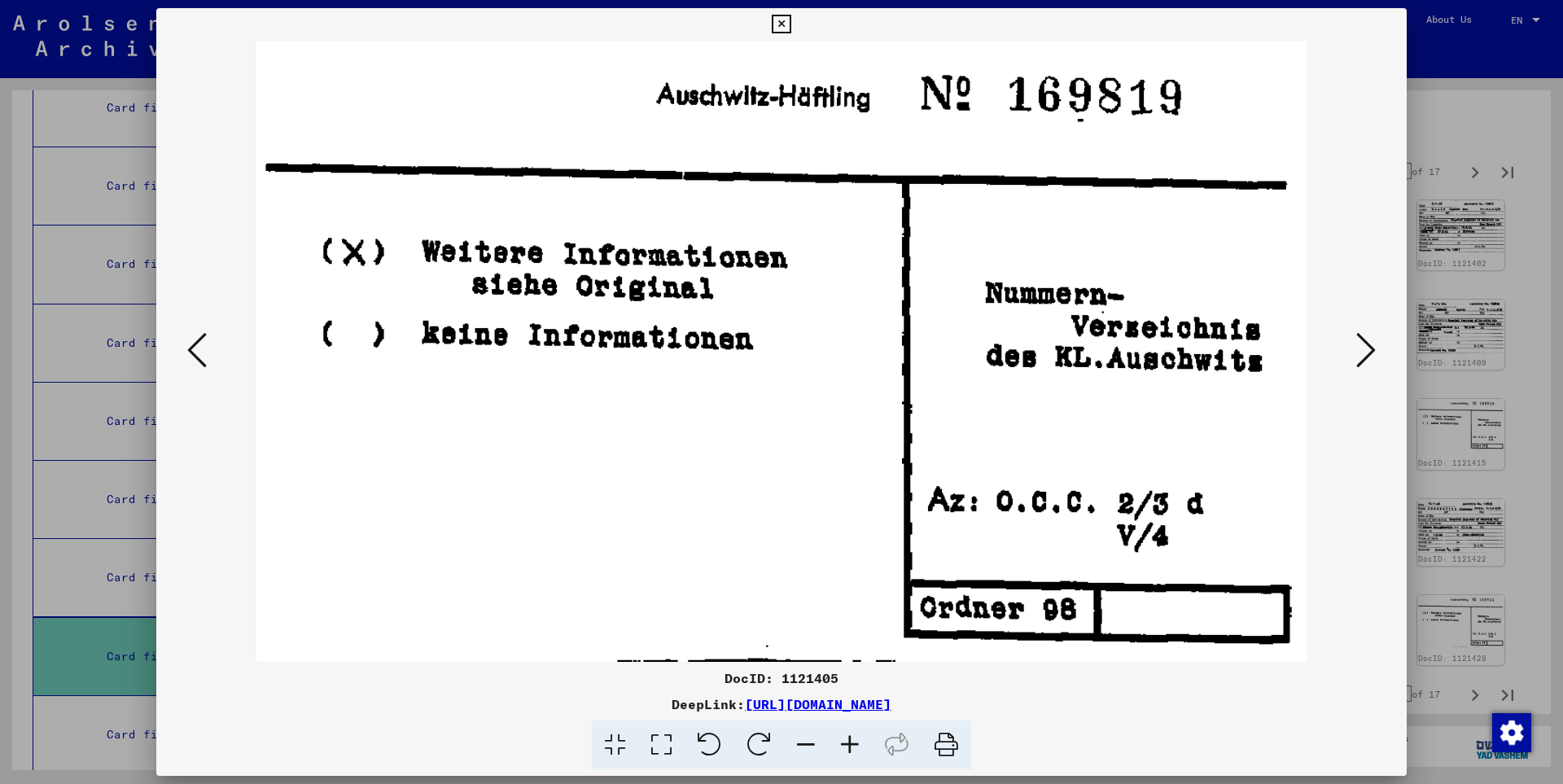
click at [1368, 348] on icon at bounding box center [1366, 350] width 19 height 39
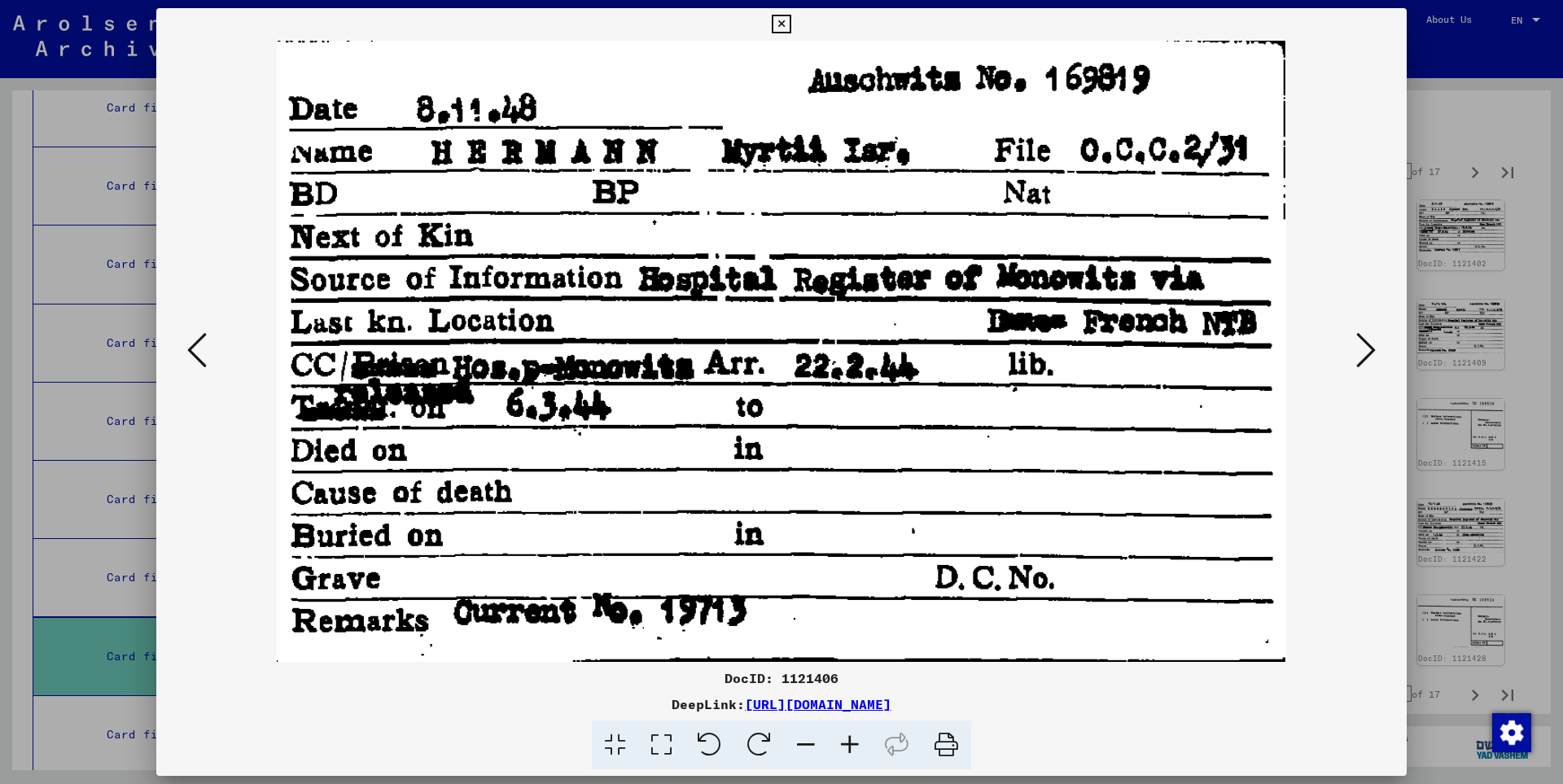
click at [1368, 348] on icon at bounding box center [1366, 350] width 19 height 39
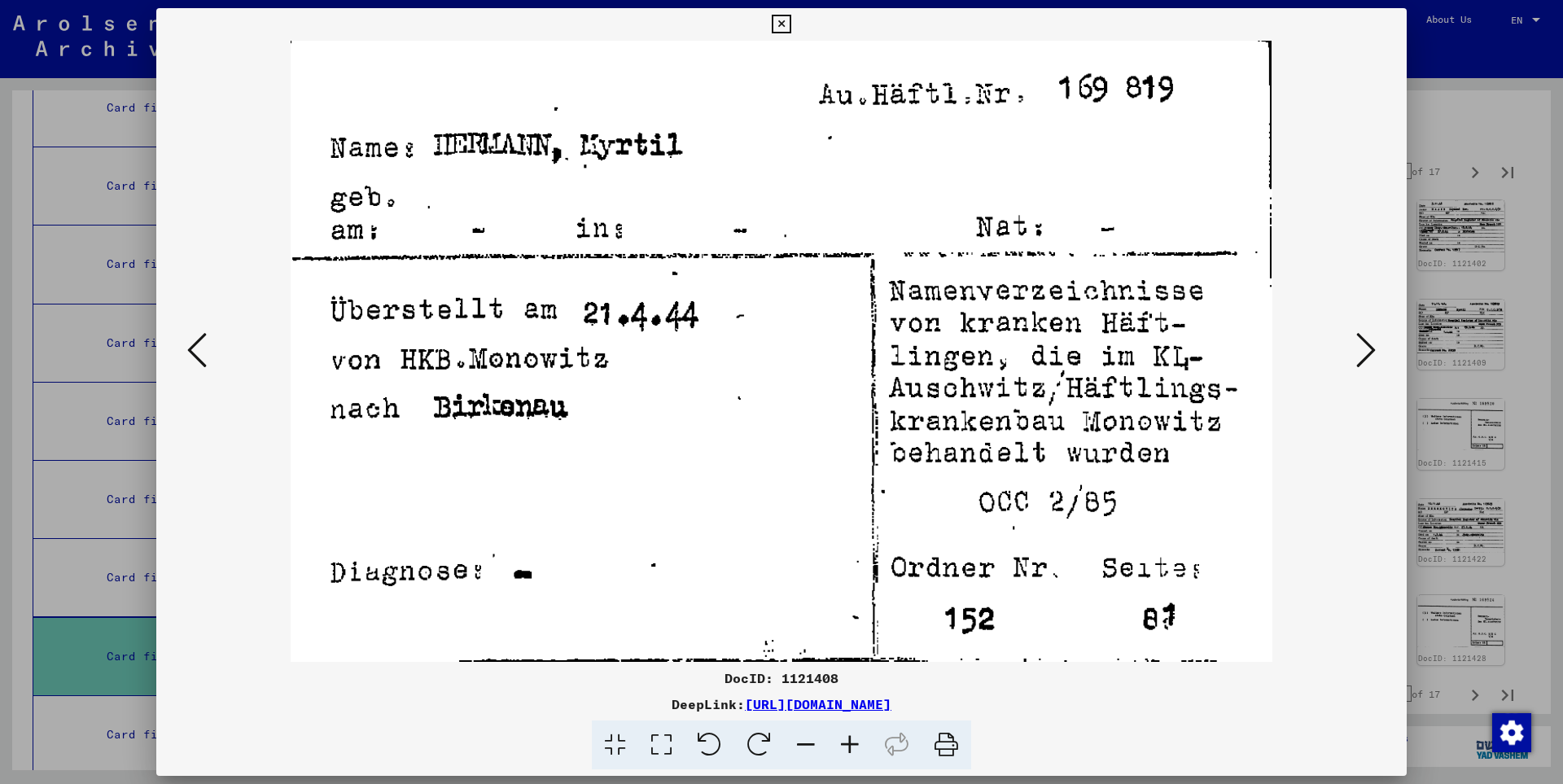
click at [196, 348] on icon at bounding box center [197, 350] width 19 height 39
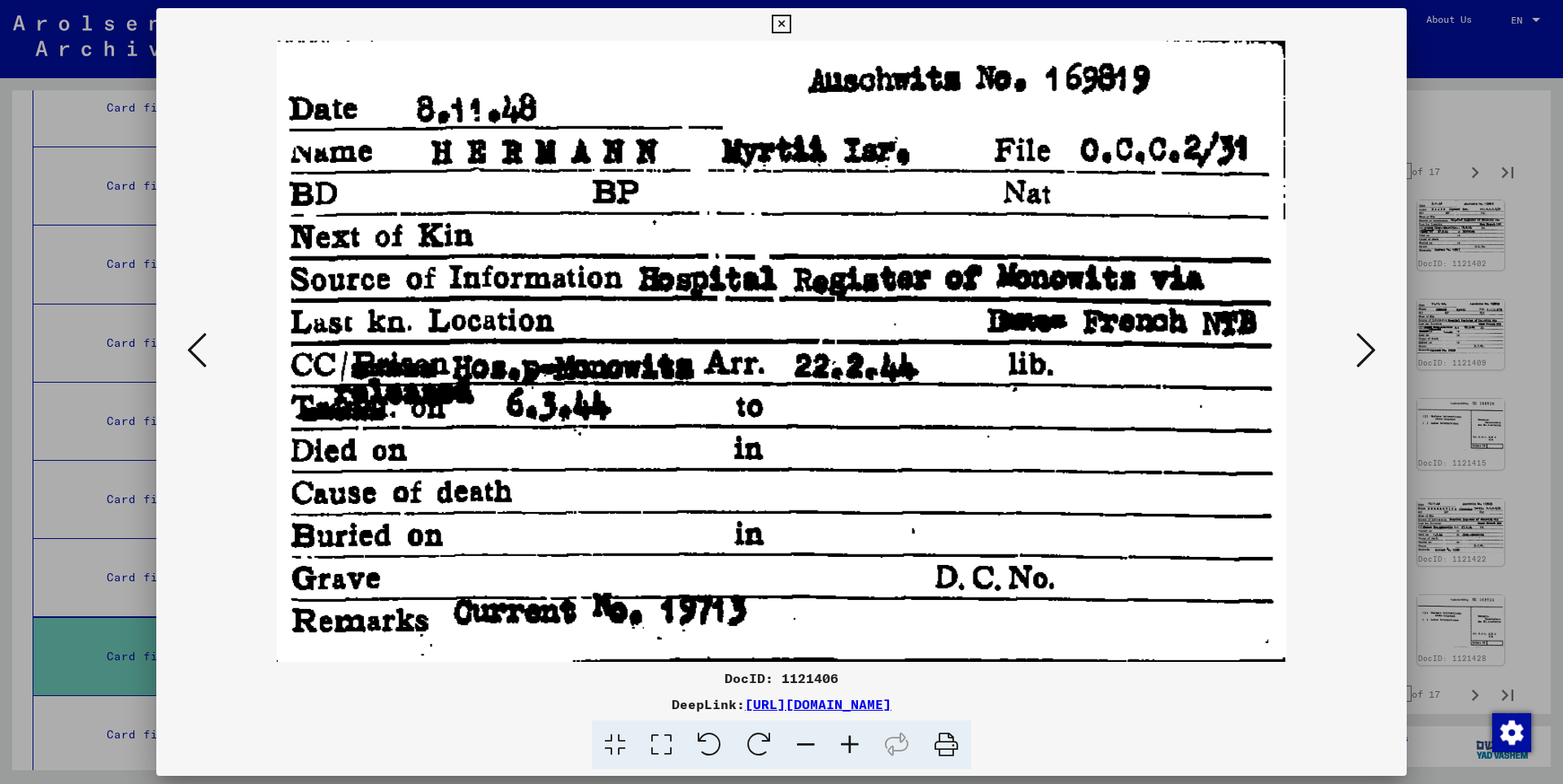
click at [1364, 348] on icon at bounding box center [1366, 350] width 19 height 39
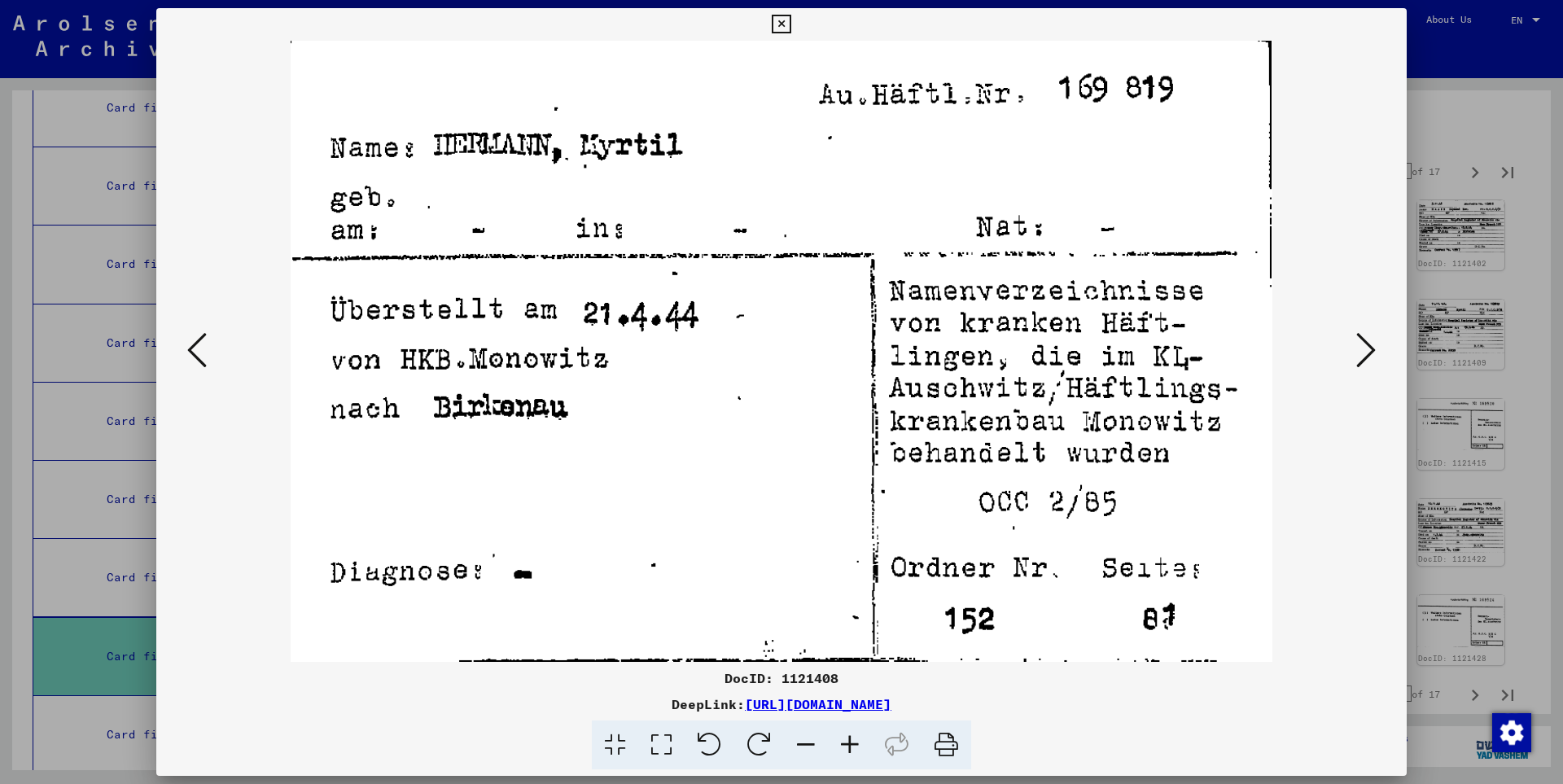
click at [1364, 348] on icon at bounding box center [1366, 350] width 19 height 39
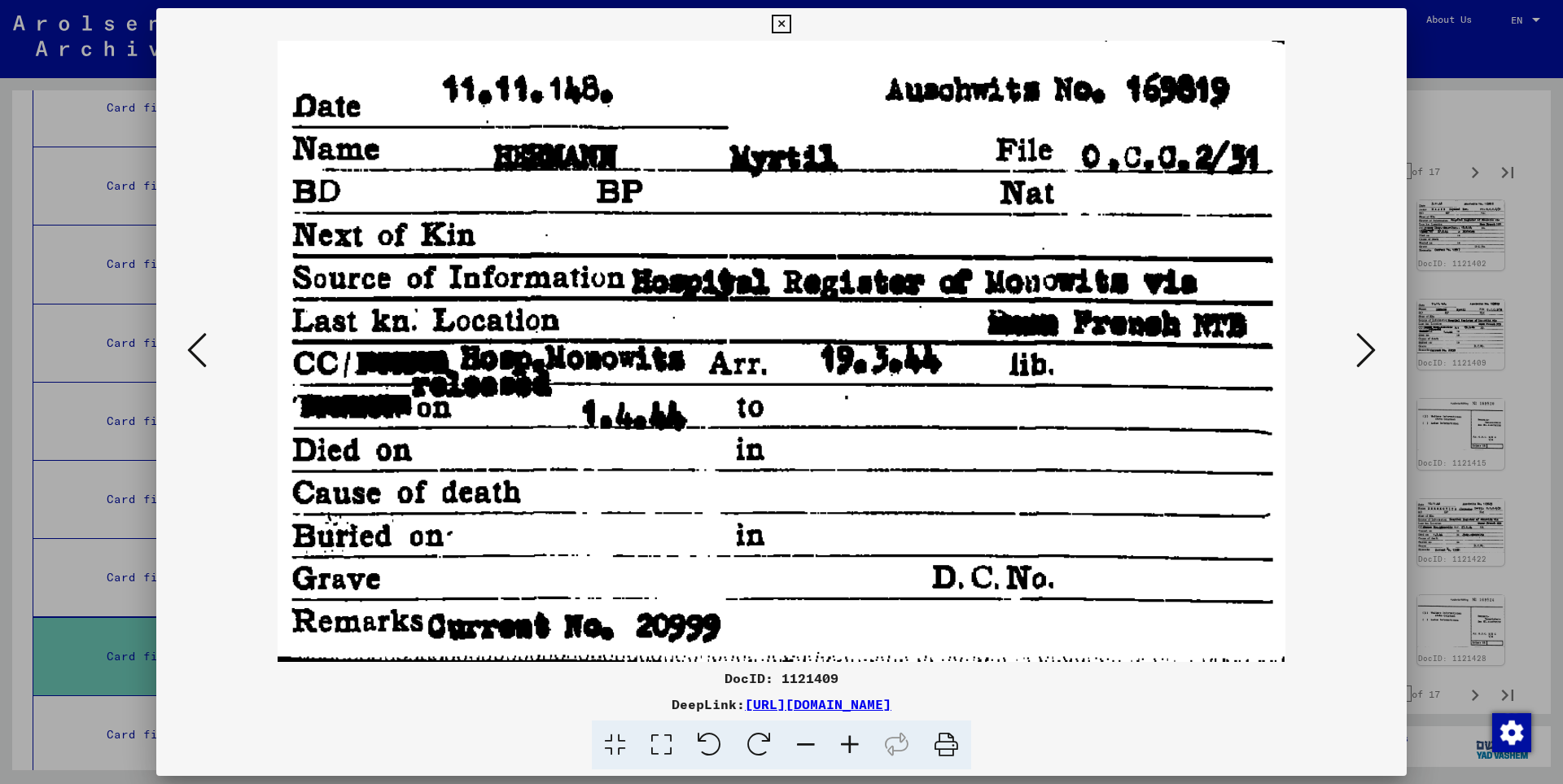
click at [1364, 348] on icon at bounding box center [1366, 350] width 19 height 39
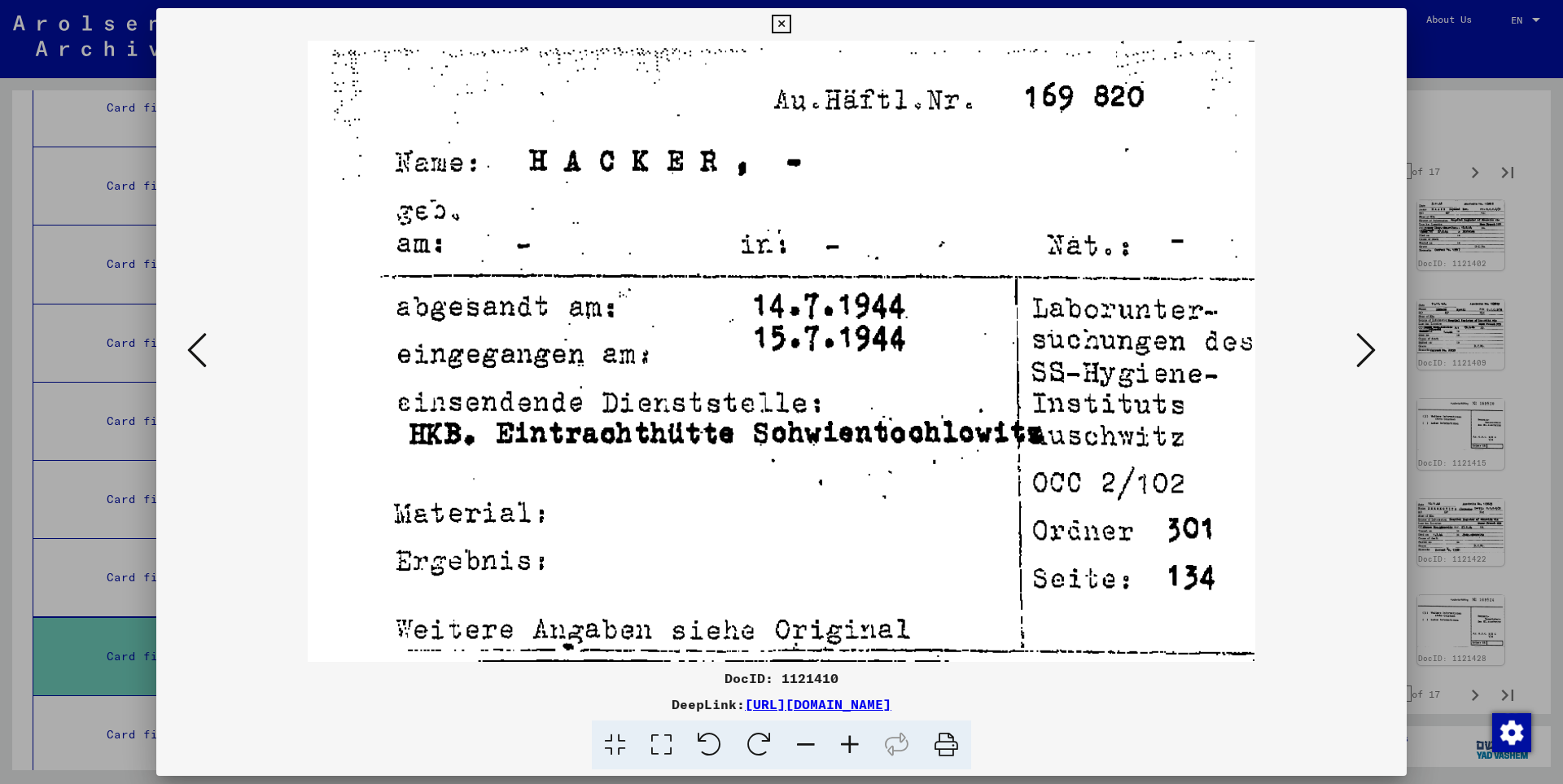
click at [1364, 348] on icon at bounding box center [1366, 350] width 19 height 39
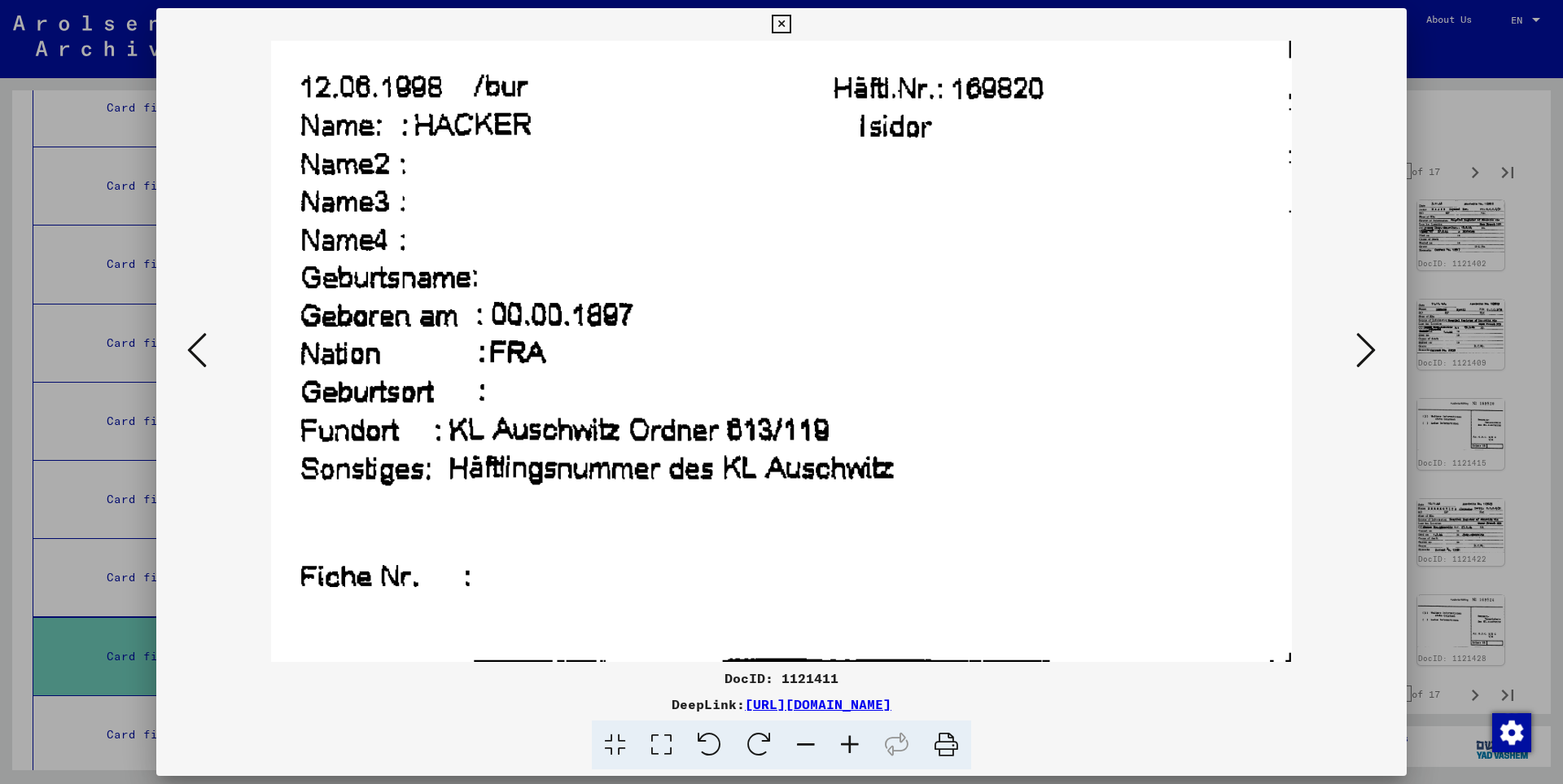
click at [1364, 348] on icon at bounding box center [1366, 350] width 19 height 39
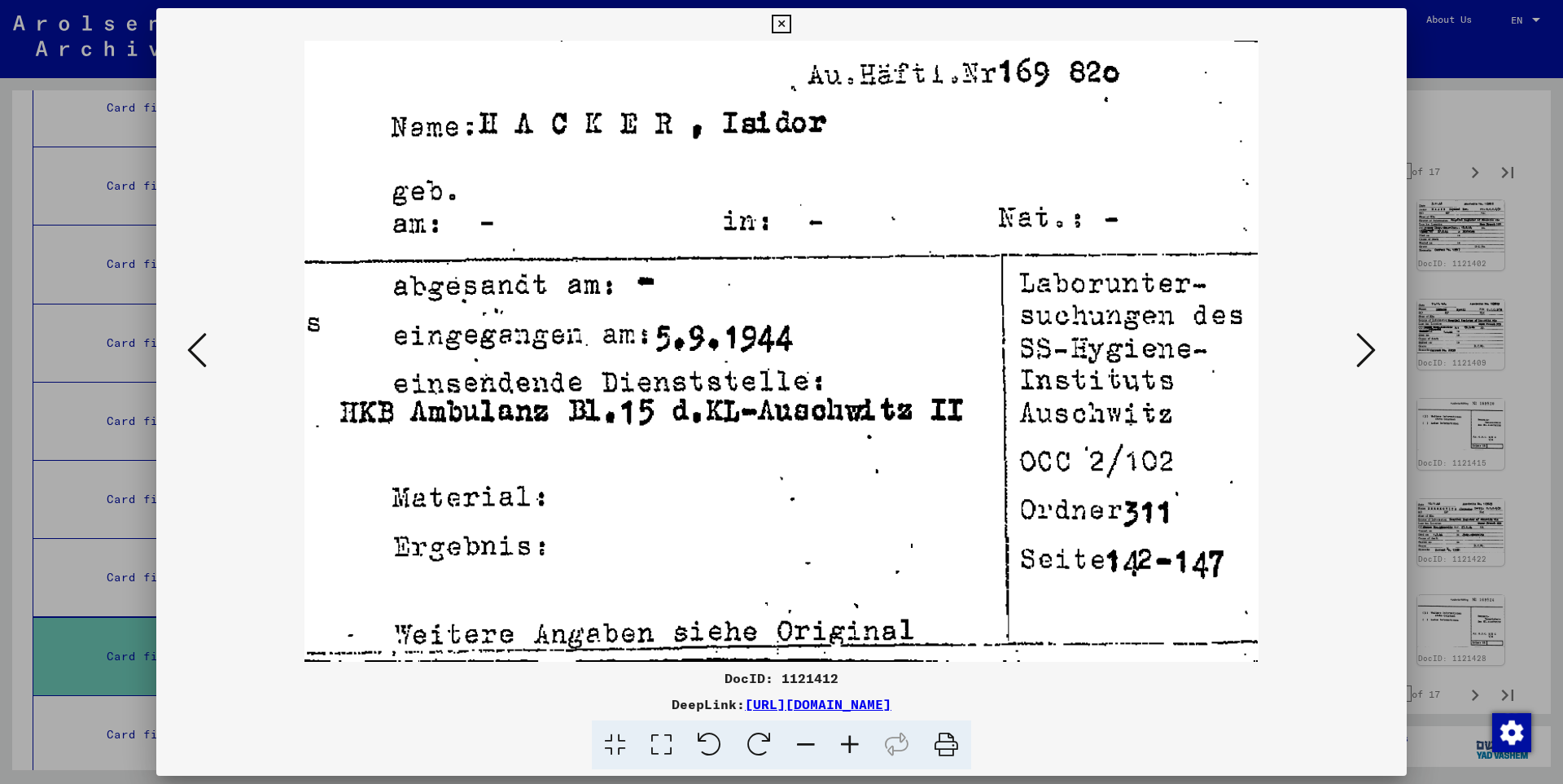
click at [1364, 348] on icon at bounding box center [1366, 350] width 19 height 39
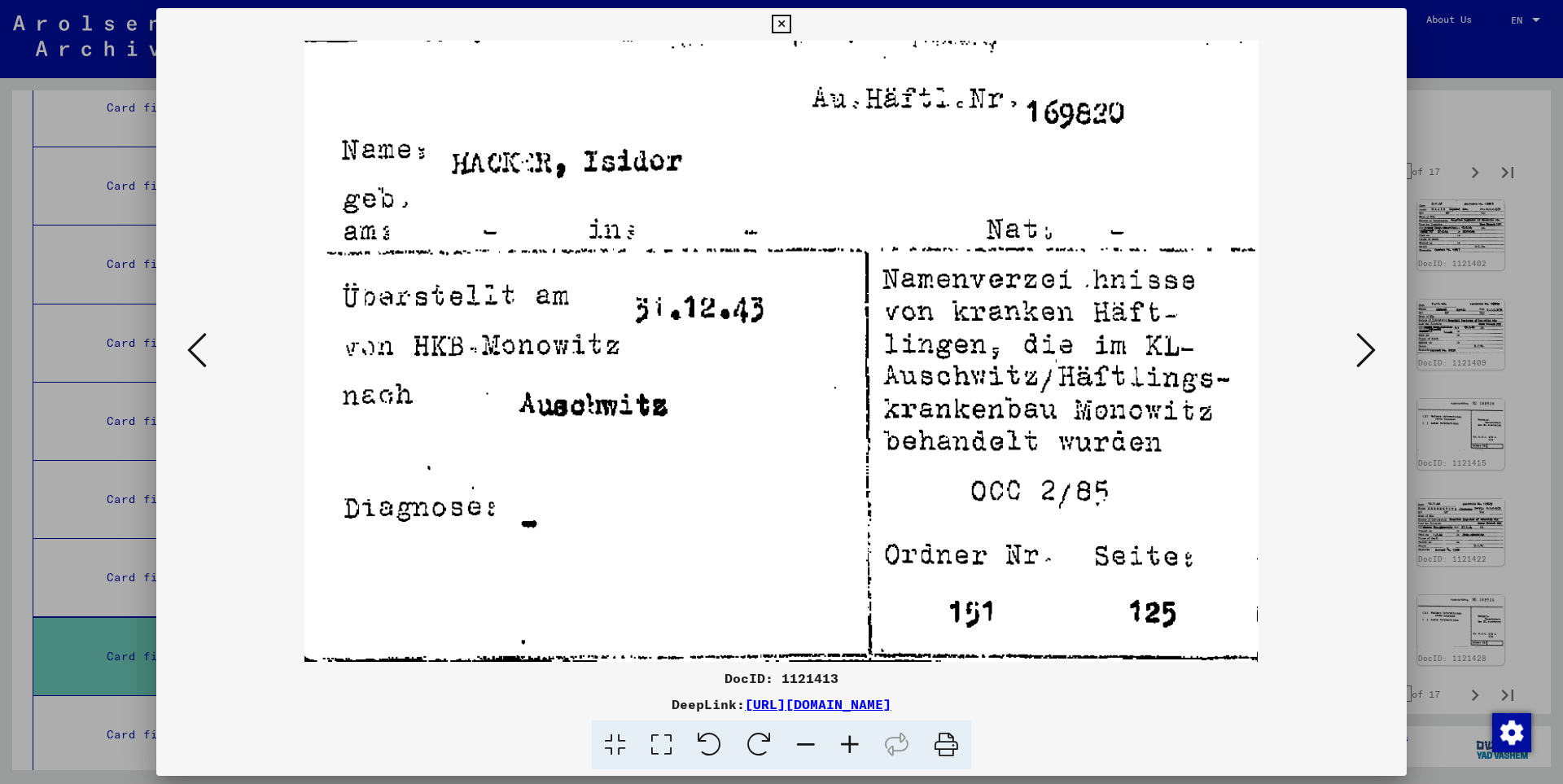
click at [1364, 348] on icon at bounding box center [1366, 350] width 19 height 39
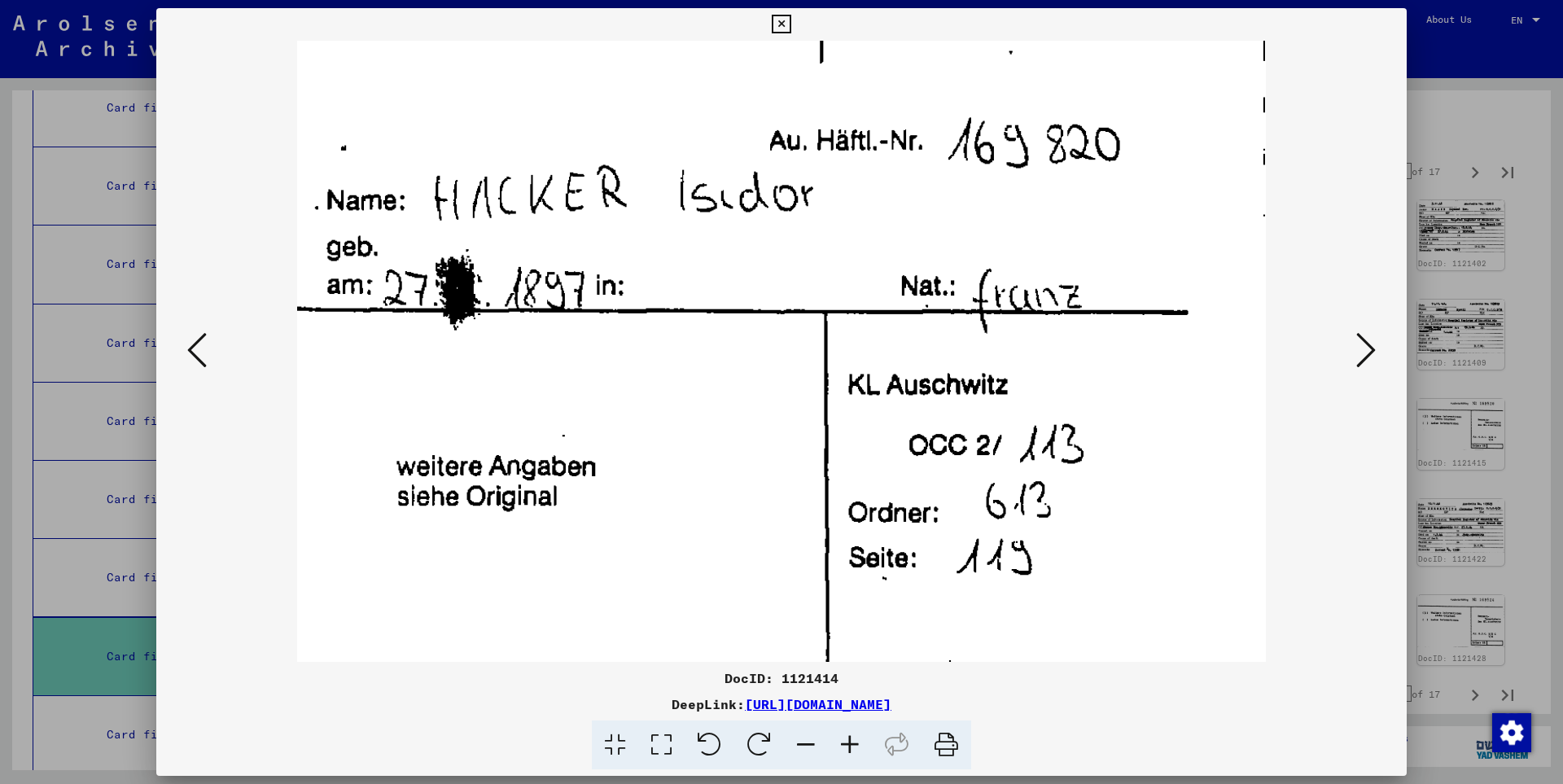
click at [1364, 348] on icon at bounding box center [1366, 350] width 19 height 39
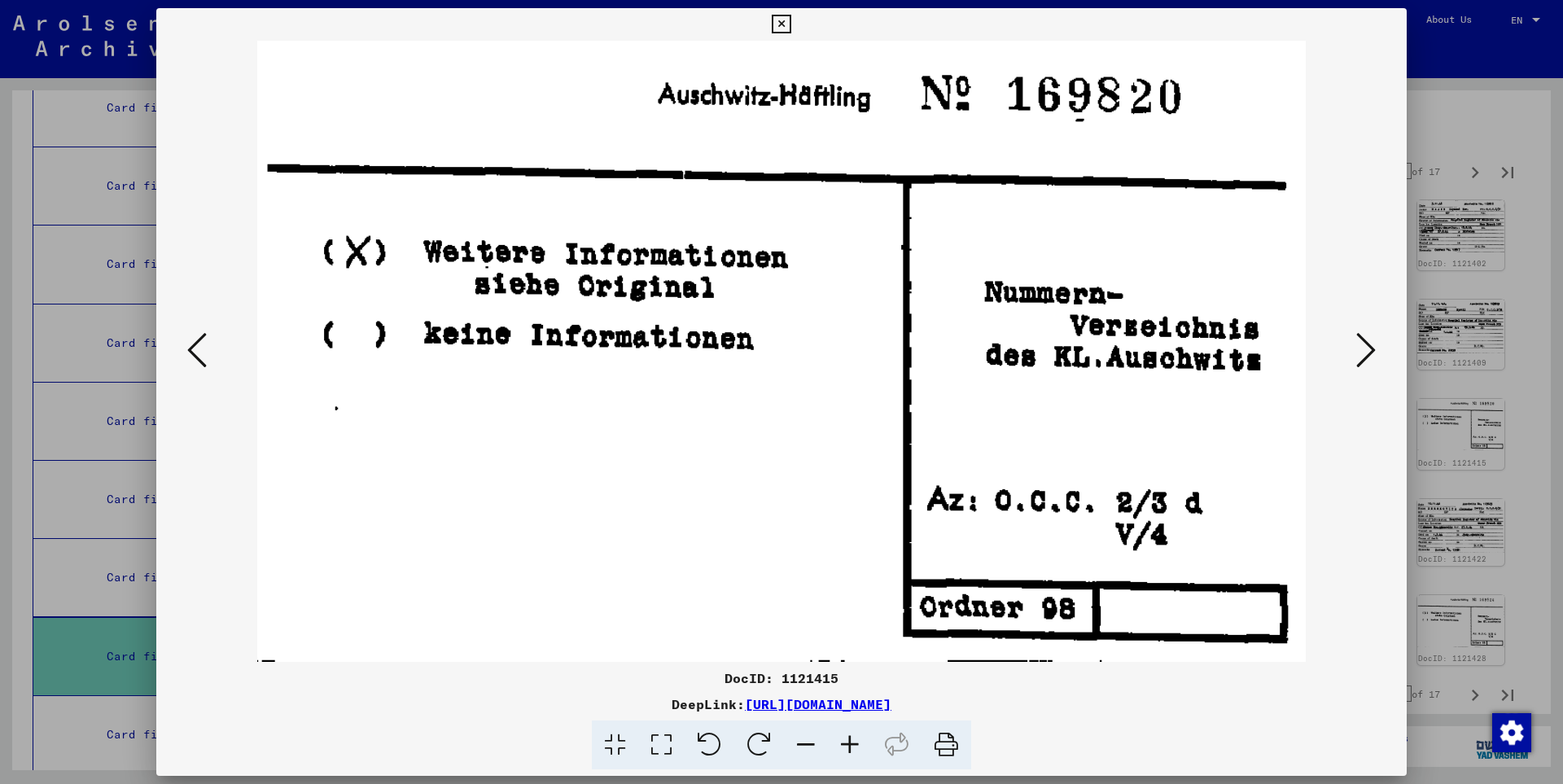
click at [1364, 348] on icon at bounding box center [1366, 350] width 19 height 39
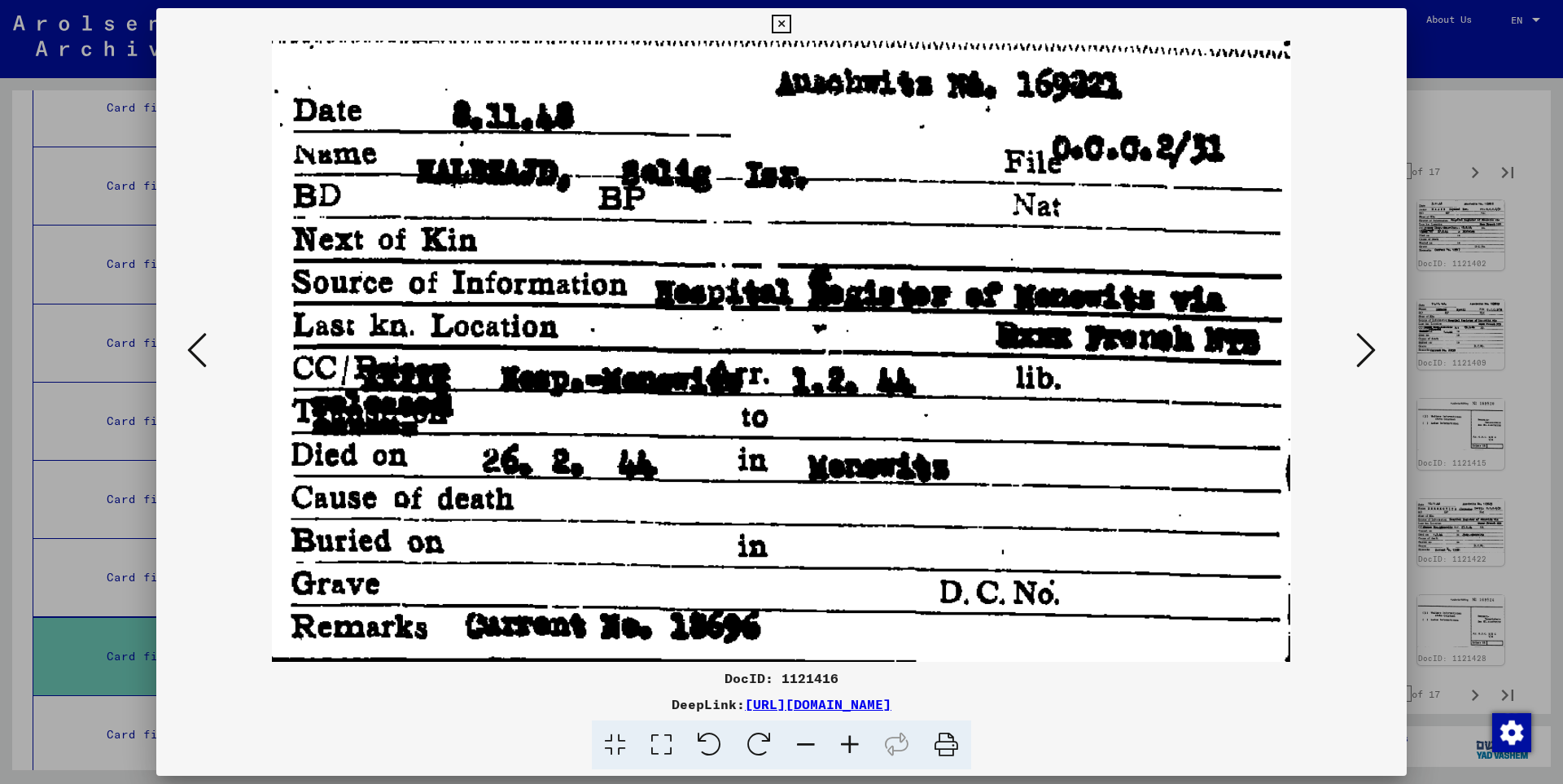
click at [1364, 348] on icon at bounding box center [1366, 350] width 19 height 39
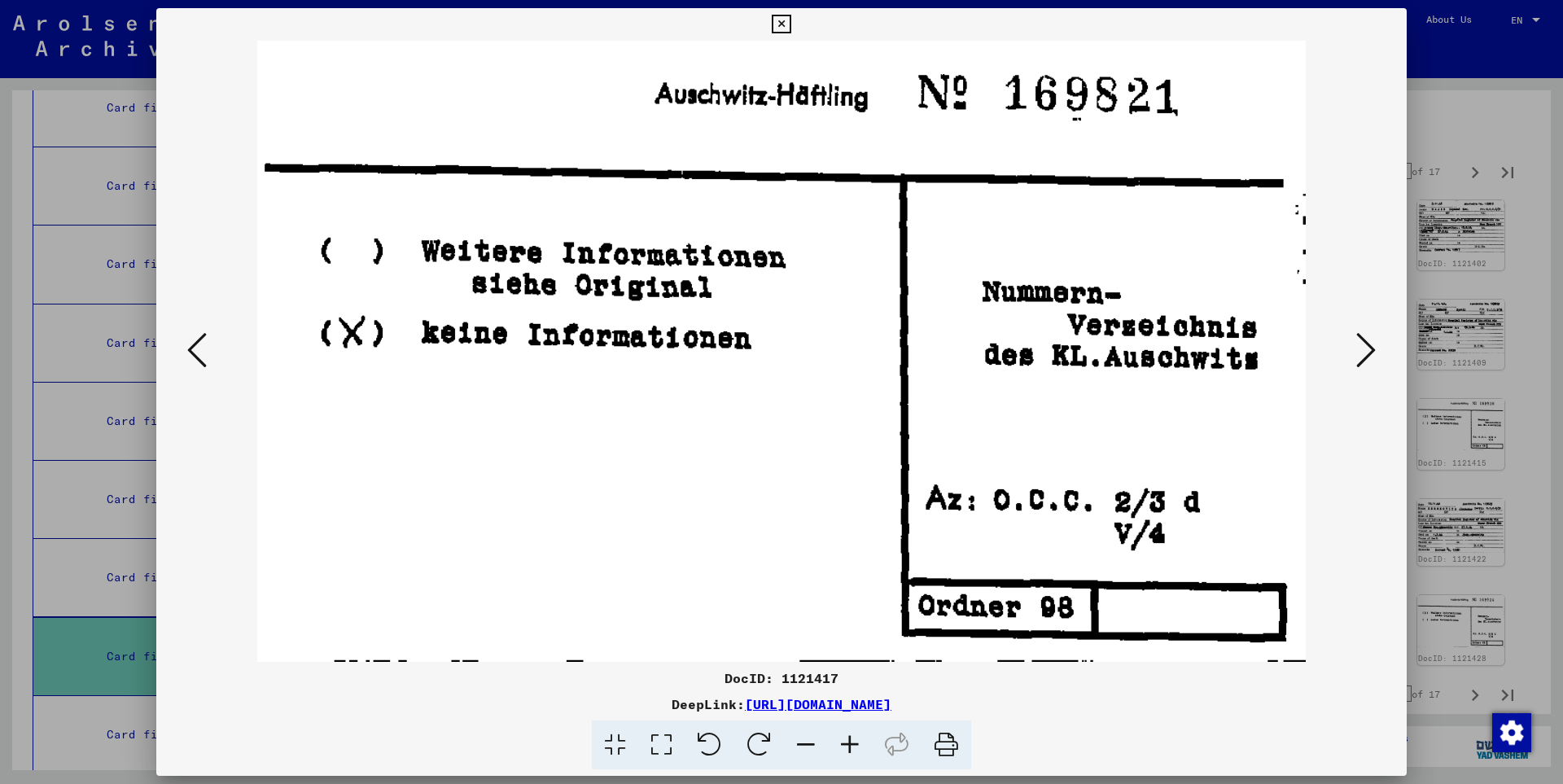
click at [1364, 348] on icon at bounding box center [1366, 350] width 19 height 39
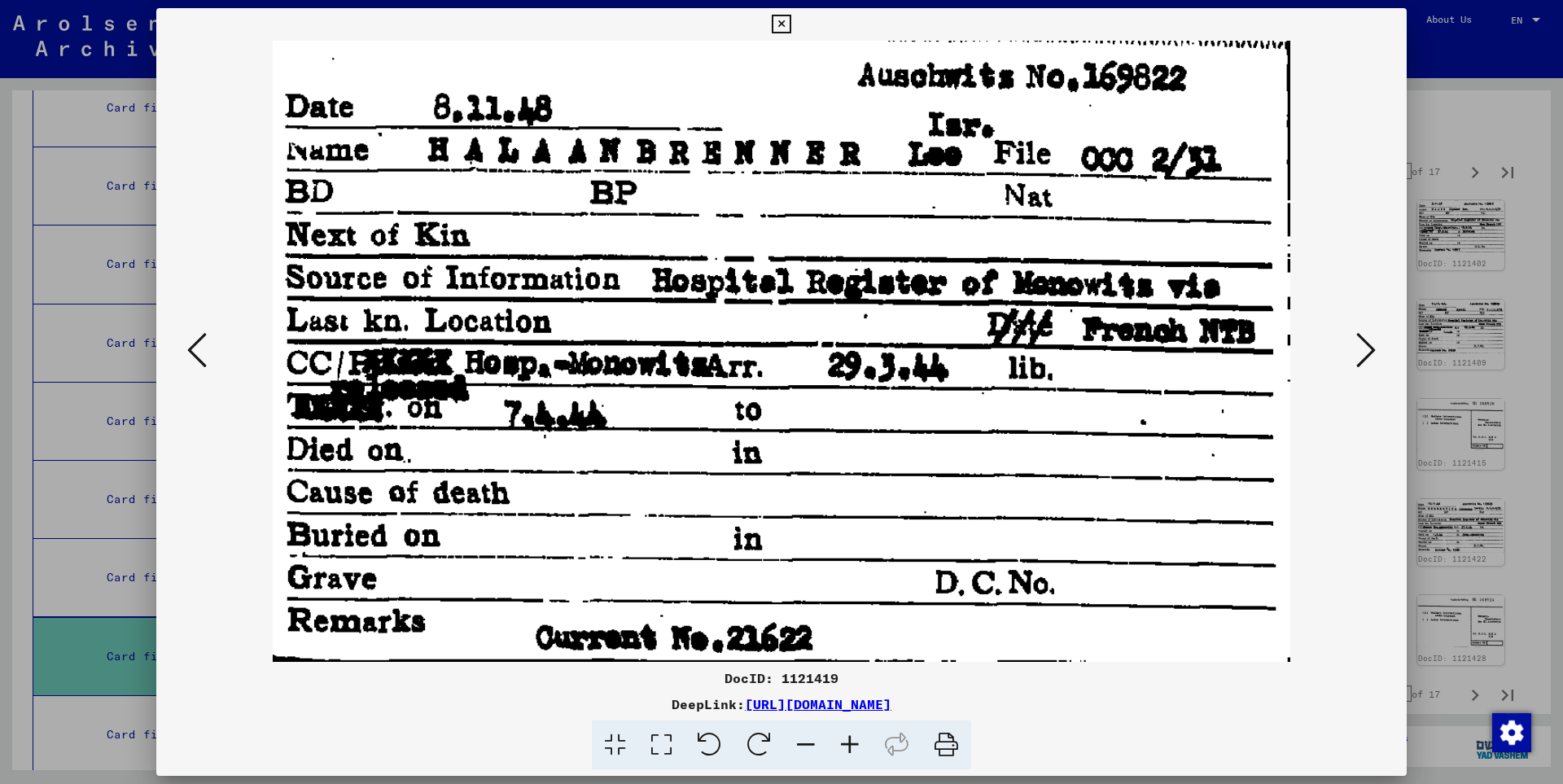
click at [1364, 348] on icon at bounding box center [1366, 350] width 19 height 39
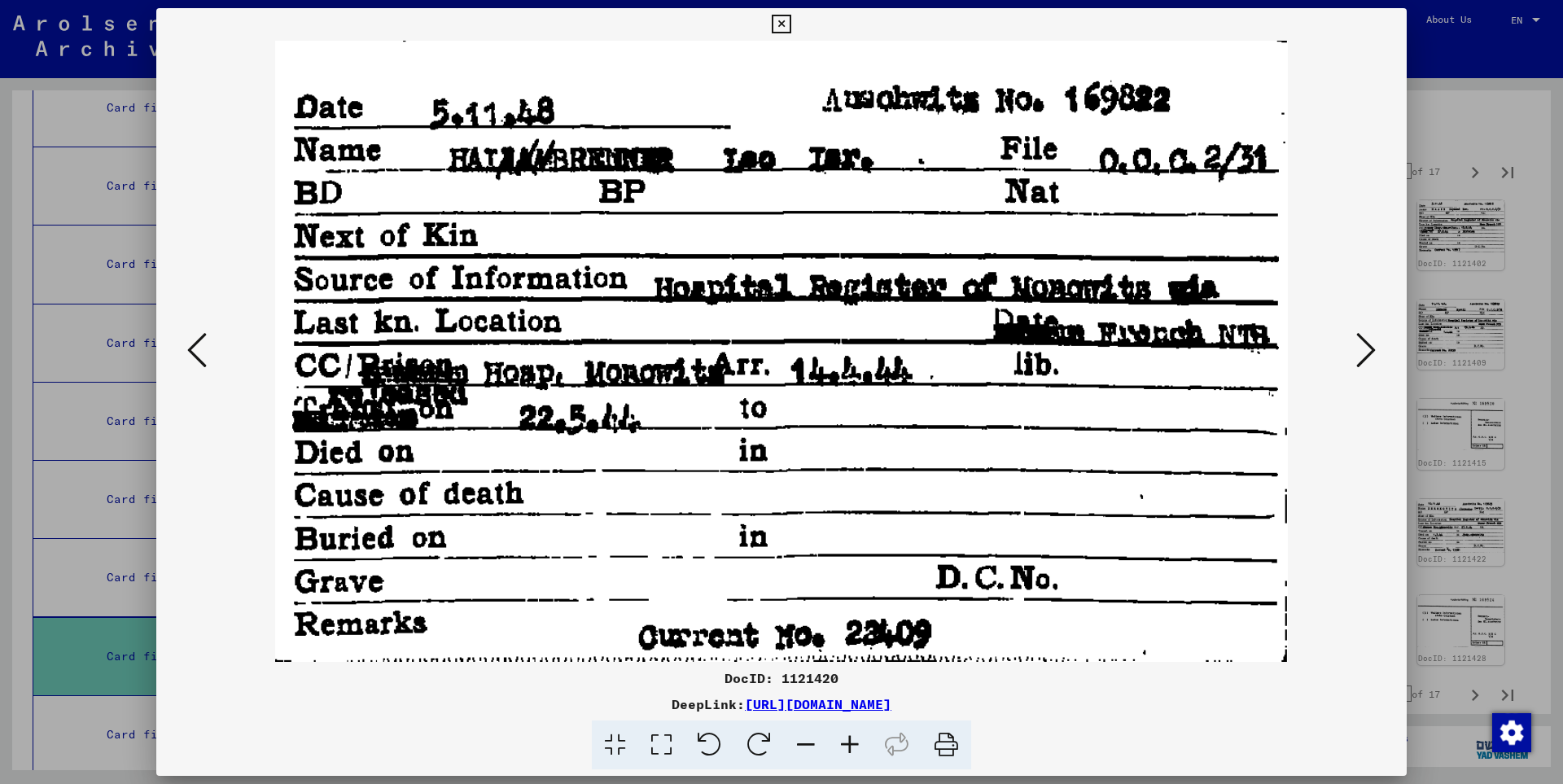
click at [1364, 348] on icon at bounding box center [1366, 350] width 19 height 39
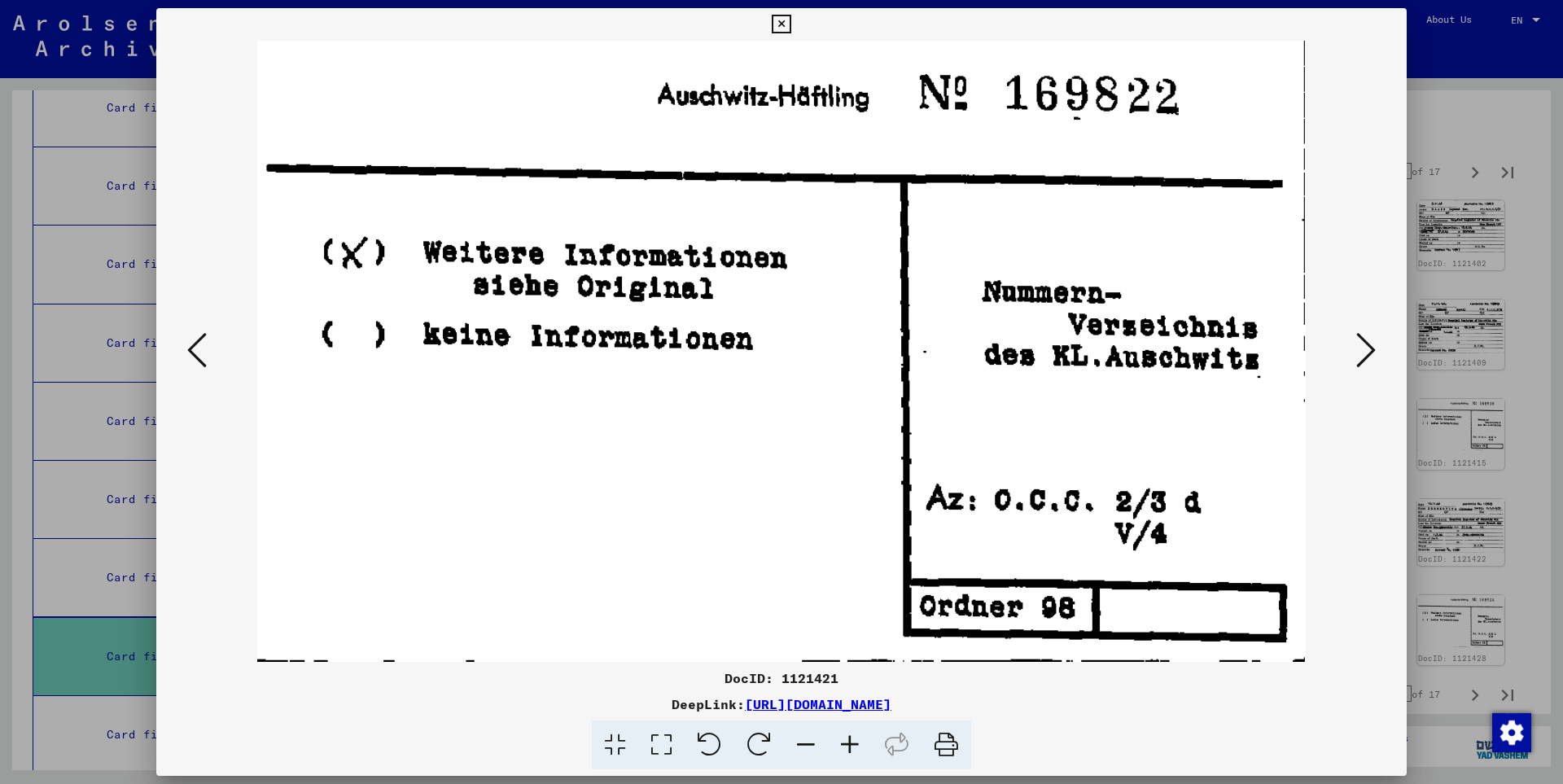
click at [1364, 348] on icon at bounding box center [1366, 350] width 19 height 39
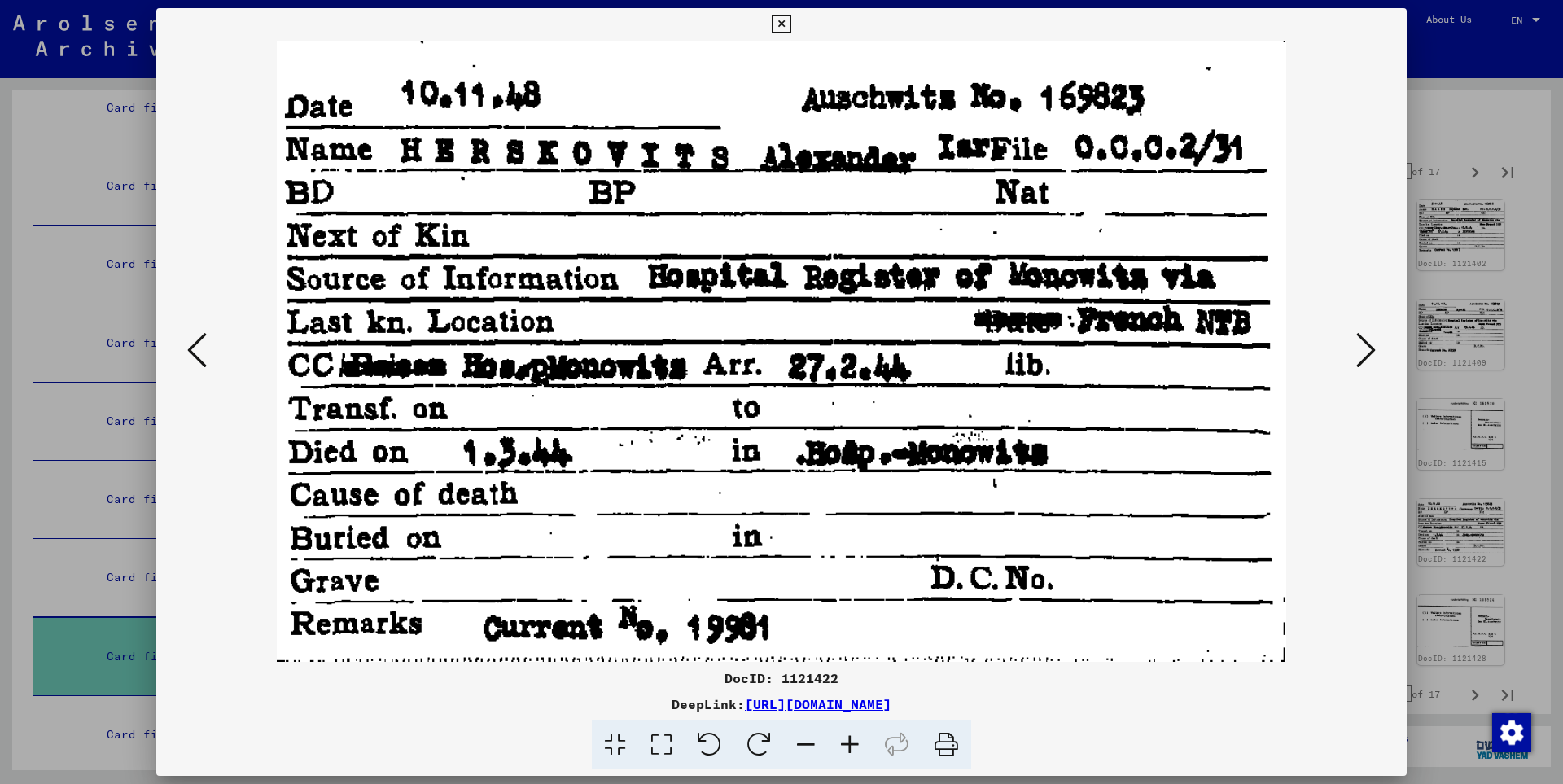
click at [1364, 348] on icon at bounding box center [1366, 350] width 19 height 39
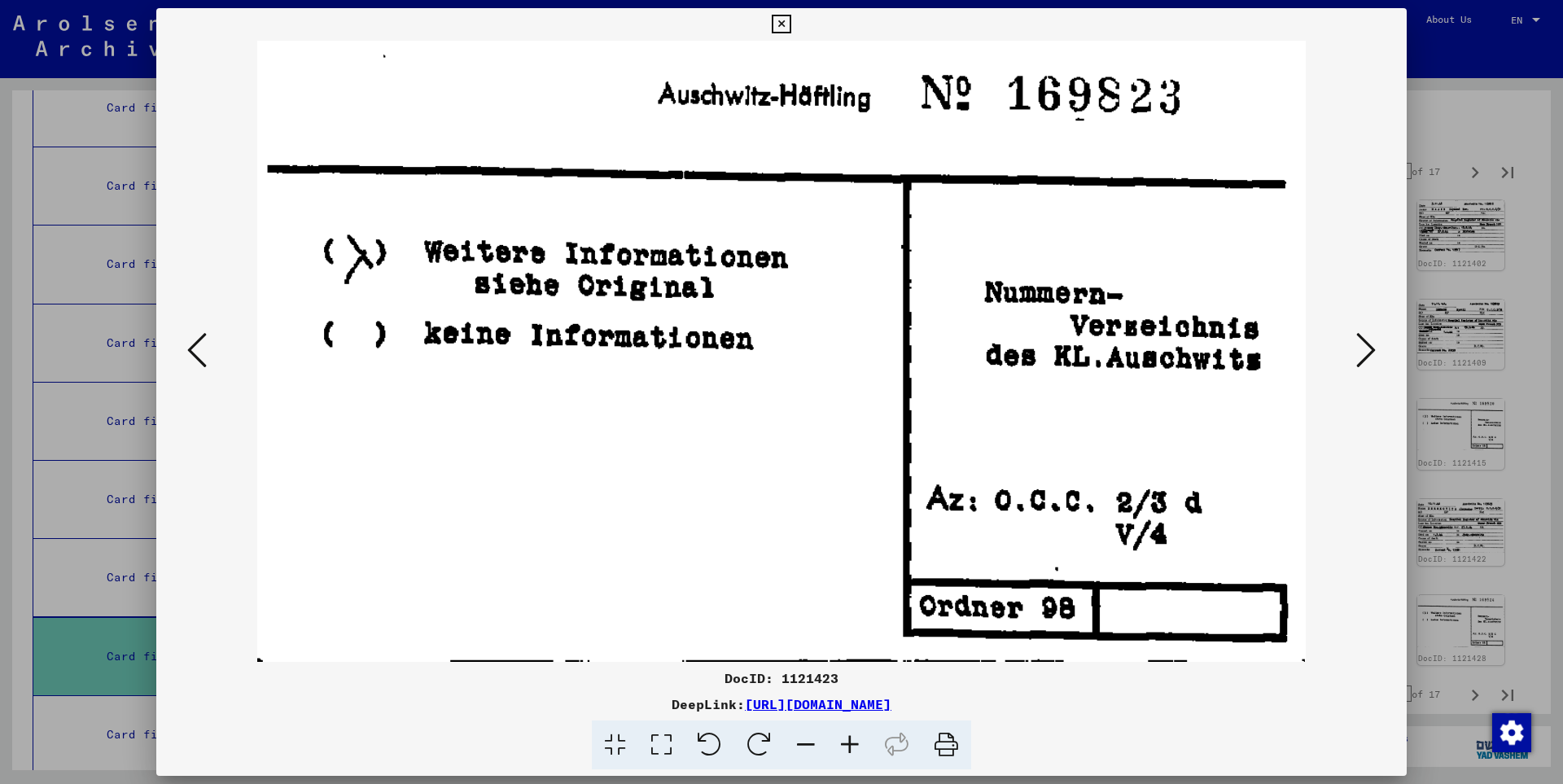
click at [1364, 348] on icon at bounding box center [1366, 350] width 19 height 39
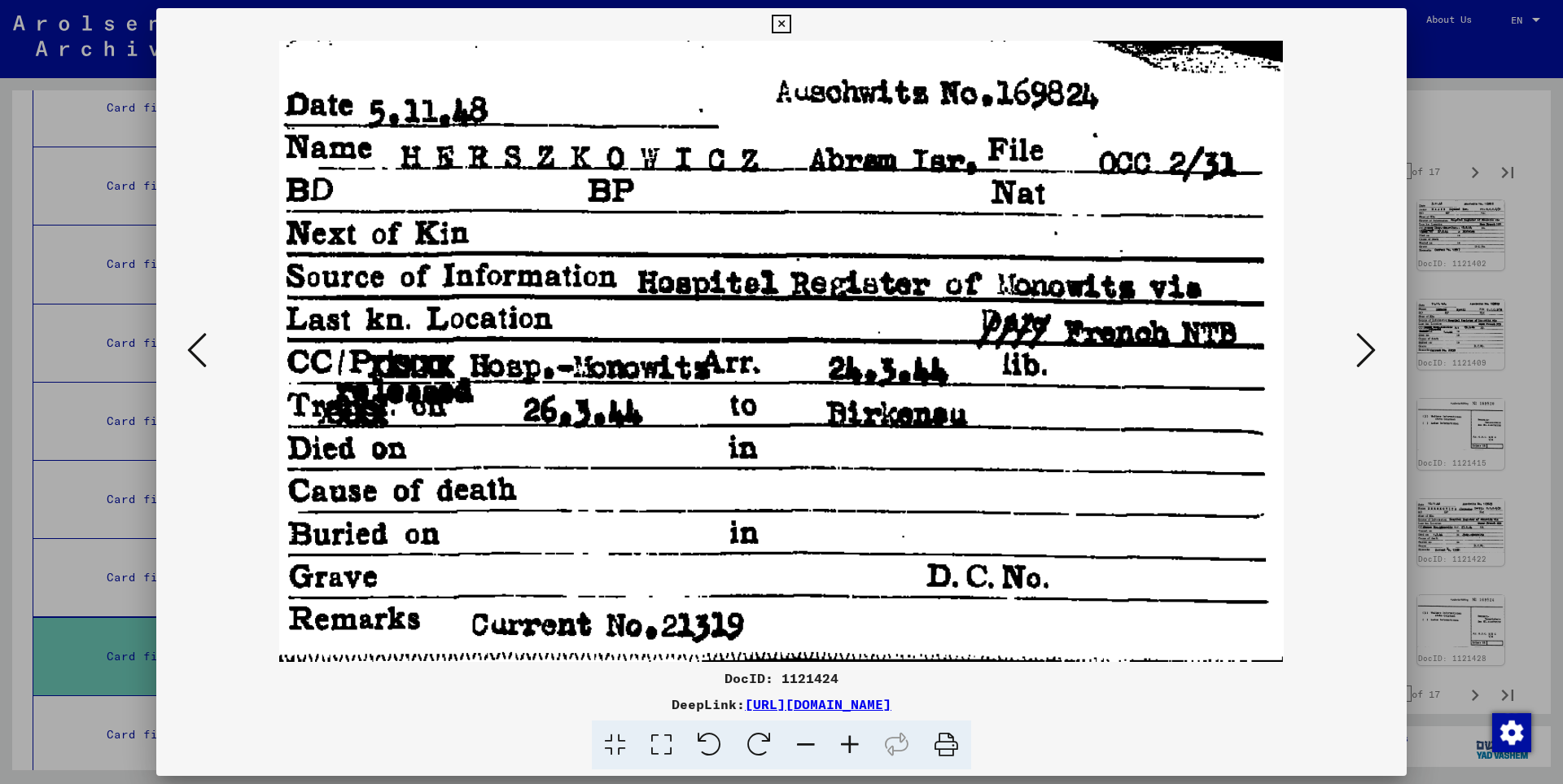
click at [1364, 348] on icon at bounding box center [1366, 350] width 19 height 39
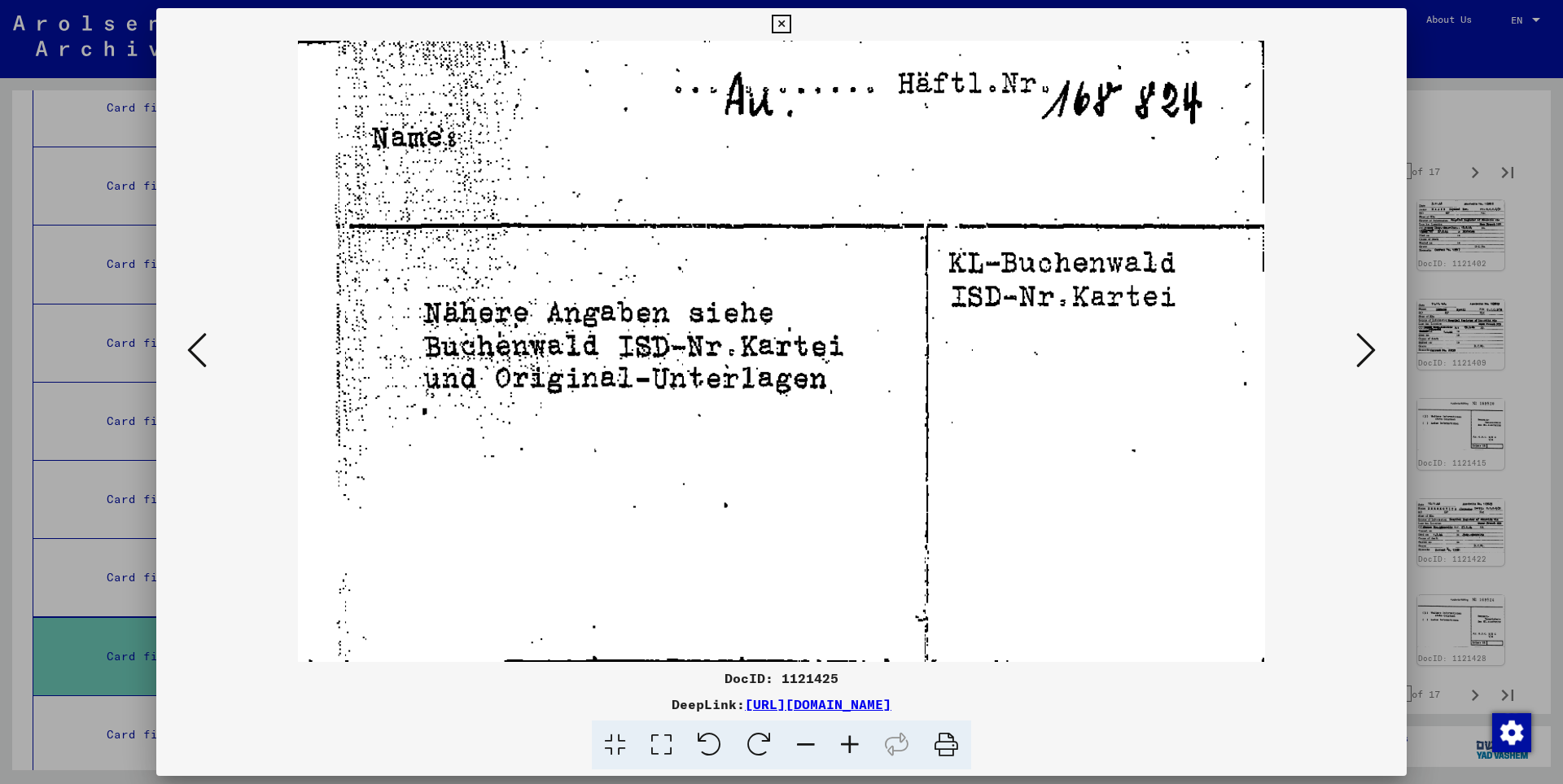
click at [1364, 348] on icon at bounding box center [1366, 350] width 19 height 39
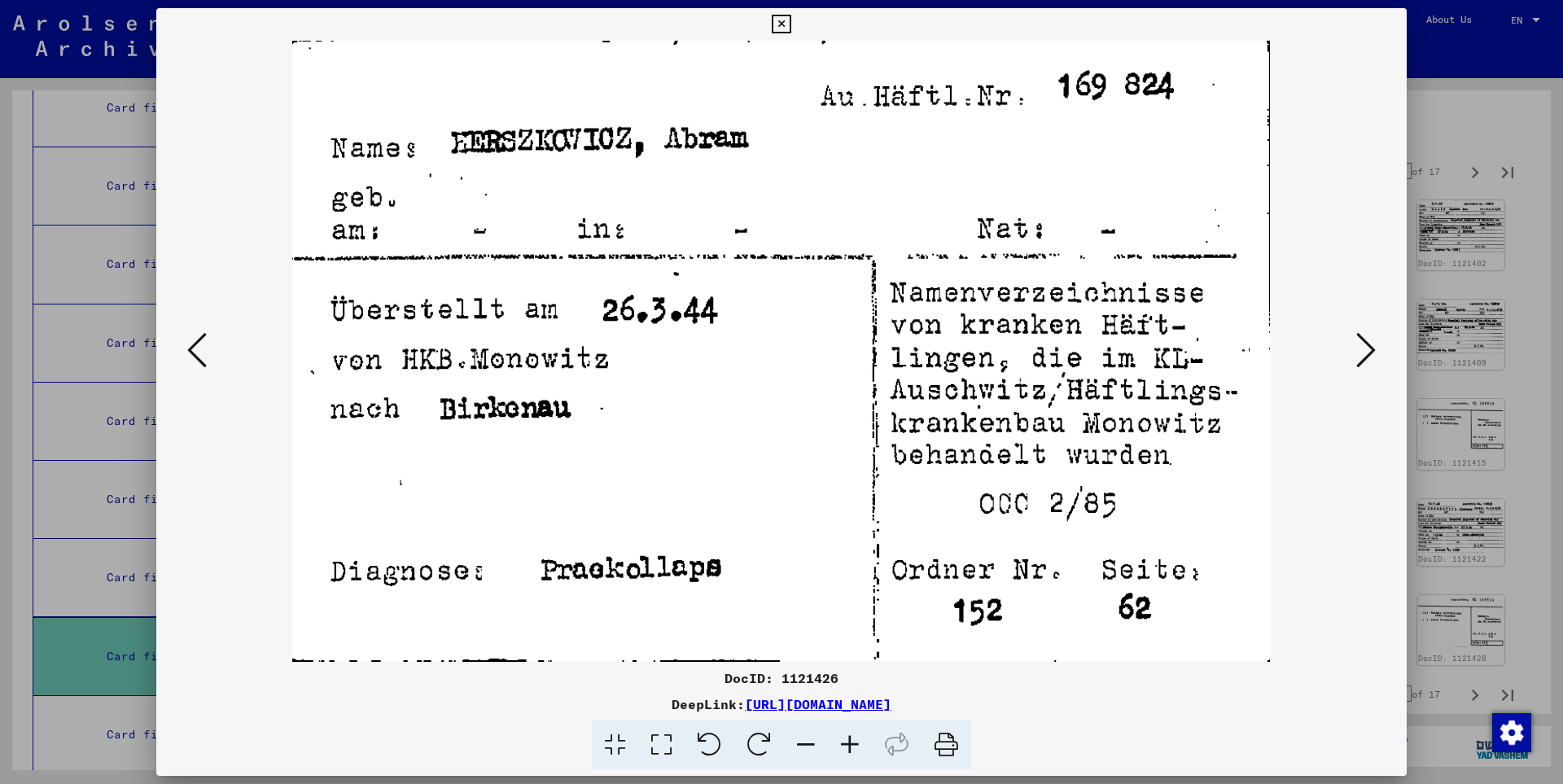
click at [1364, 348] on icon at bounding box center [1366, 350] width 19 height 39
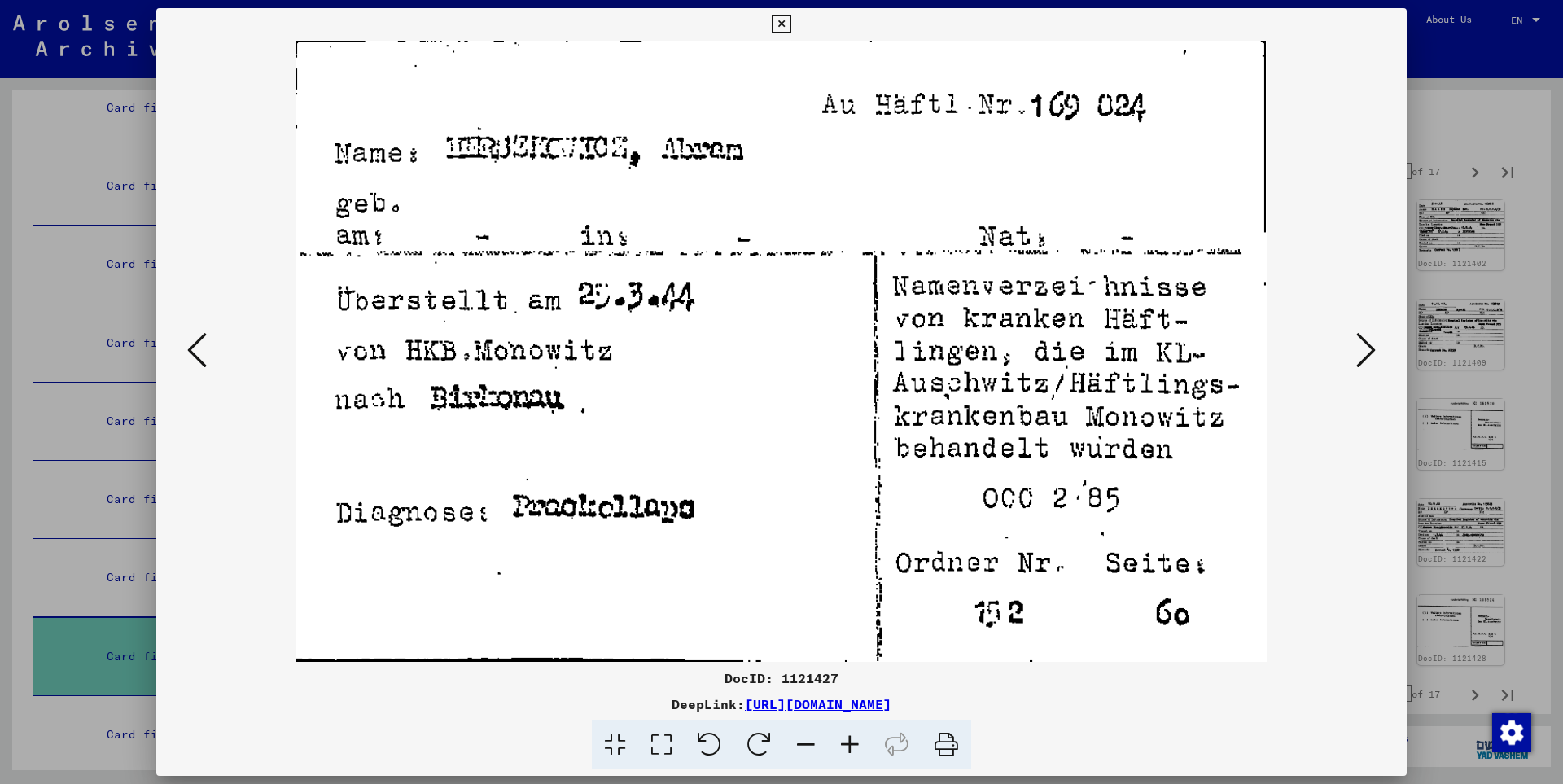
click at [1364, 348] on icon at bounding box center [1366, 350] width 19 height 39
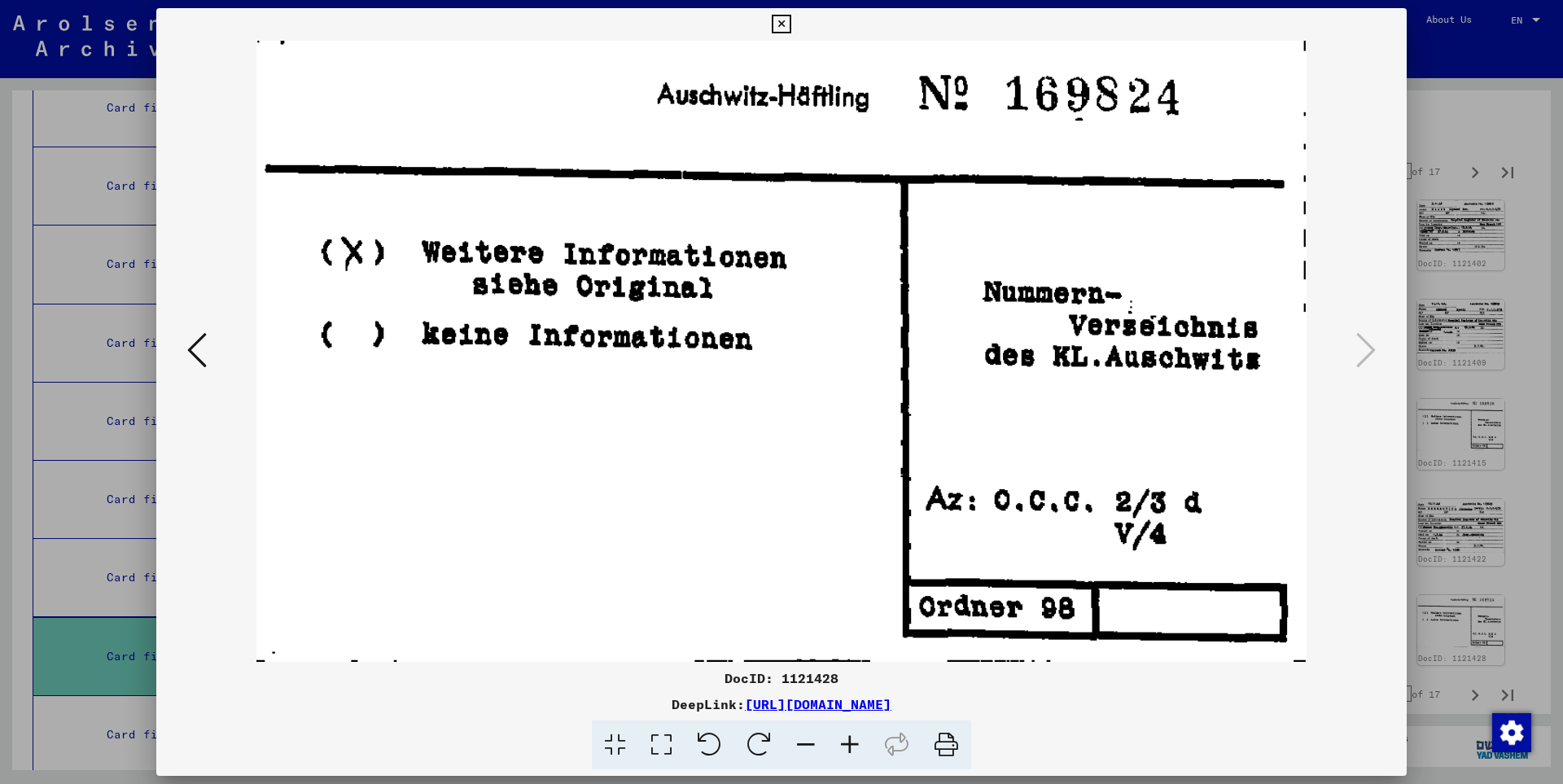
click at [790, 24] on icon at bounding box center [781, 24] width 18 height 19
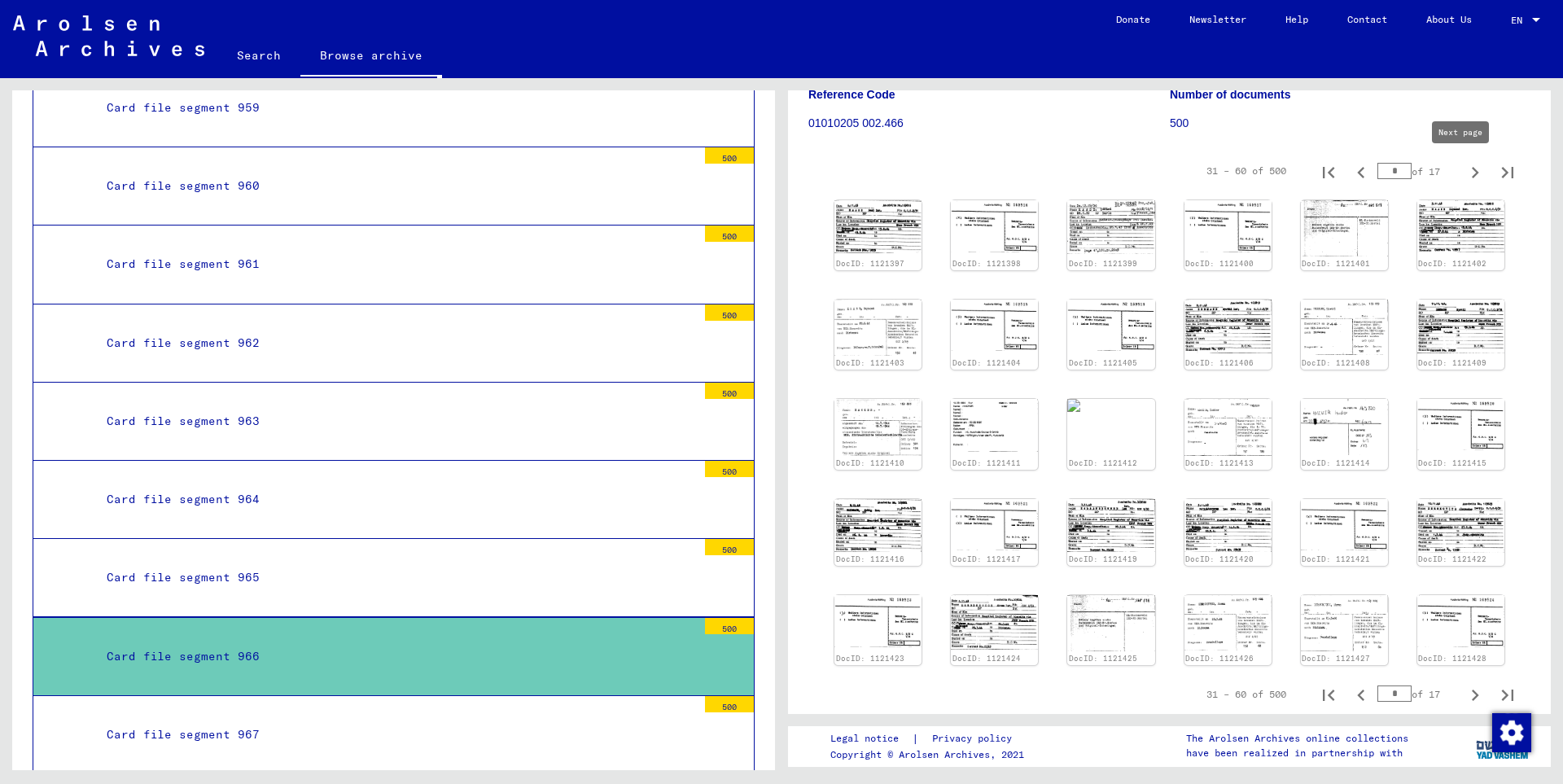
click at [1472, 175] on icon "Next page" at bounding box center [1476, 172] width 8 height 12
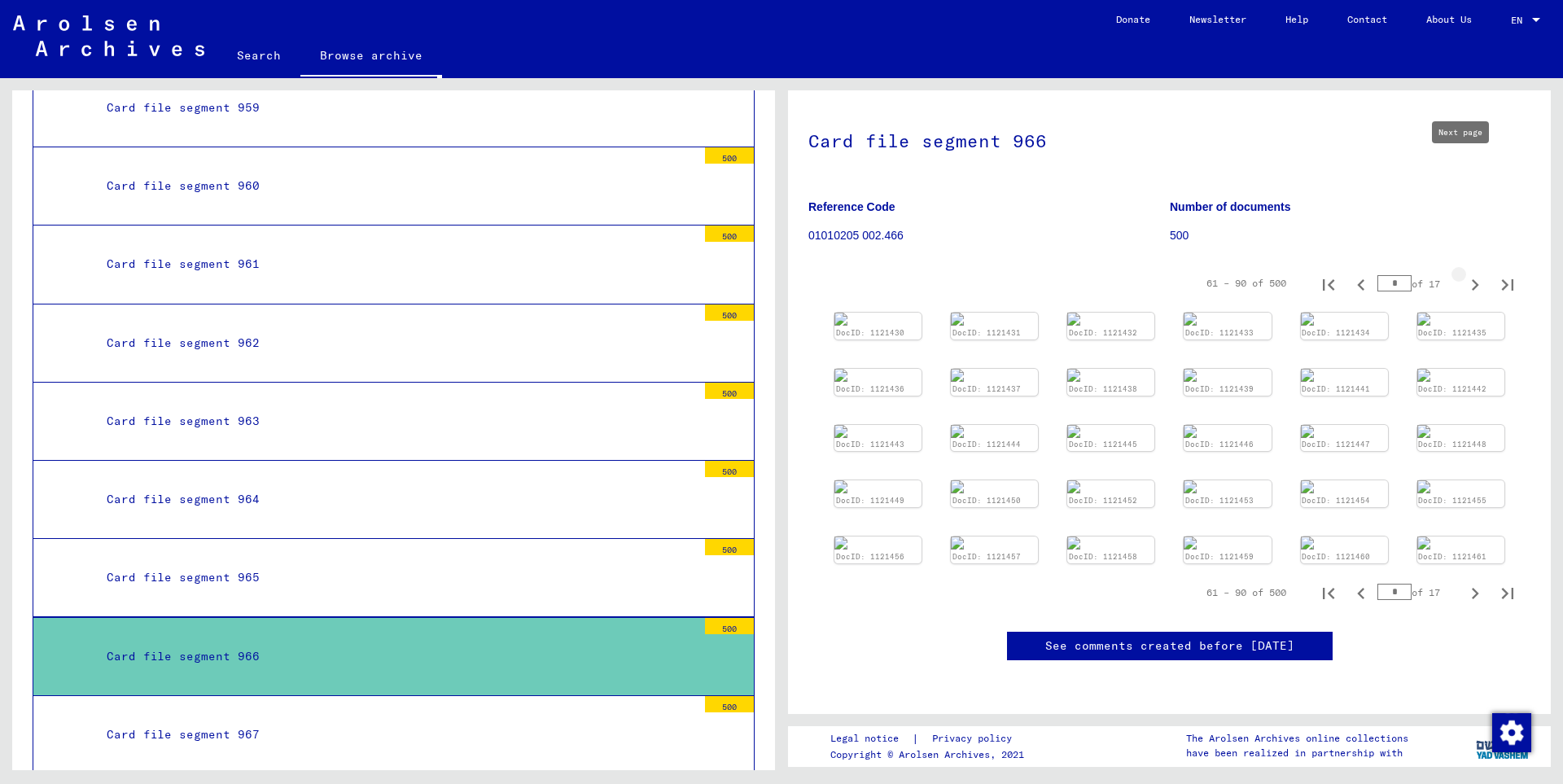
type input "*"
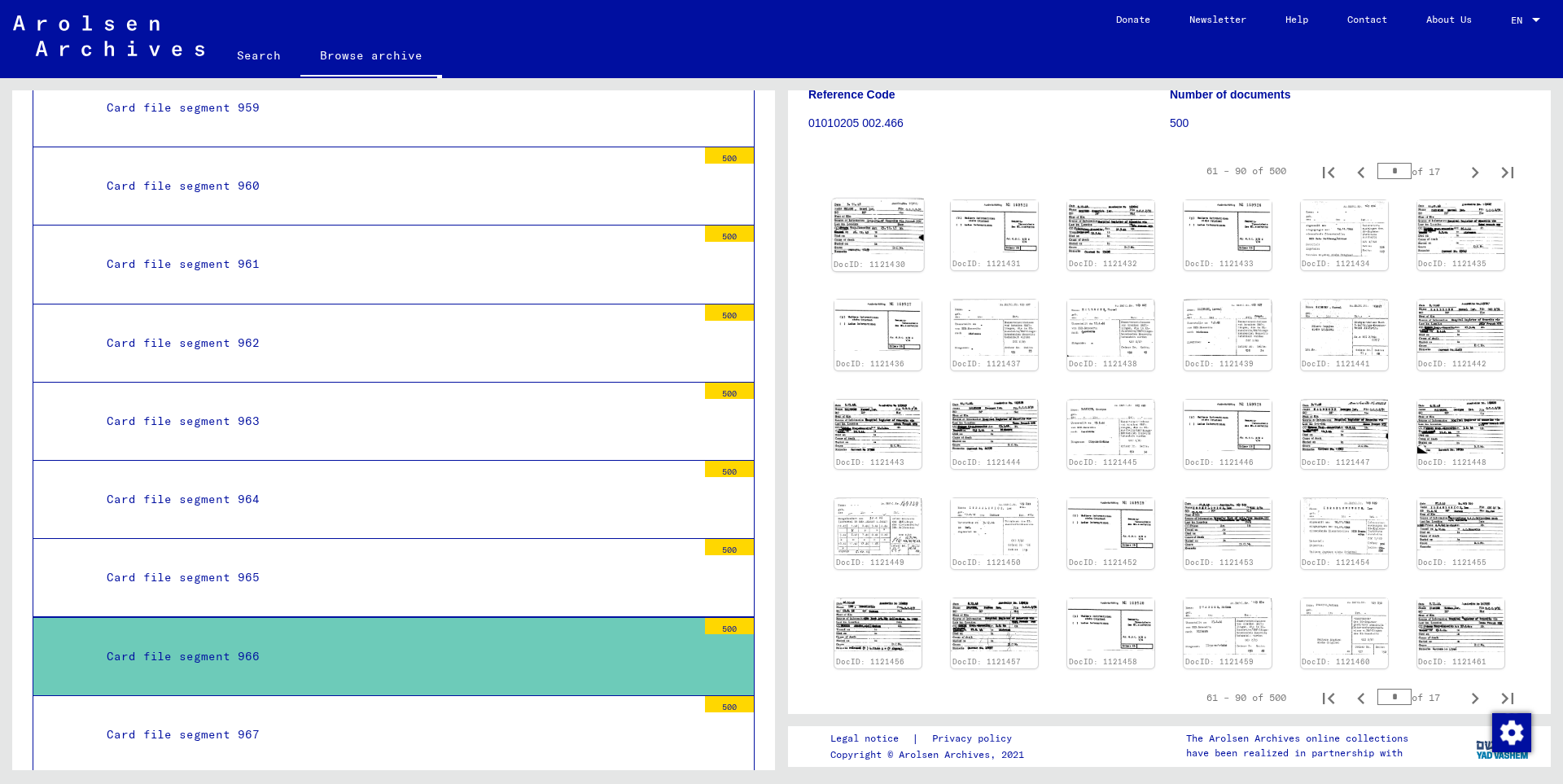
click at [885, 226] on img at bounding box center [877, 226] width 92 height 55
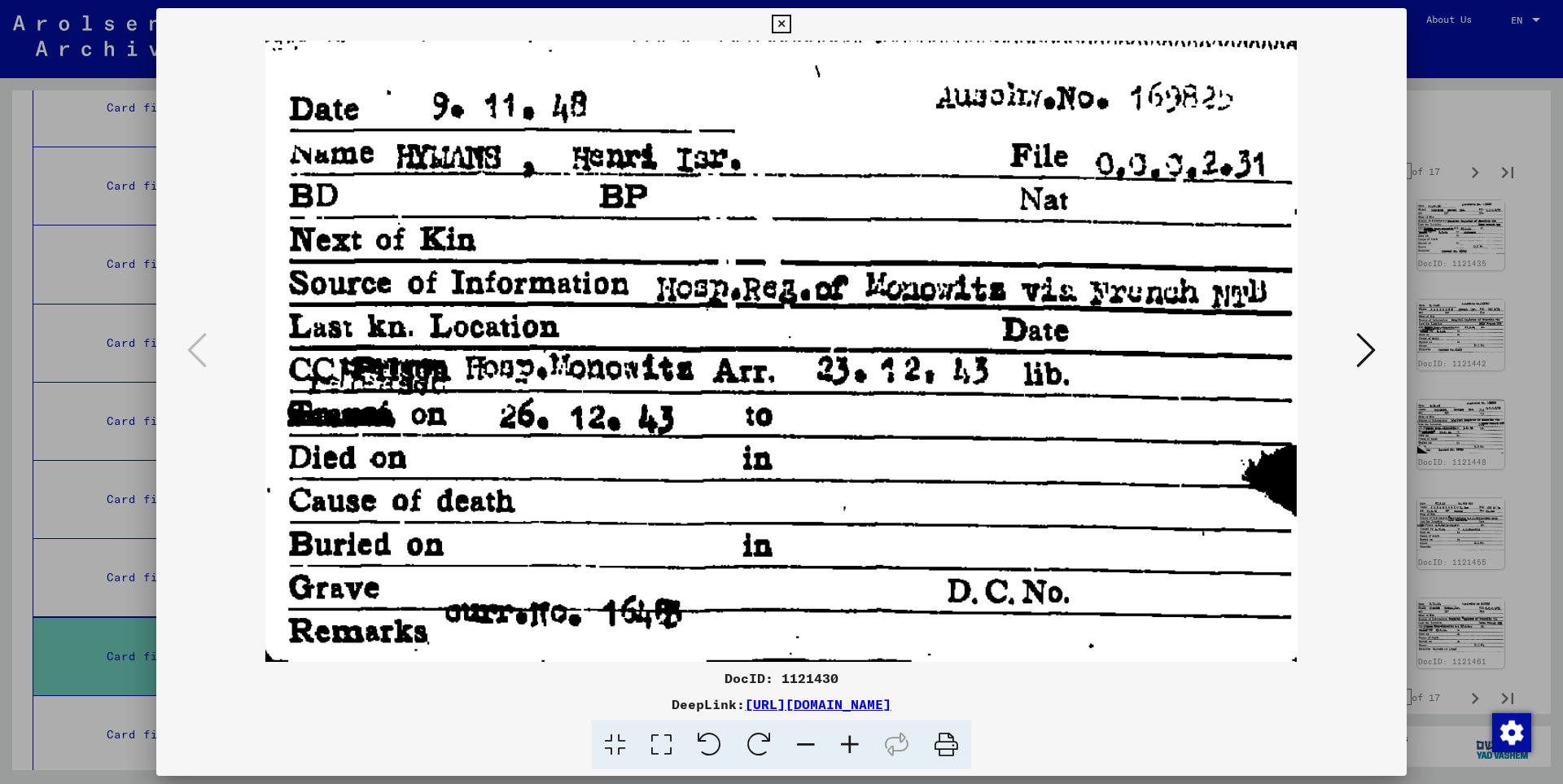
click at [1366, 347] on icon at bounding box center [1366, 350] width 19 height 39
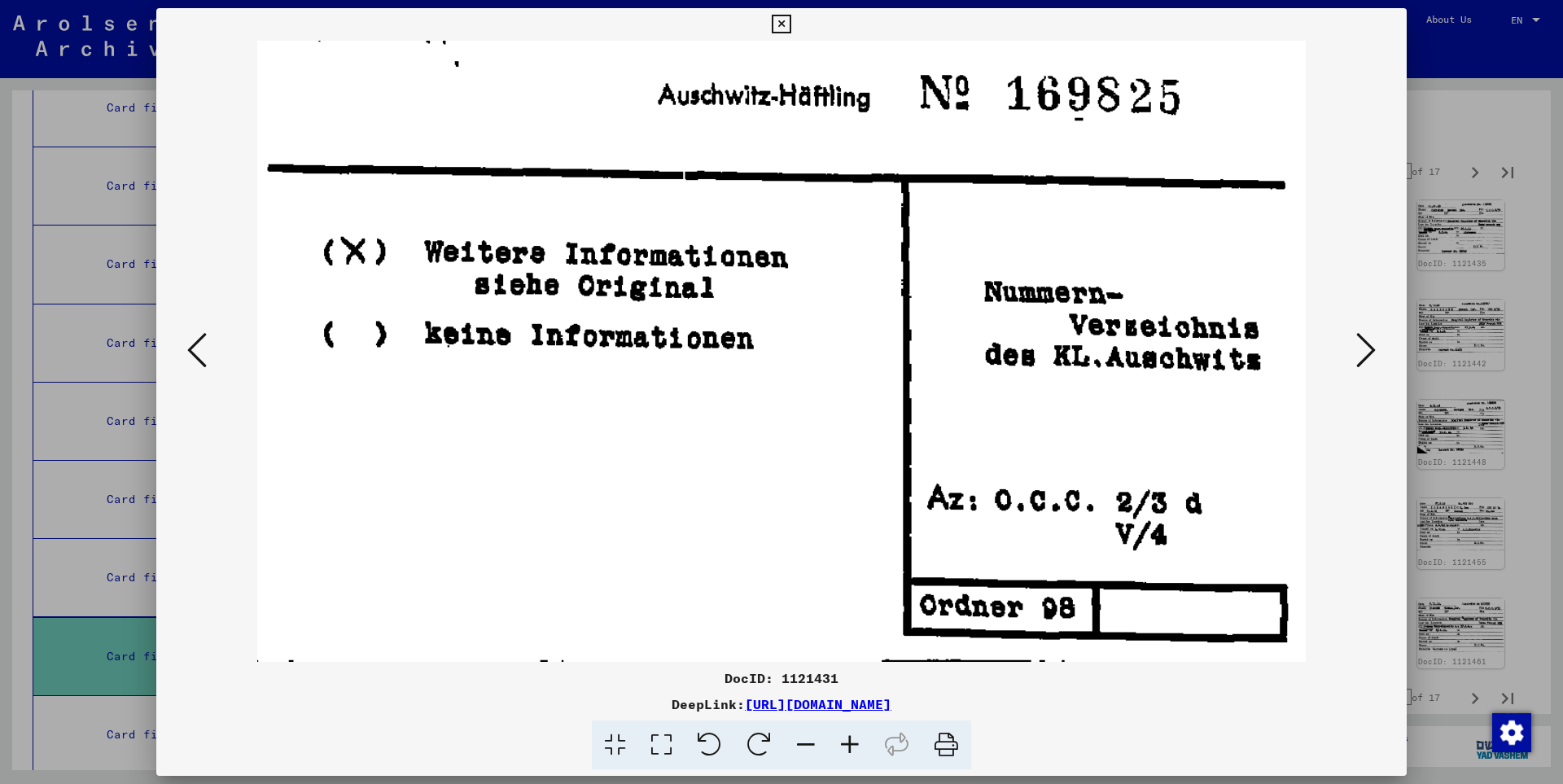
click at [1366, 347] on icon at bounding box center [1366, 350] width 19 height 39
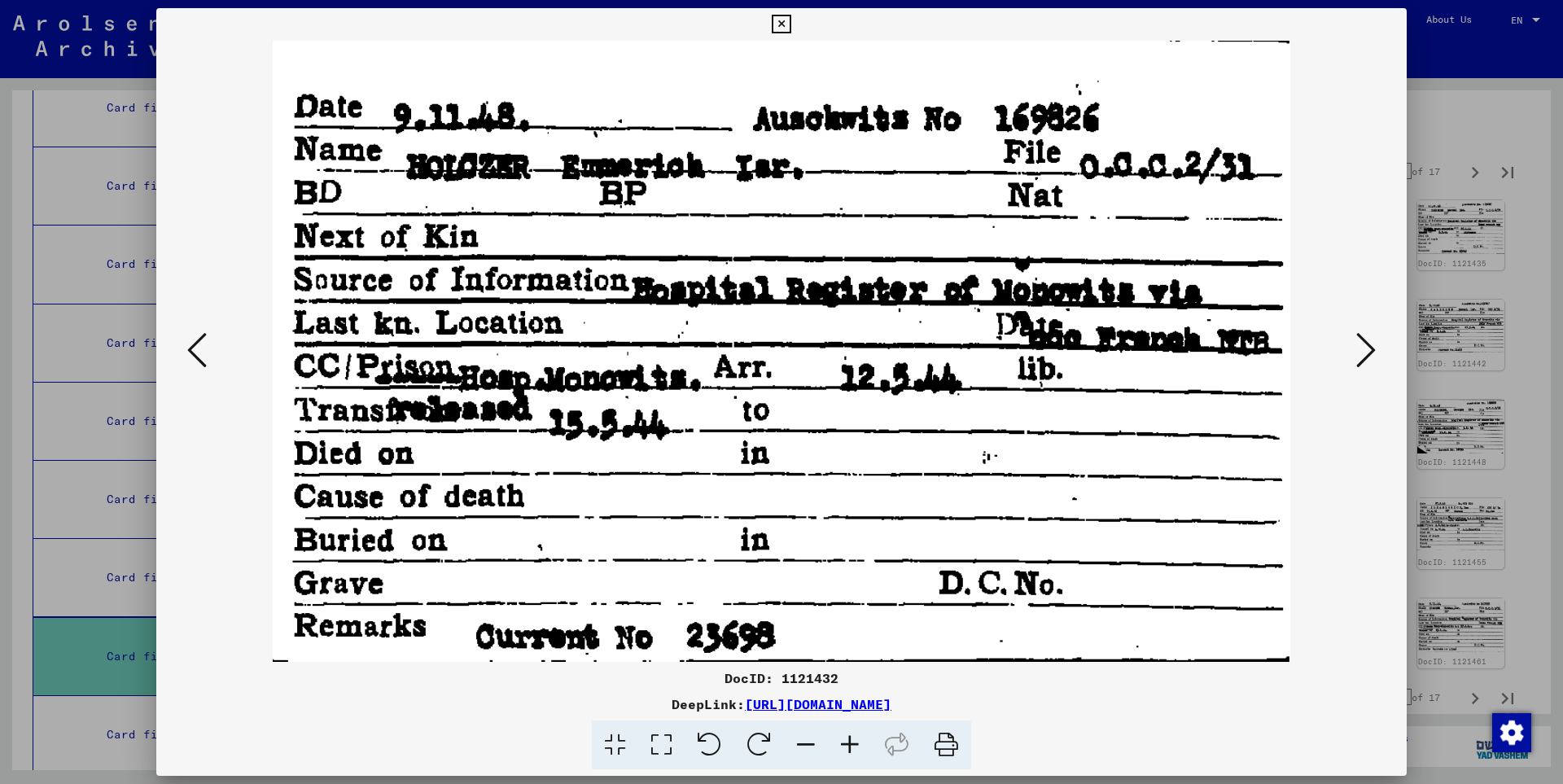
click at [1366, 347] on icon at bounding box center [1366, 350] width 19 height 39
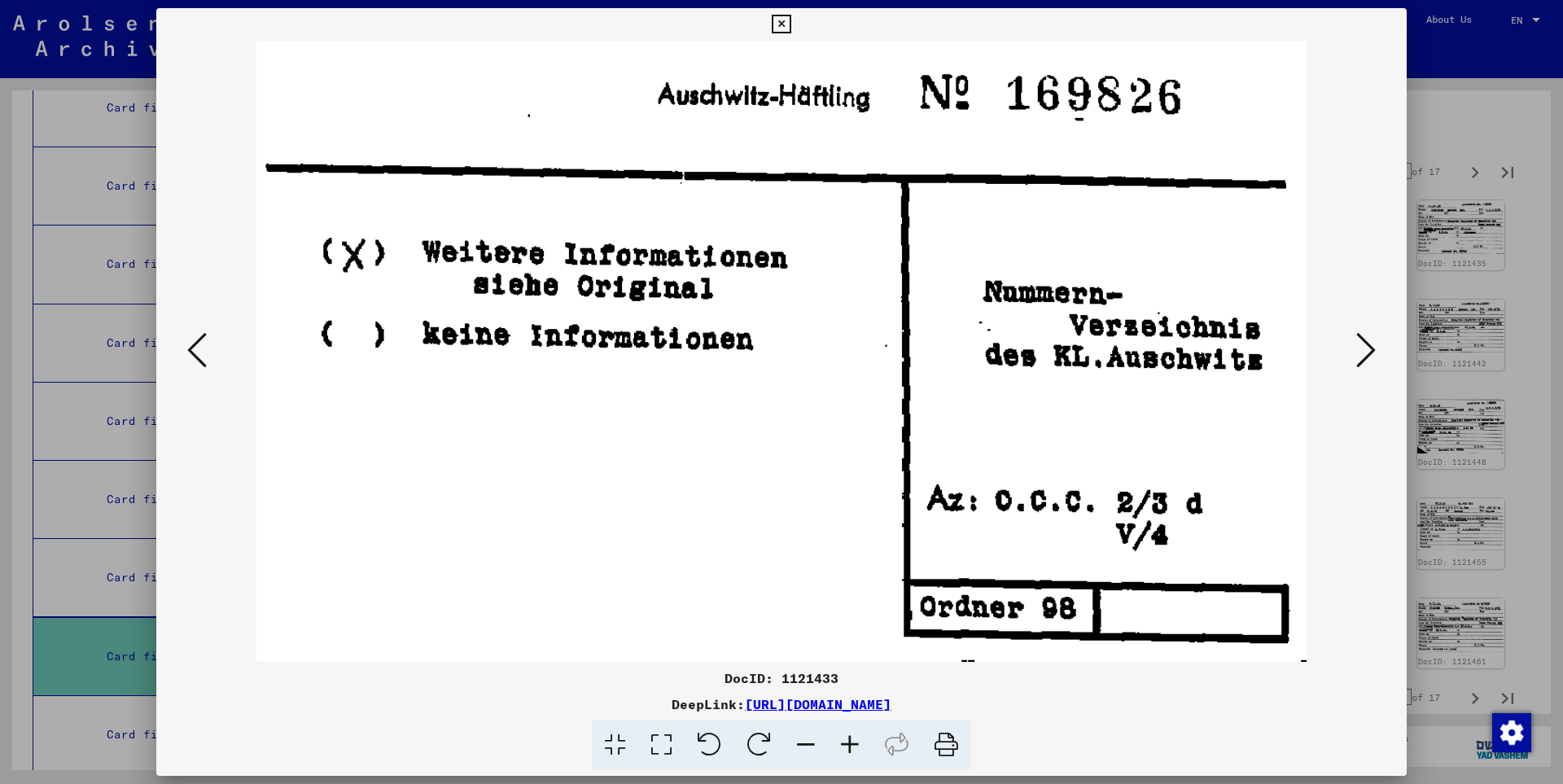
click at [1366, 347] on icon at bounding box center [1366, 350] width 19 height 39
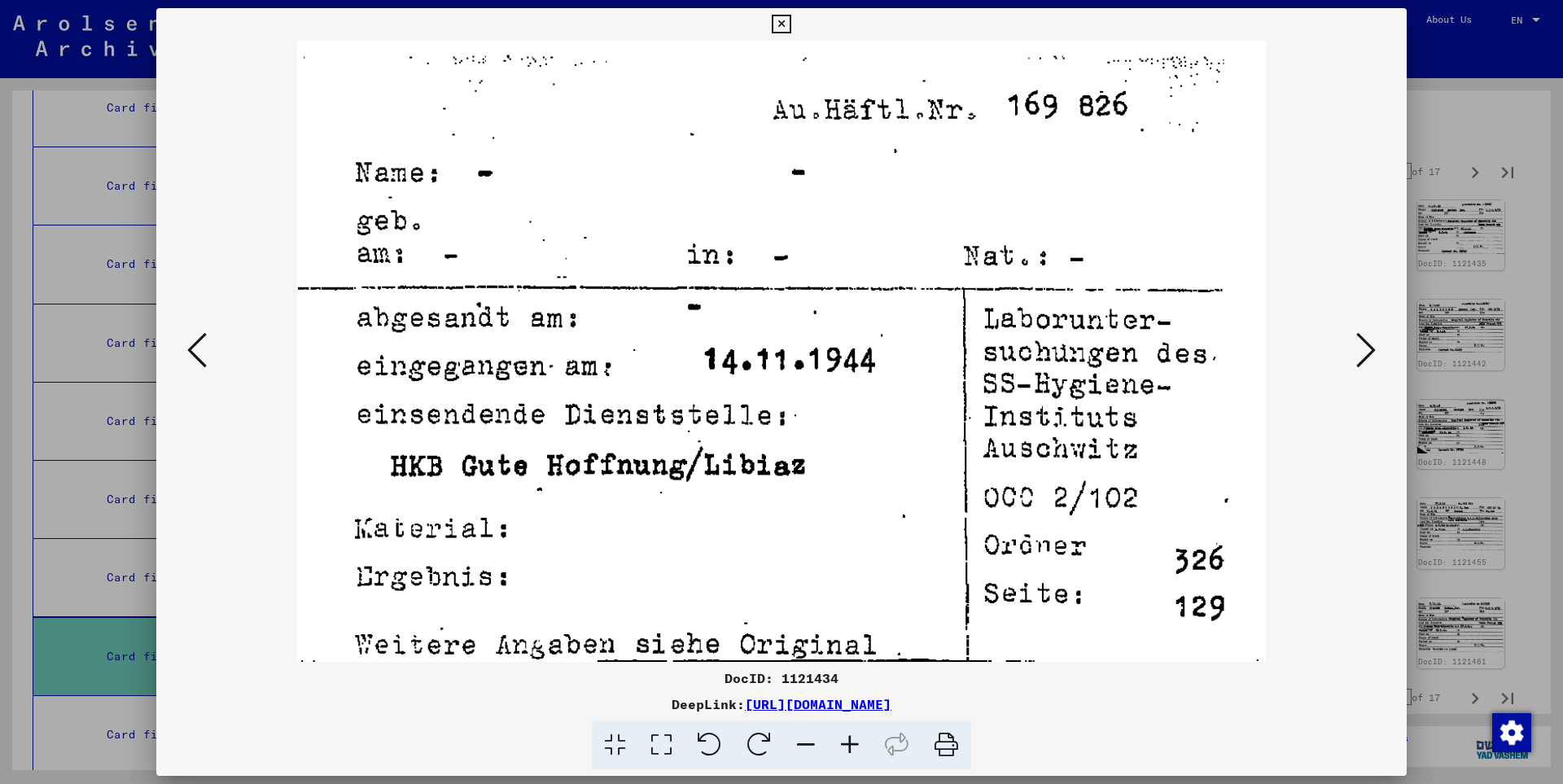
click at [1366, 347] on icon at bounding box center [1366, 350] width 19 height 39
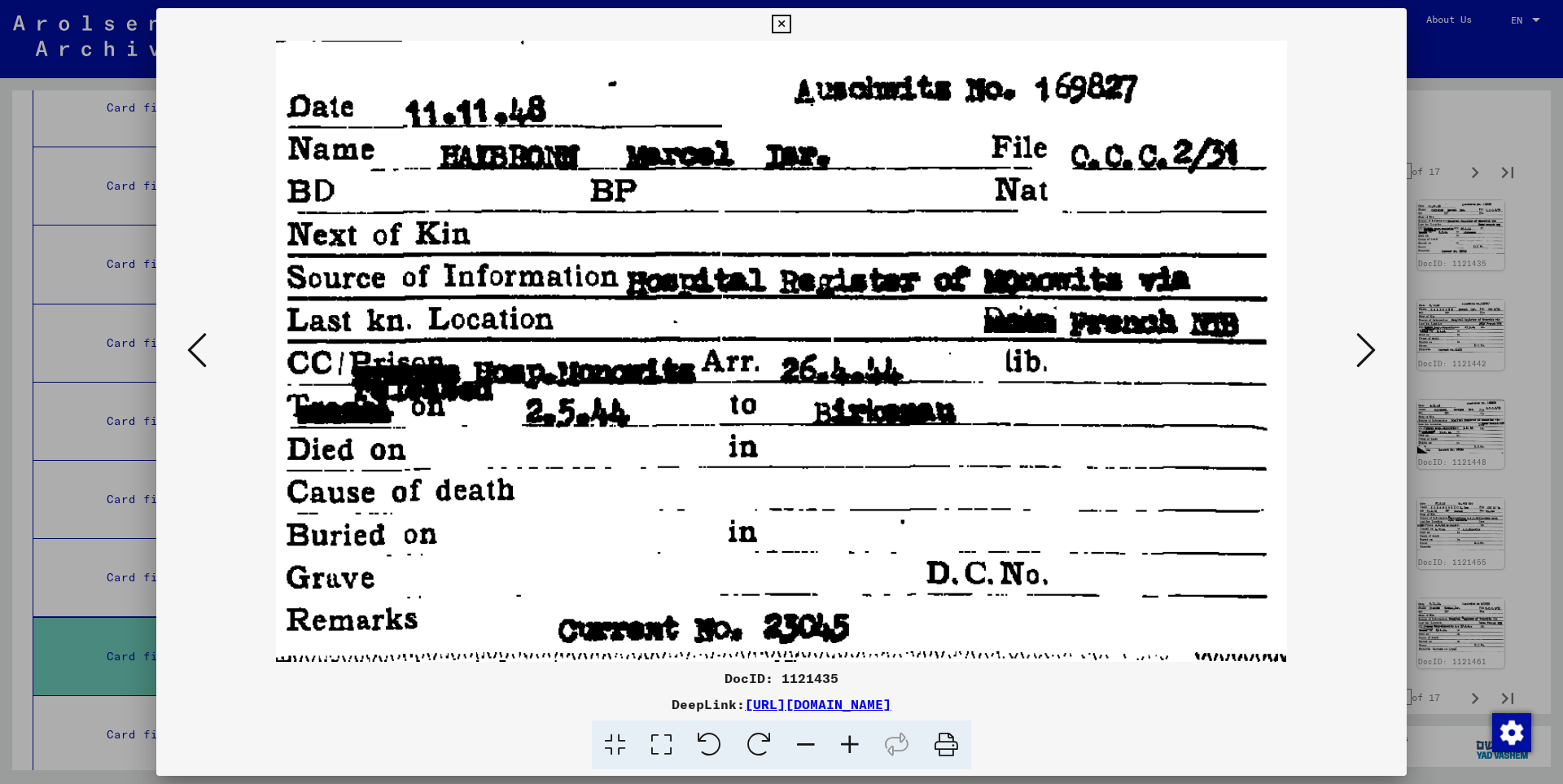
click at [1366, 347] on icon at bounding box center [1366, 350] width 19 height 39
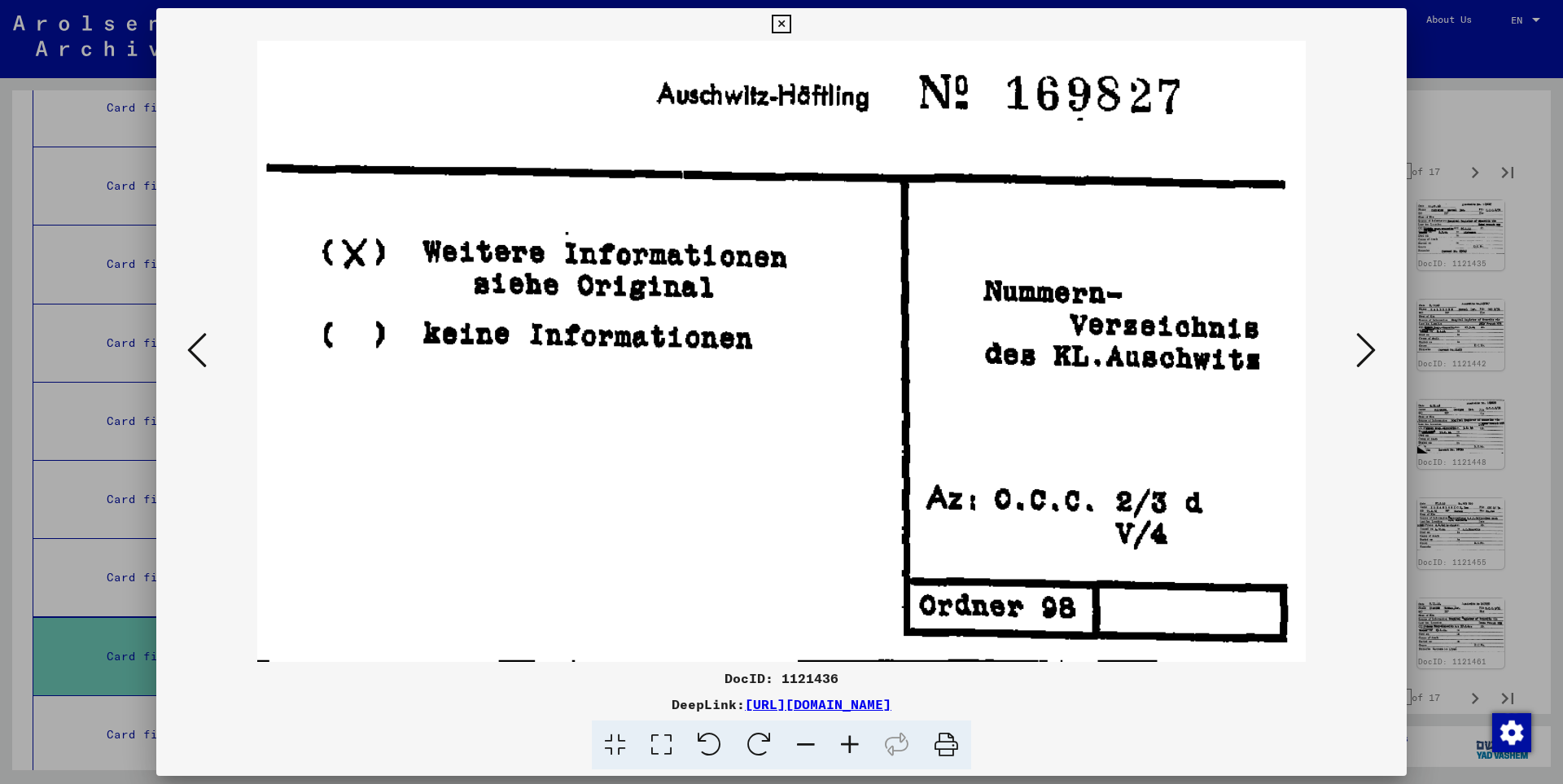
click at [1366, 348] on icon at bounding box center [1366, 350] width 19 height 39
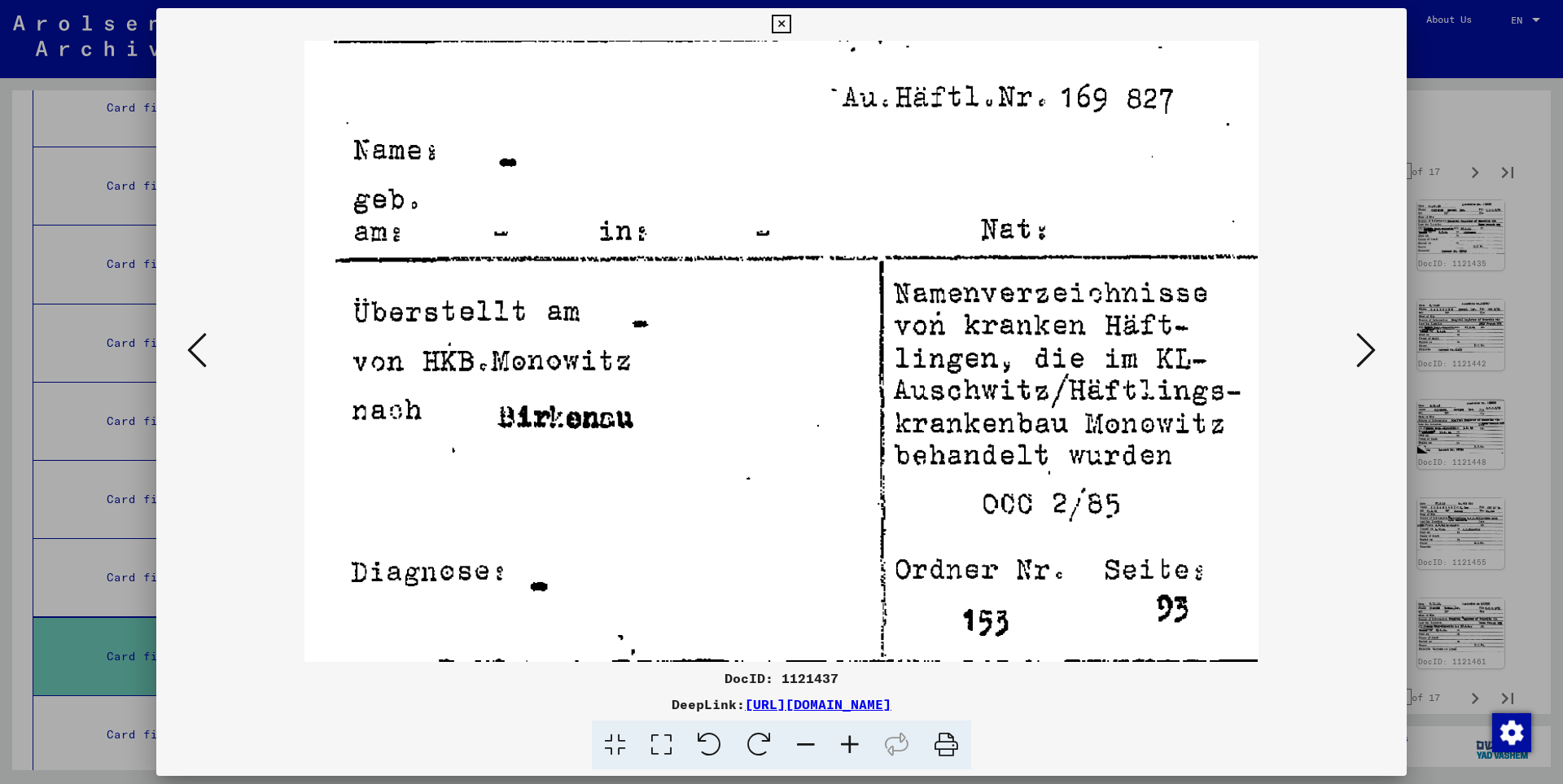
click at [1366, 348] on icon at bounding box center [1366, 350] width 19 height 39
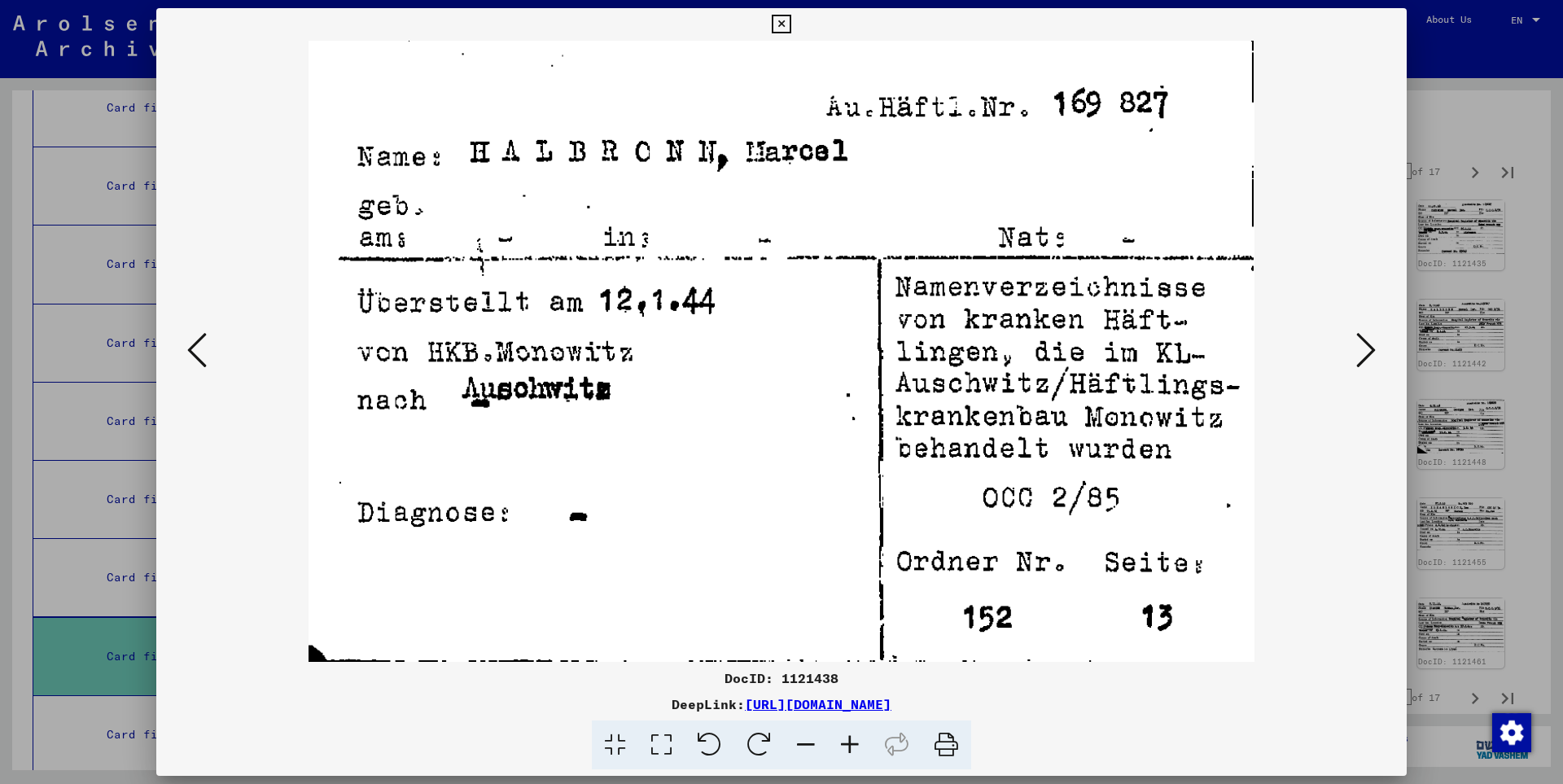
click at [1366, 348] on icon at bounding box center [1366, 350] width 19 height 39
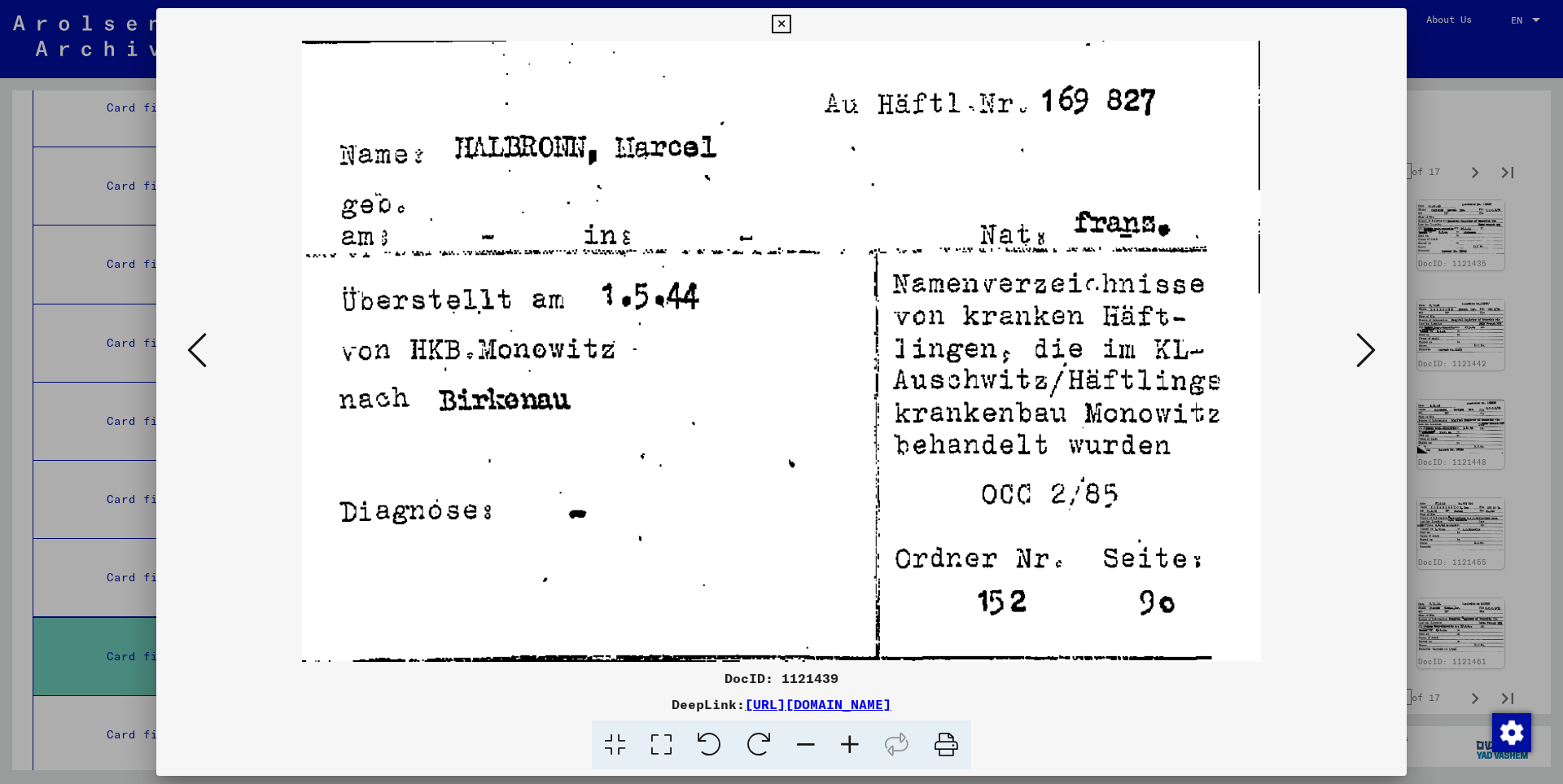
click at [1366, 348] on icon at bounding box center [1366, 350] width 19 height 39
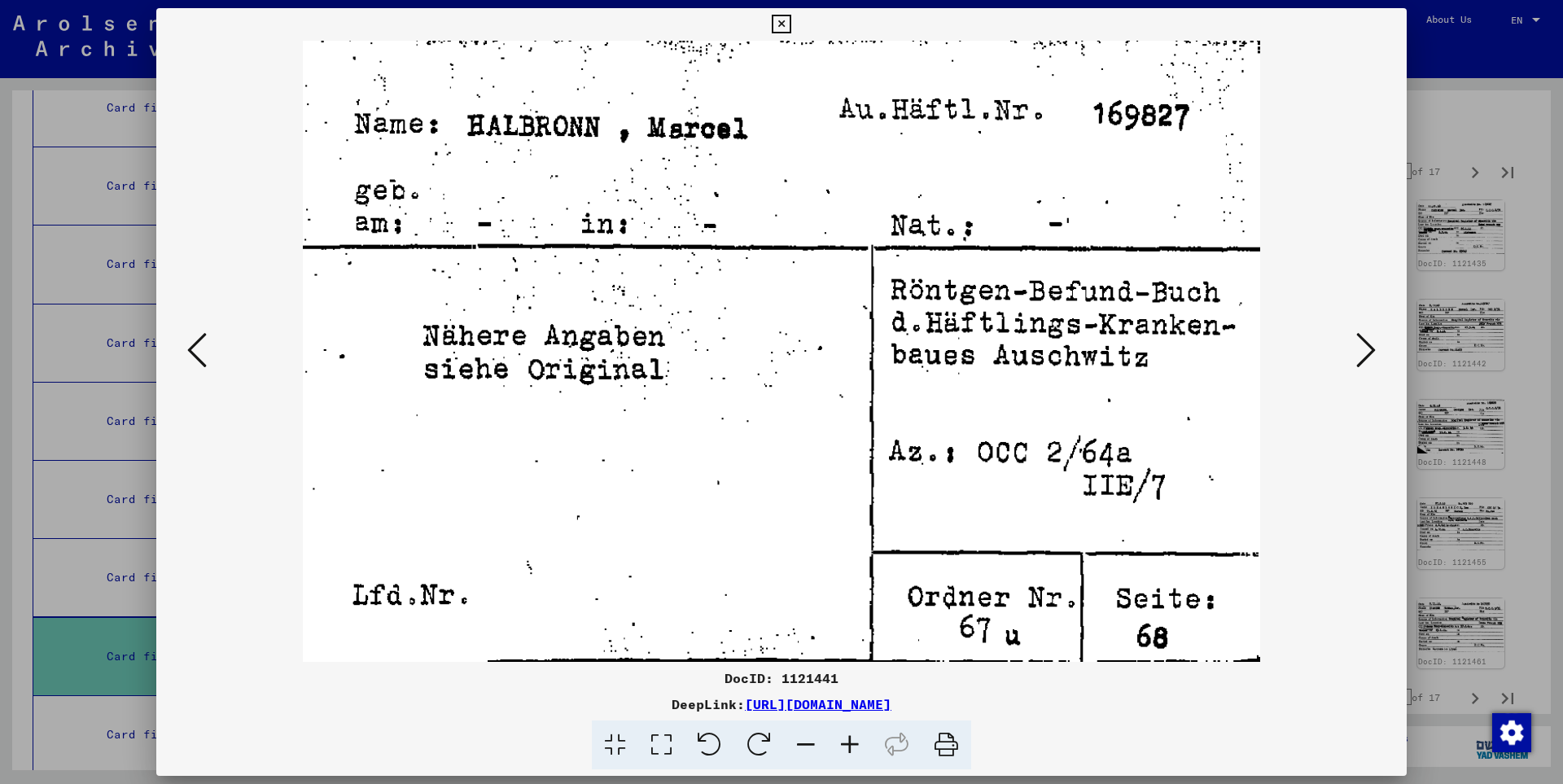
click at [1366, 348] on icon at bounding box center [1366, 350] width 19 height 39
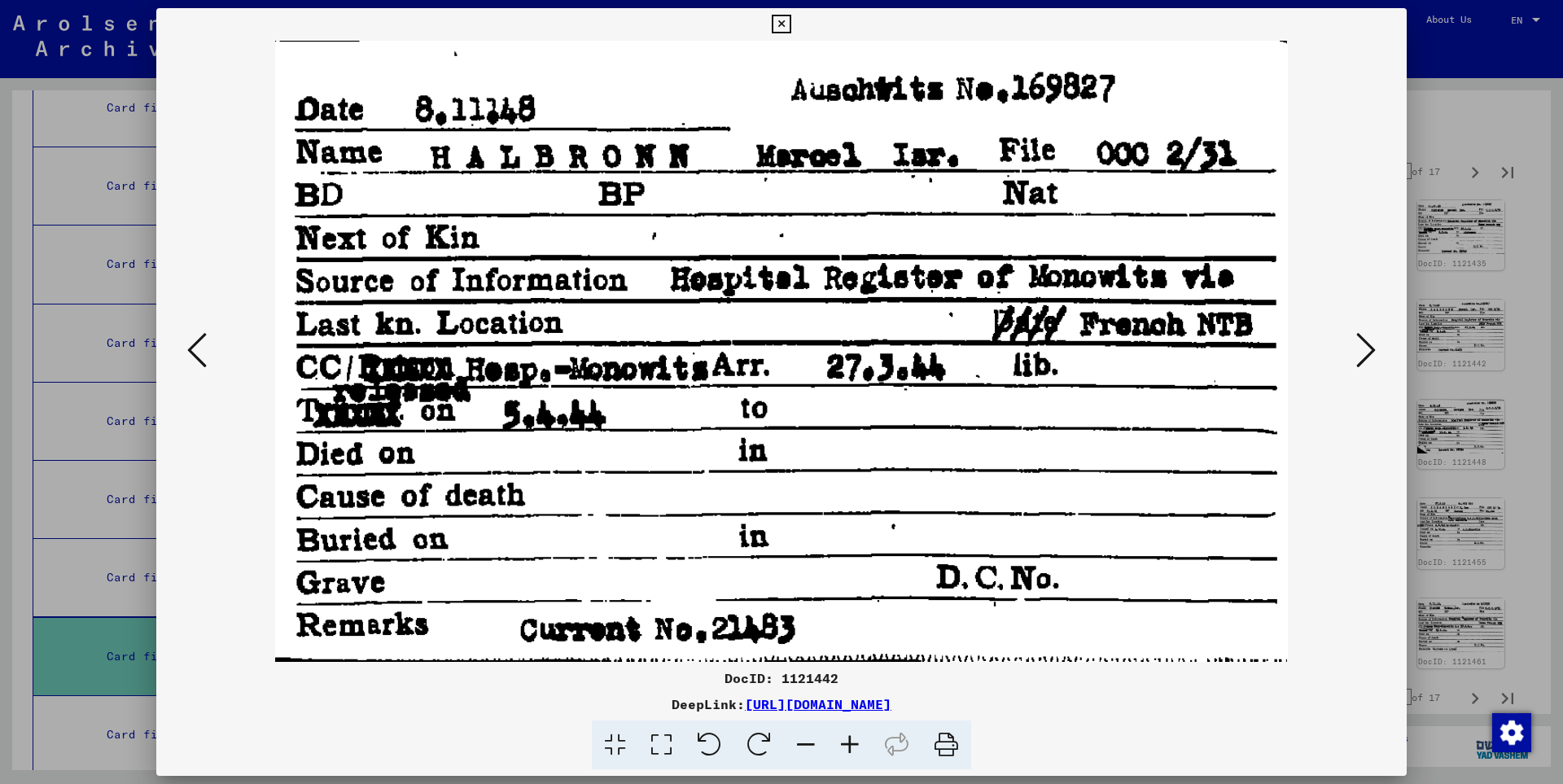
click at [1366, 348] on icon at bounding box center [1366, 350] width 19 height 39
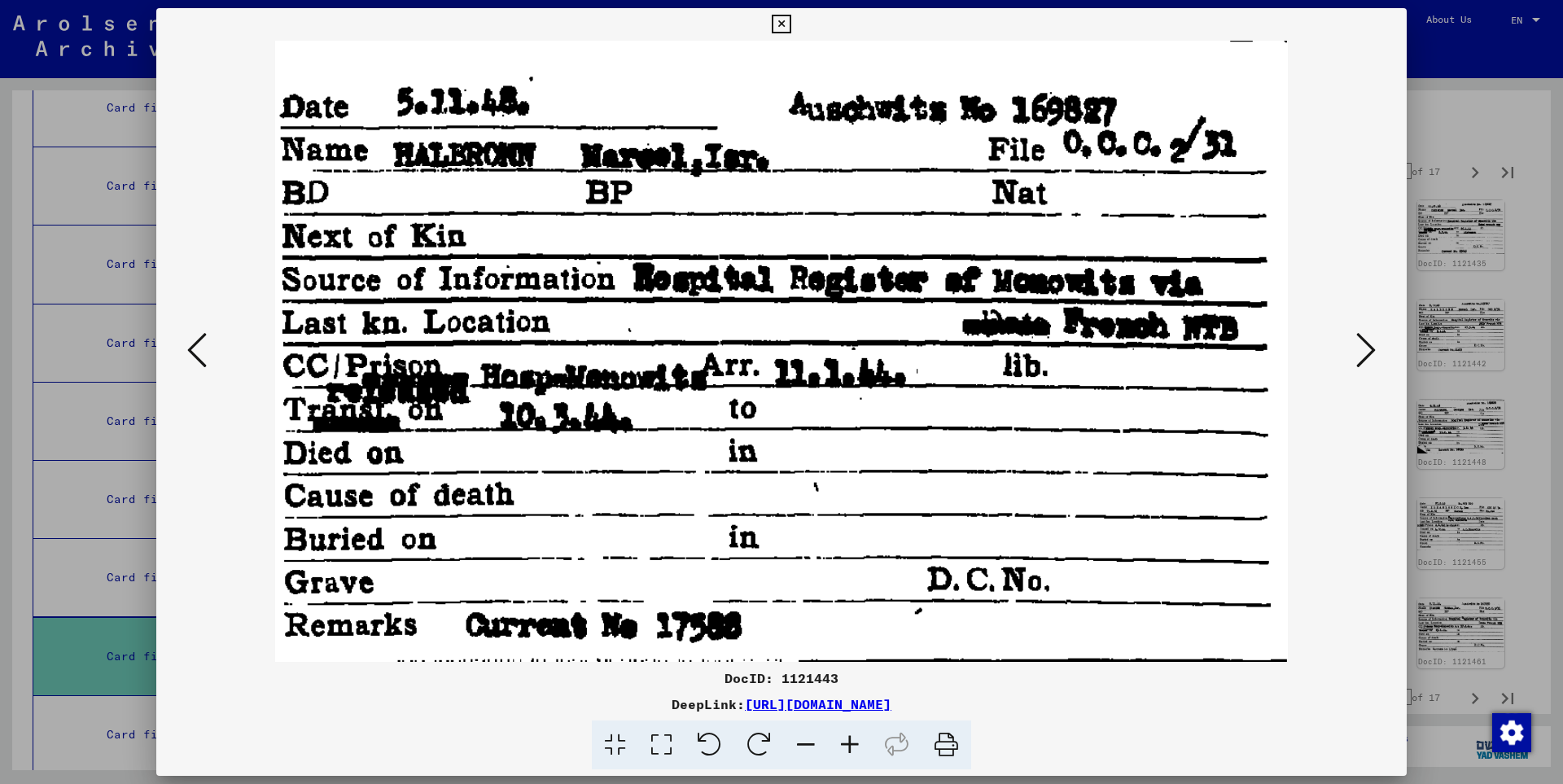
click at [1366, 348] on icon at bounding box center [1366, 350] width 19 height 39
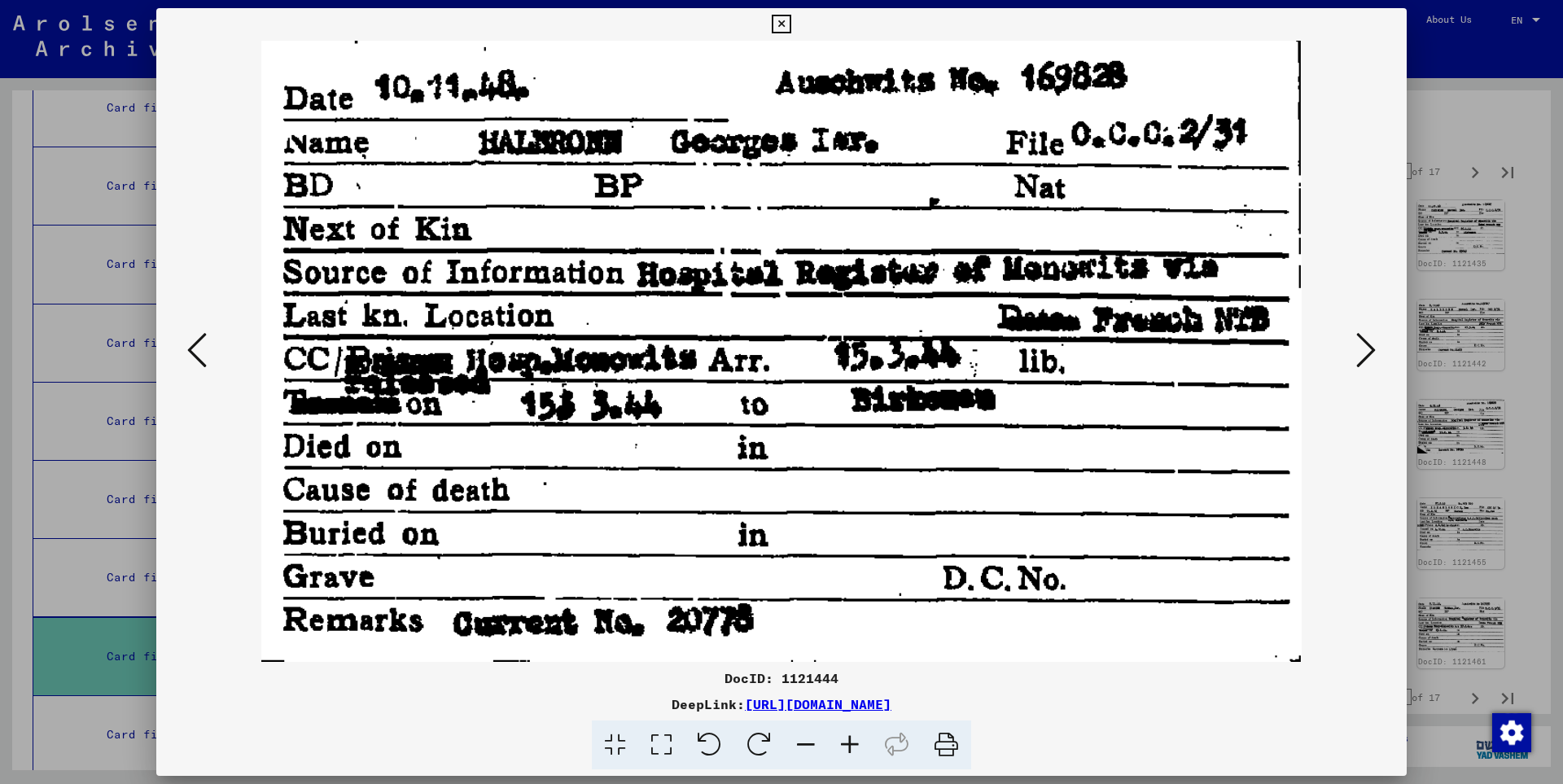
click at [1366, 348] on icon at bounding box center [1366, 350] width 19 height 39
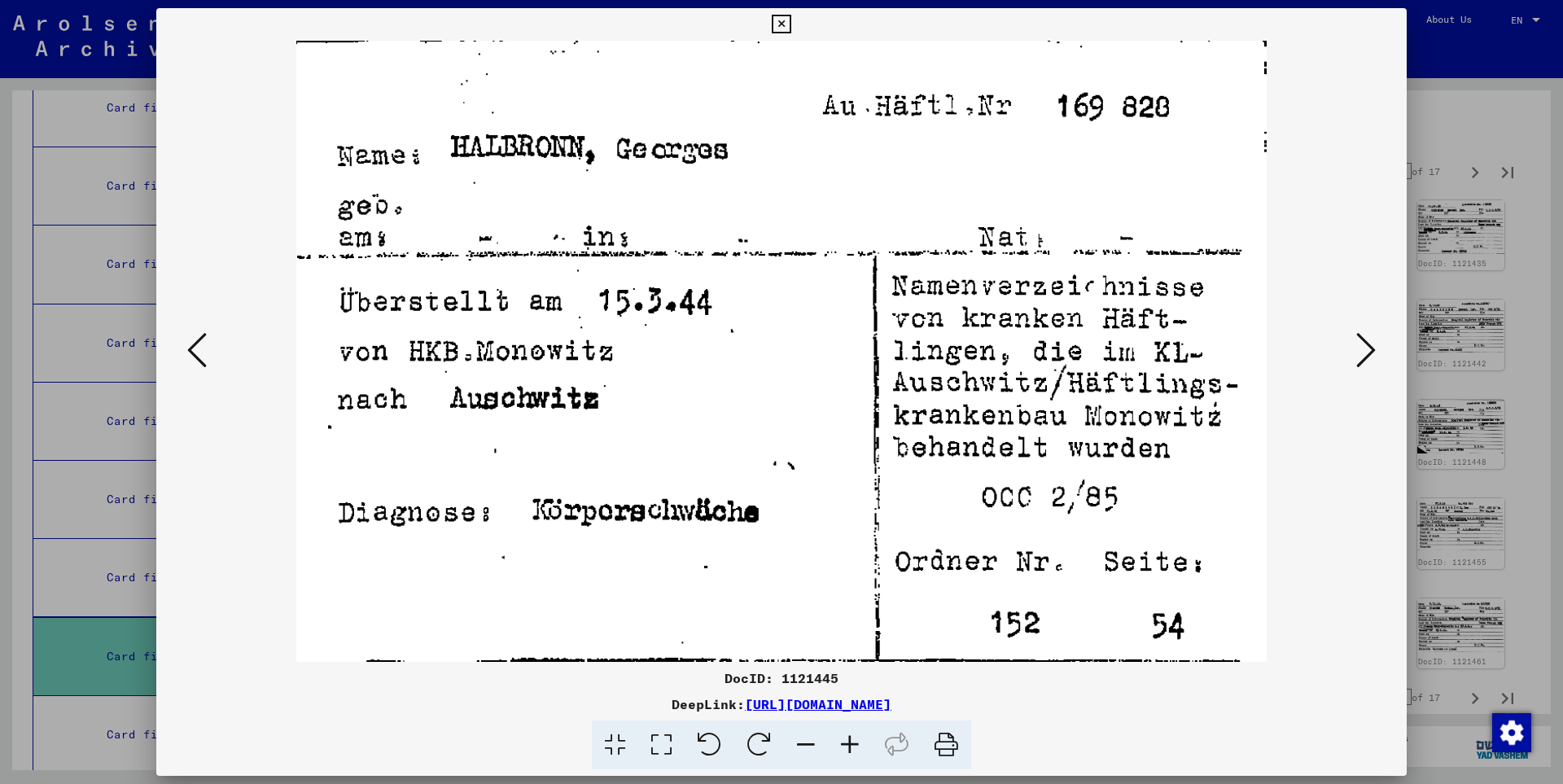
click at [1366, 348] on icon at bounding box center [1366, 350] width 19 height 39
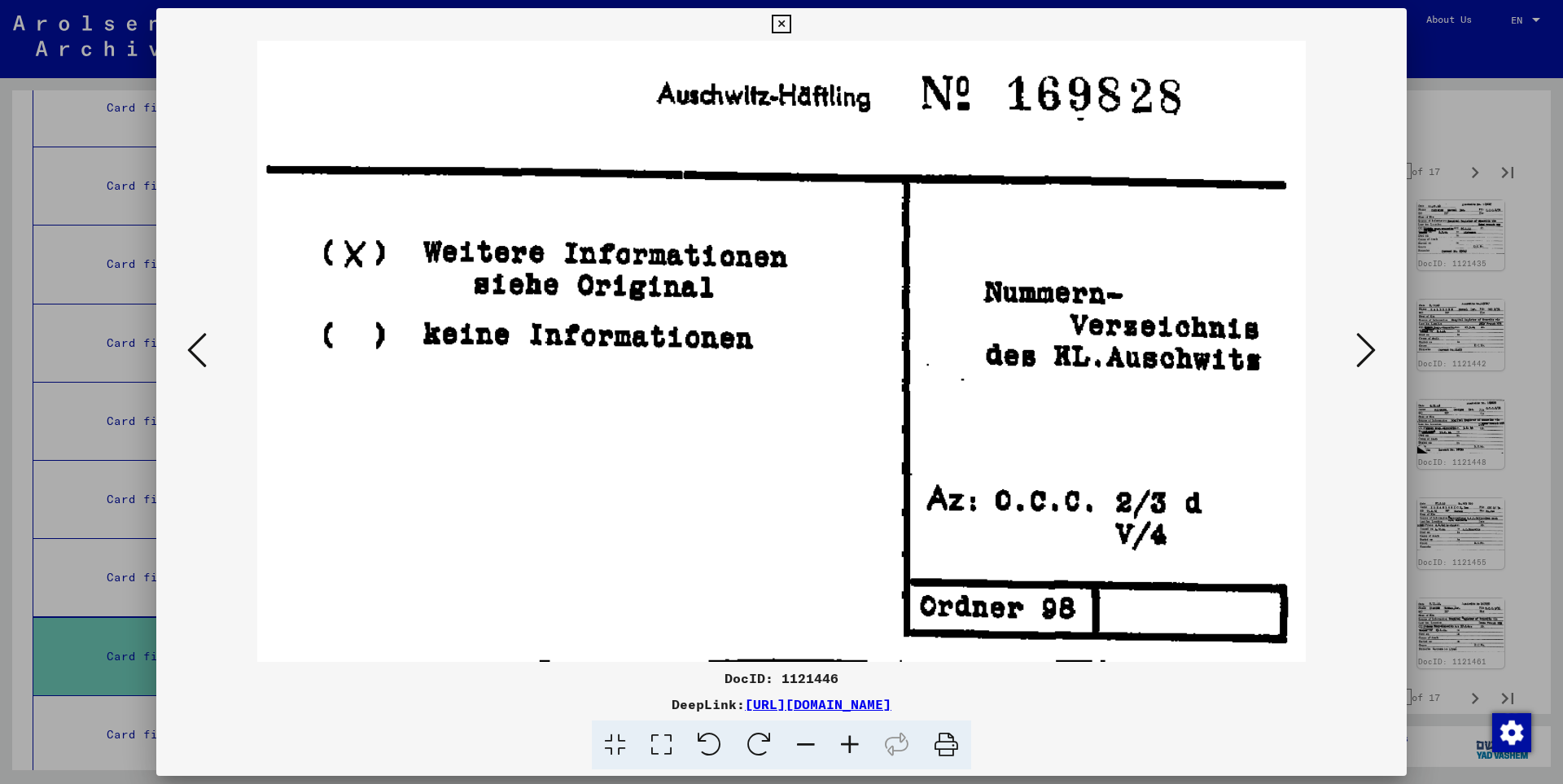
click at [1366, 348] on icon at bounding box center [1366, 350] width 19 height 39
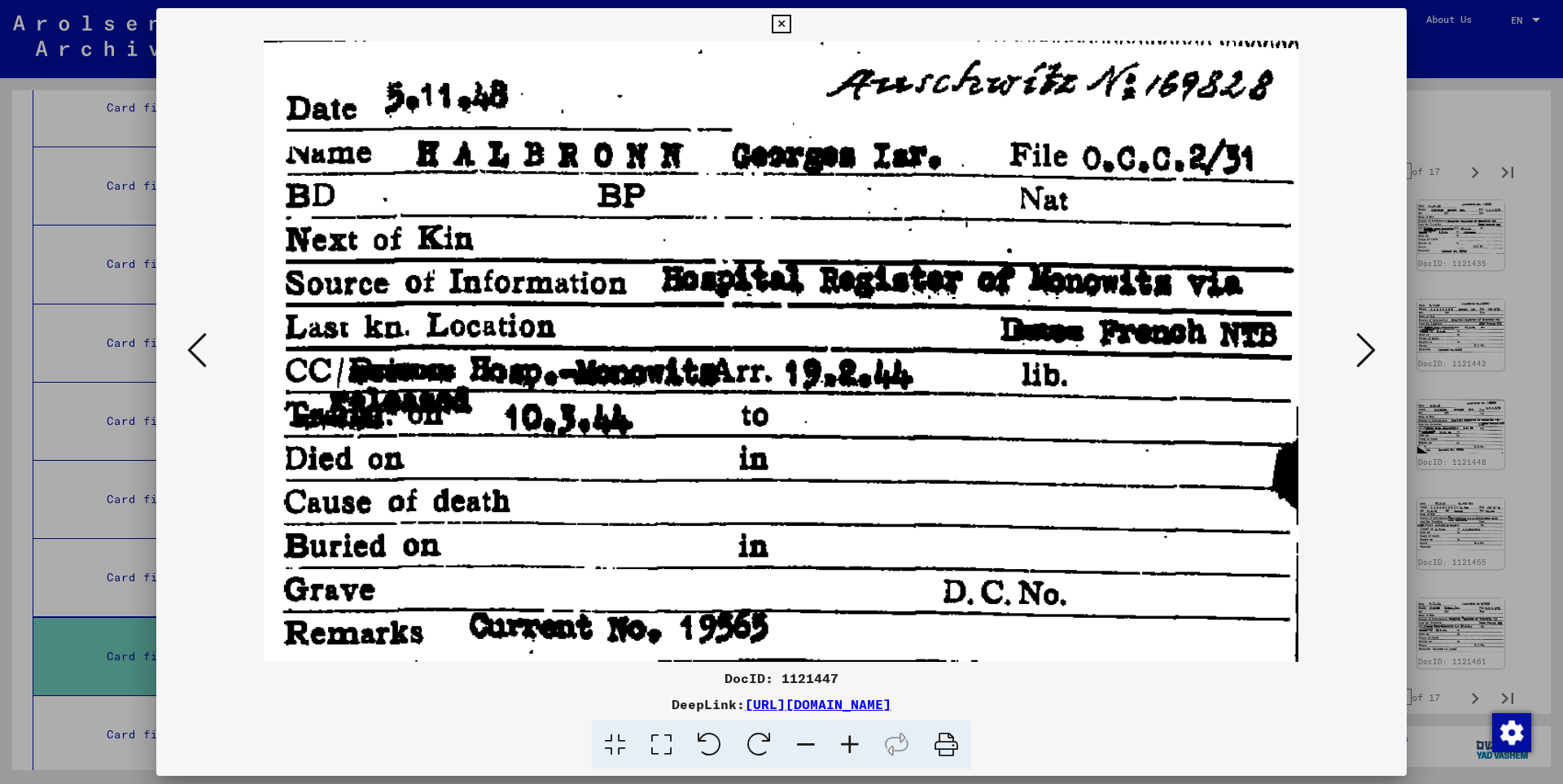
click at [1366, 348] on icon at bounding box center [1366, 350] width 19 height 39
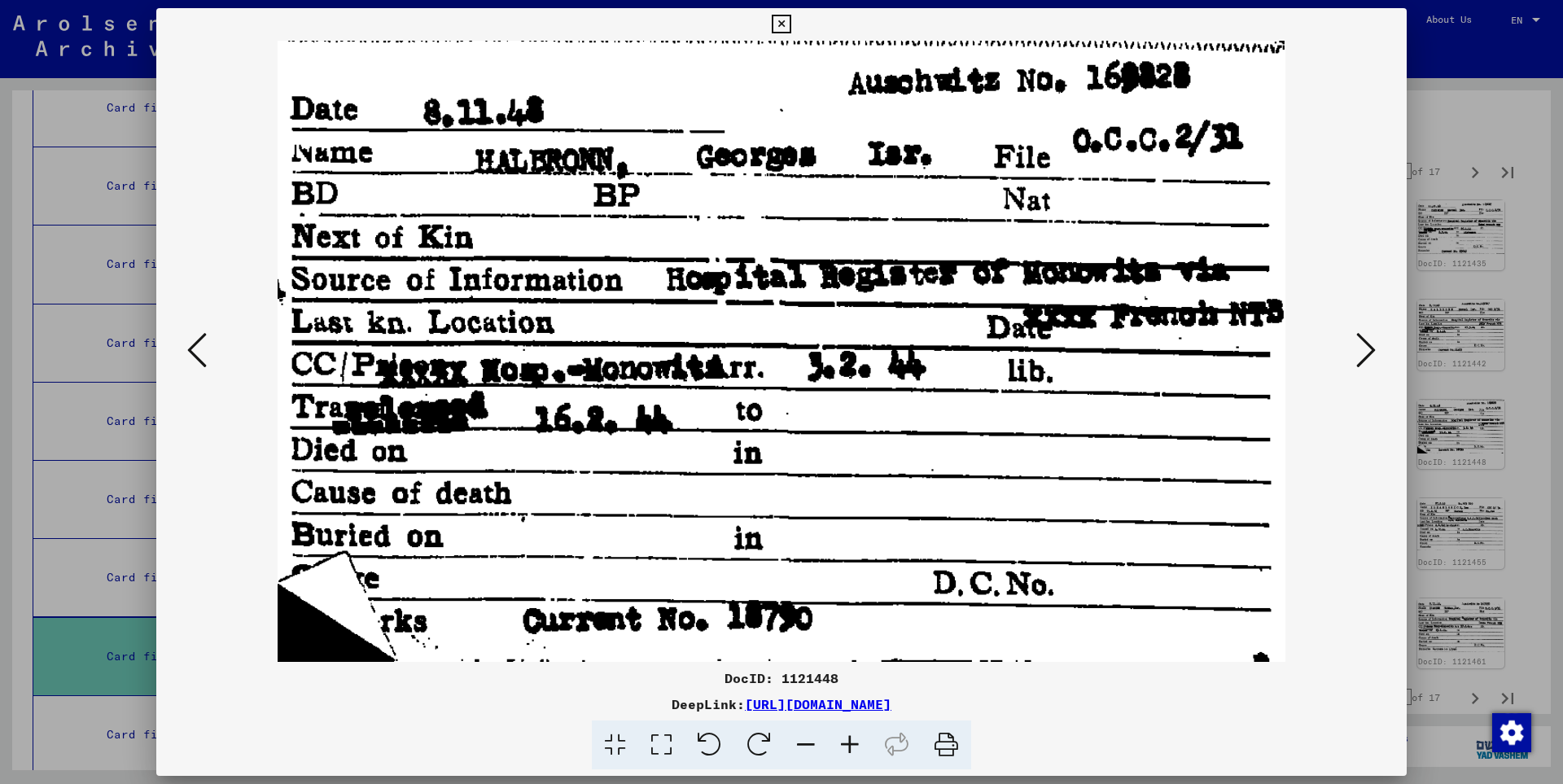
click at [1366, 348] on icon at bounding box center [1366, 350] width 19 height 39
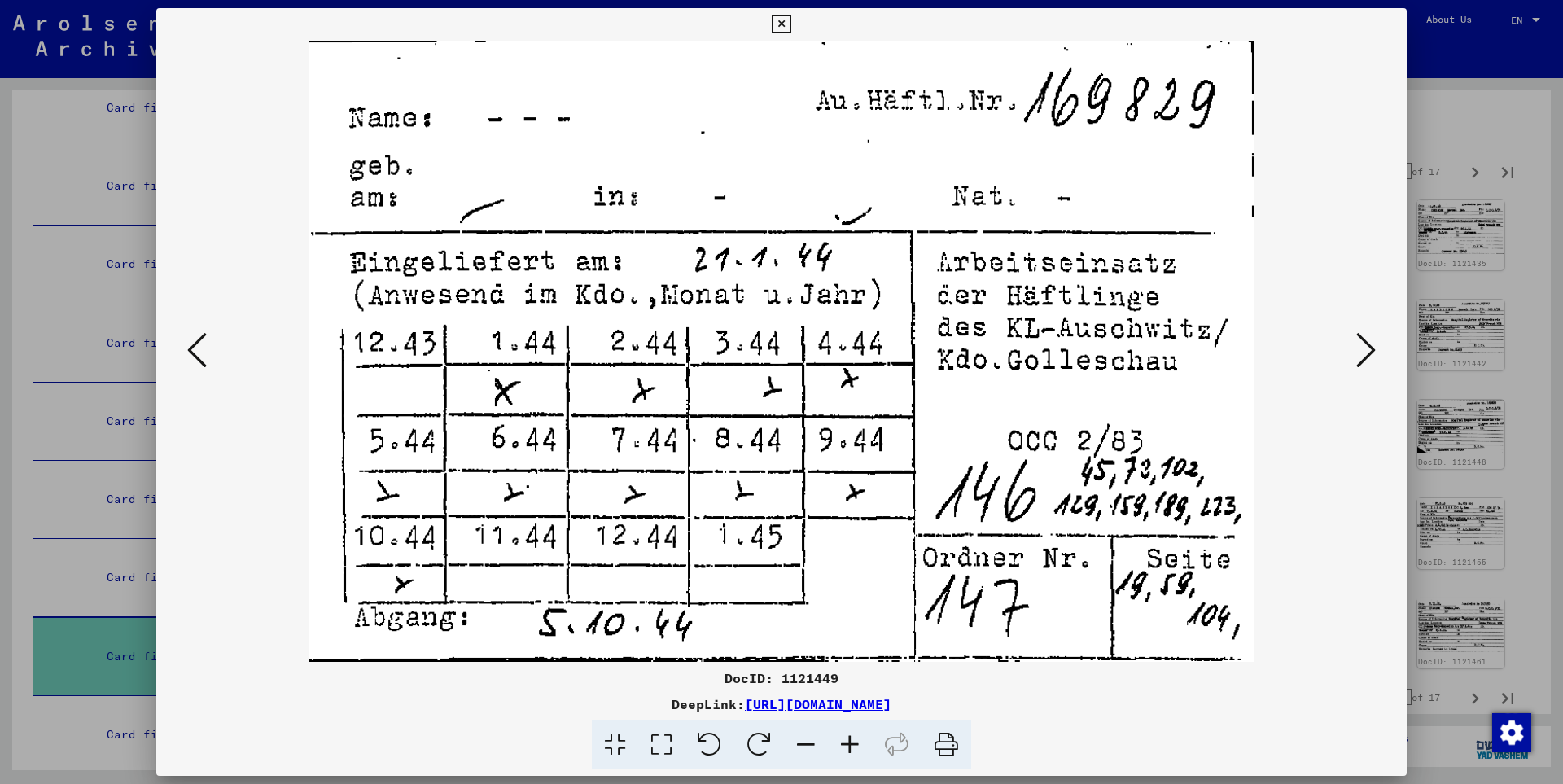
click at [1366, 348] on icon at bounding box center [1366, 350] width 19 height 39
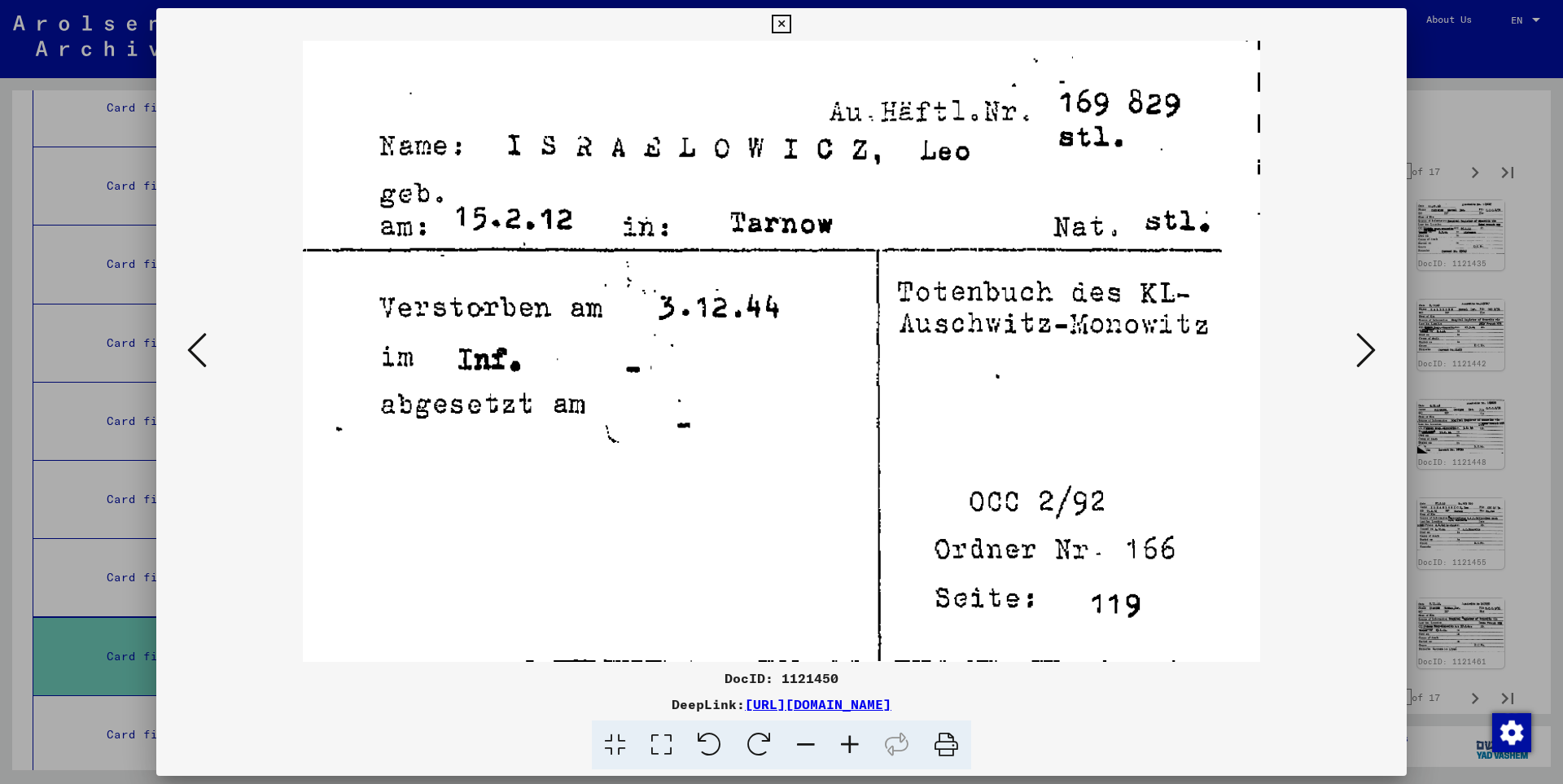
click at [1366, 348] on icon at bounding box center [1366, 350] width 19 height 39
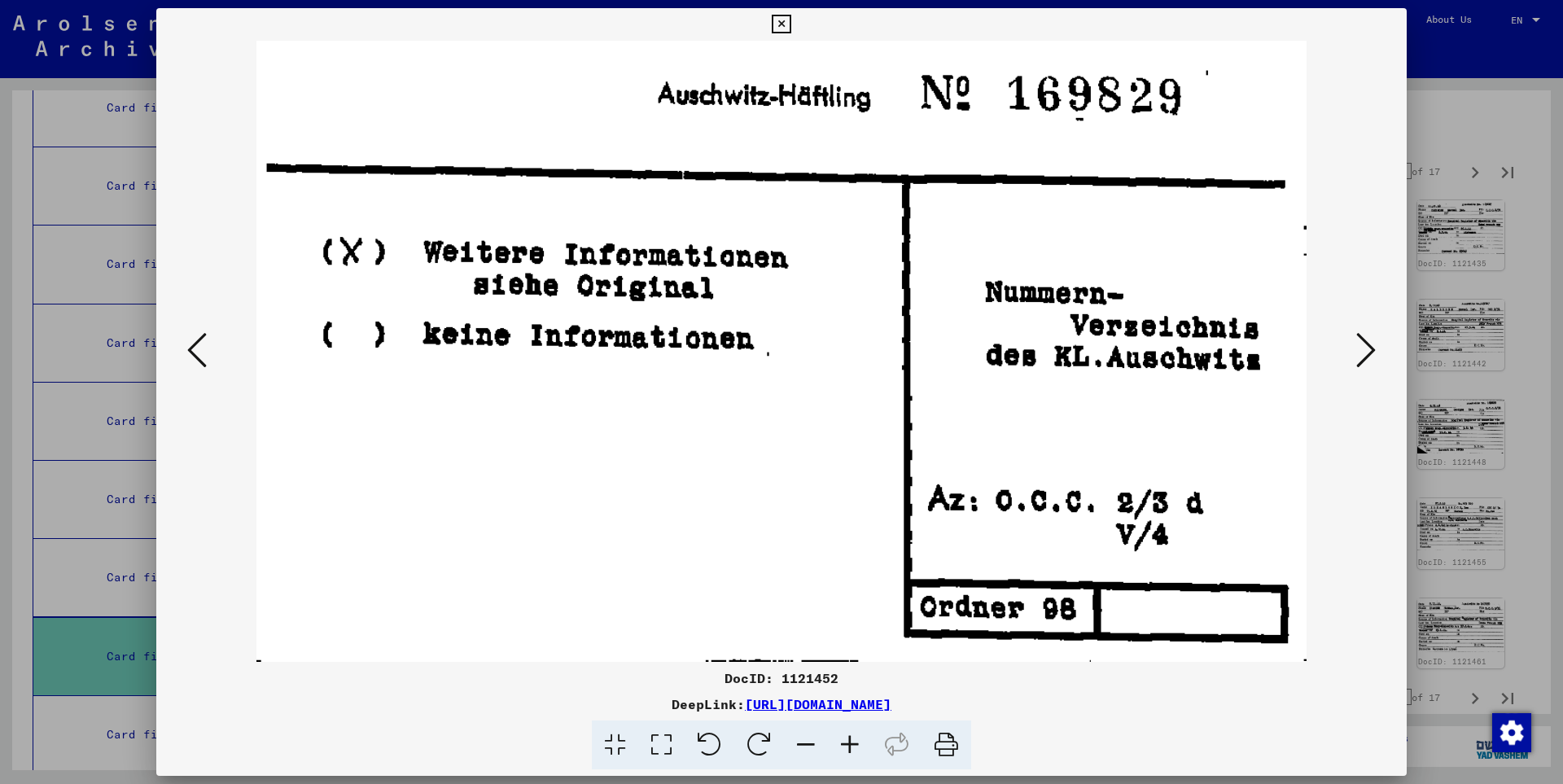
click at [1366, 348] on icon at bounding box center [1366, 350] width 19 height 39
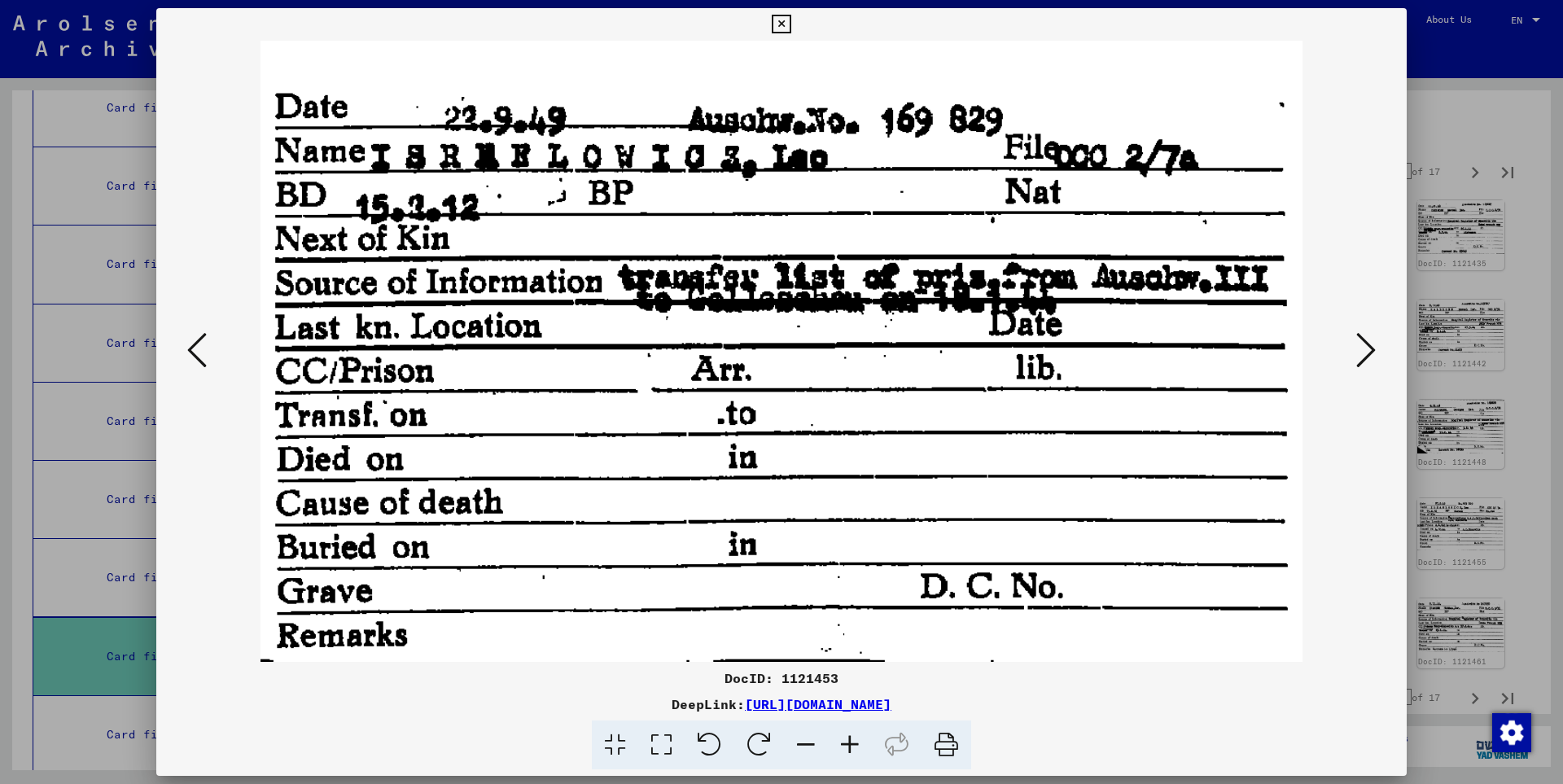
click at [1365, 348] on icon at bounding box center [1366, 350] width 19 height 39
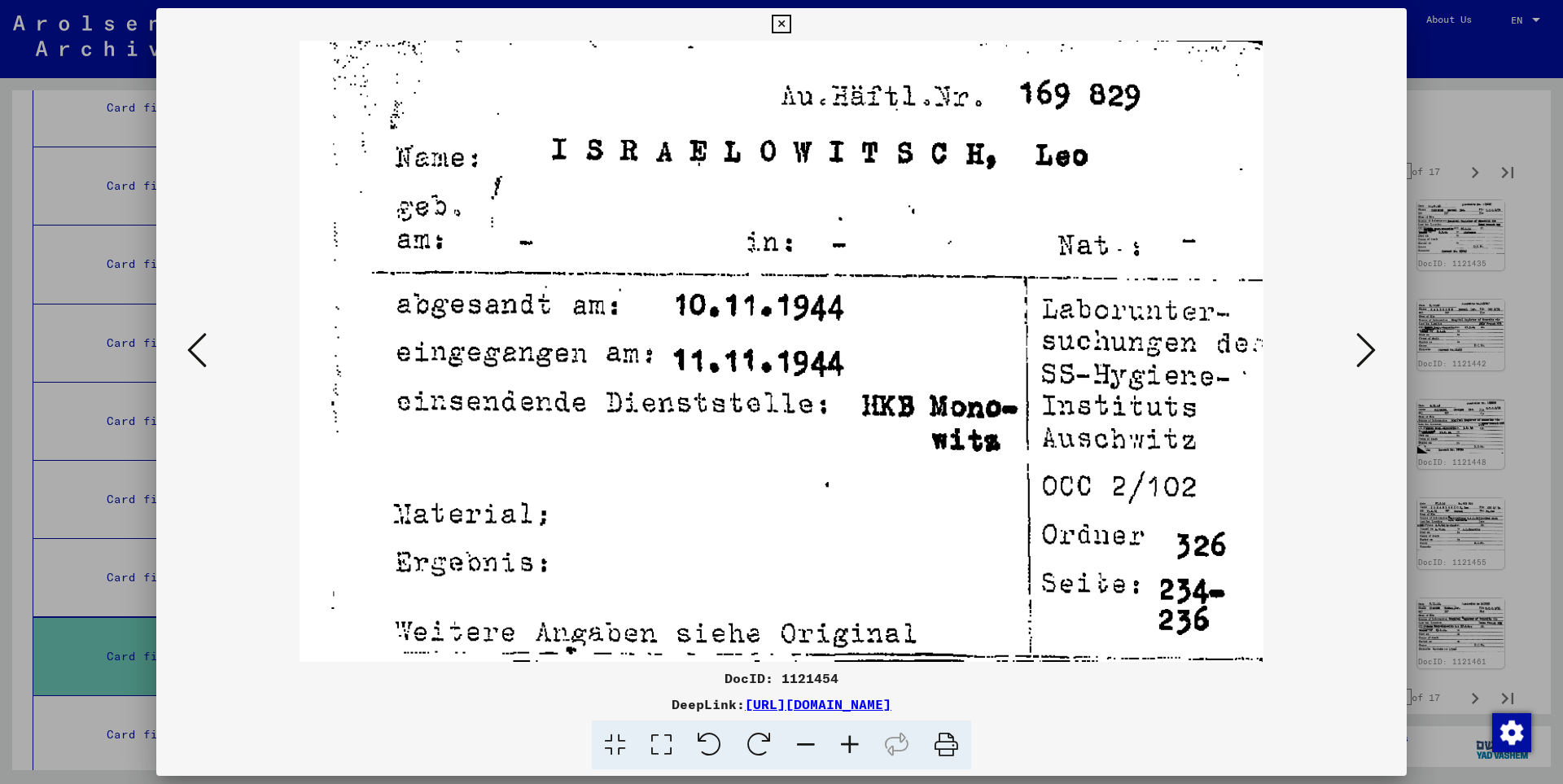
click at [1365, 348] on icon at bounding box center [1366, 350] width 19 height 39
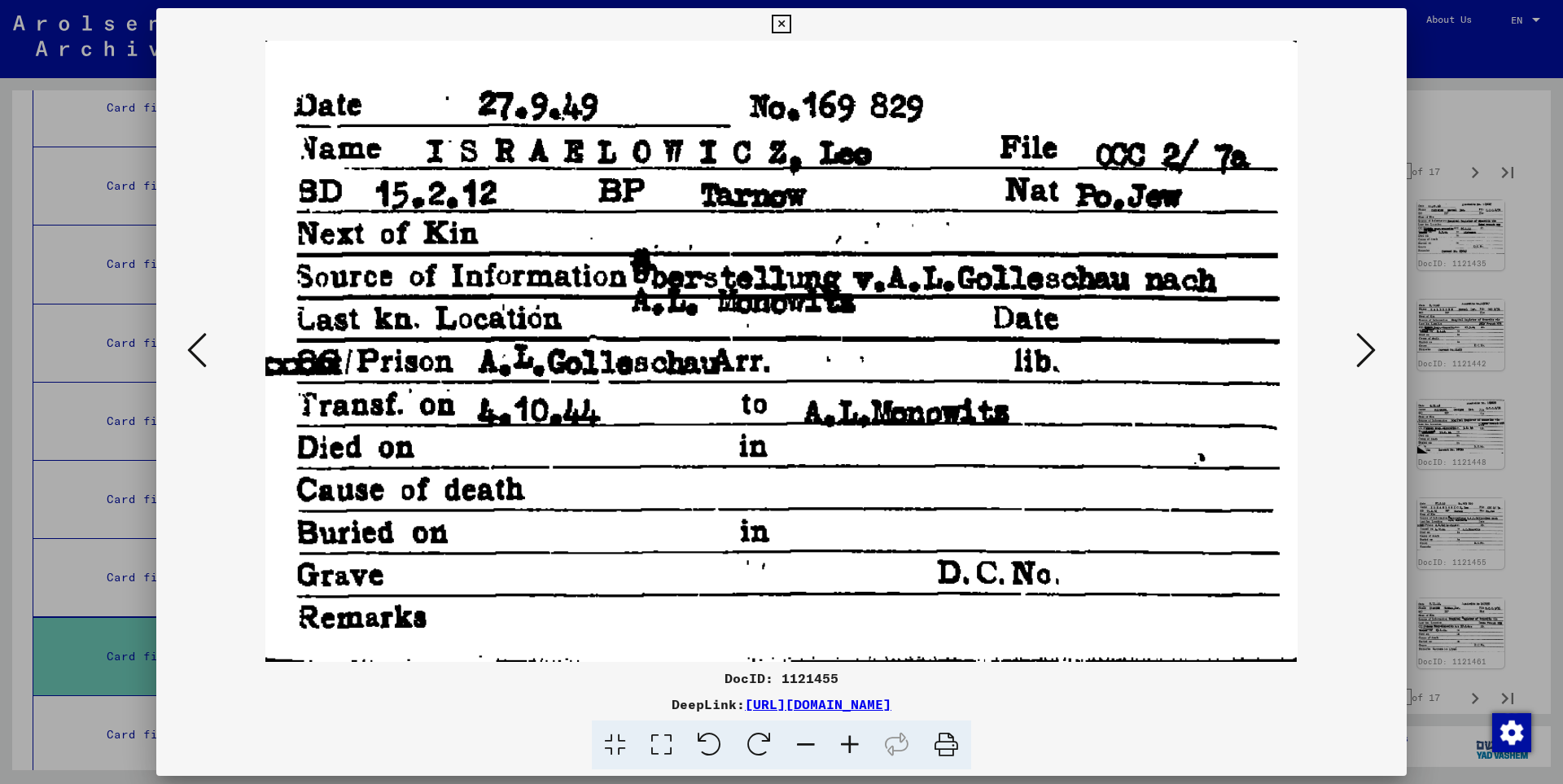
click at [1365, 348] on icon at bounding box center [1366, 350] width 19 height 39
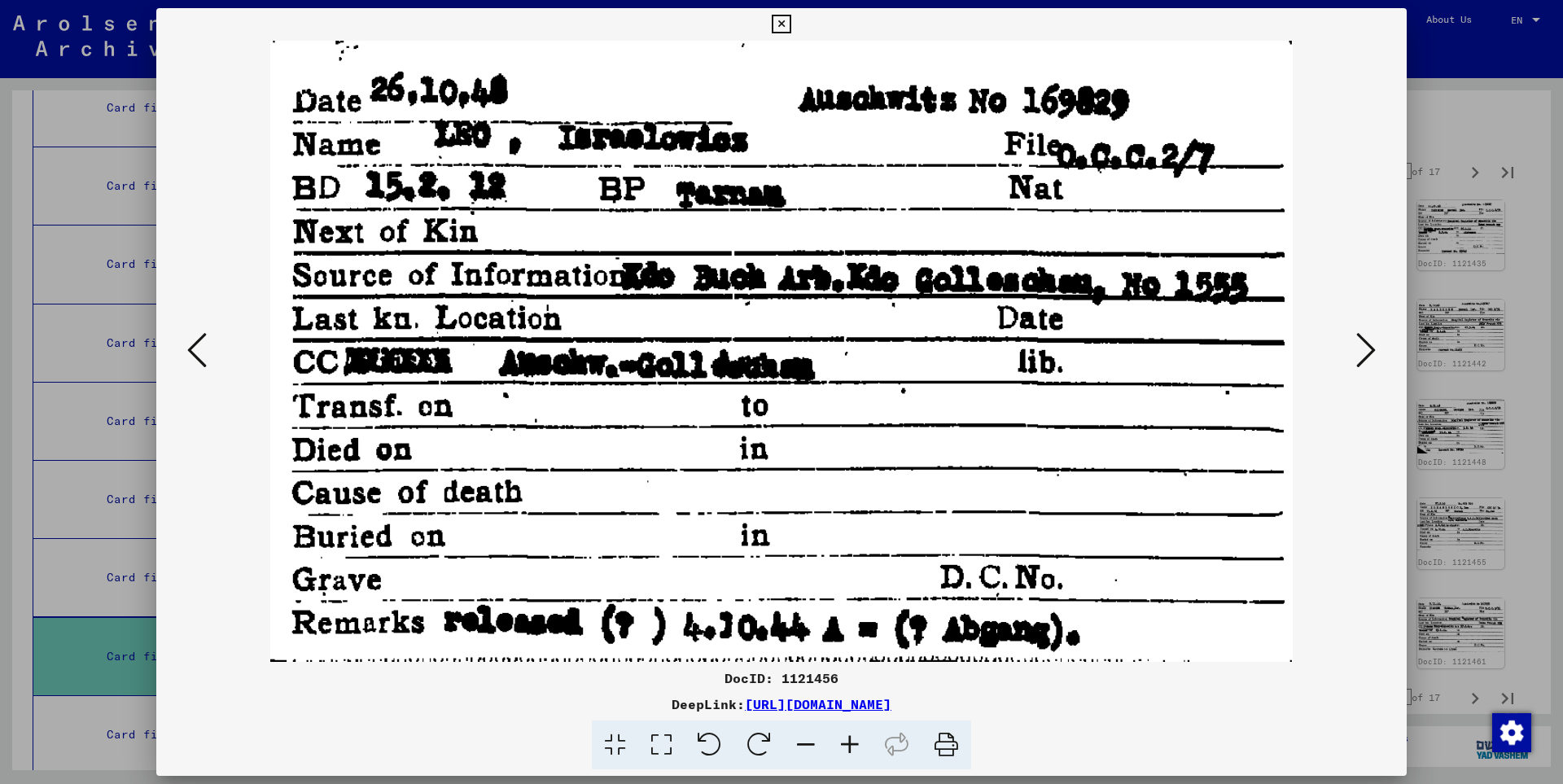
click at [1365, 348] on icon at bounding box center [1366, 350] width 19 height 39
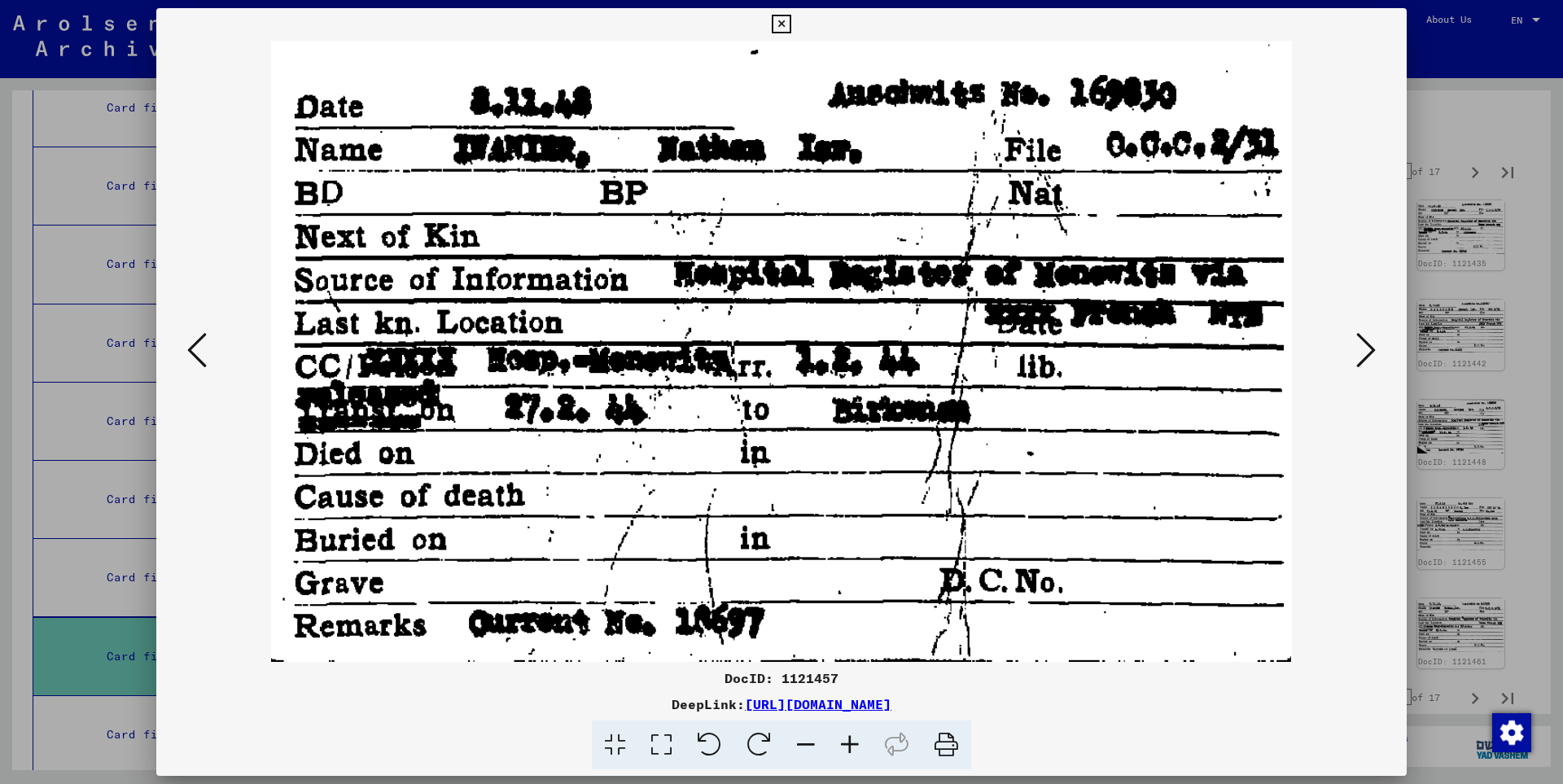
click at [1365, 348] on icon at bounding box center [1366, 350] width 19 height 39
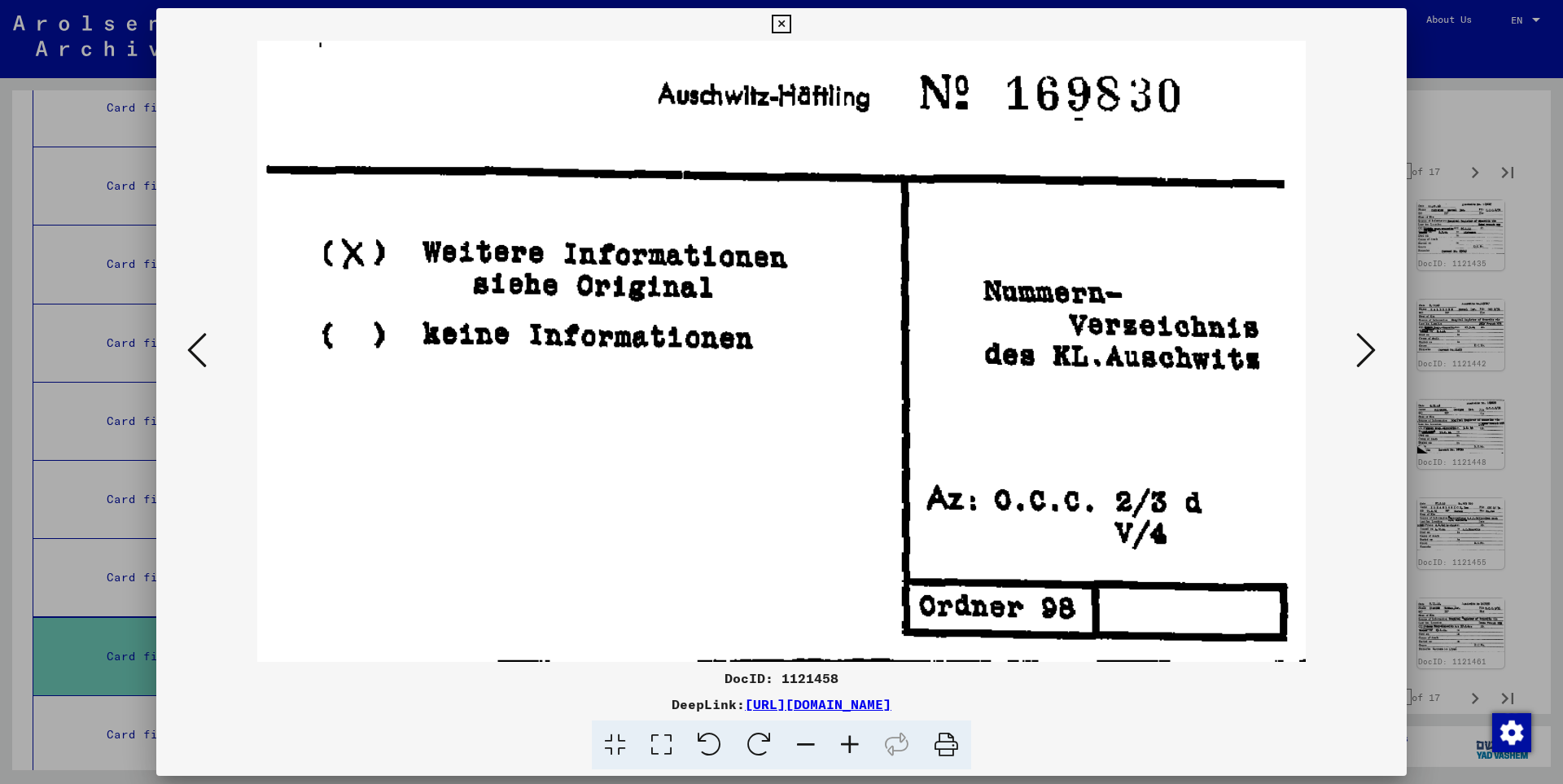
click at [1365, 348] on icon at bounding box center [1366, 350] width 19 height 39
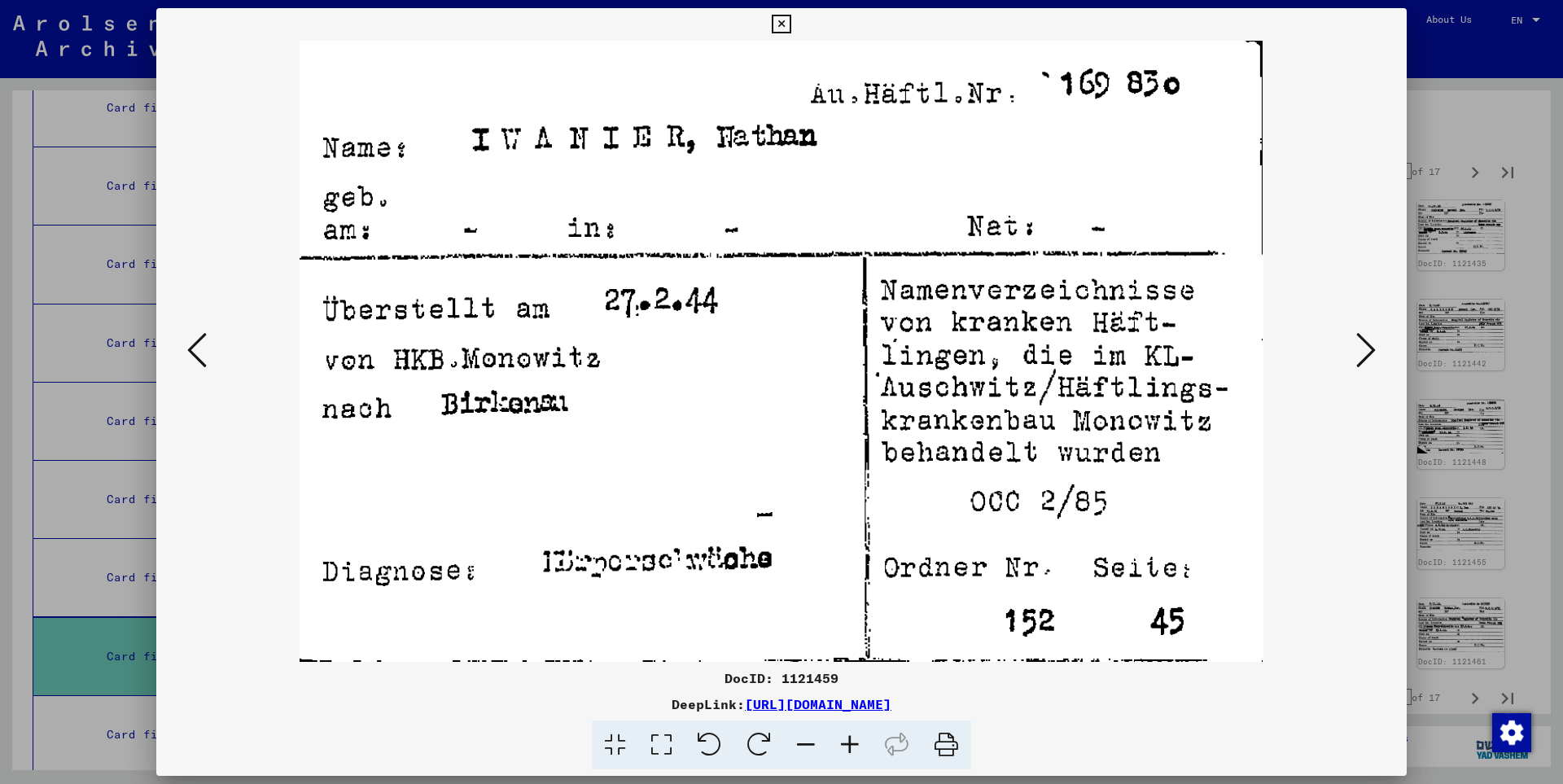
click at [1365, 348] on icon at bounding box center [1366, 350] width 19 height 39
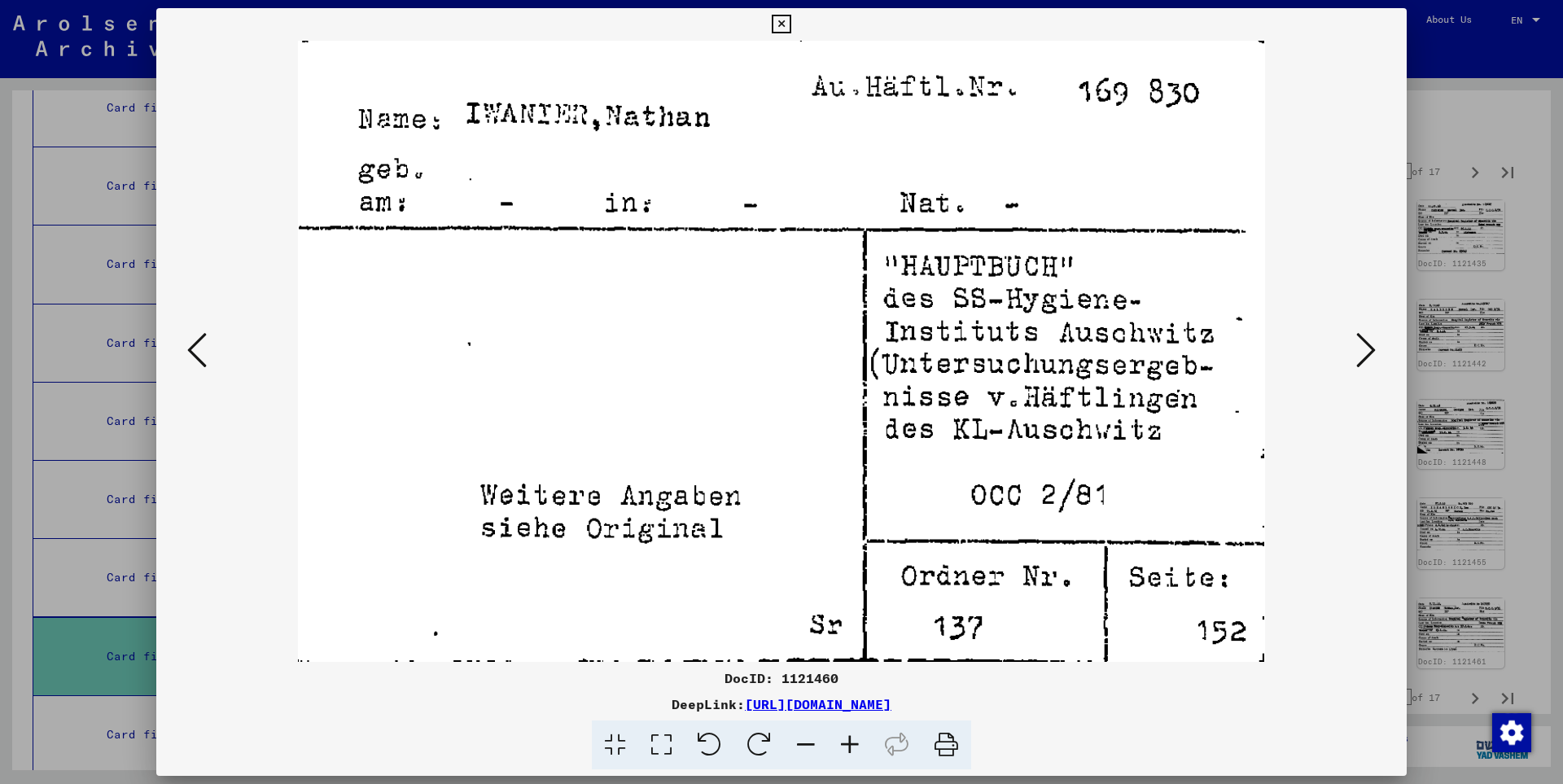
click at [1365, 348] on icon at bounding box center [1366, 350] width 19 height 39
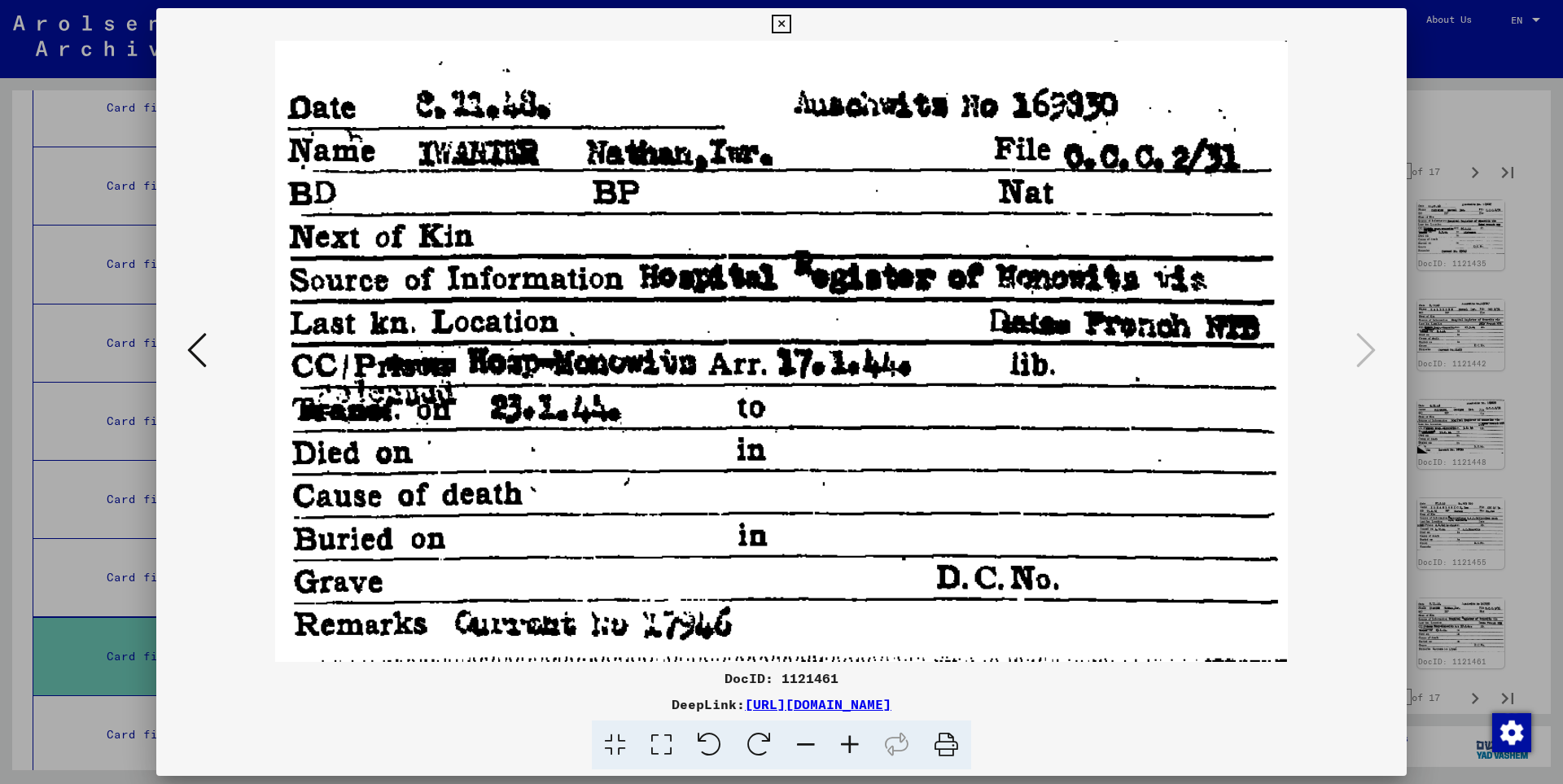
click at [790, 22] on icon at bounding box center [781, 24] width 18 height 19
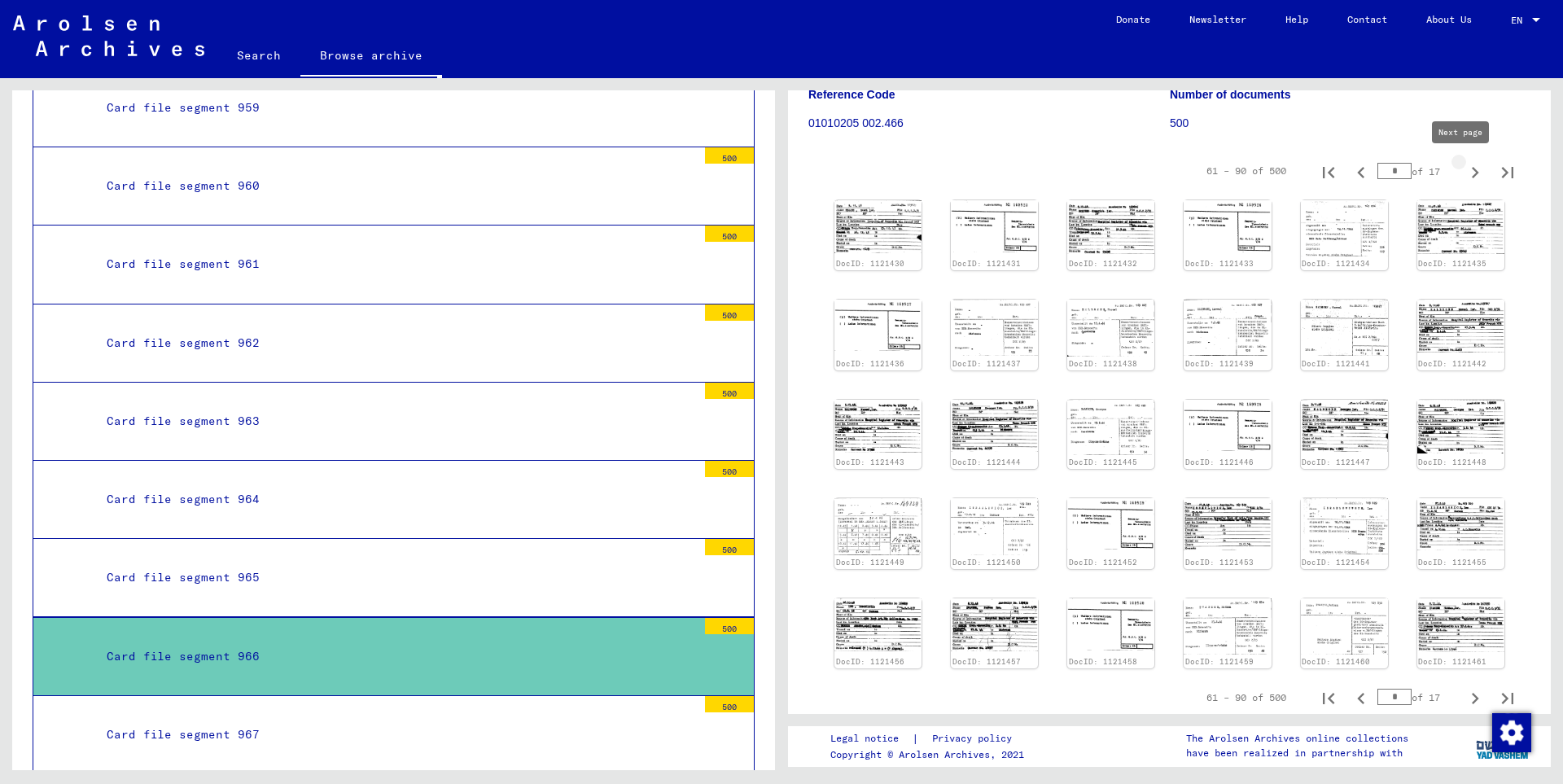
click at [1464, 171] on icon "Next page" at bounding box center [1476, 172] width 23 height 23
type input "*"
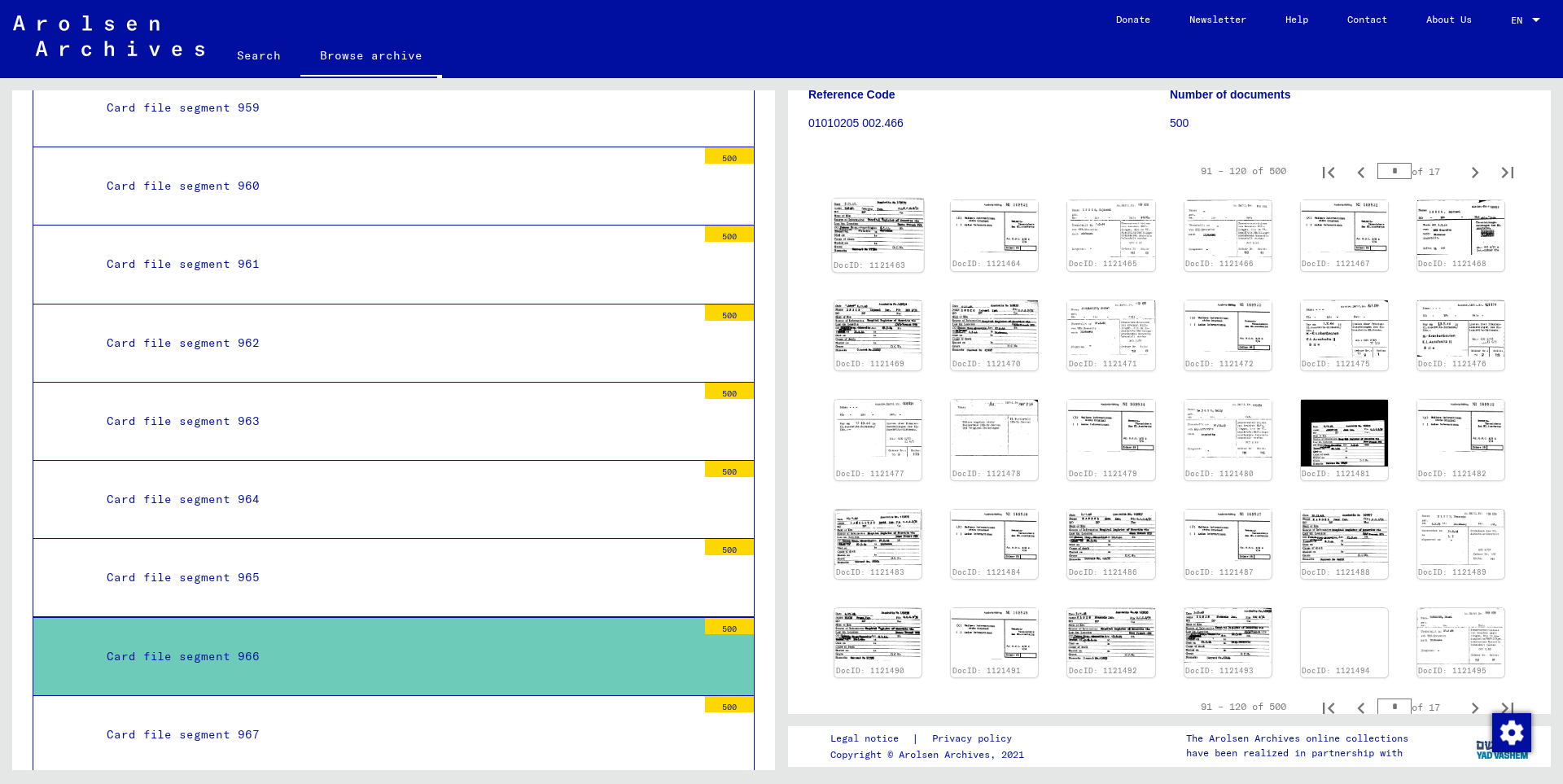
click at [880, 221] on img at bounding box center [877, 226] width 92 height 55
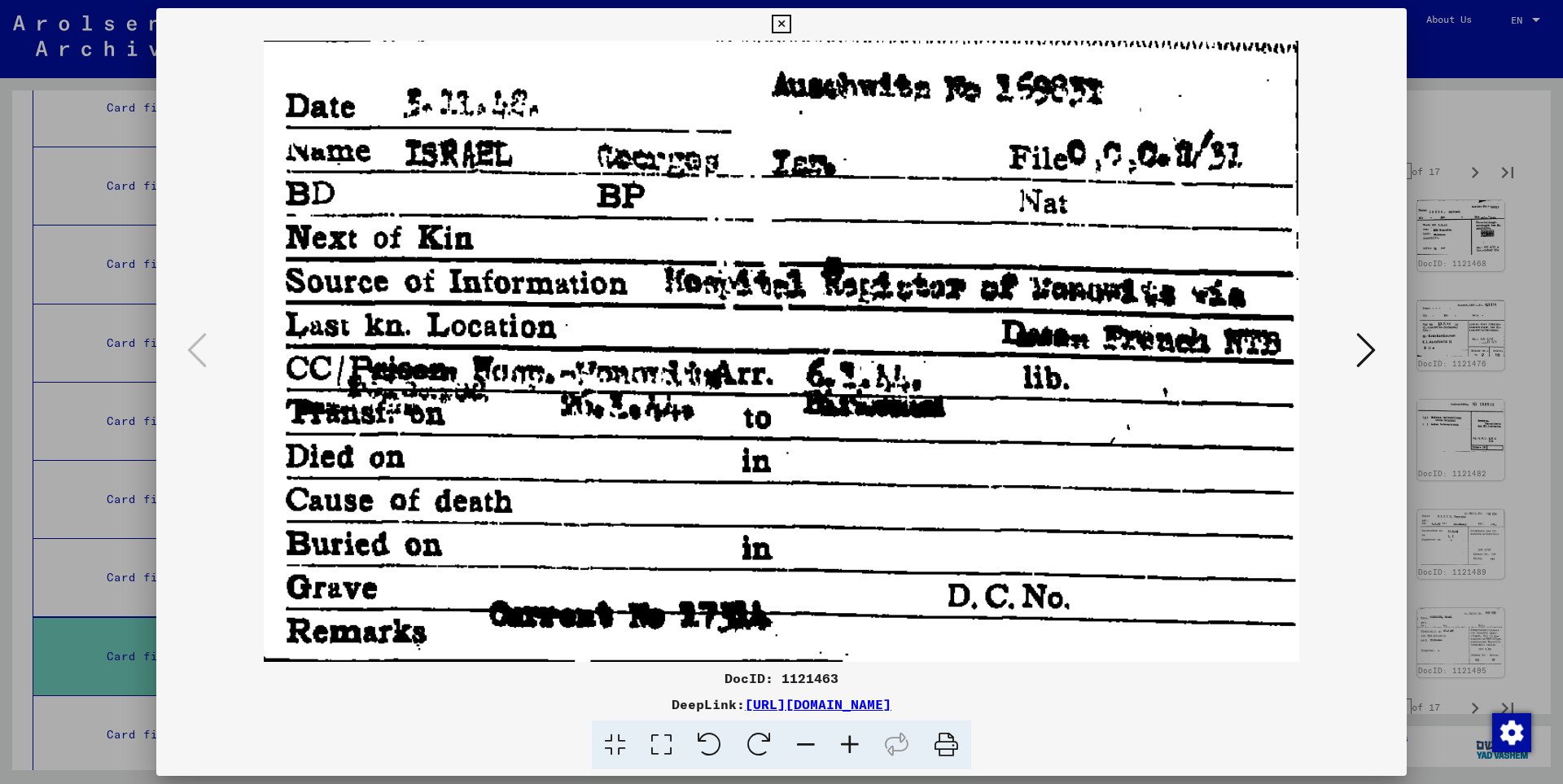
click at [1368, 349] on icon at bounding box center [1366, 350] width 19 height 39
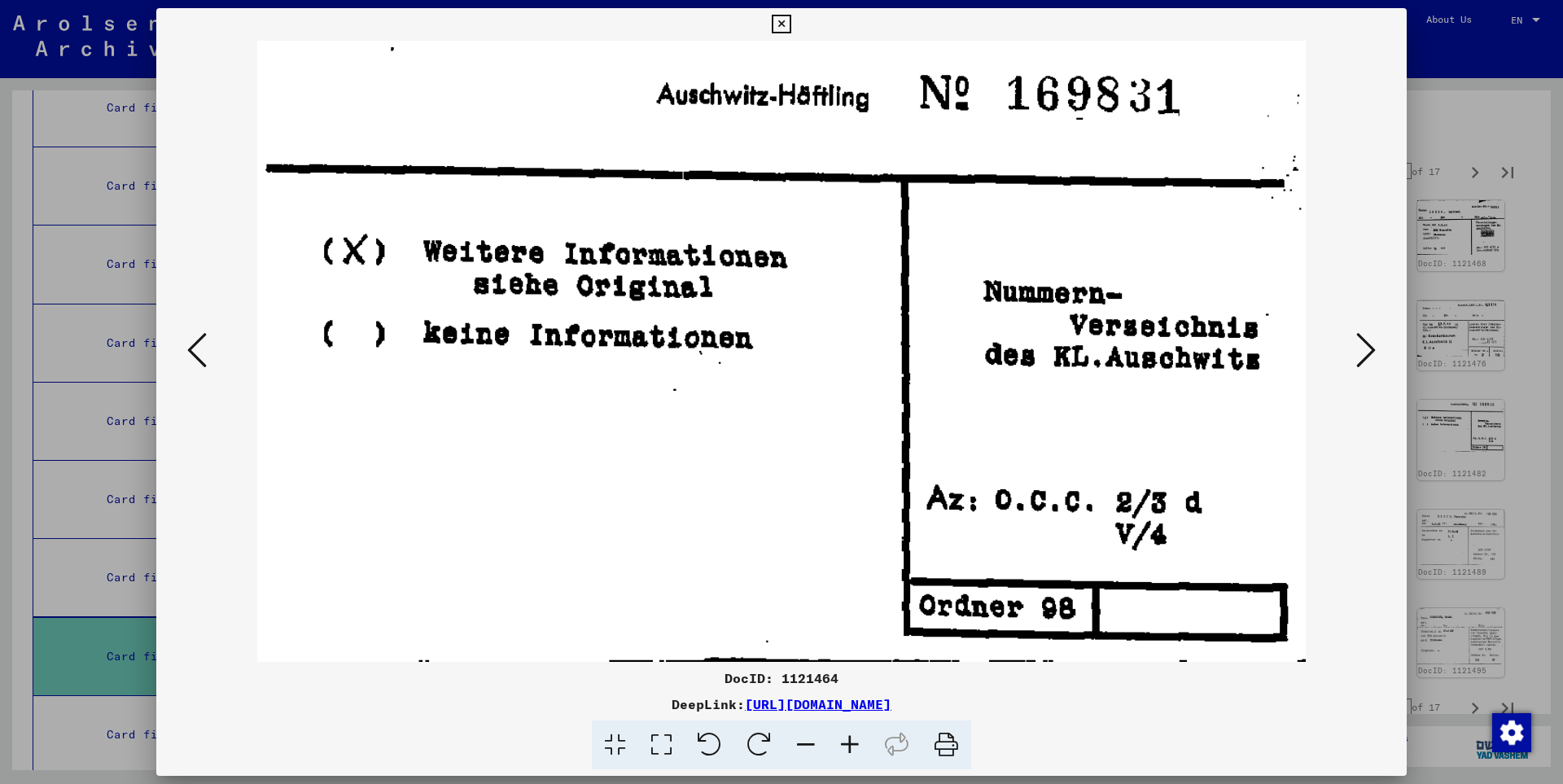
click at [1368, 349] on icon at bounding box center [1366, 350] width 19 height 39
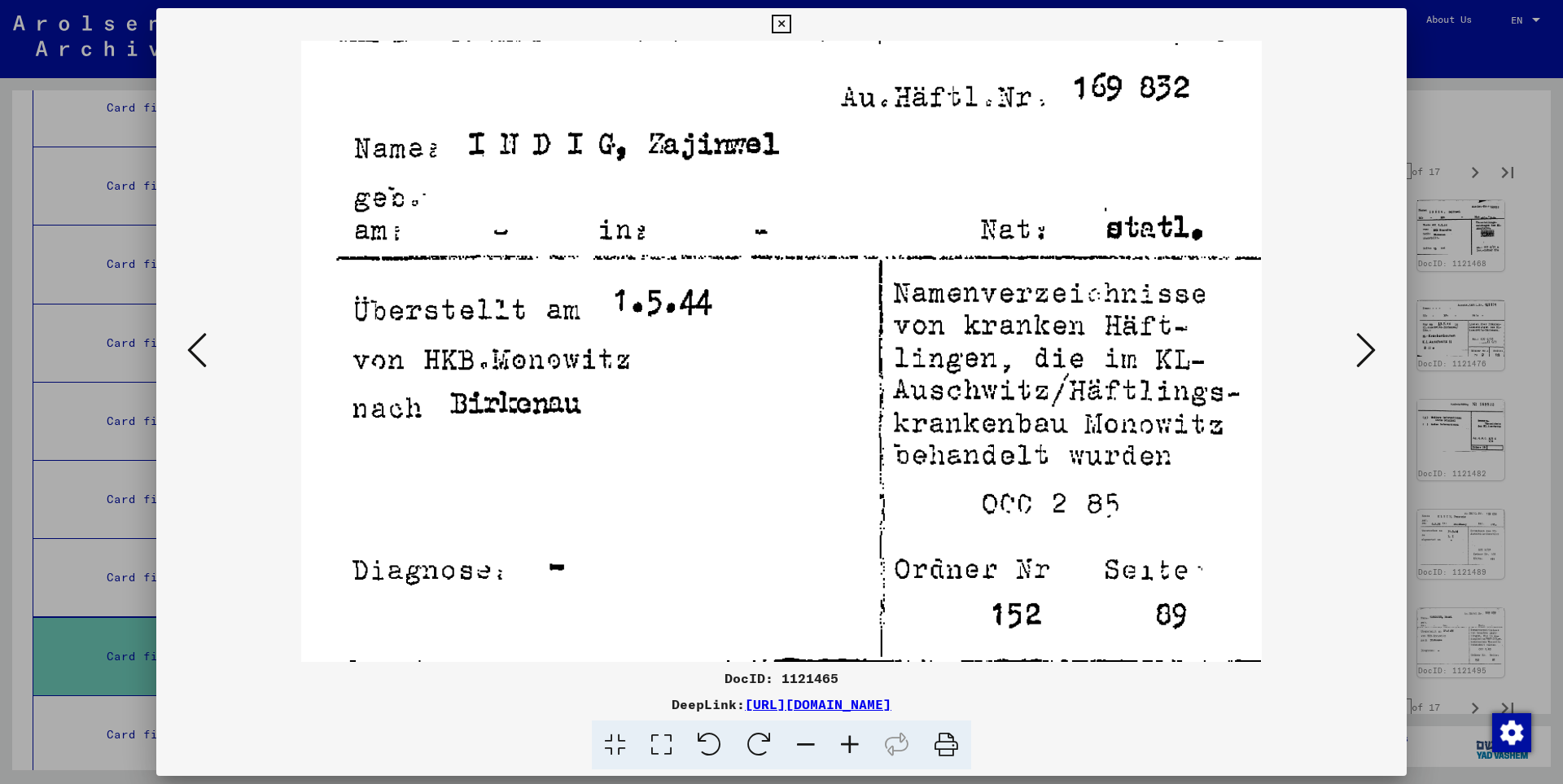
click at [1368, 349] on icon at bounding box center [1366, 350] width 19 height 39
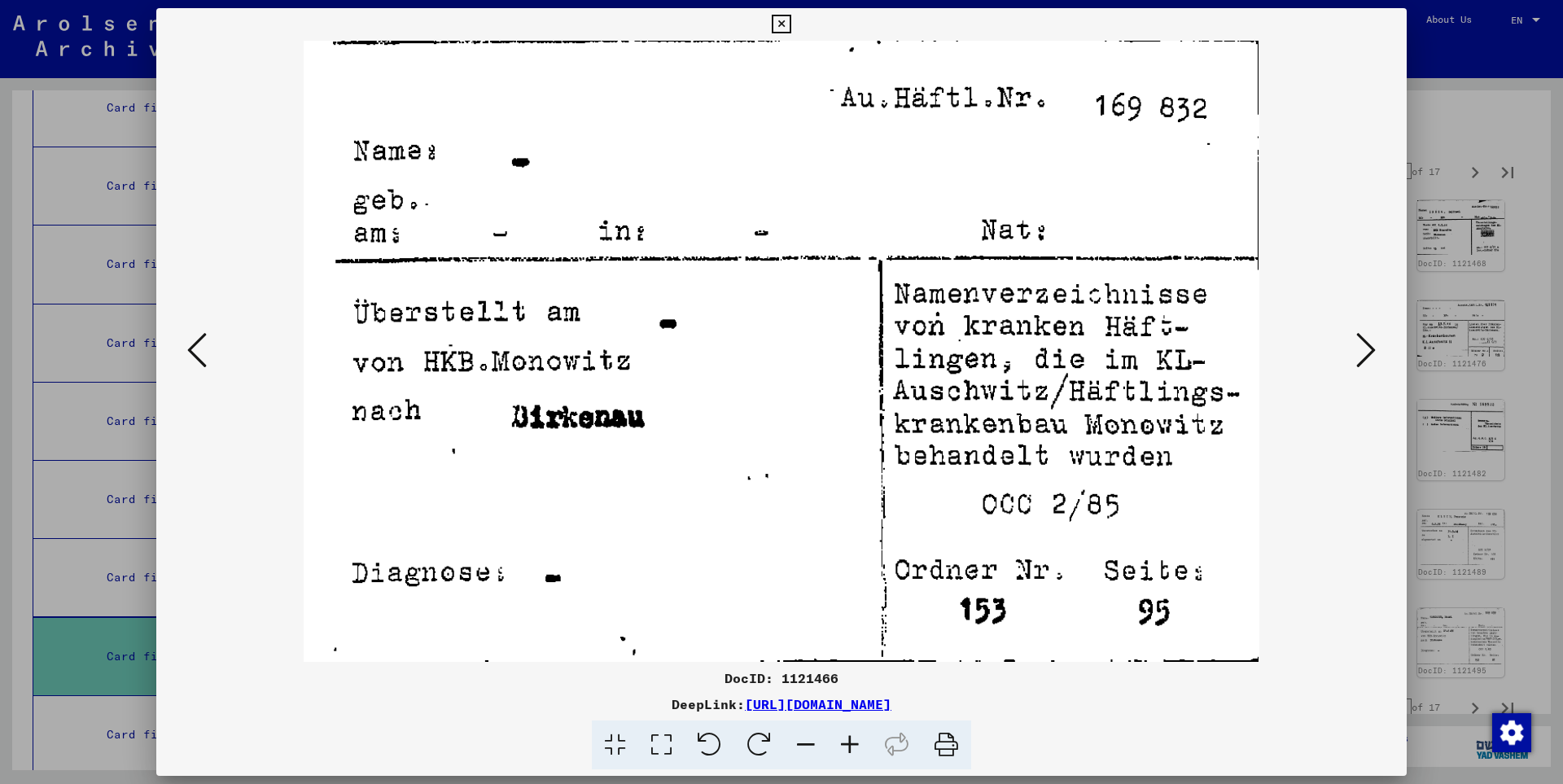
click at [1368, 349] on icon at bounding box center [1366, 350] width 19 height 39
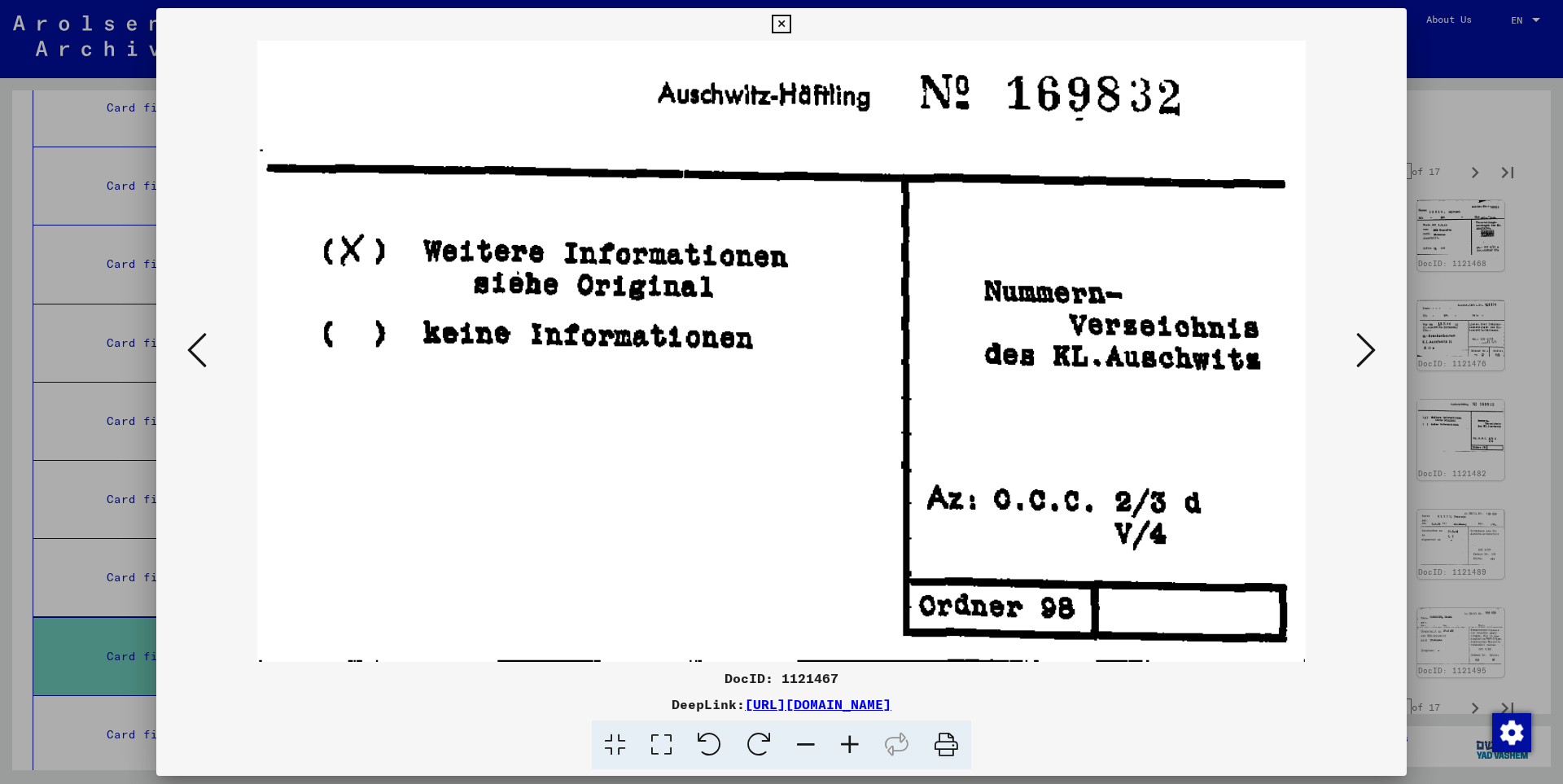
click at [1368, 349] on icon at bounding box center [1366, 350] width 19 height 39
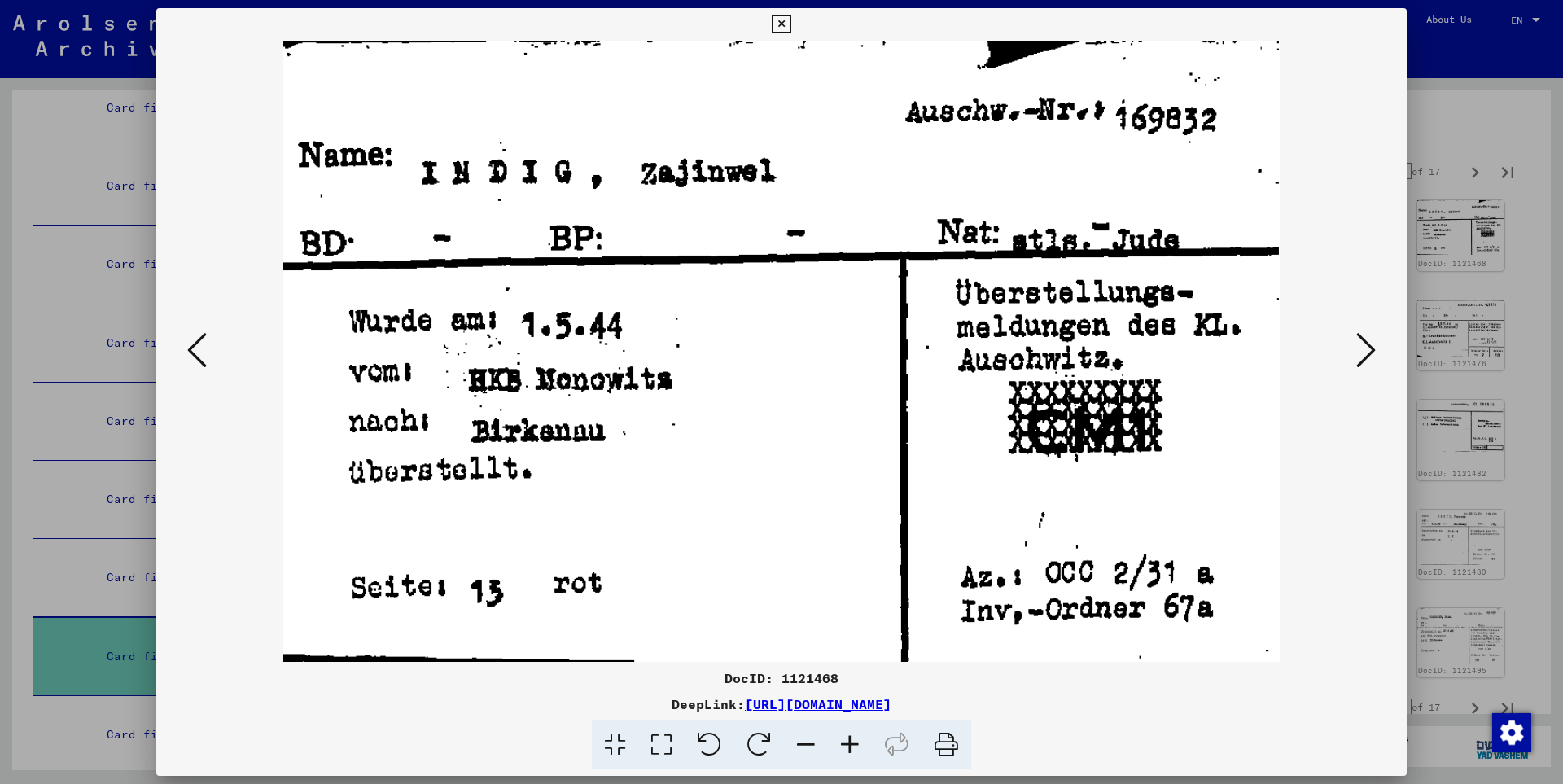
click at [1368, 349] on icon at bounding box center [1366, 350] width 19 height 39
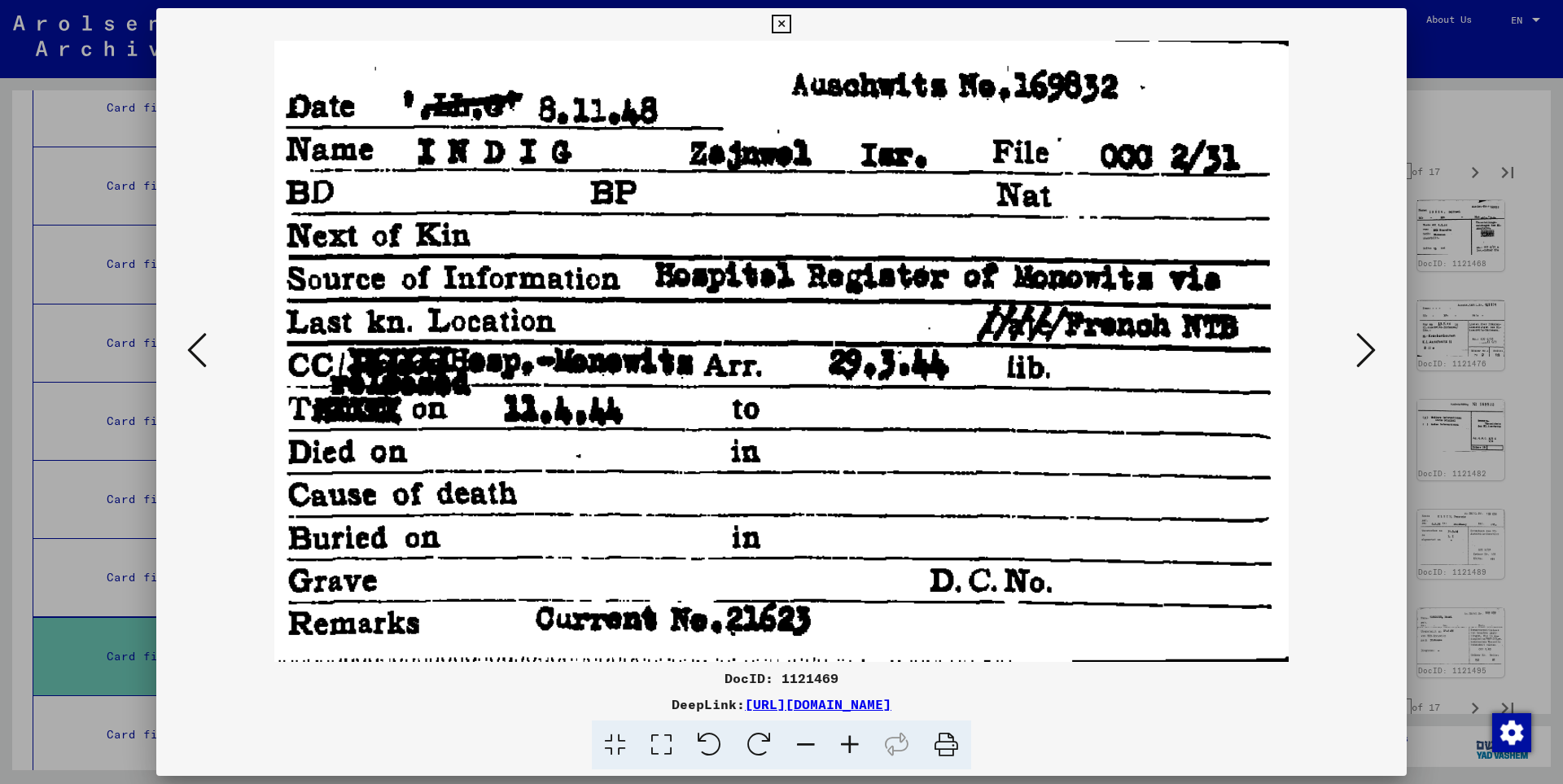
click at [1368, 349] on icon at bounding box center [1366, 350] width 19 height 39
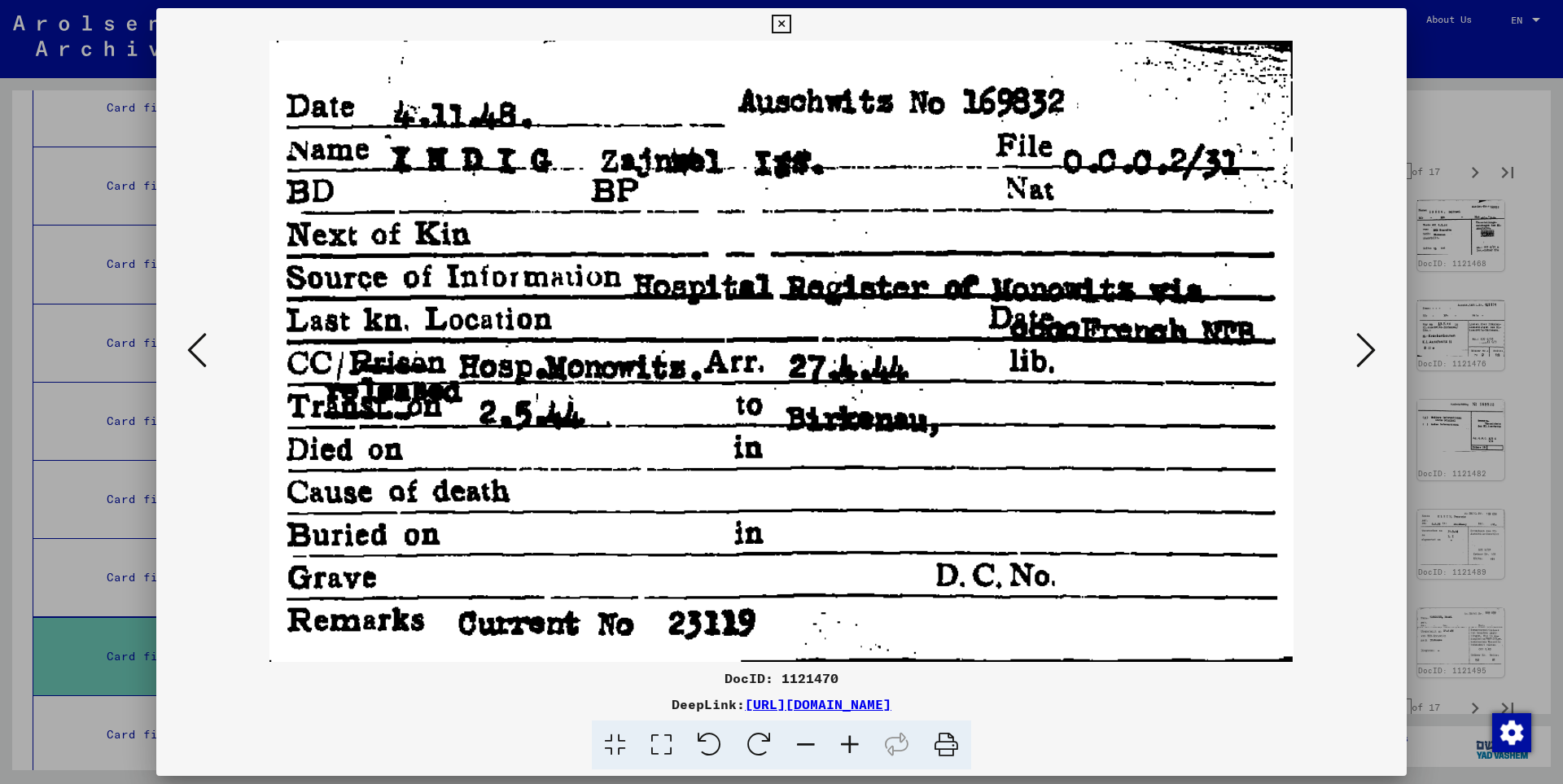
click at [1368, 349] on icon at bounding box center [1366, 350] width 19 height 39
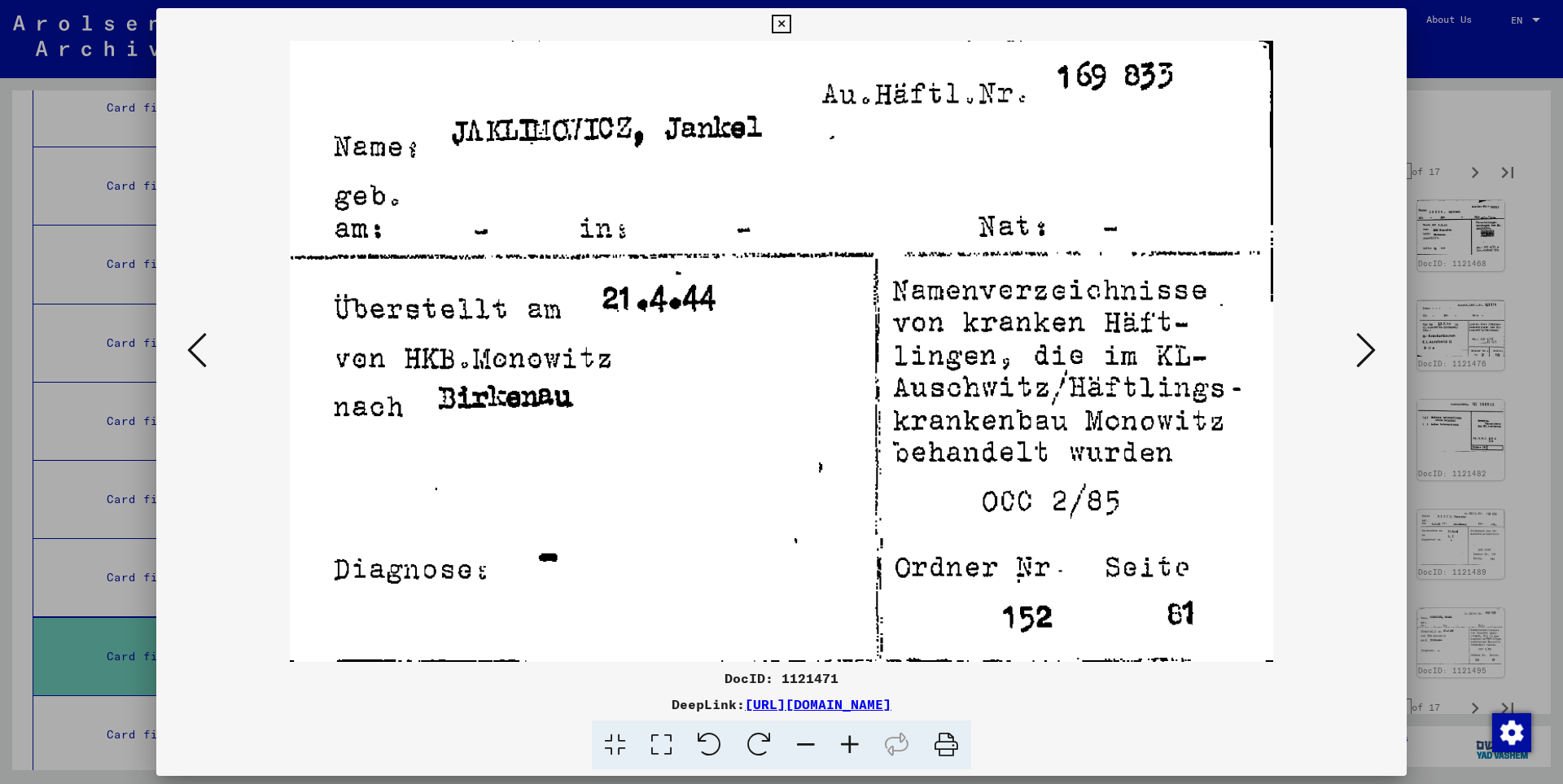
click at [1368, 349] on icon at bounding box center [1366, 350] width 19 height 39
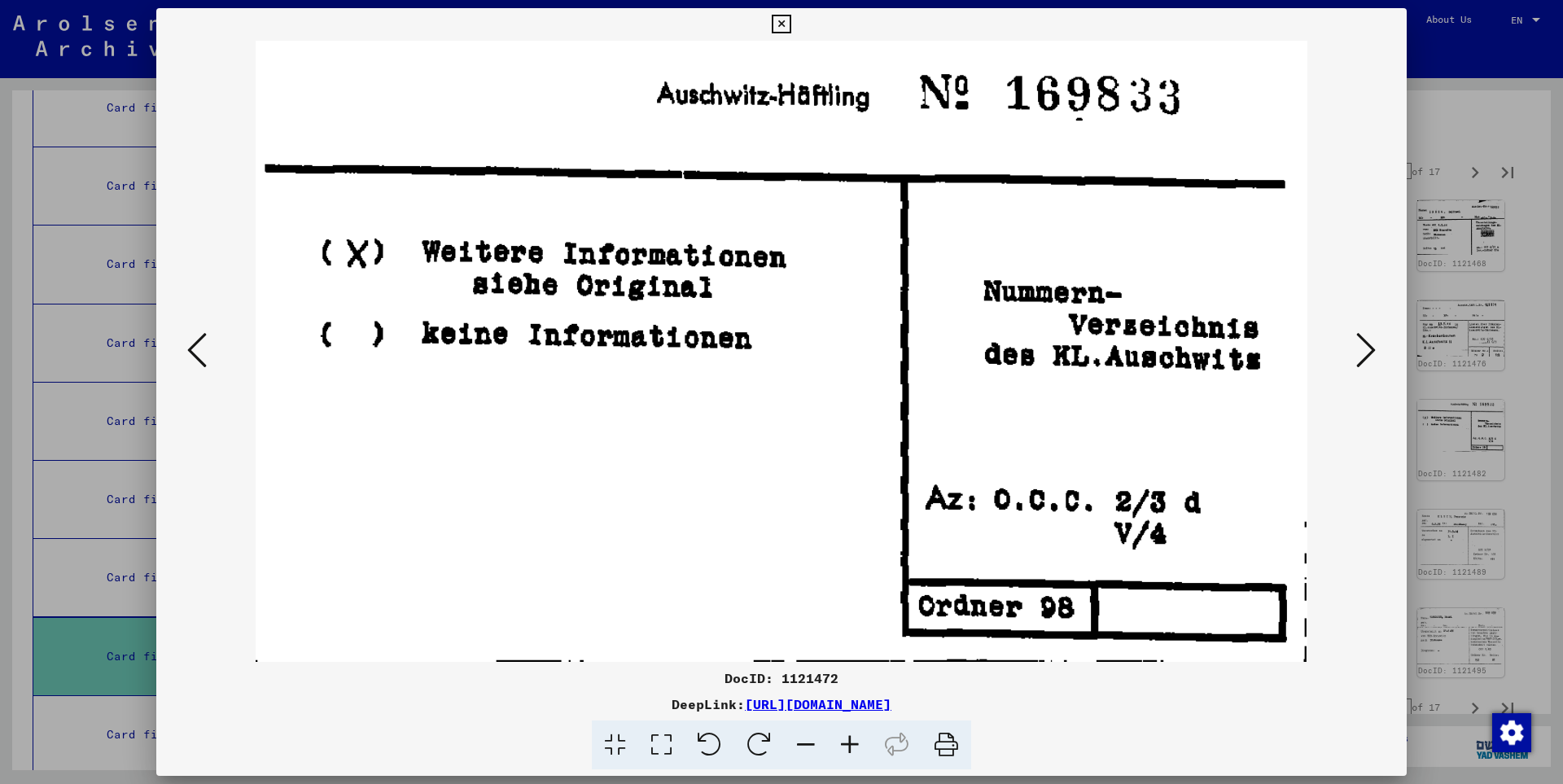
click at [1368, 349] on icon at bounding box center [1366, 350] width 19 height 39
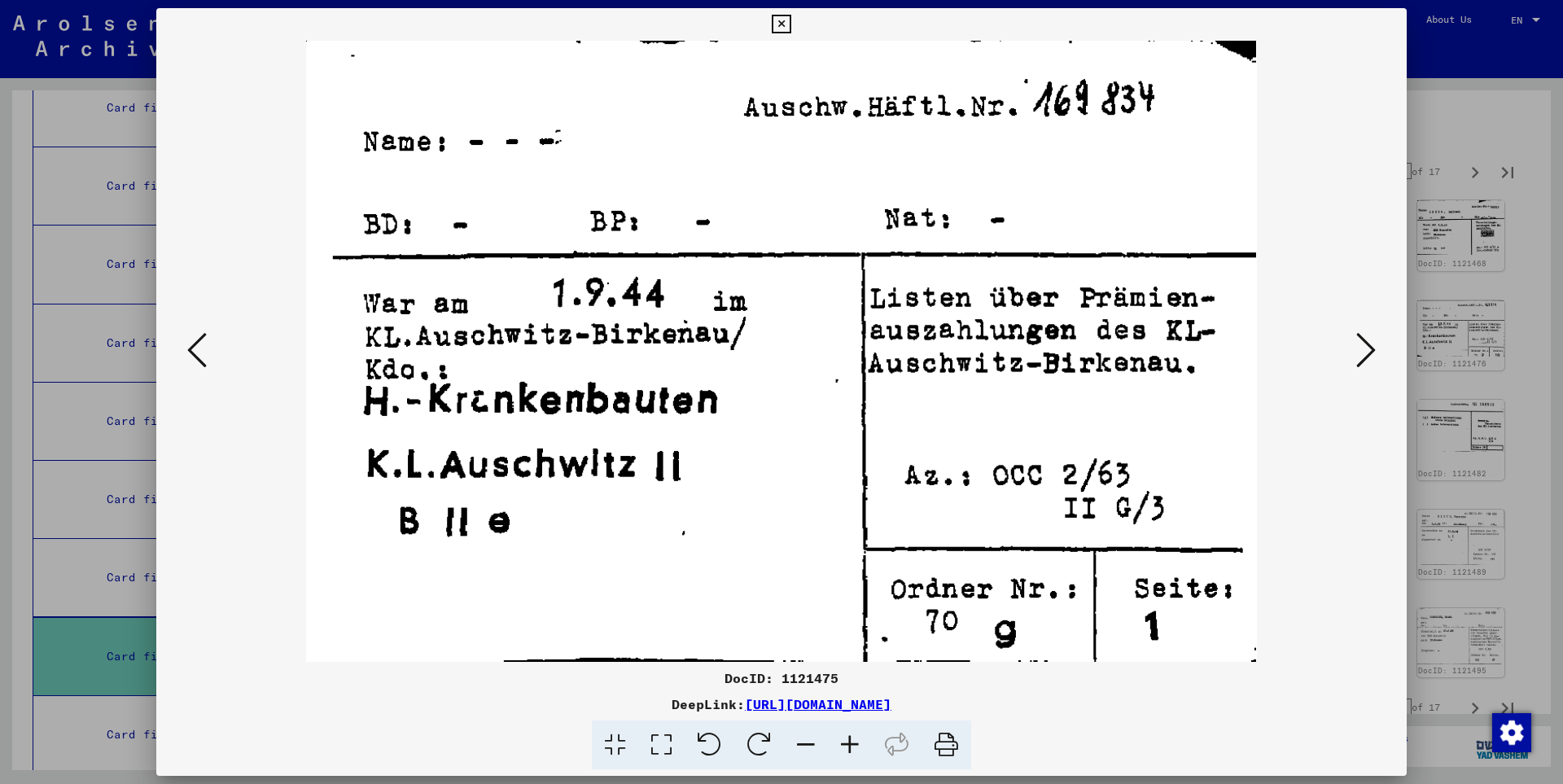
click at [1368, 348] on icon at bounding box center [1366, 350] width 19 height 39
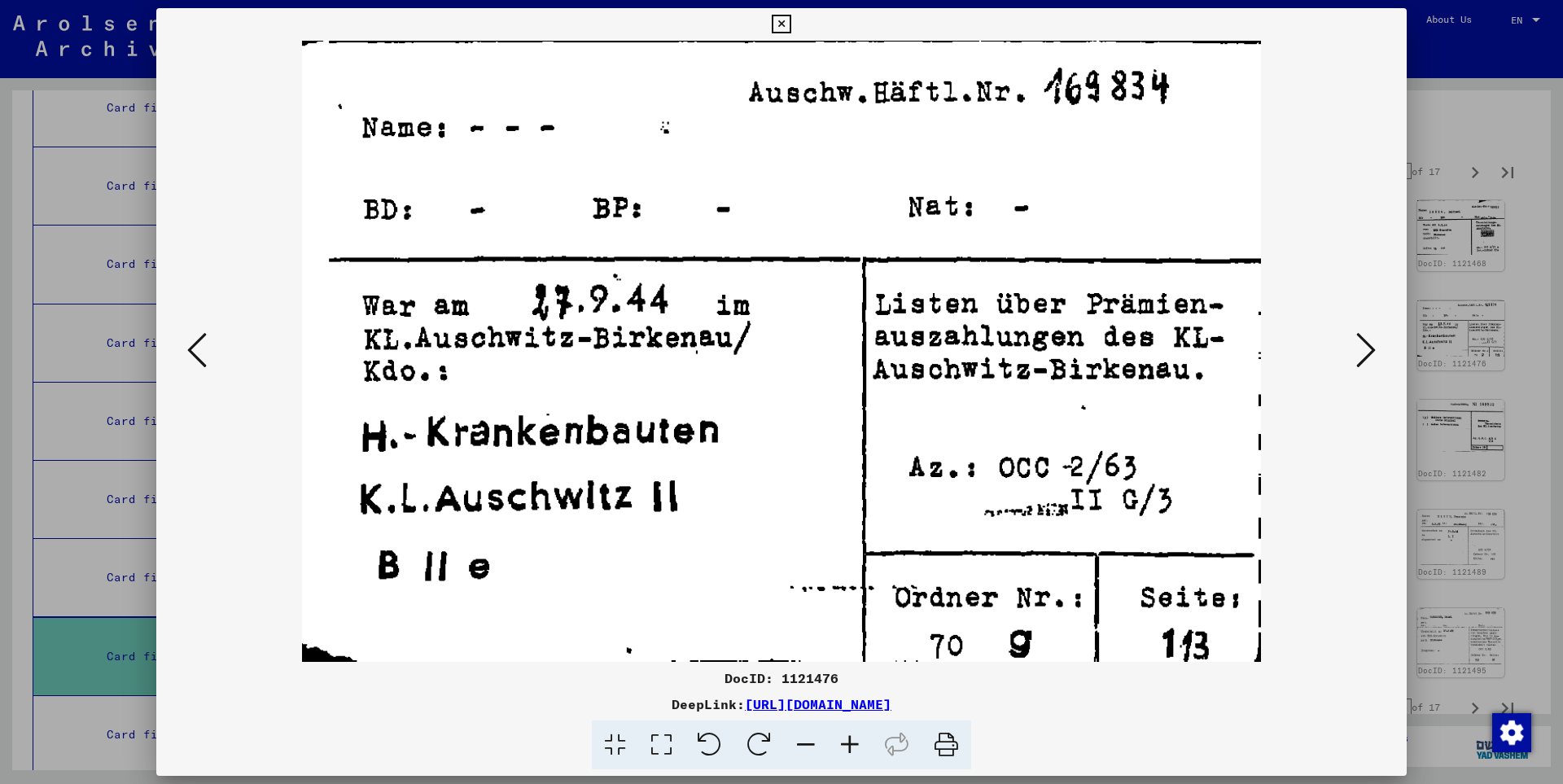
click at [1368, 348] on icon at bounding box center [1366, 350] width 19 height 39
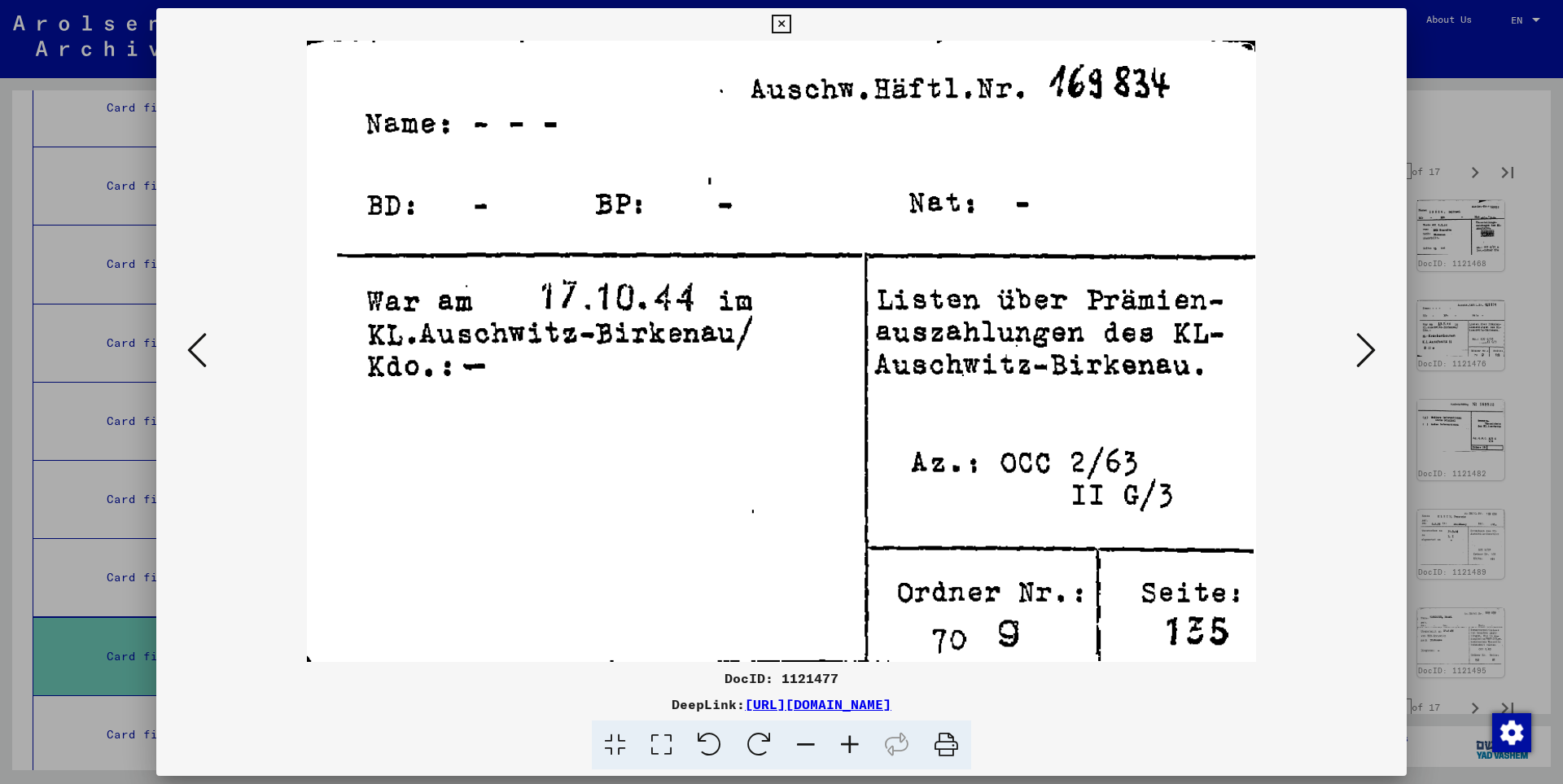
click at [1368, 348] on icon at bounding box center [1366, 350] width 19 height 39
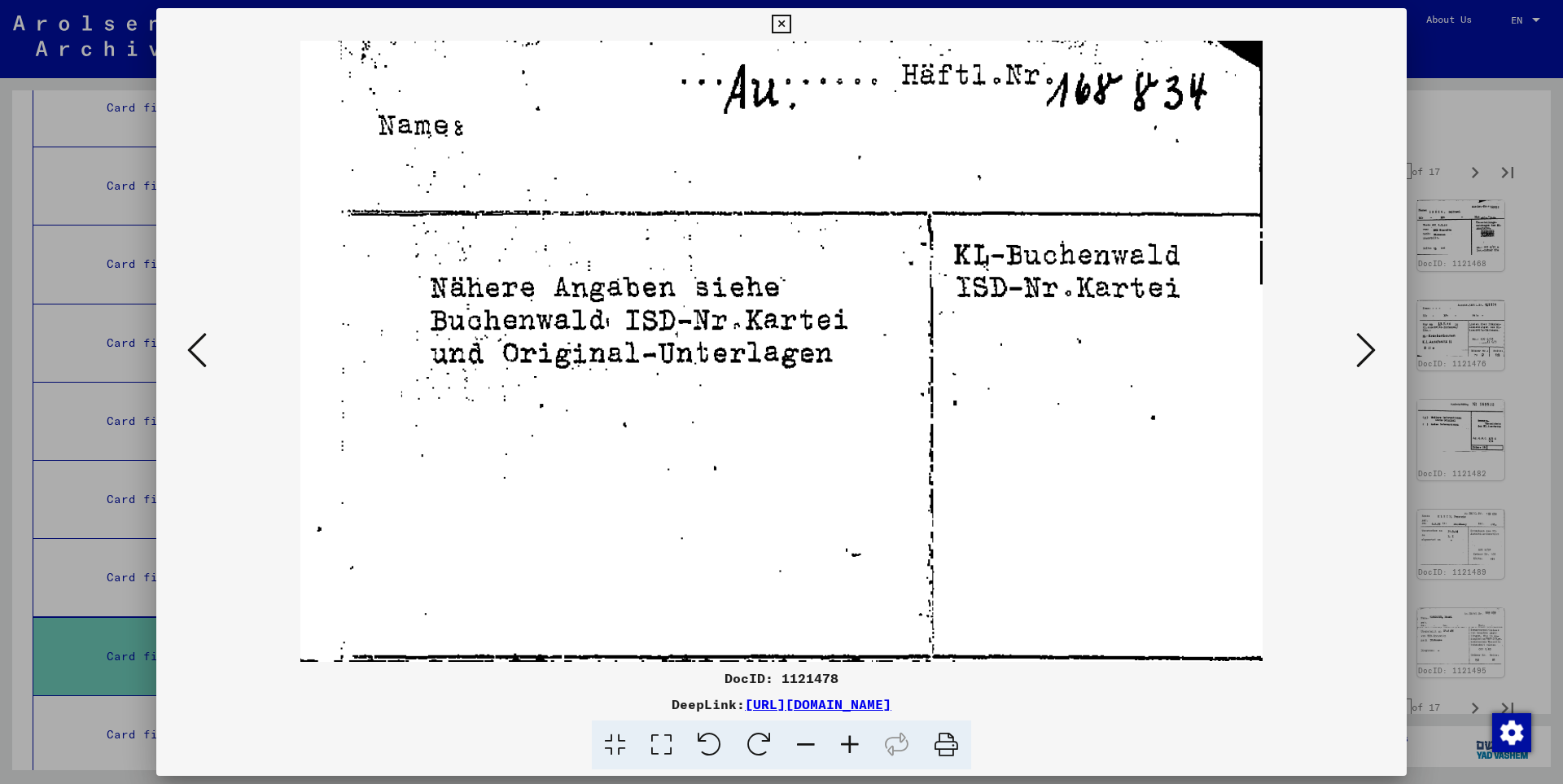
click at [1368, 348] on icon at bounding box center [1366, 350] width 19 height 39
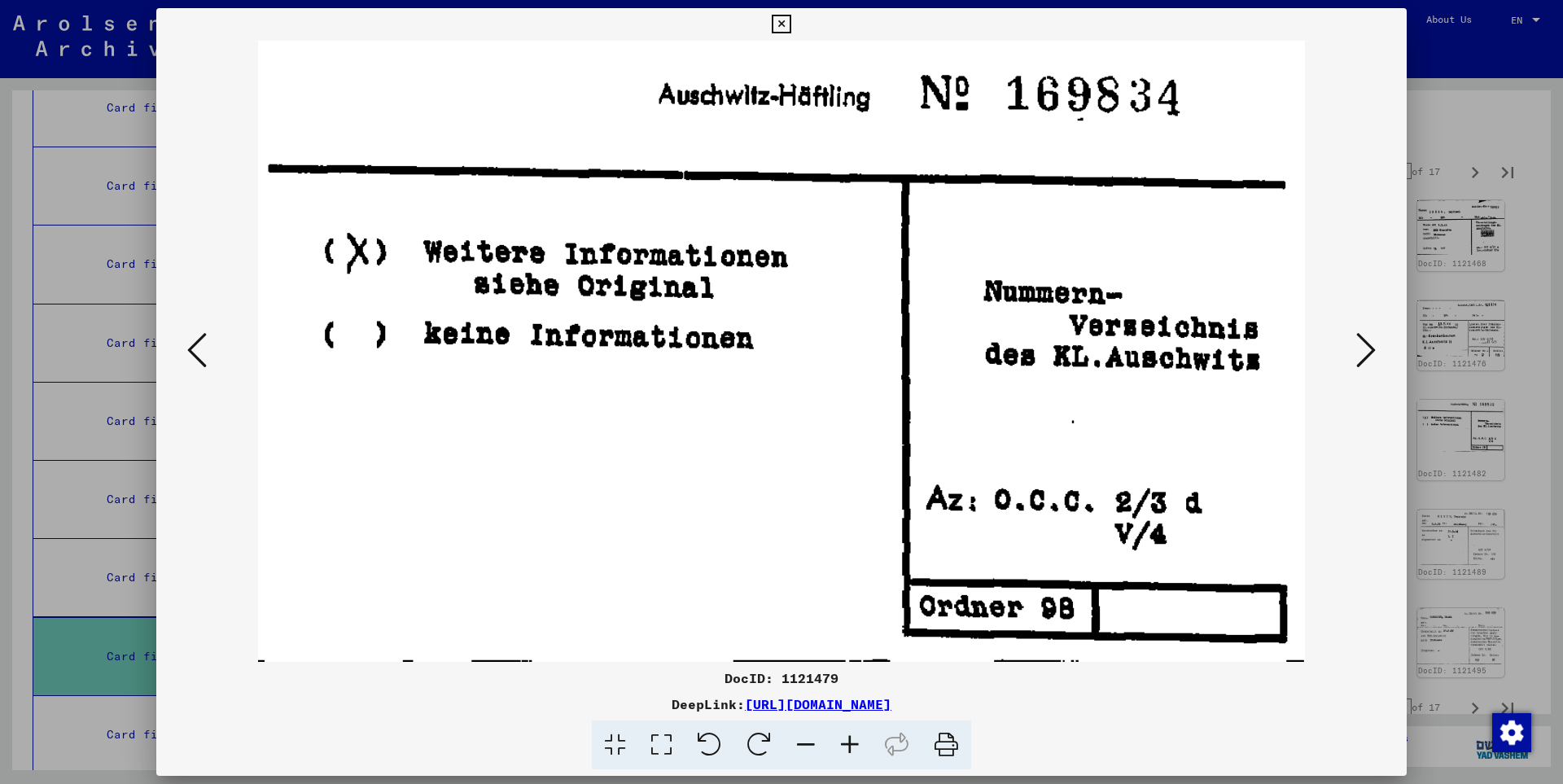
click at [1368, 348] on icon at bounding box center [1366, 350] width 19 height 39
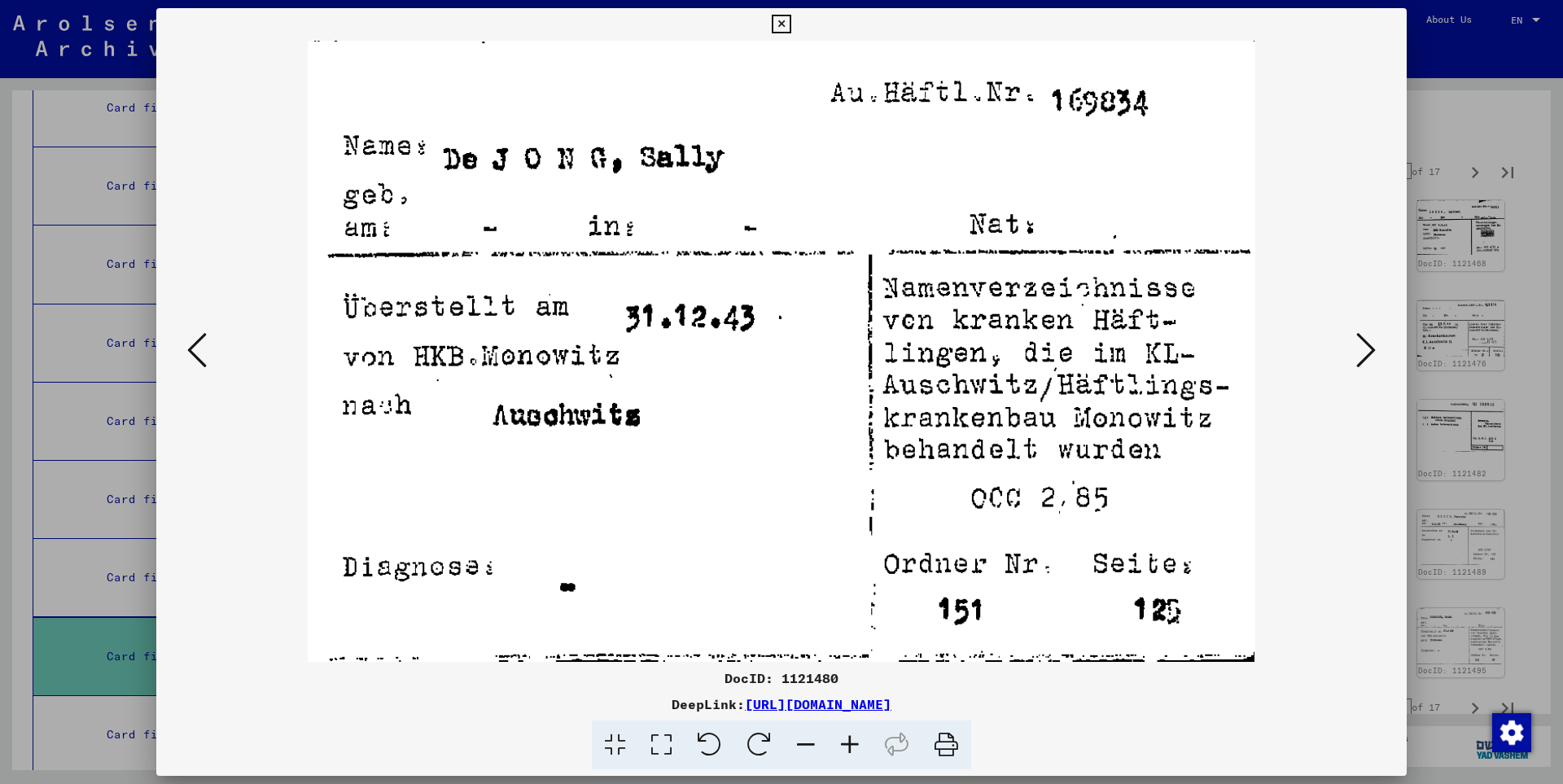
click at [1368, 348] on icon at bounding box center [1366, 350] width 19 height 39
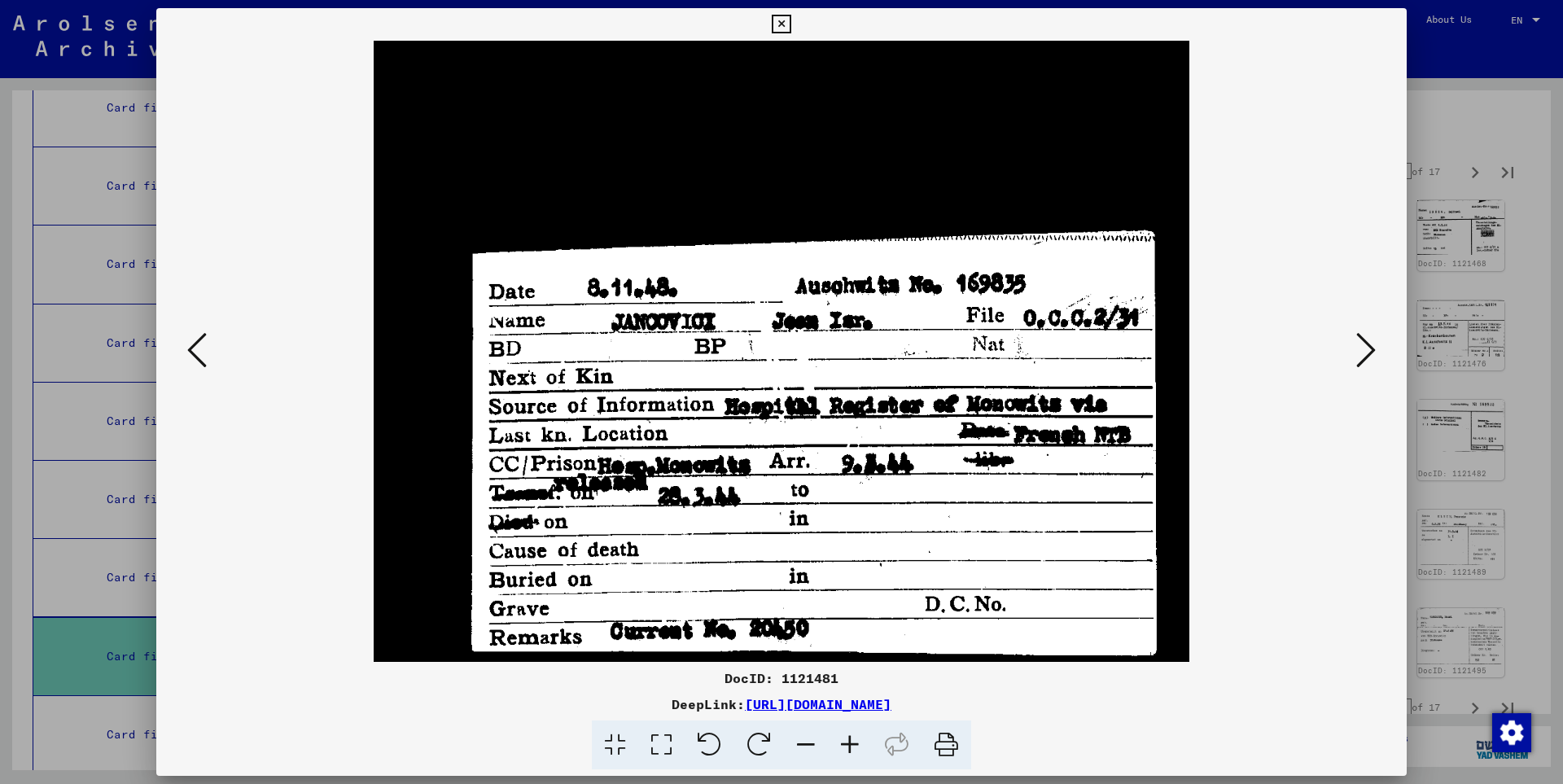
click at [1368, 349] on icon at bounding box center [1366, 350] width 19 height 39
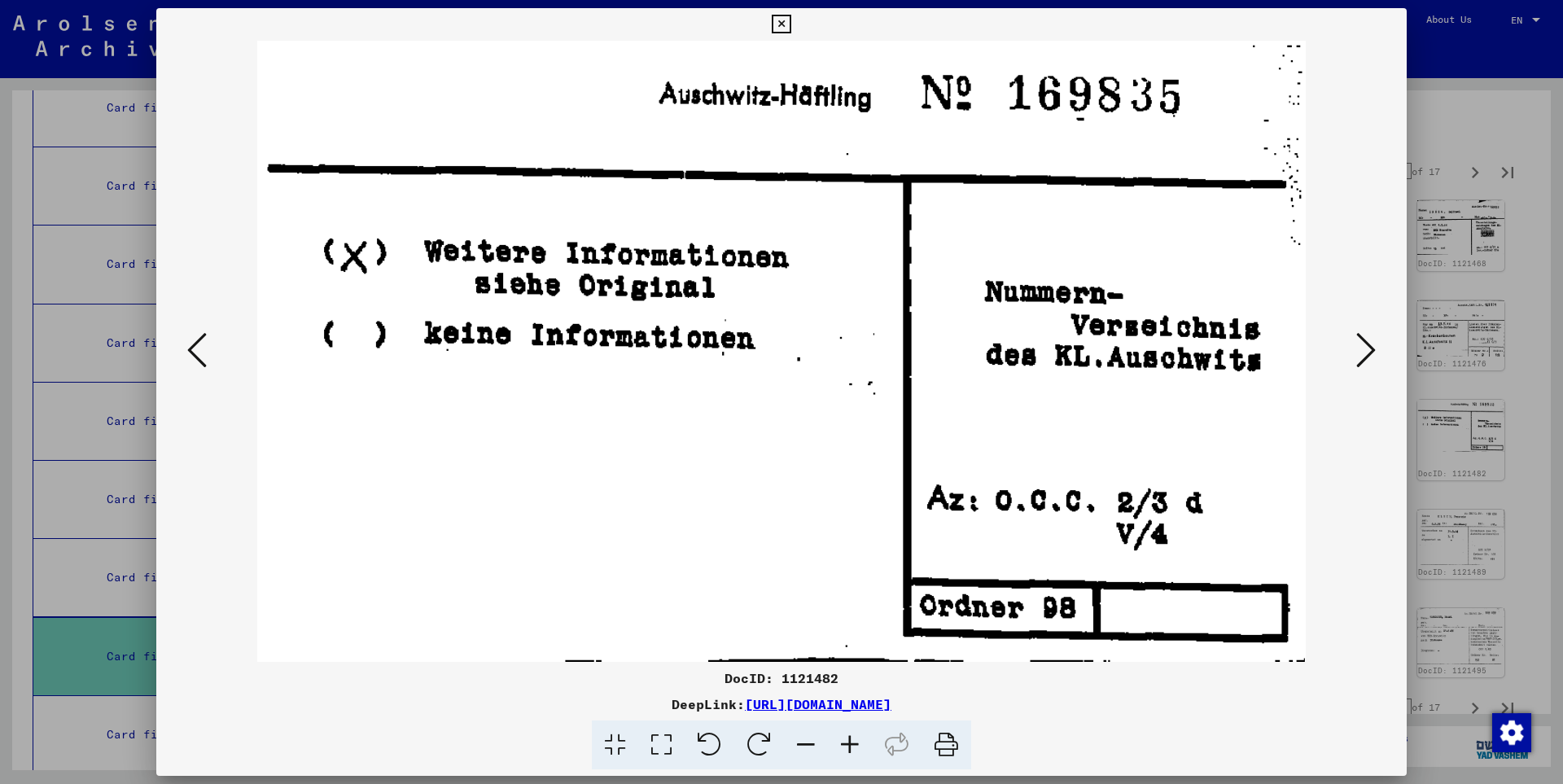
click at [1368, 349] on icon at bounding box center [1366, 350] width 19 height 39
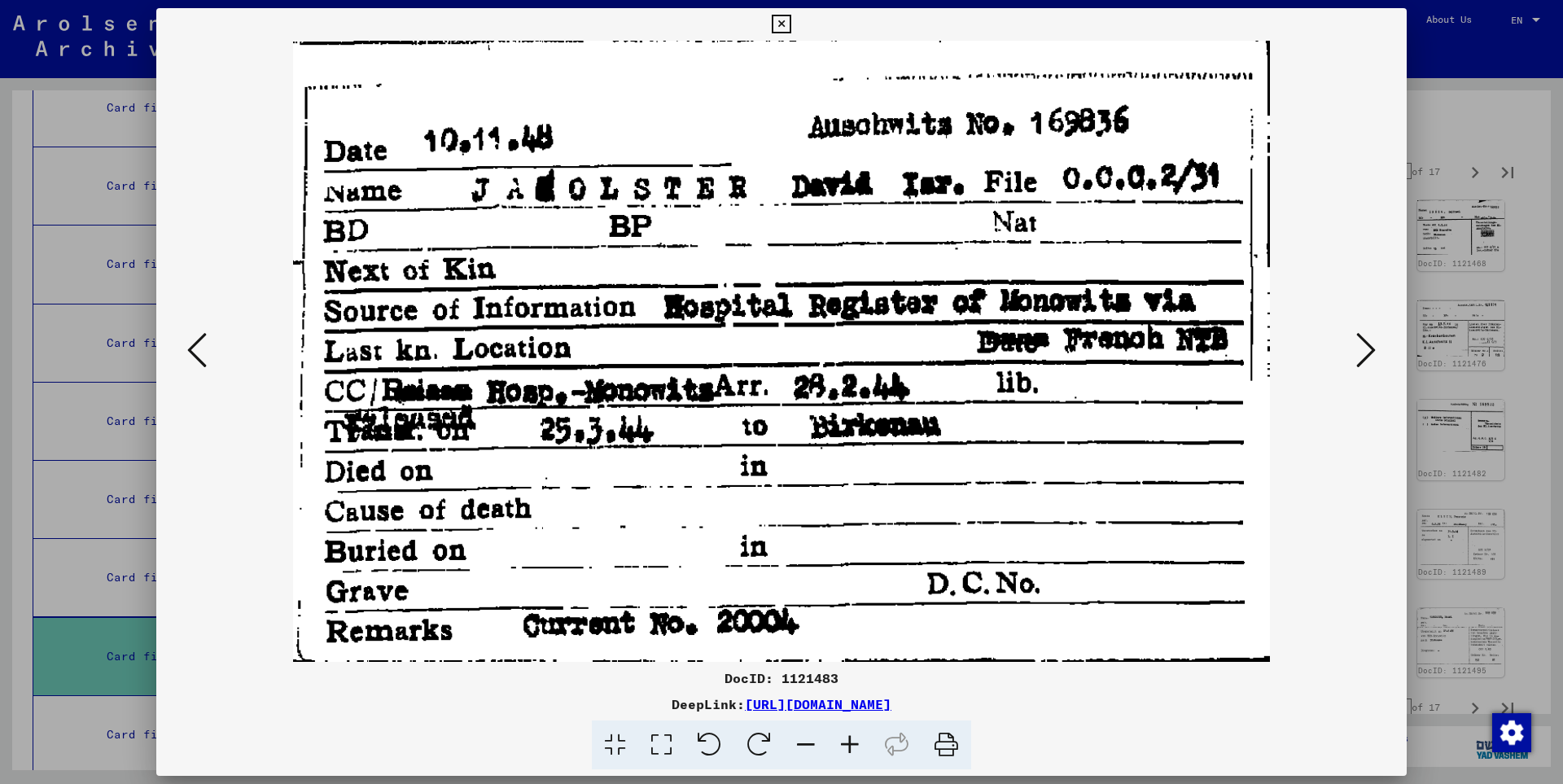
click at [1368, 349] on icon at bounding box center [1366, 350] width 19 height 39
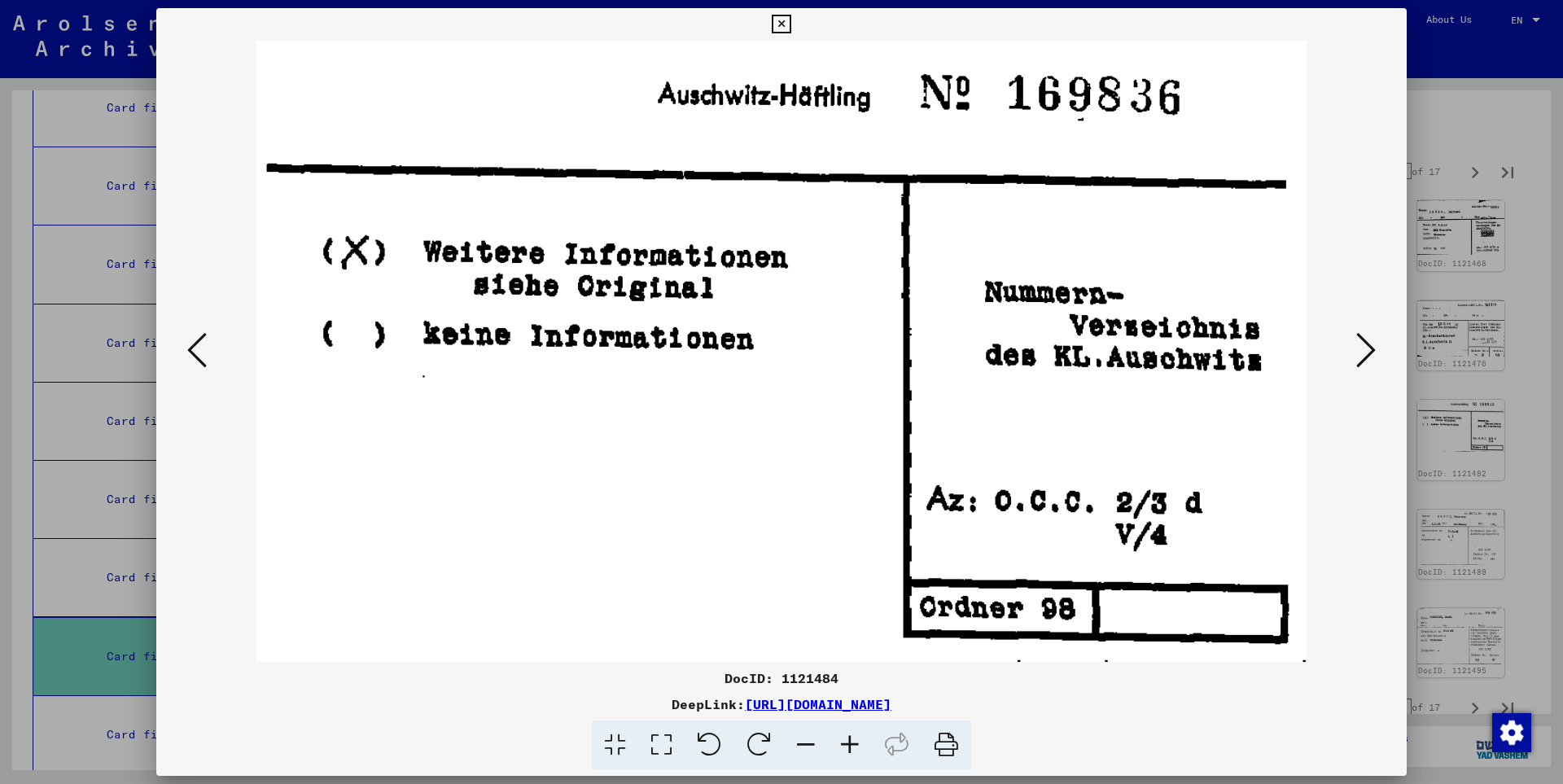
click at [1368, 349] on icon at bounding box center [1366, 350] width 19 height 39
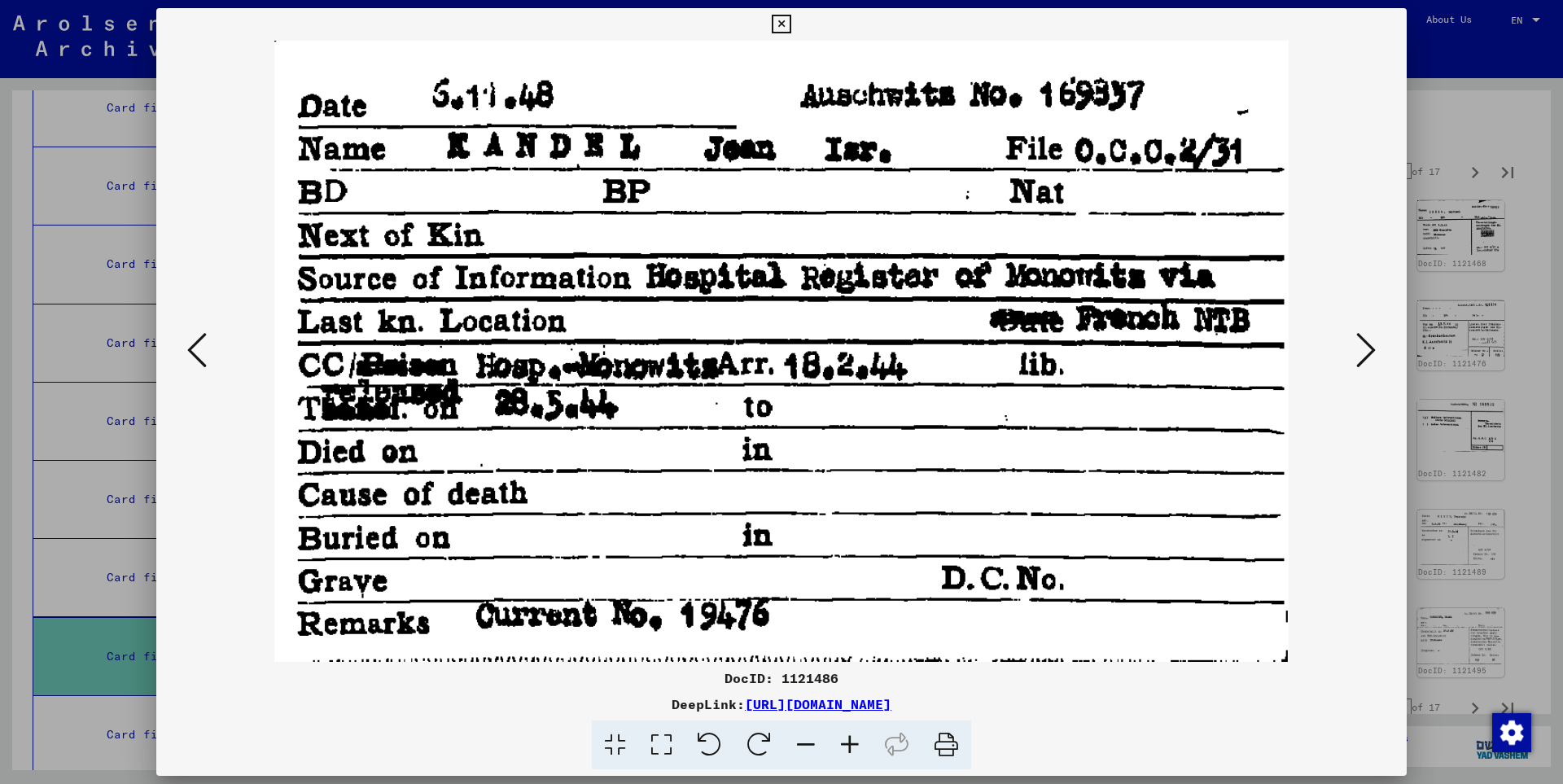
click at [1368, 349] on icon at bounding box center [1366, 350] width 19 height 39
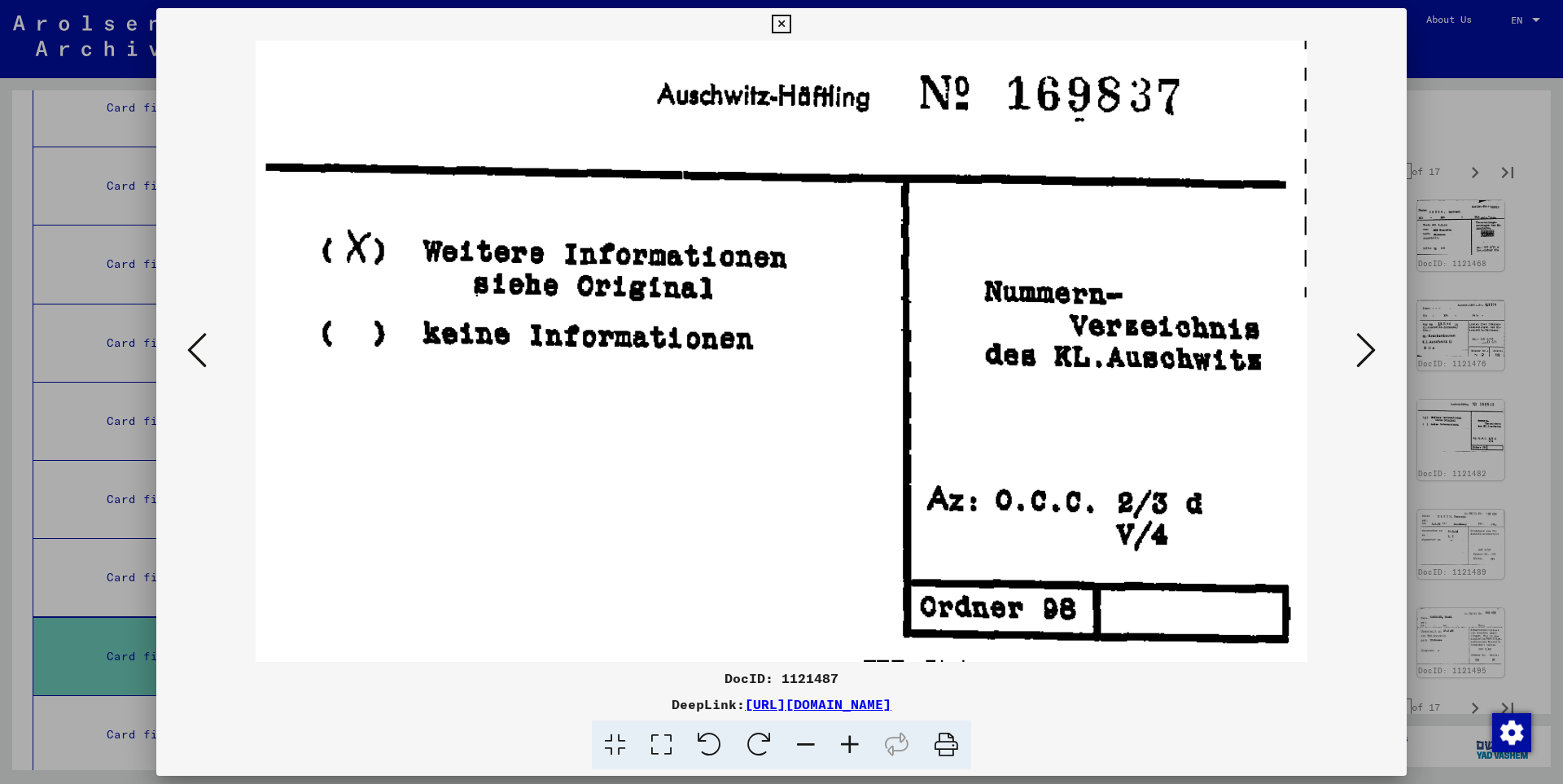
click at [1368, 349] on icon at bounding box center [1366, 350] width 19 height 39
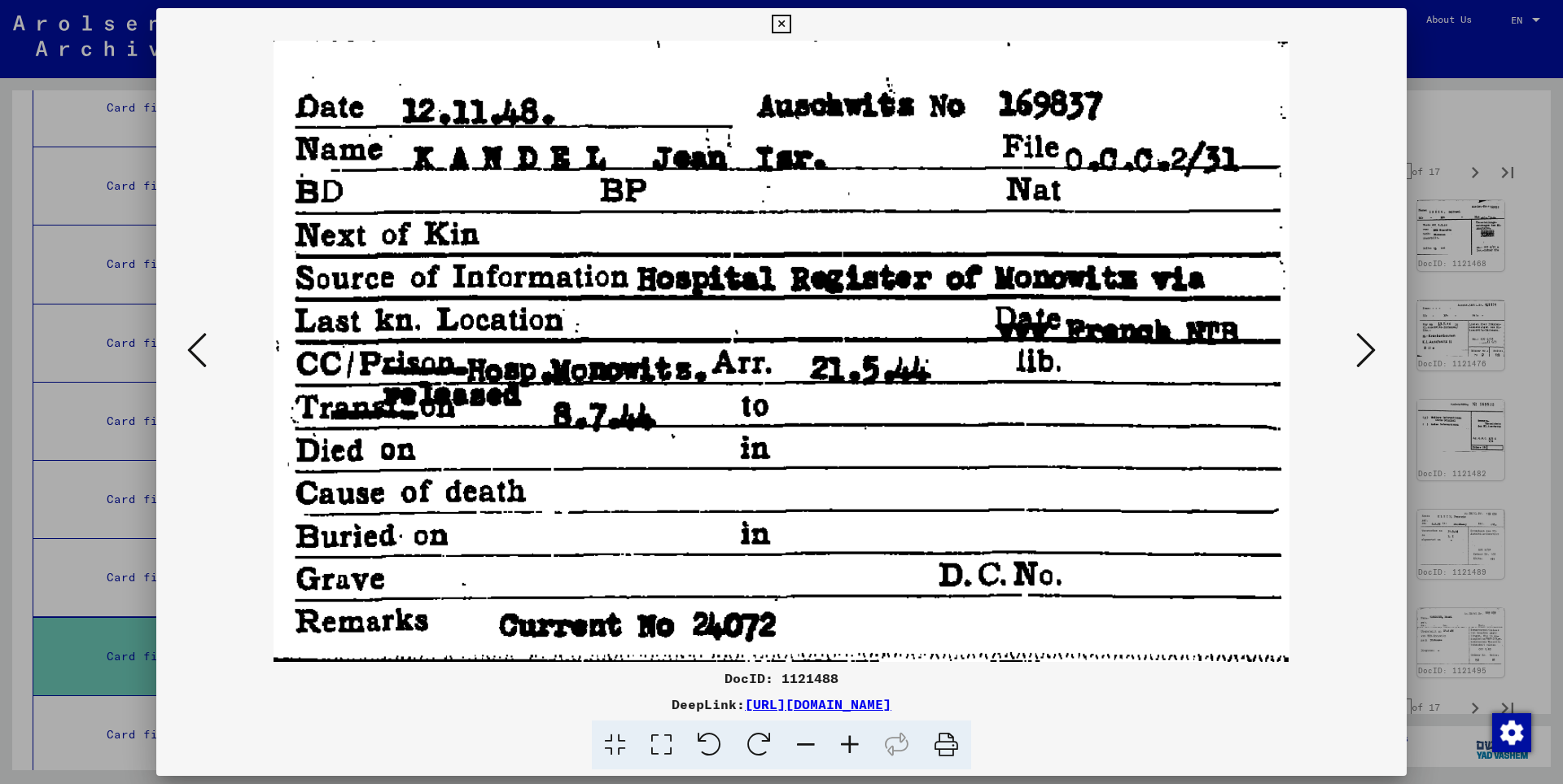
click at [1368, 349] on icon at bounding box center [1366, 350] width 19 height 39
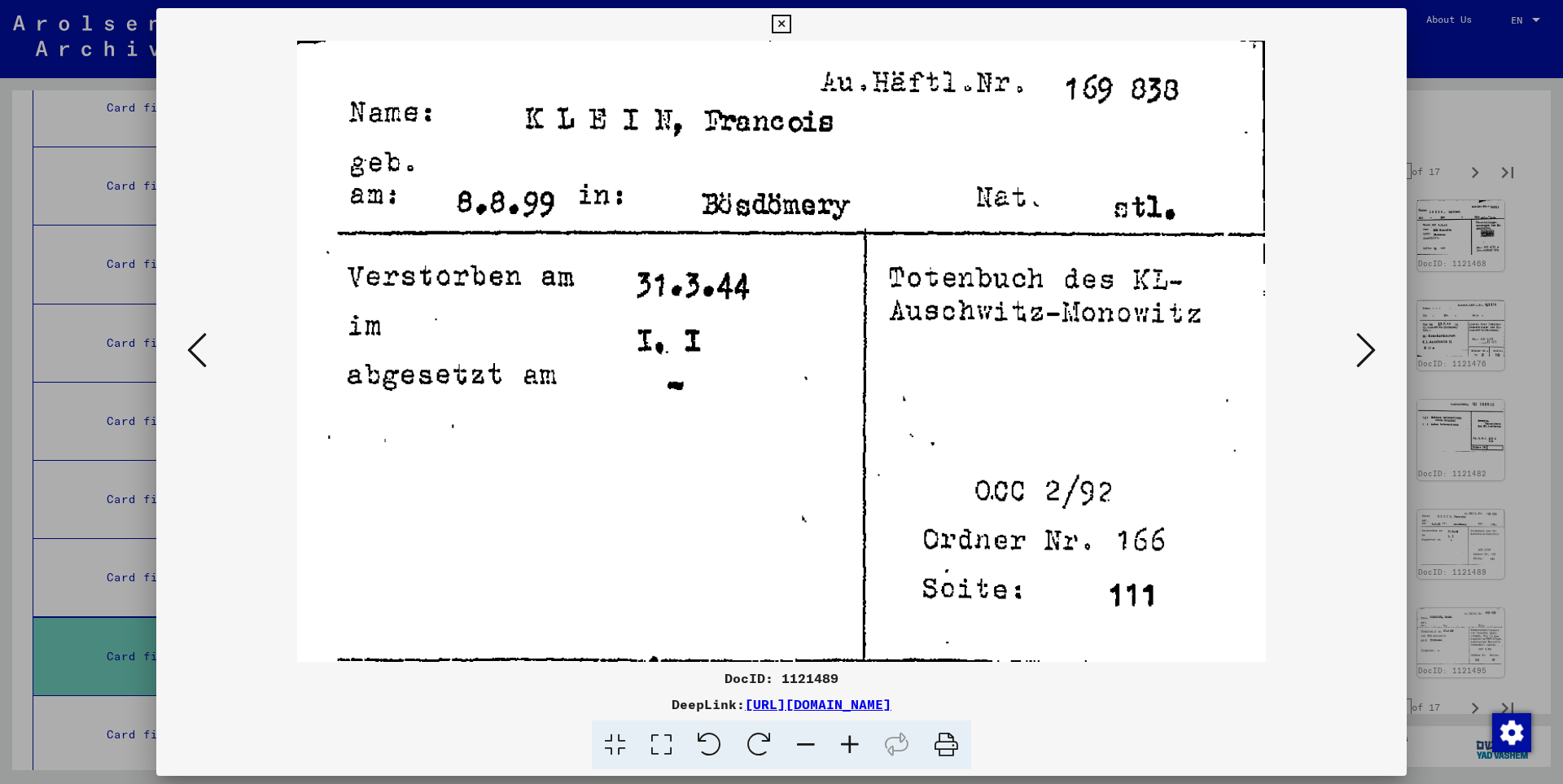
click at [1368, 349] on icon at bounding box center [1366, 350] width 19 height 39
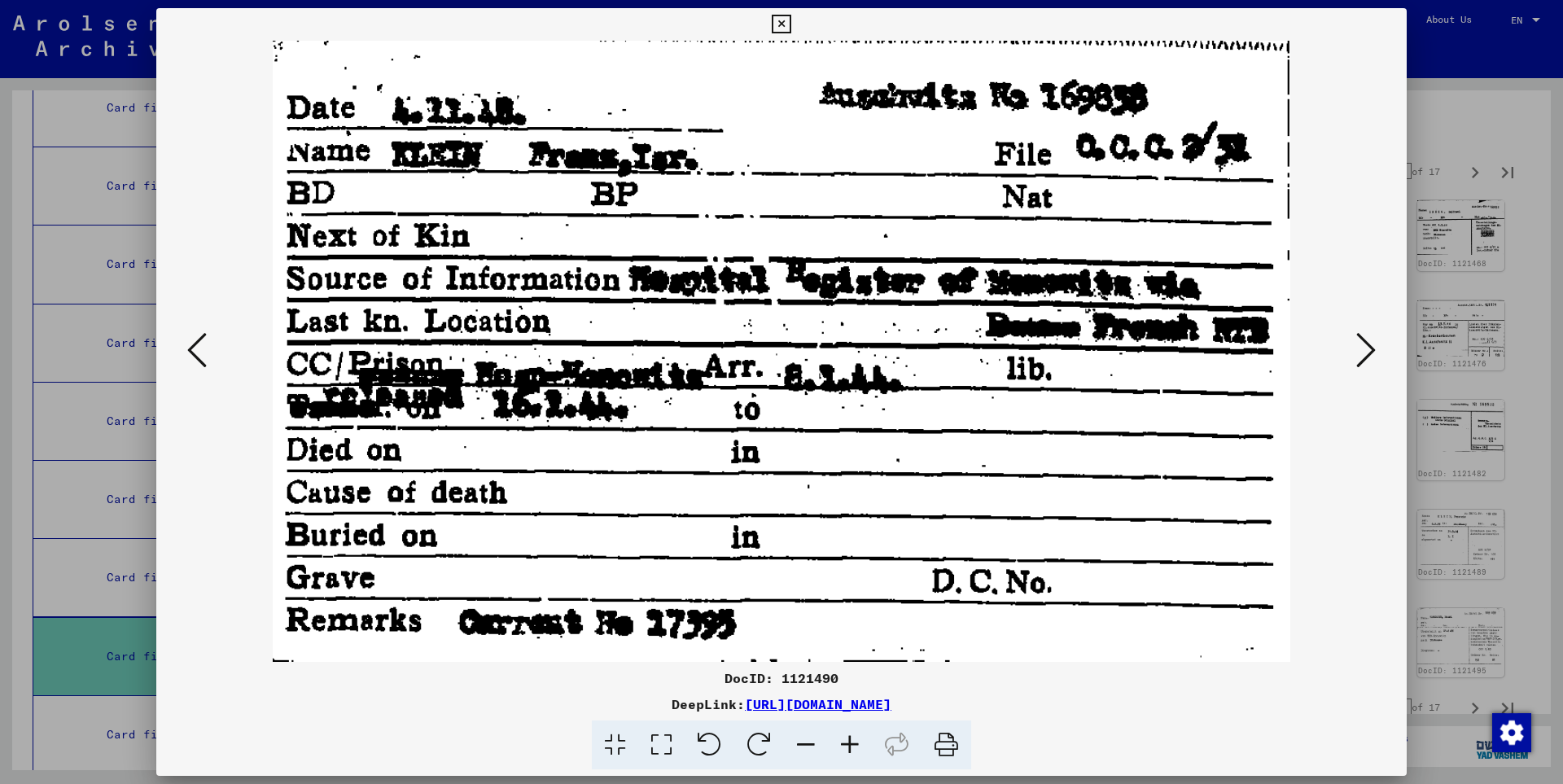
click at [1368, 349] on icon at bounding box center [1366, 350] width 19 height 39
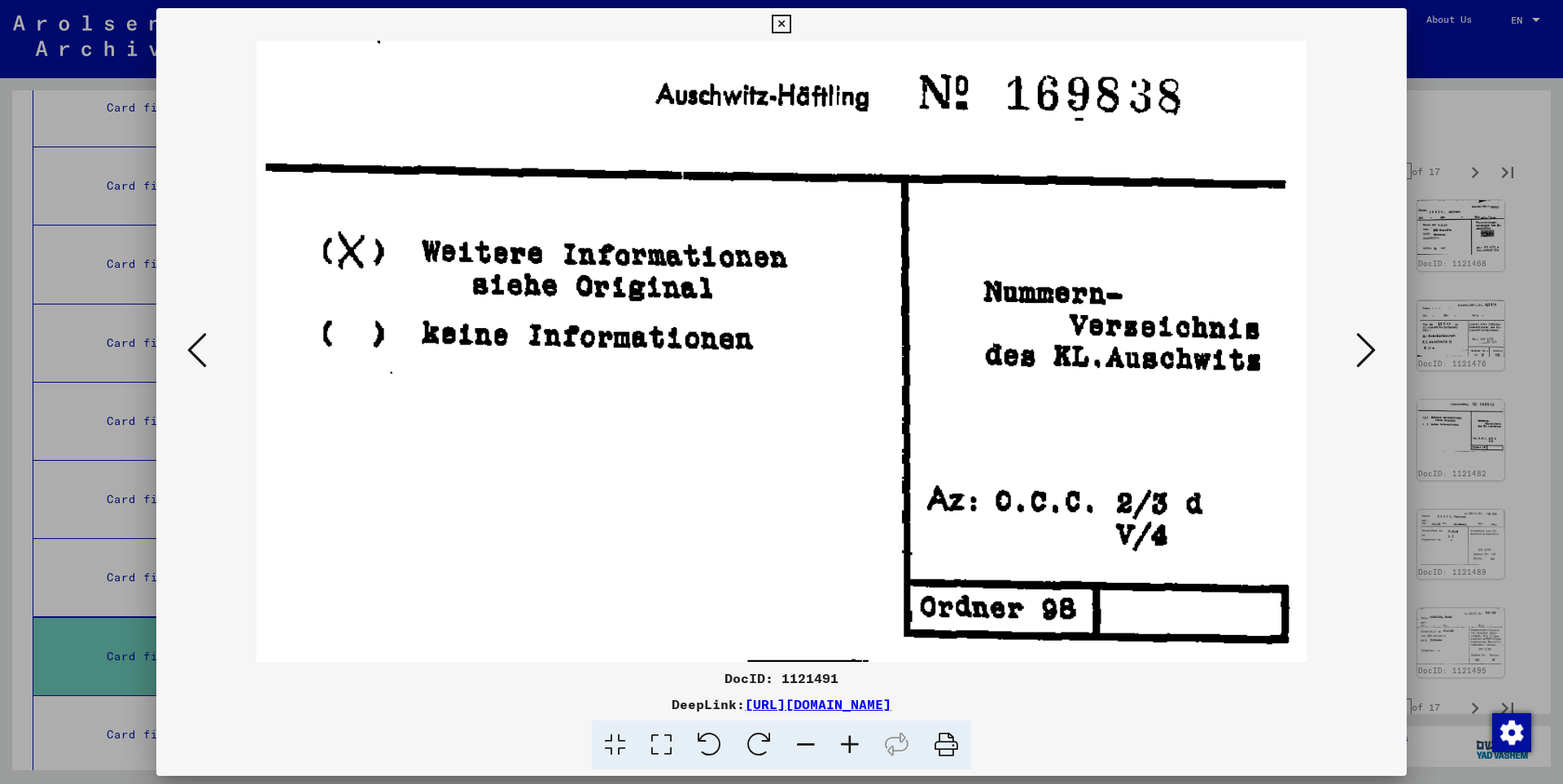
click at [1368, 349] on icon at bounding box center [1366, 350] width 19 height 39
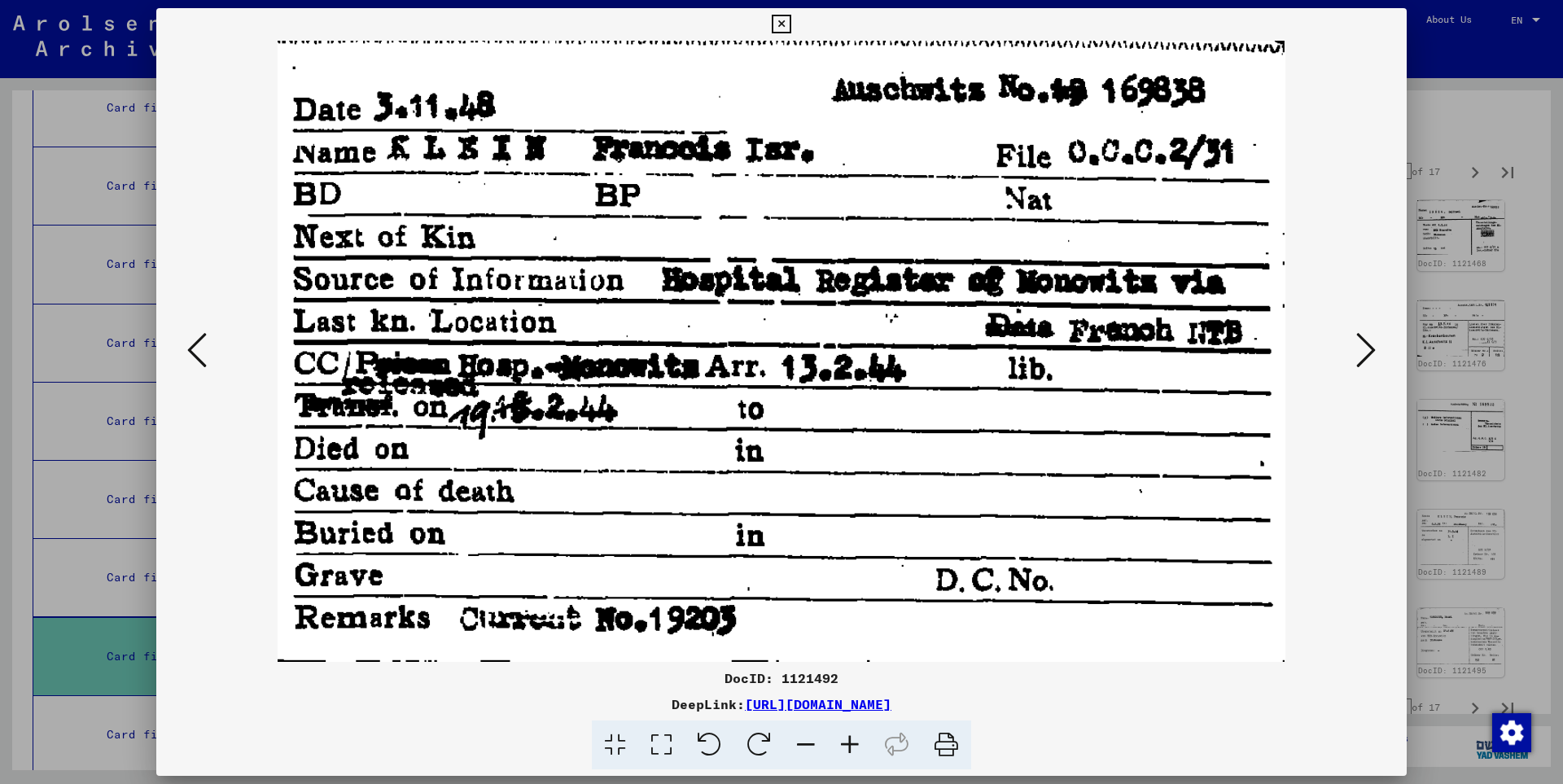
click at [1368, 349] on icon at bounding box center [1366, 350] width 19 height 39
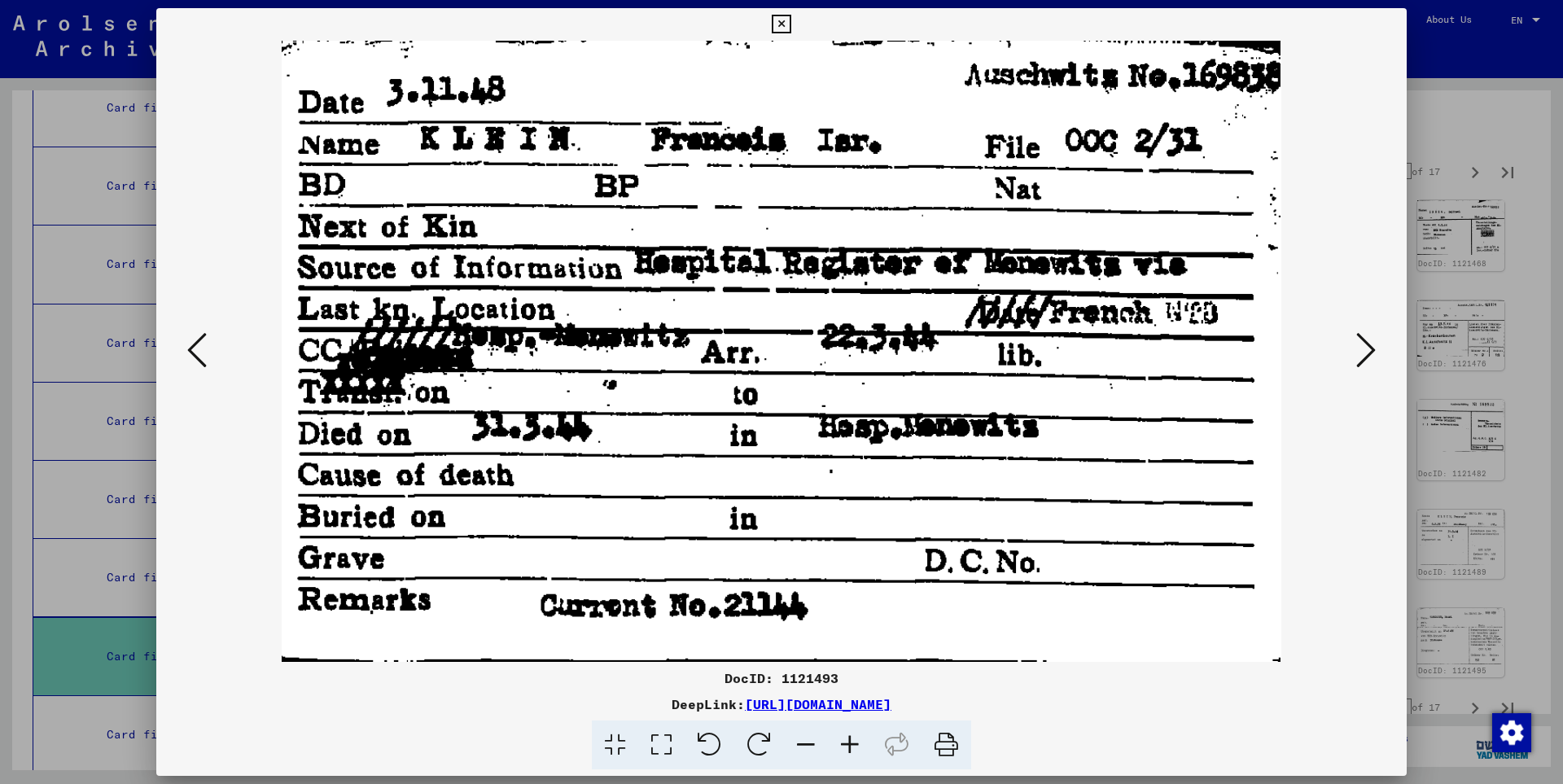
click at [1368, 349] on icon at bounding box center [1366, 350] width 19 height 39
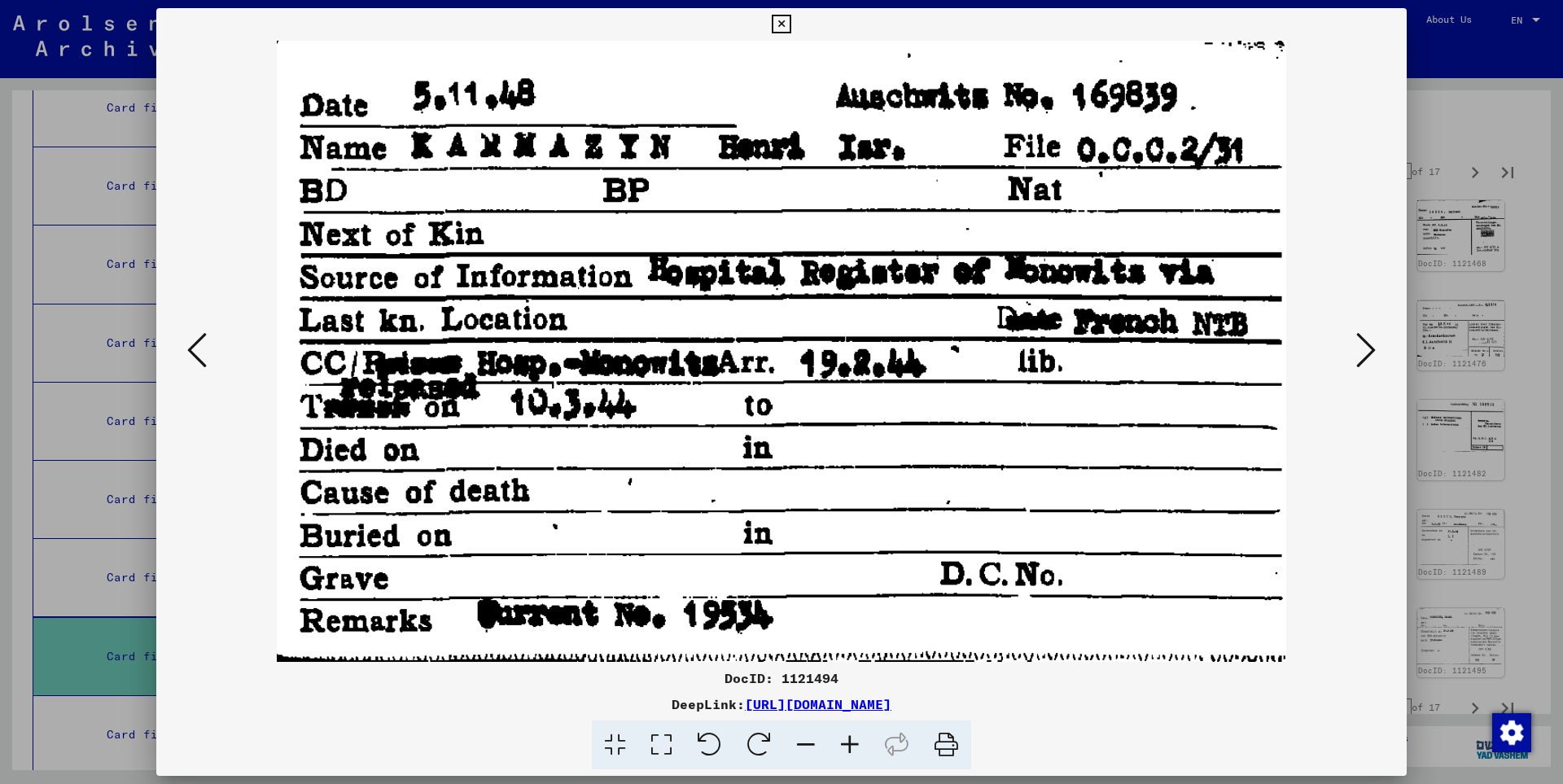
click at [1368, 349] on icon at bounding box center [1366, 350] width 19 height 39
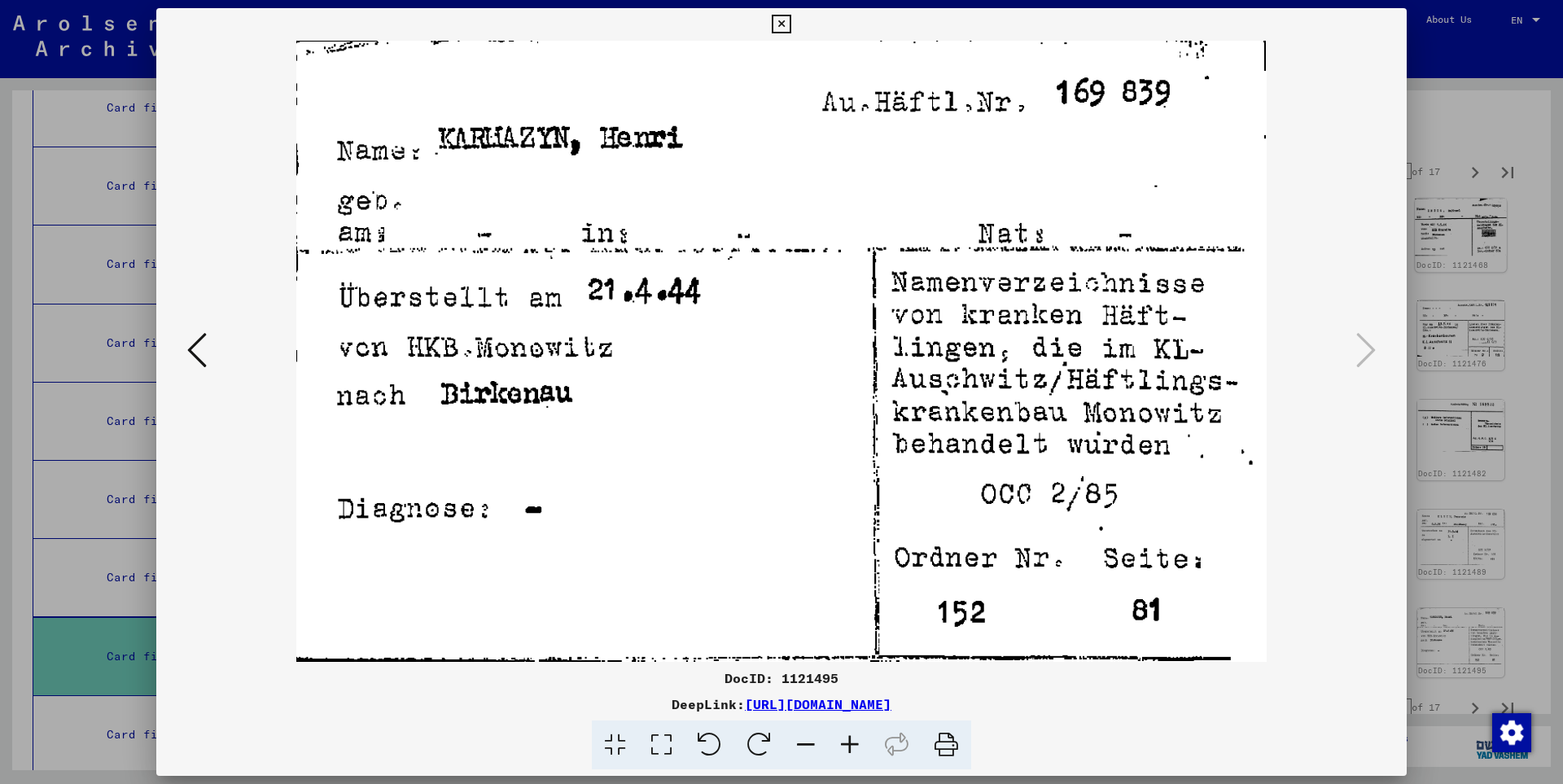
click at [790, 24] on icon at bounding box center [781, 24] width 18 height 19
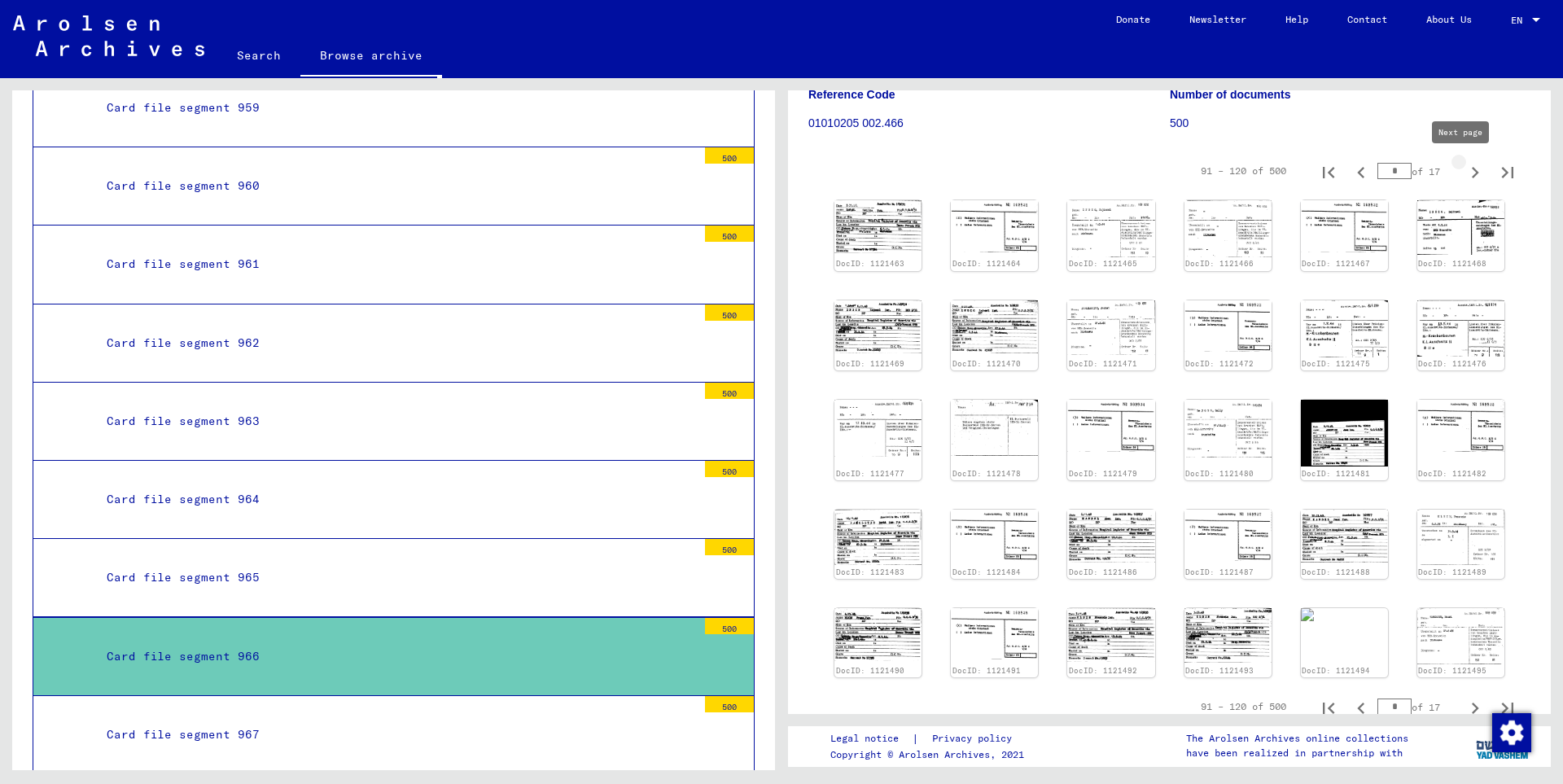
click at [1472, 171] on icon "Next page" at bounding box center [1476, 172] width 8 height 12
type input "*"
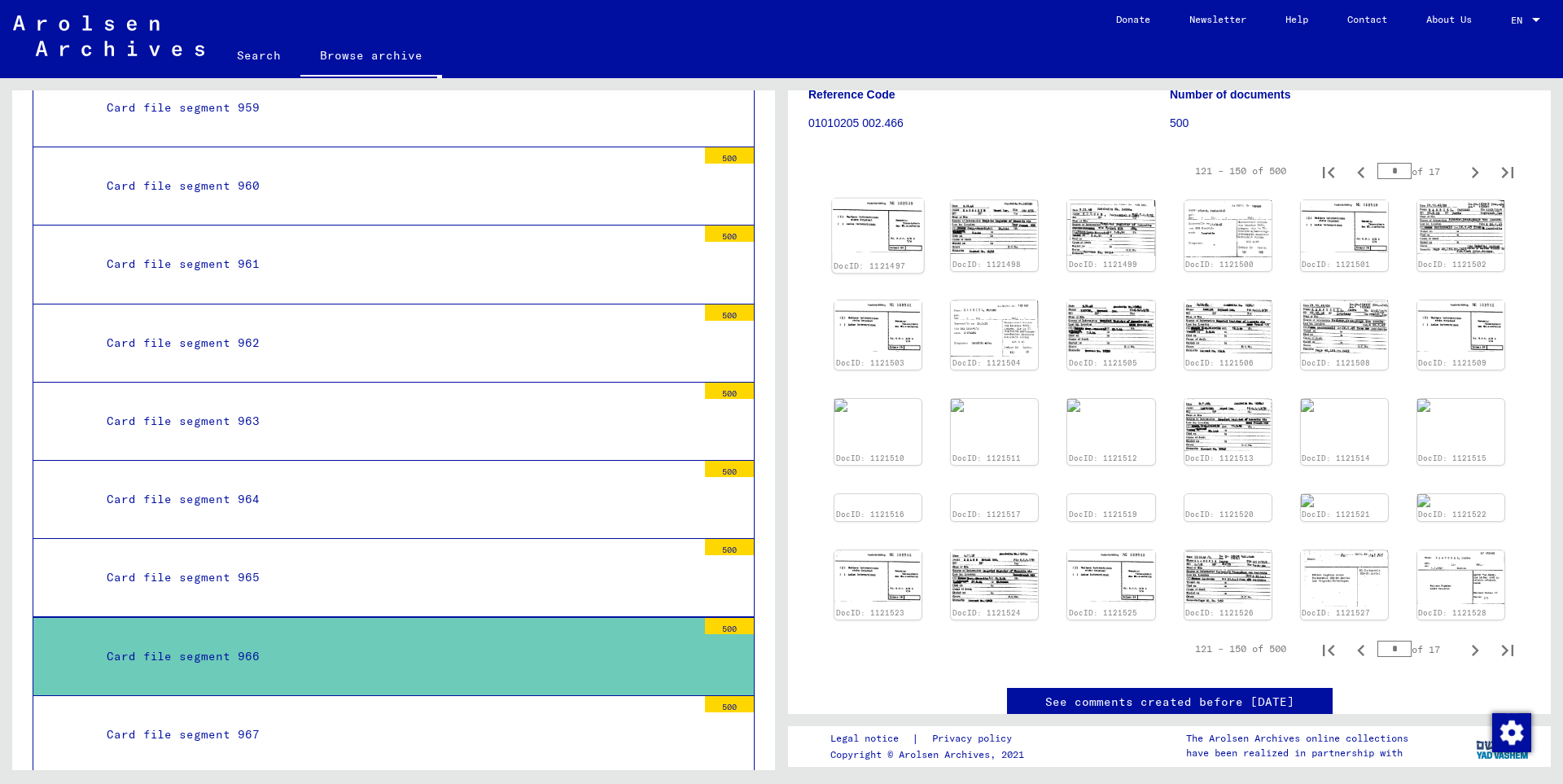
click at [888, 235] on img at bounding box center [877, 226] width 92 height 54
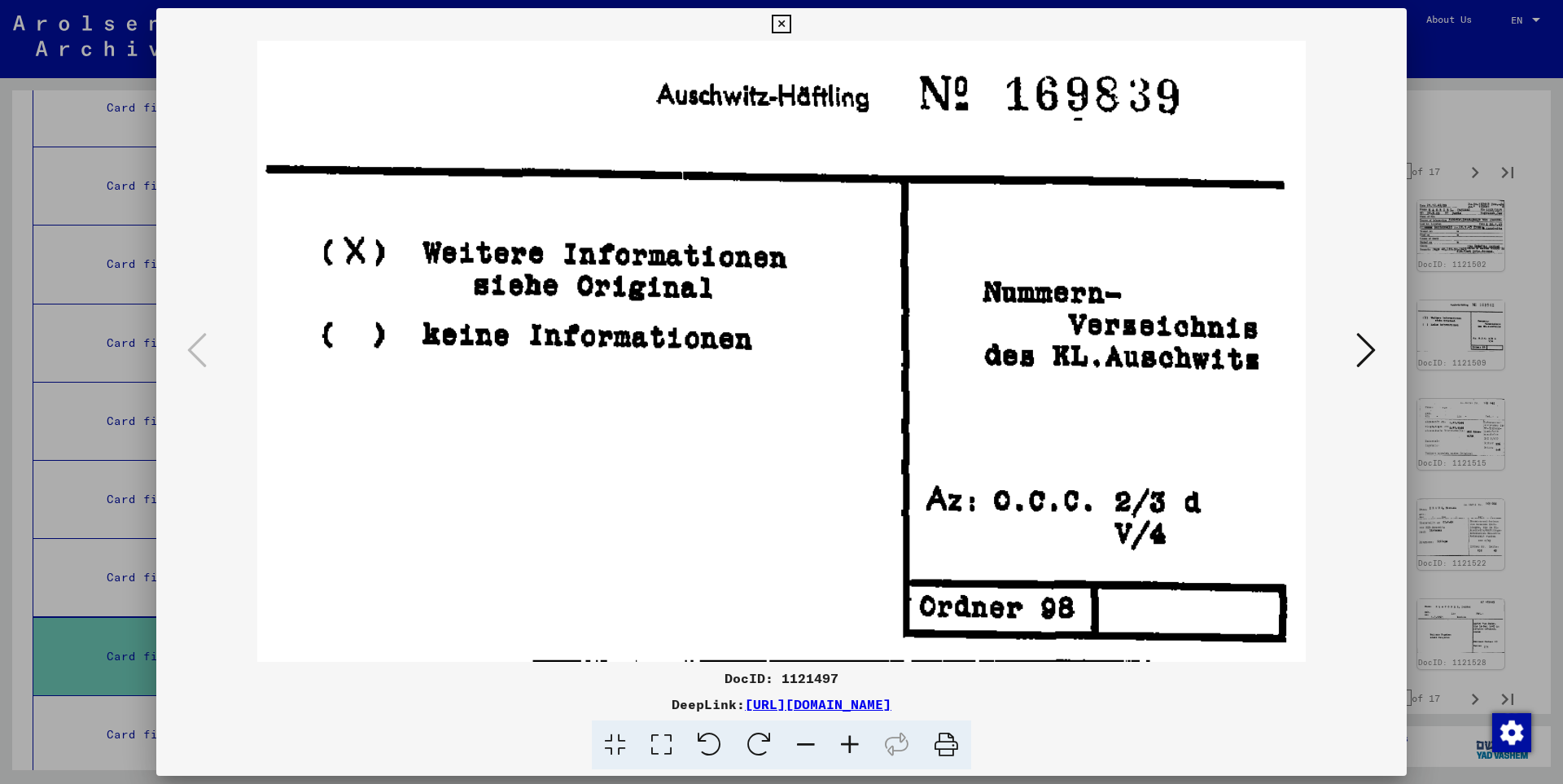
click at [888, 235] on img at bounding box center [781, 351] width 1139 height 621
drag, startPoint x: 1376, startPoint y: 438, endPoint x: 1369, endPoint y: 367, distance: 71.3
click at [1376, 435] on div at bounding box center [782, 351] width 1251 height 621
click at [1368, 352] on icon at bounding box center [1366, 350] width 19 height 39
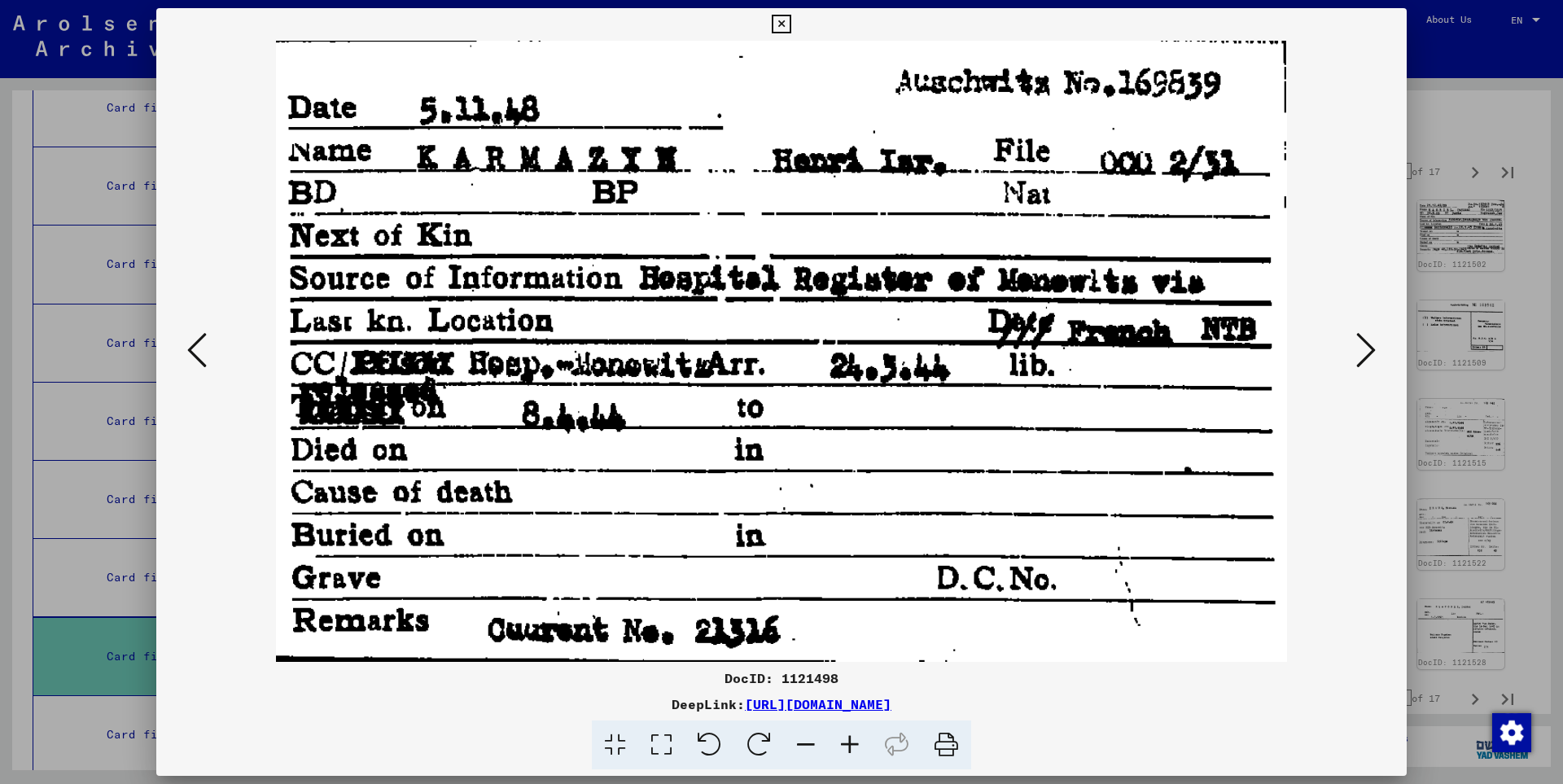
click at [1368, 352] on icon at bounding box center [1366, 350] width 19 height 39
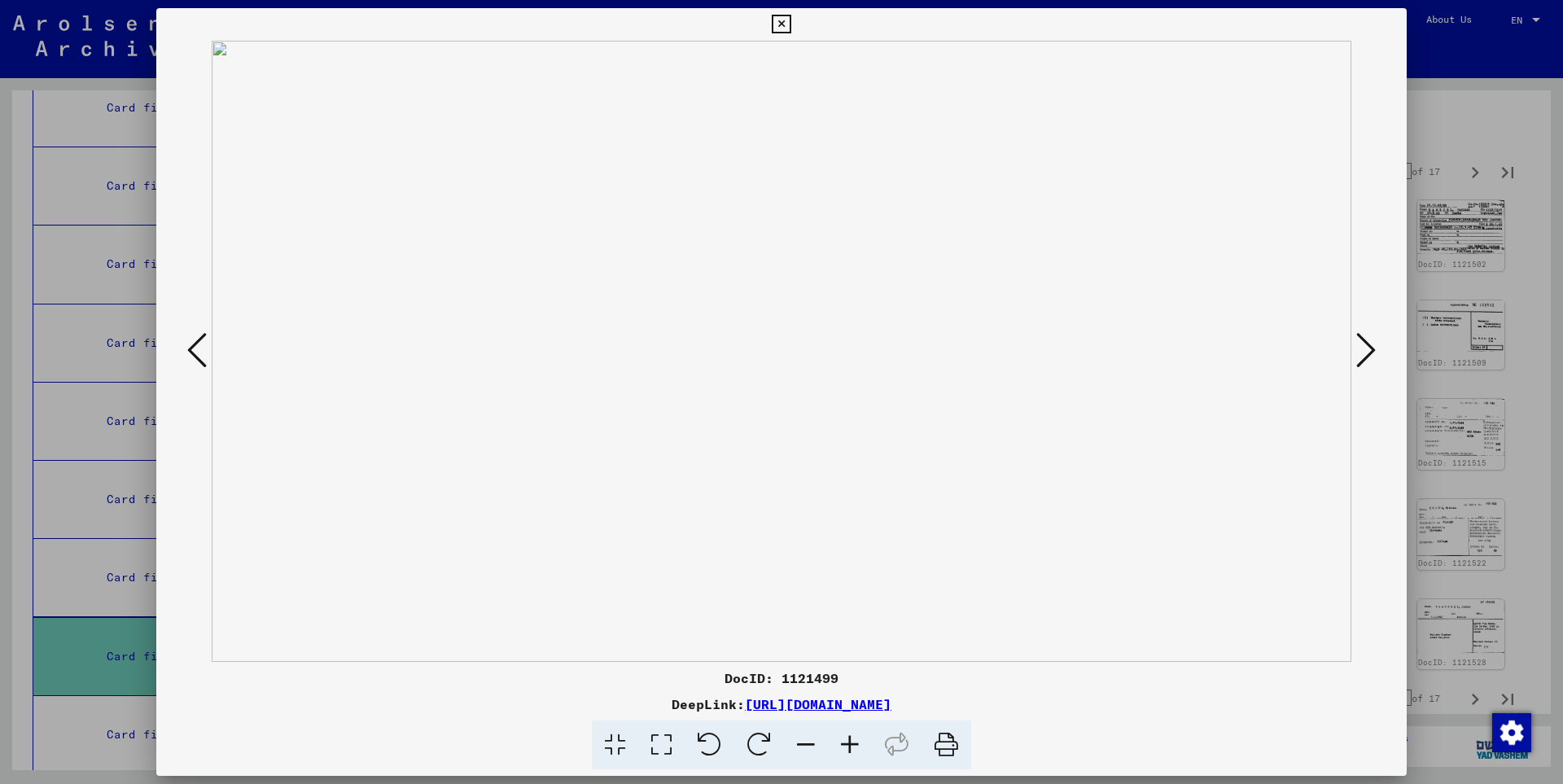
click at [1373, 348] on icon at bounding box center [1366, 350] width 19 height 39
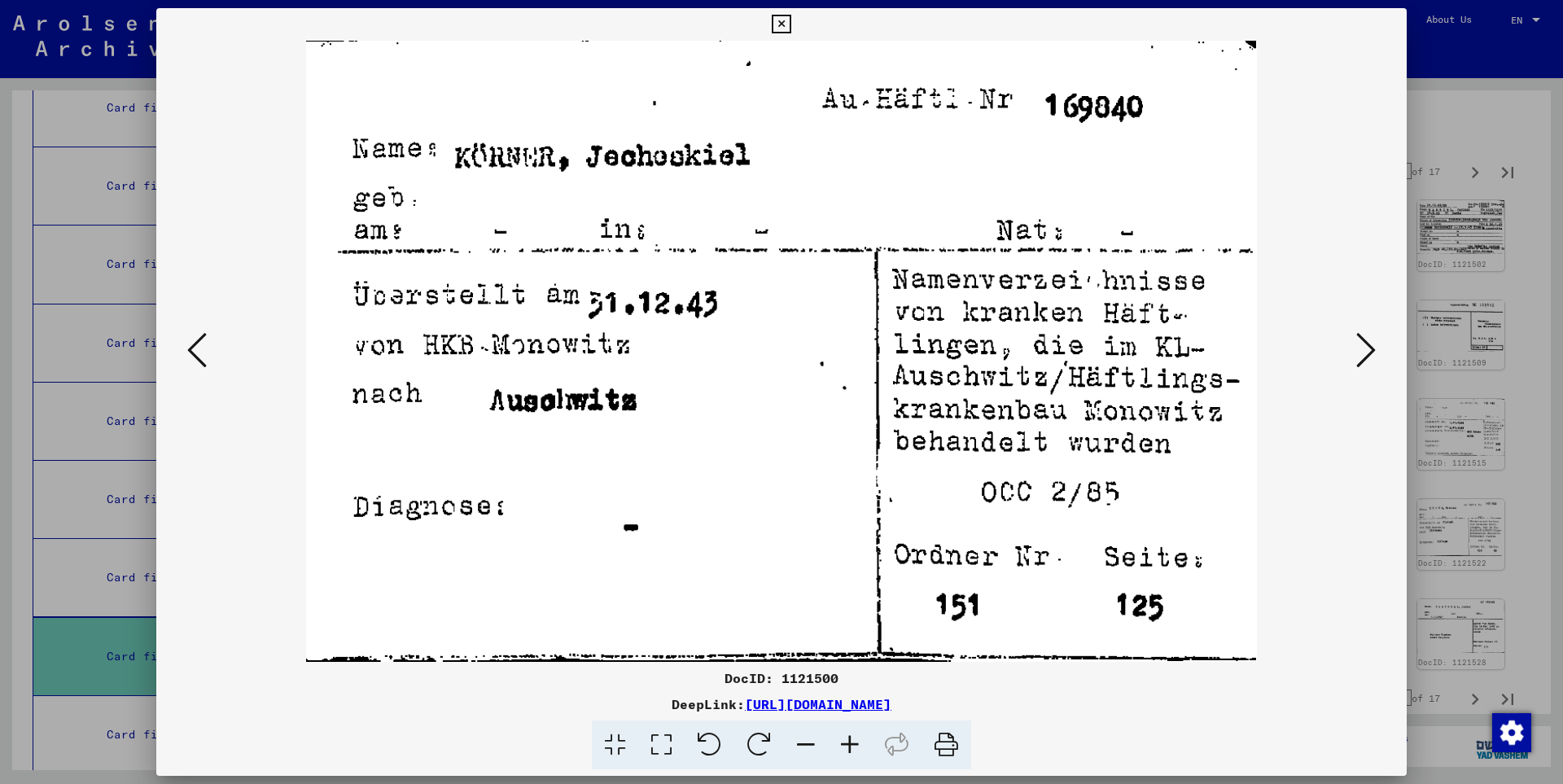
click at [196, 349] on icon at bounding box center [197, 350] width 19 height 39
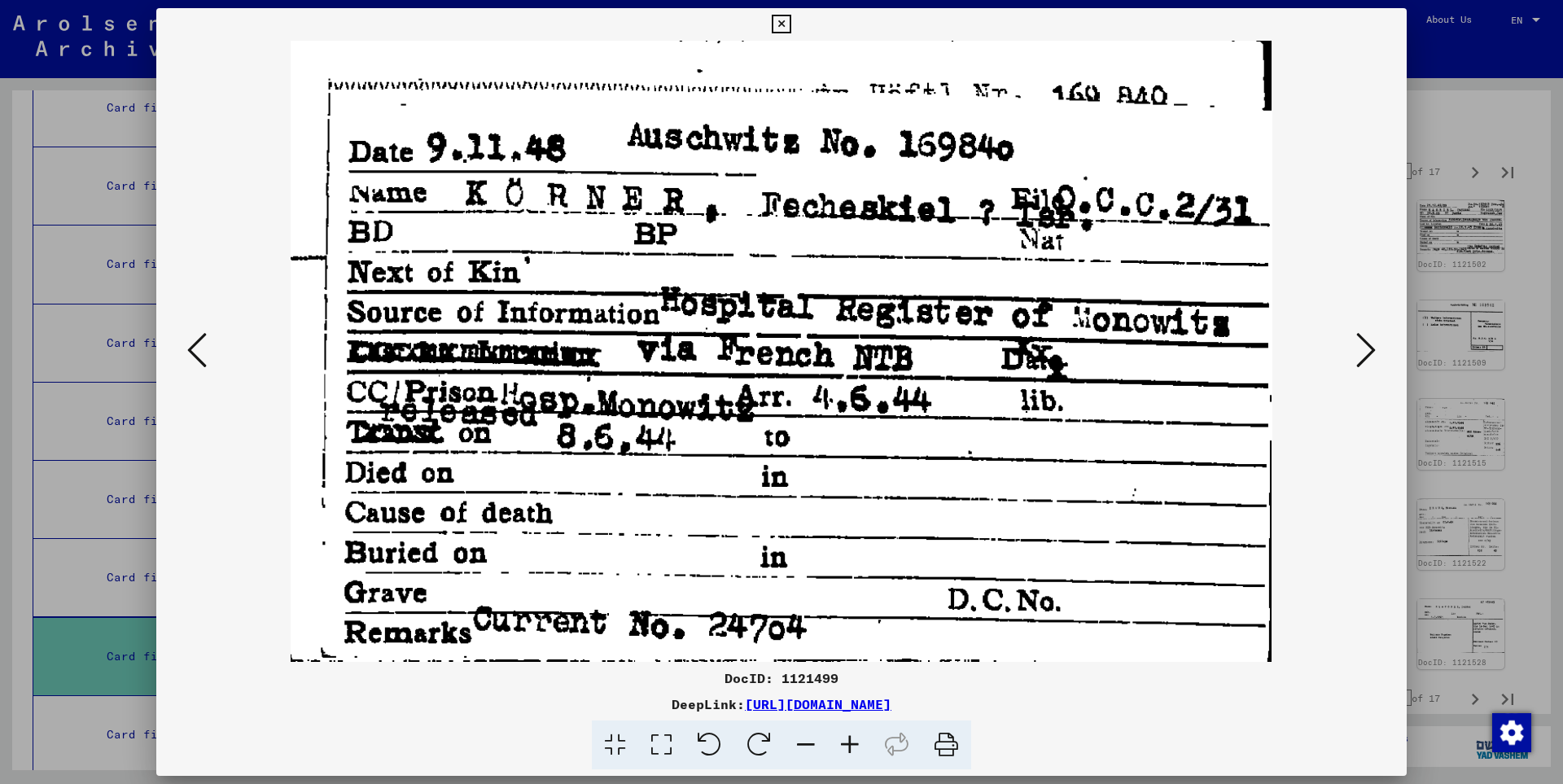
click at [200, 344] on icon at bounding box center [197, 350] width 19 height 39
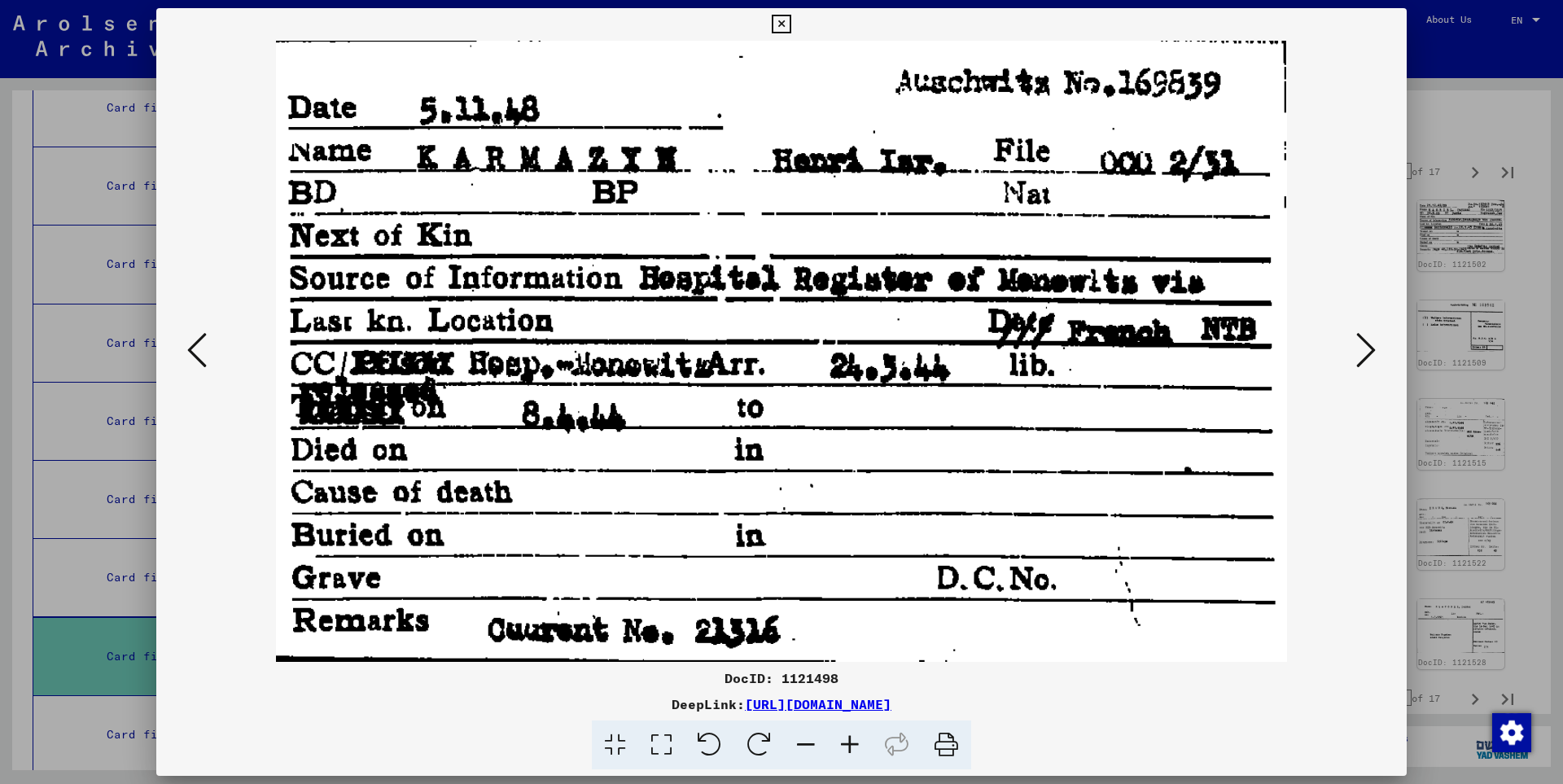
click at [1369, 357] on icon at bounding box center [1366, 350] width 19 height 39
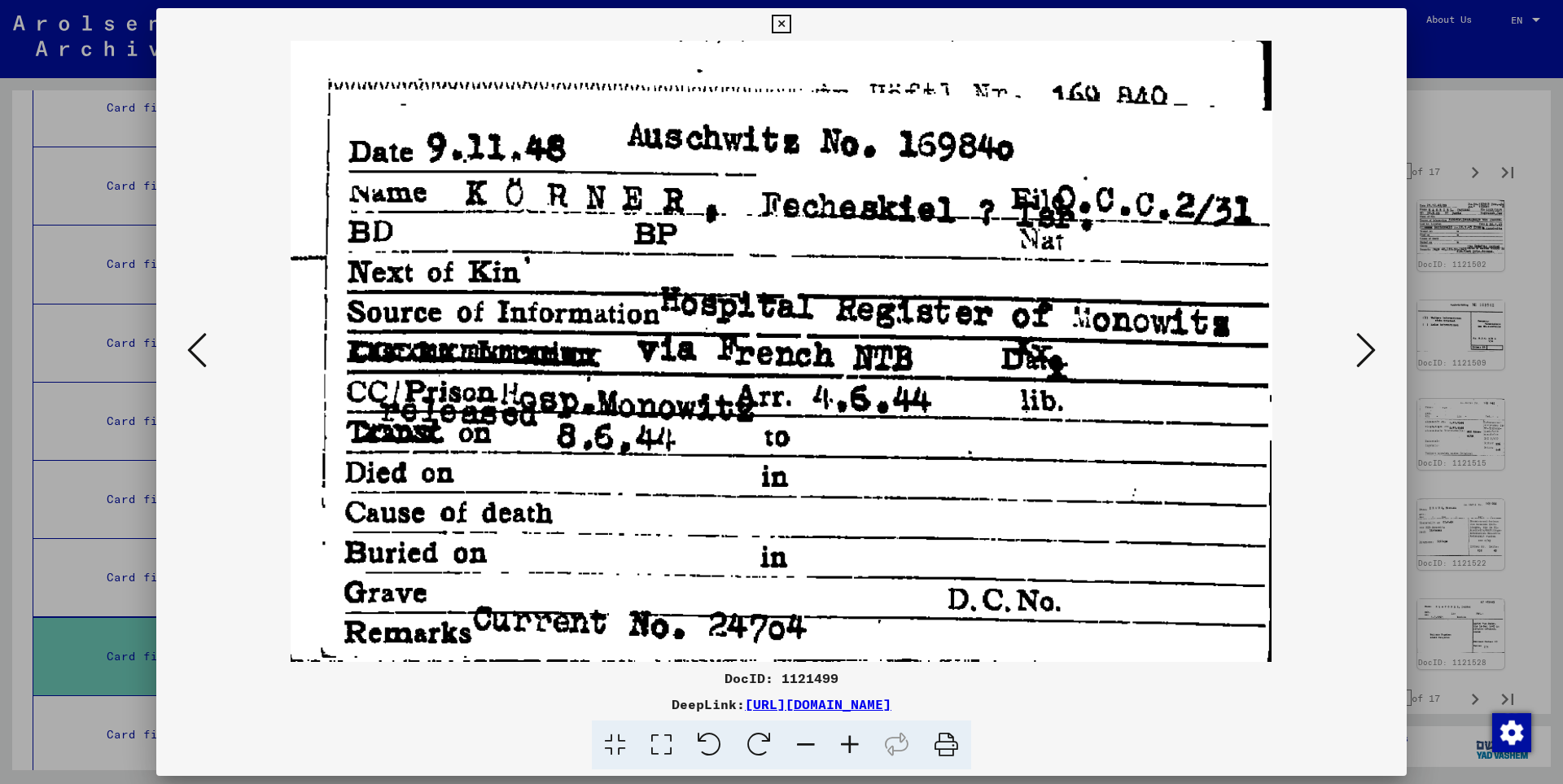
click at [1369, 356] on icon at bounding box center [1366, 350] width 19 height 39
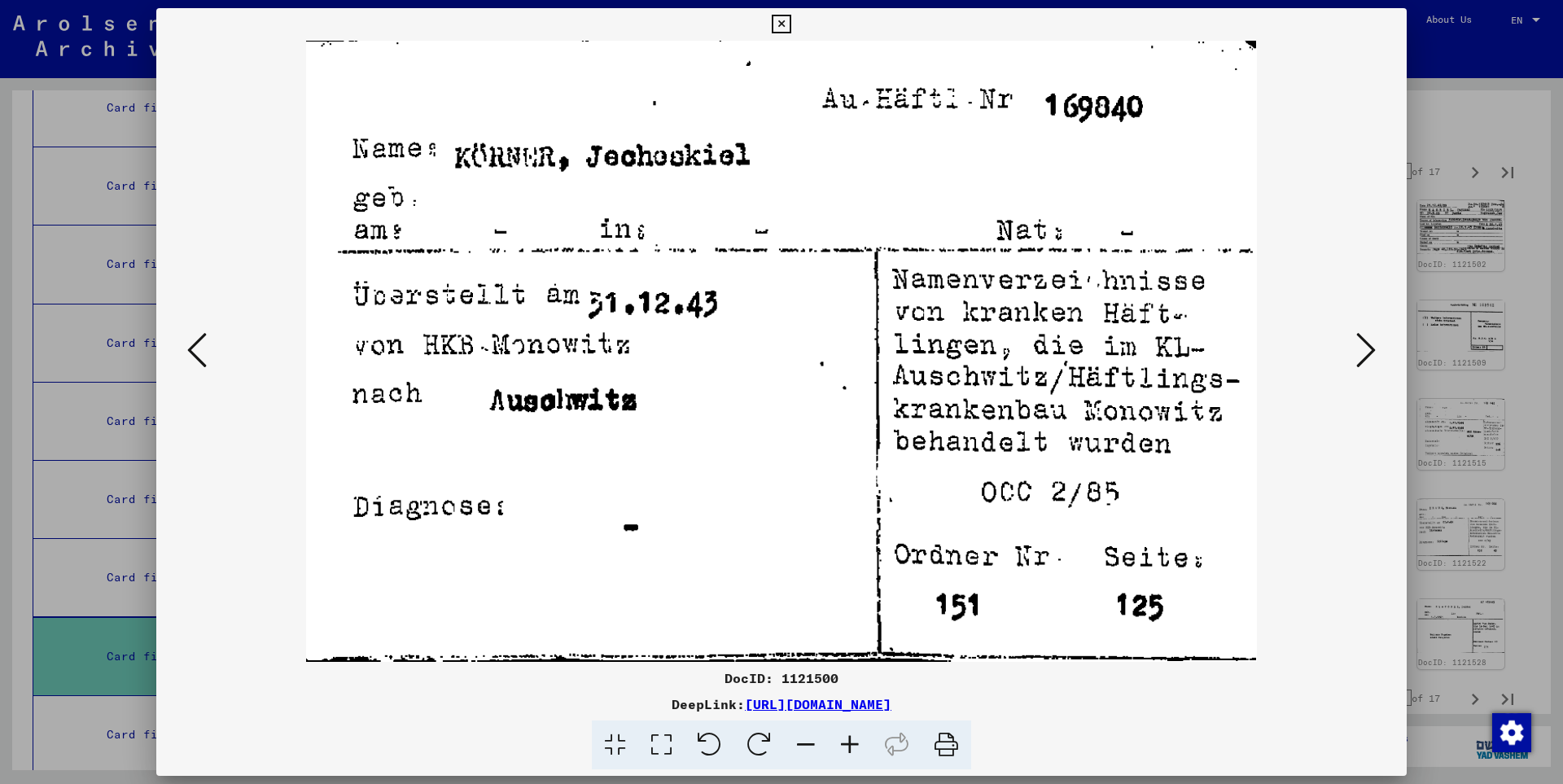
click at [1369, 356] on icon at bounding box center [1366, 350] width 19 height 39
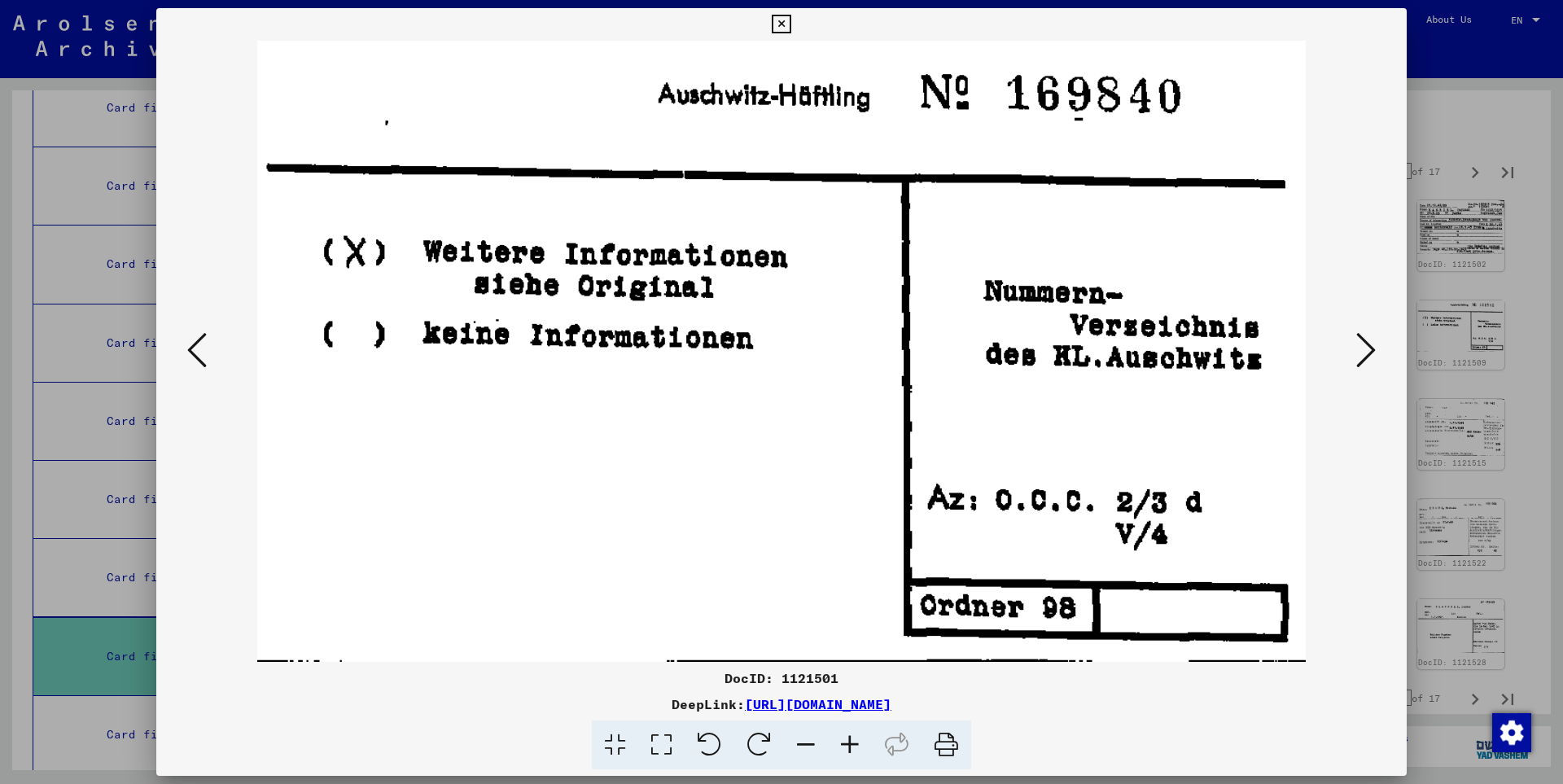
click at [1369, 356] on icon at bounding box center [1366, 350] width 19 height 39
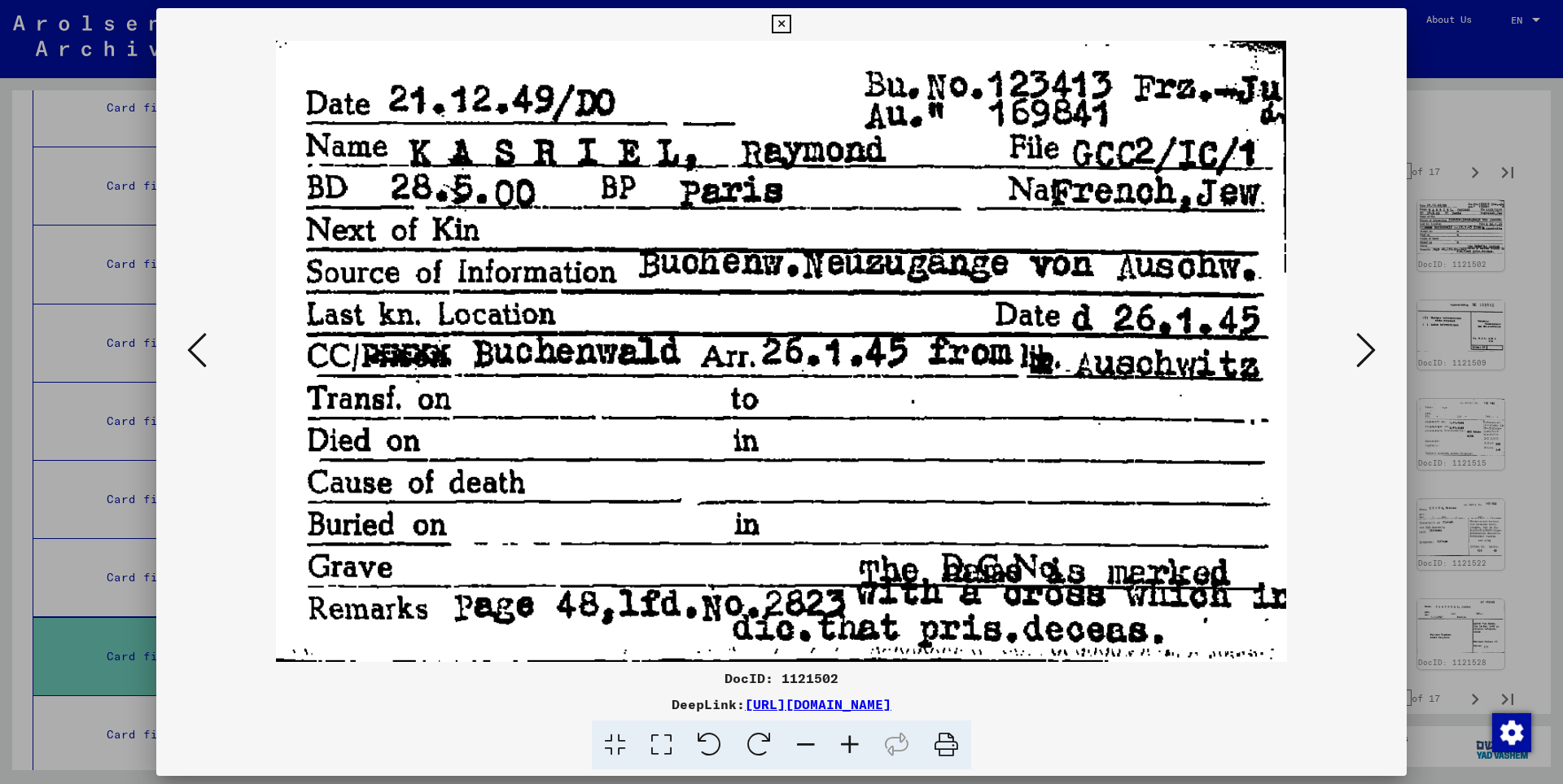
click at [1369, 356] on icon at bounding box center [1366, 350] width 19 height 39
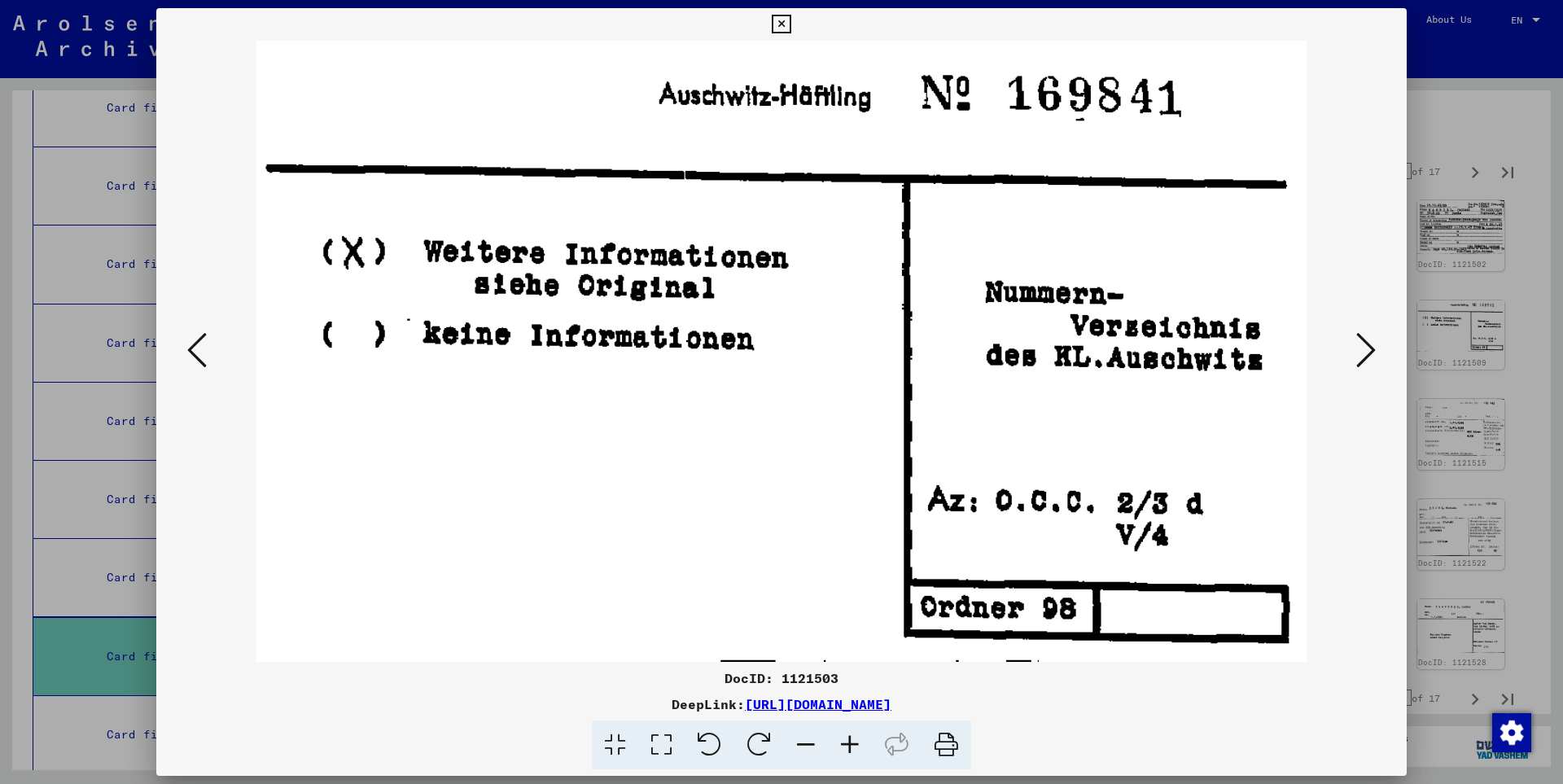
click at [1369, 356] on icon at bounding box center [1366, 350] width 19 height 39
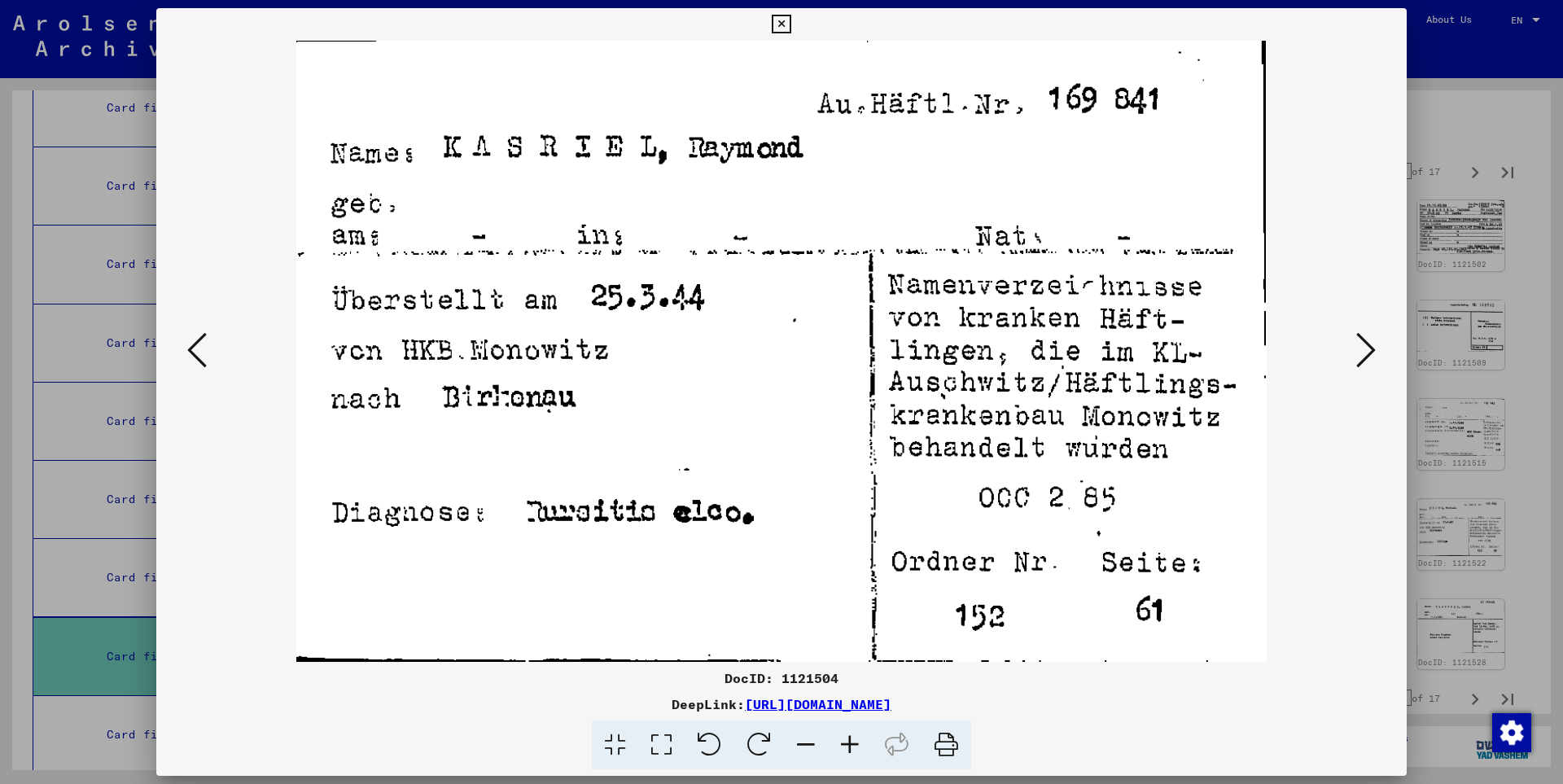
click at [1369, 356] on icon at bounding box center [1366, 350] width 19 height 39
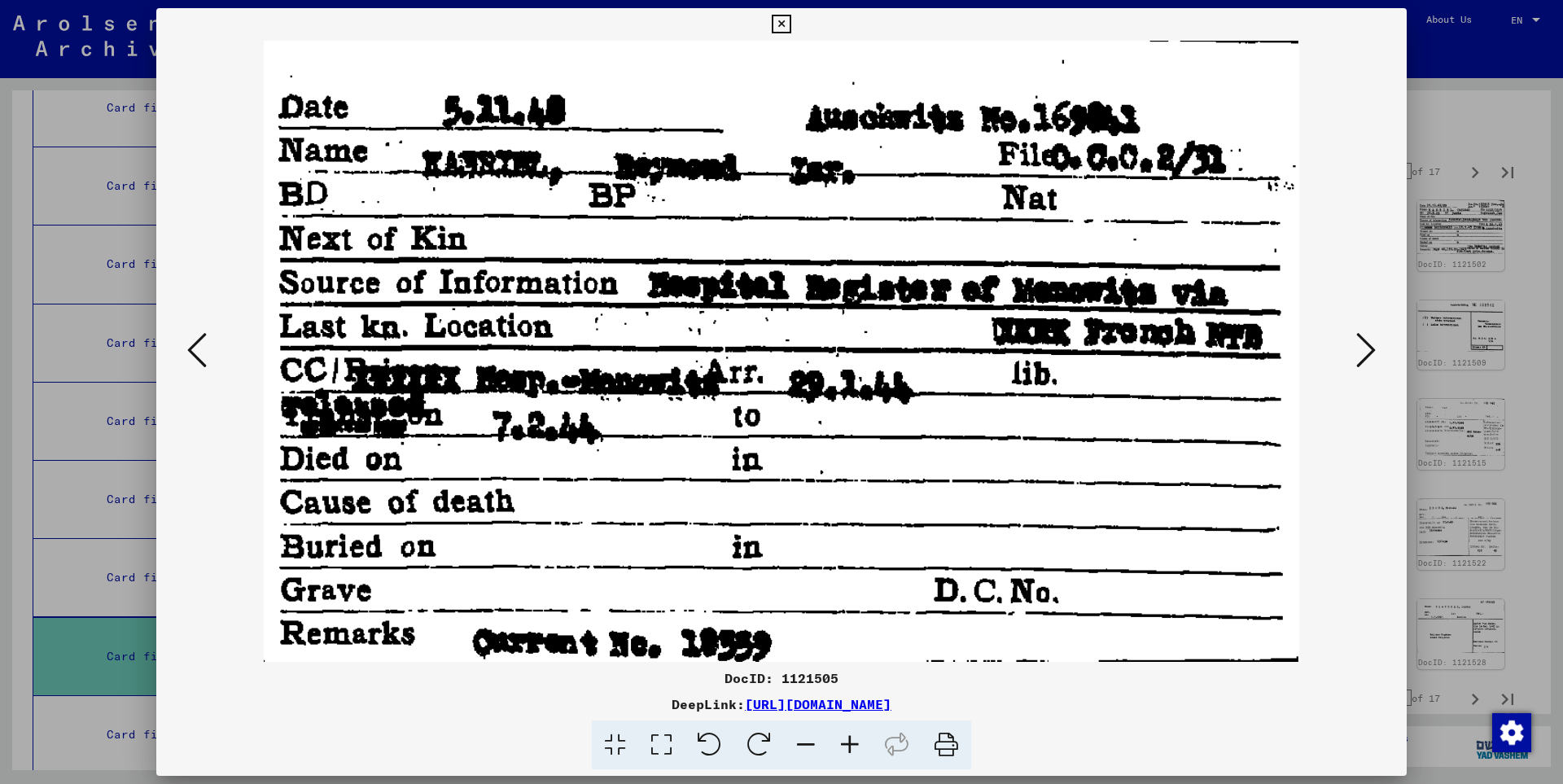
click at [1369, 356] on icon at bounding box center [1366, 350] width 19 height 39
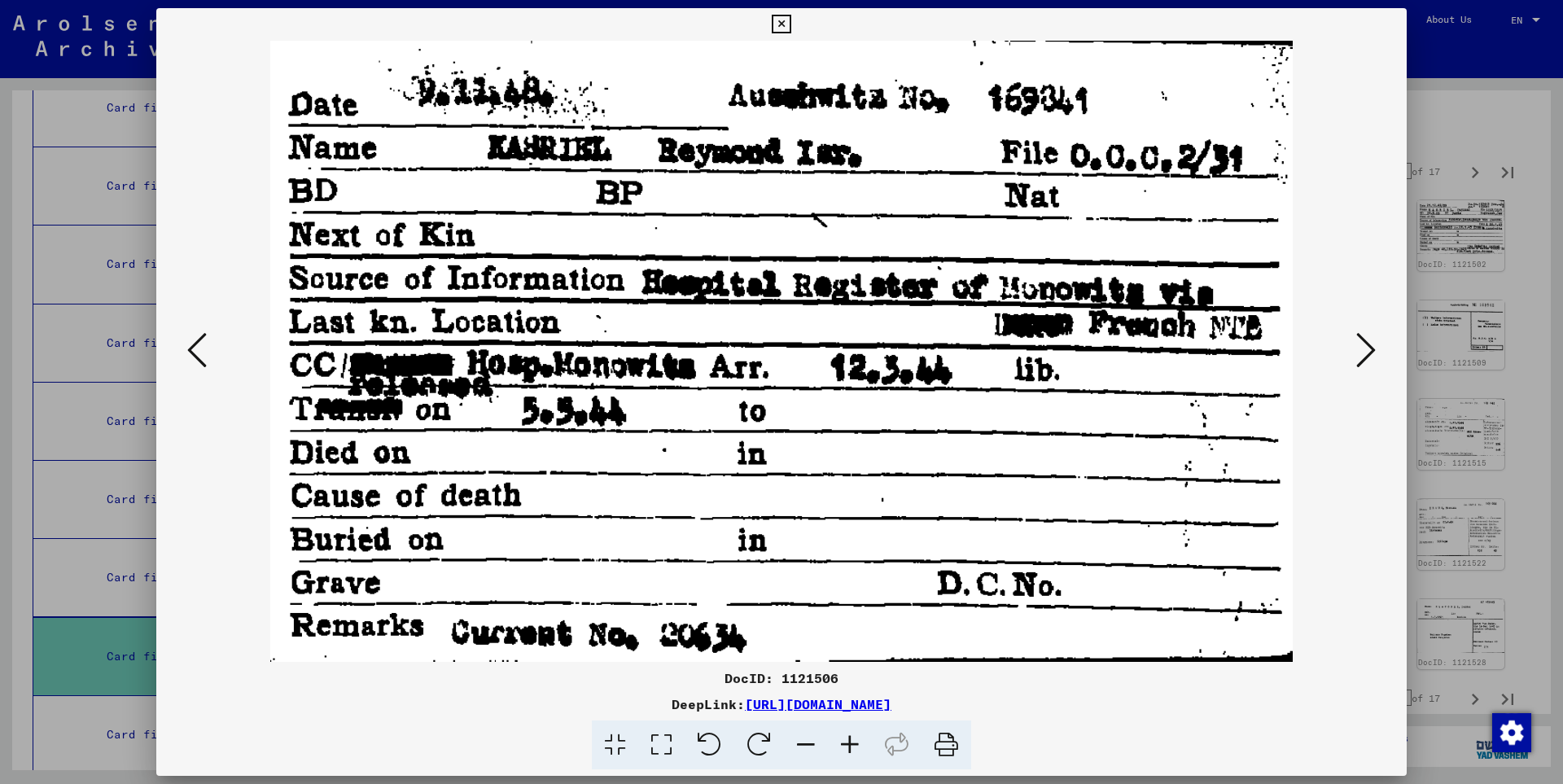
click at [1369, 356] on icon at bounding box center [1366, 350] width 19 height 39
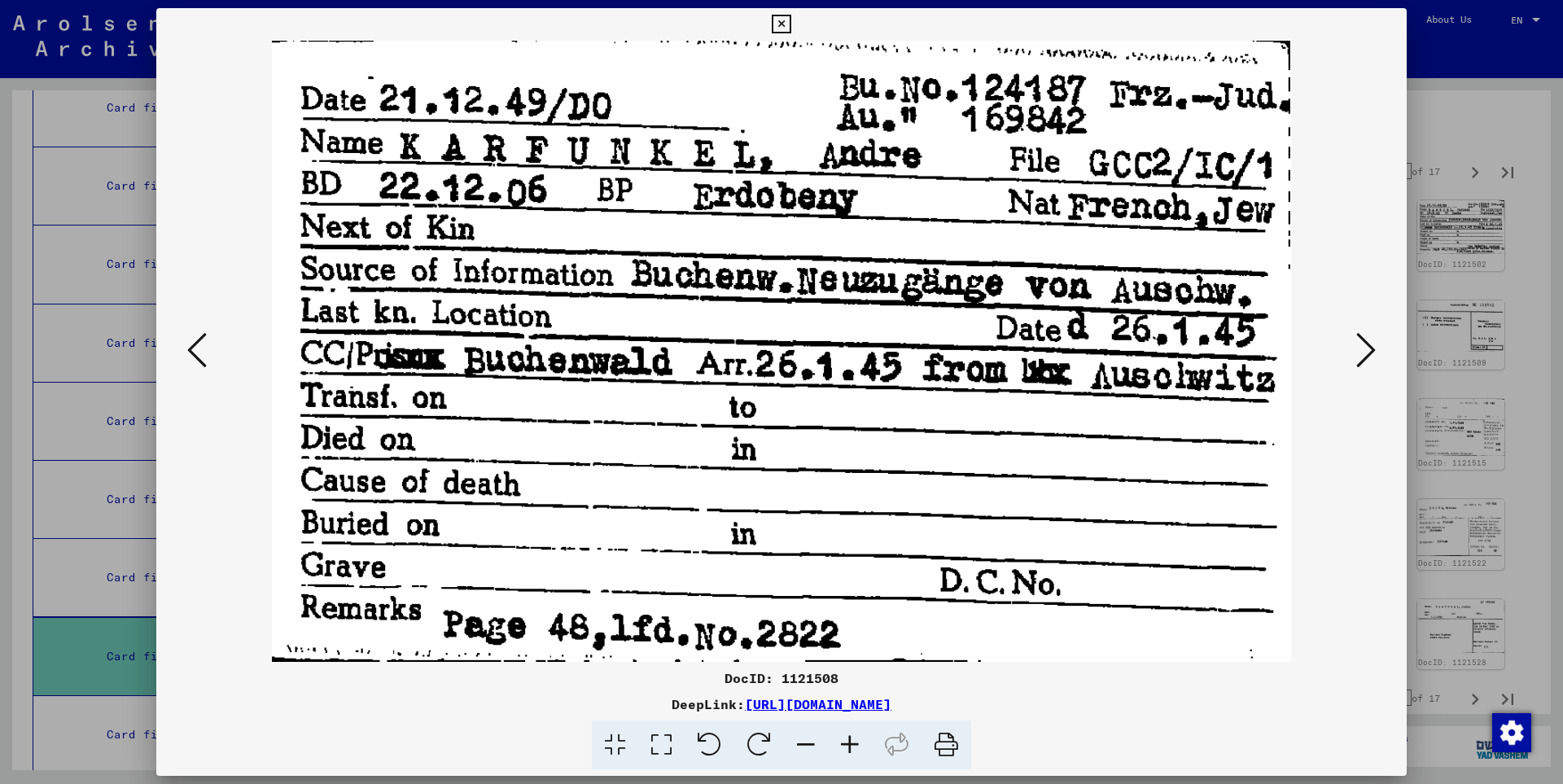
click at [1369, 356] on icon at bounding box center [1366, 350] width 19 height 39
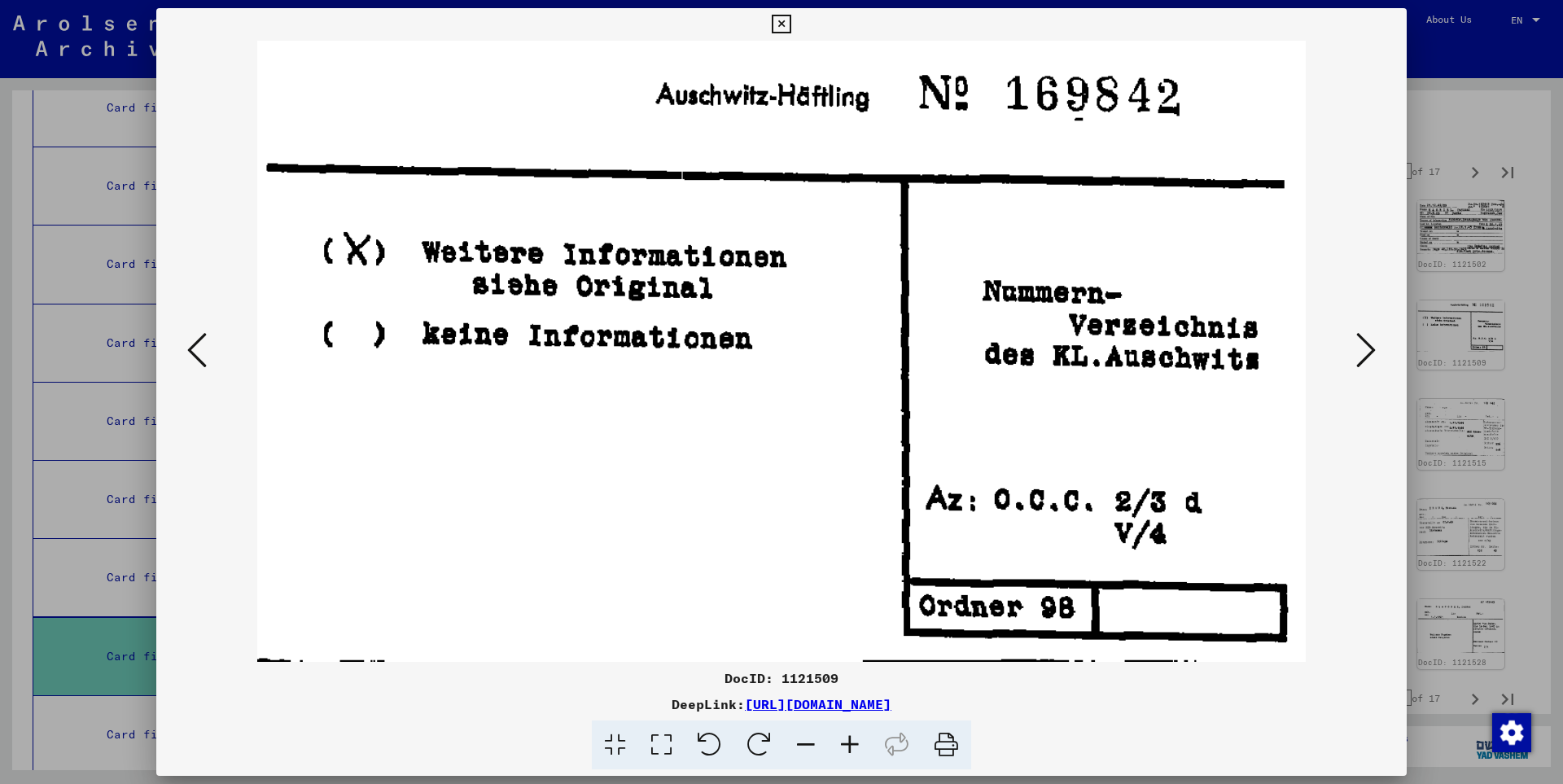
click at [1369, 356] on icon at bounding box center [1366, 350] width 19 height 39
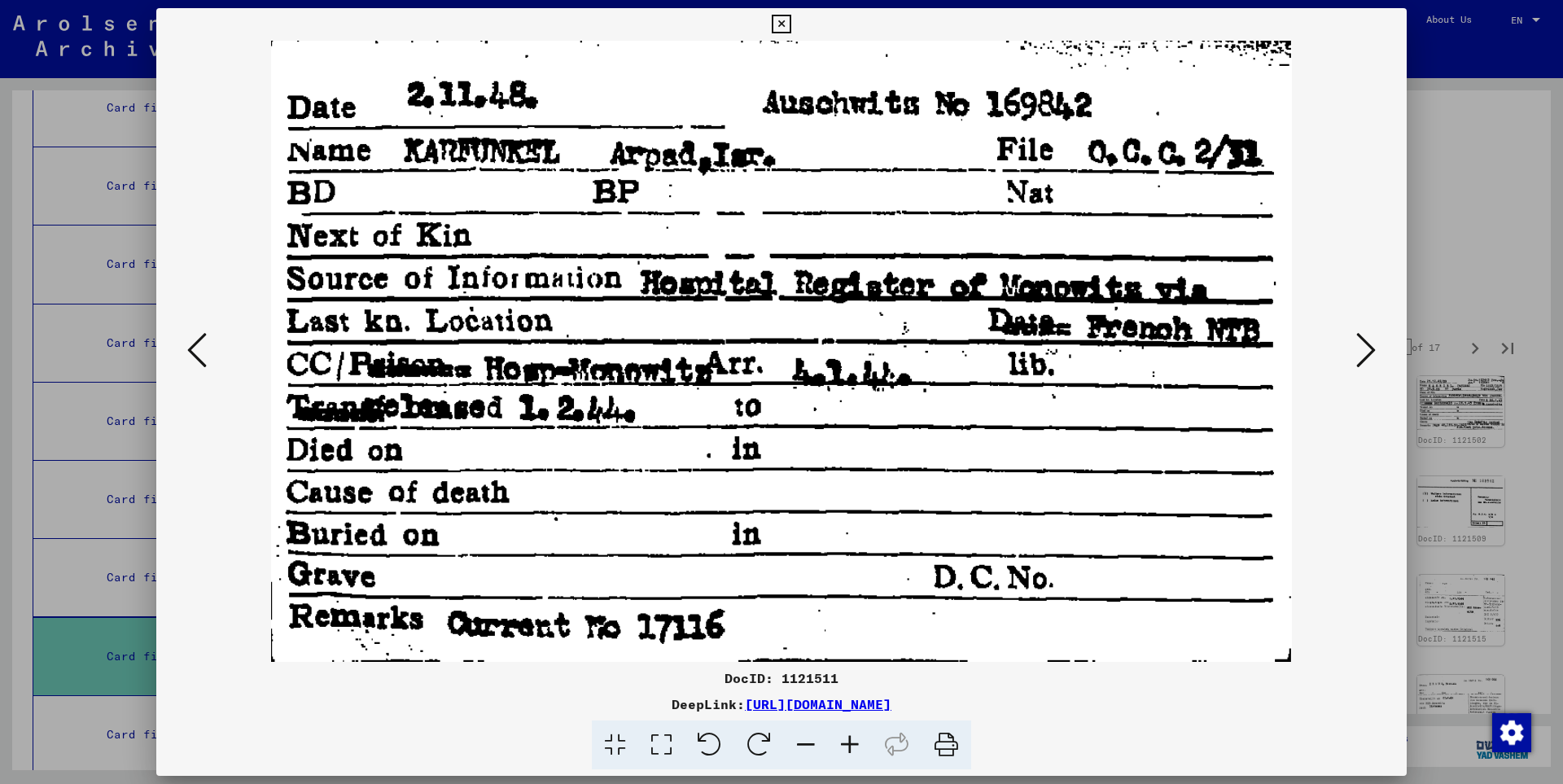
scroll to position [175, 0]
click at [1368, 348] on icon at bounding box center [1366, 350] width 19 height 39
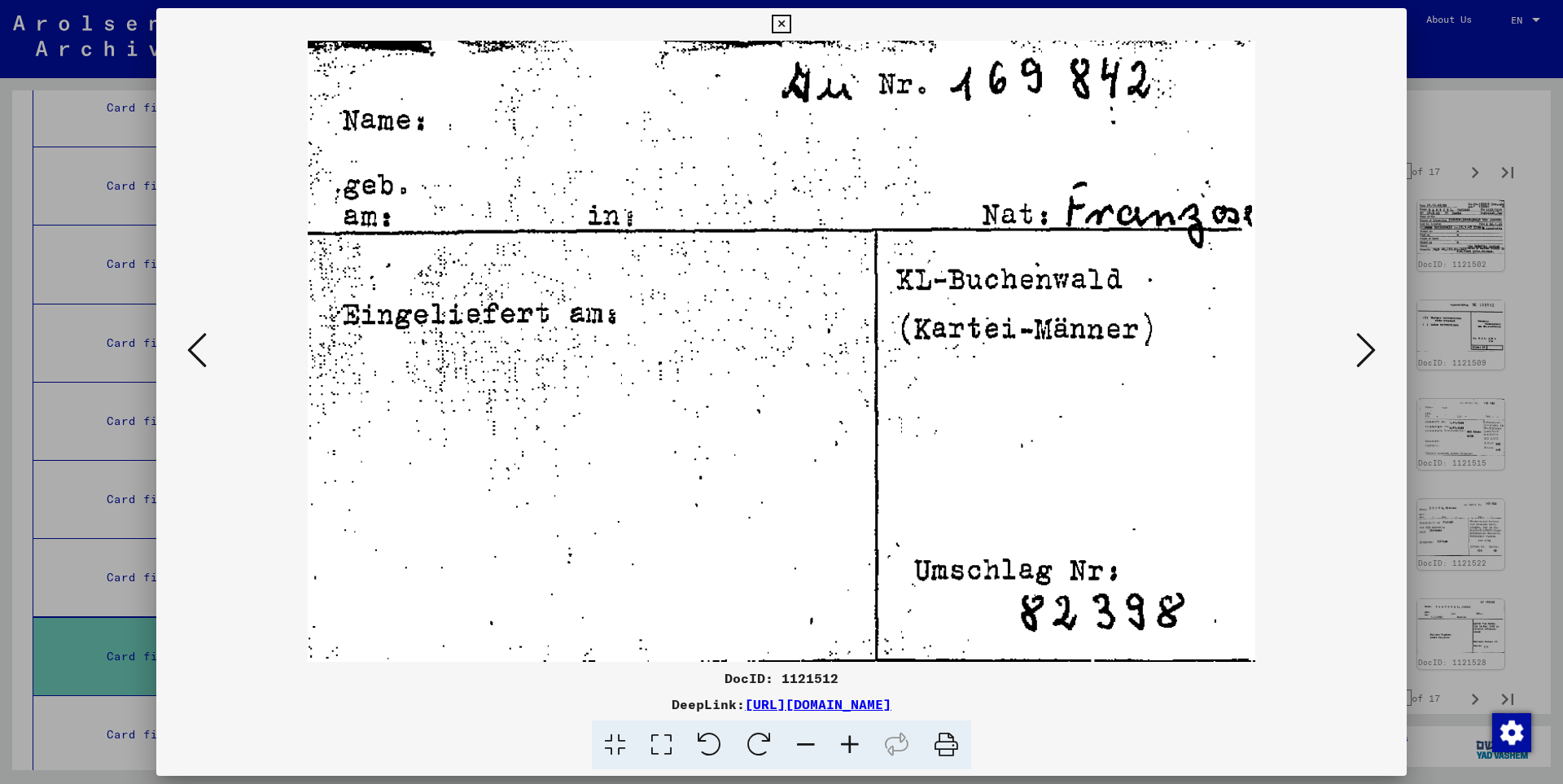
click at [1368, 348] on icon at bounding box center [1366, 350] width 19 height 39
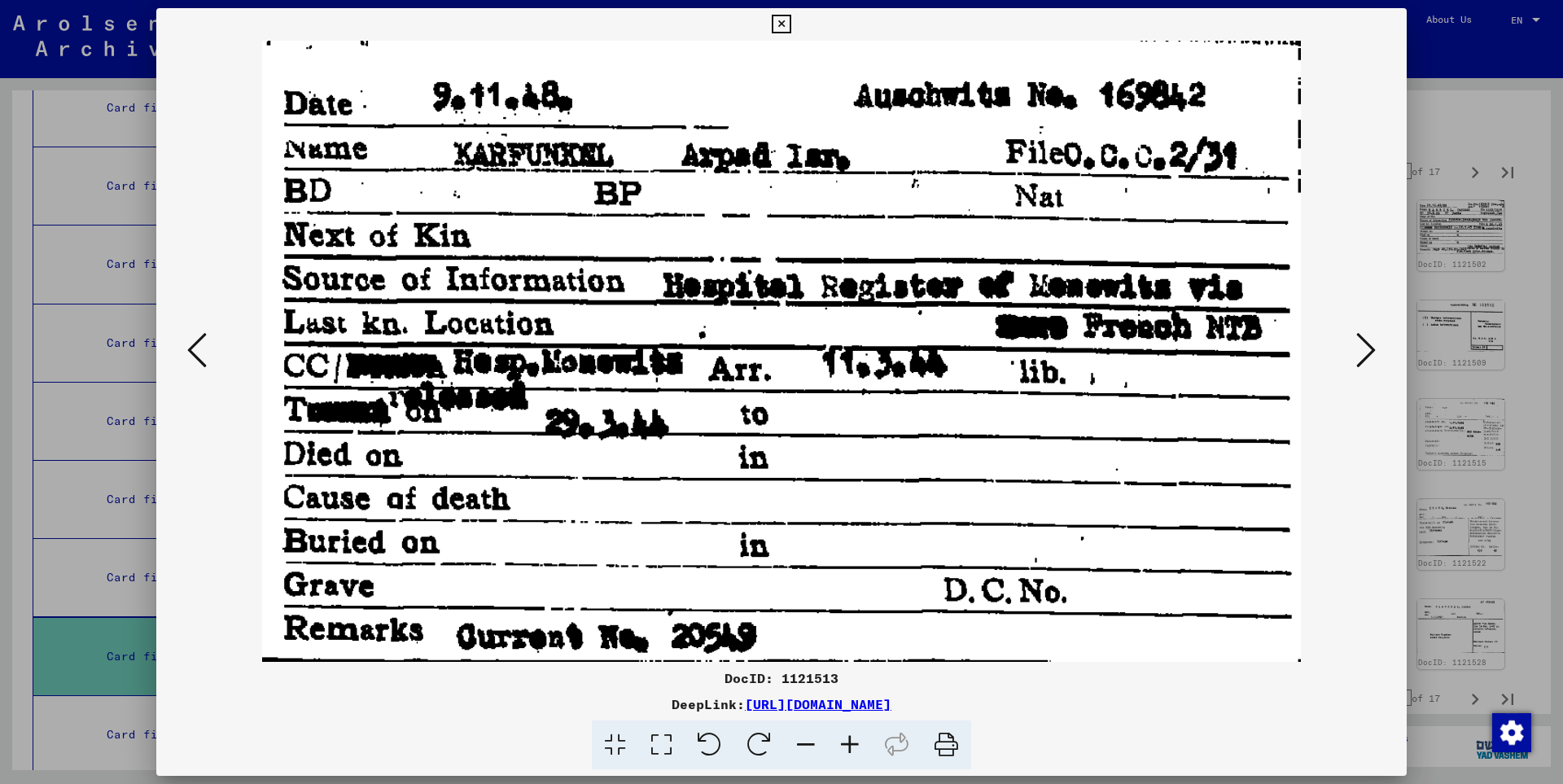
click at [1368, 348] on icon at bounding box center [1366, 350] width 19 height 39
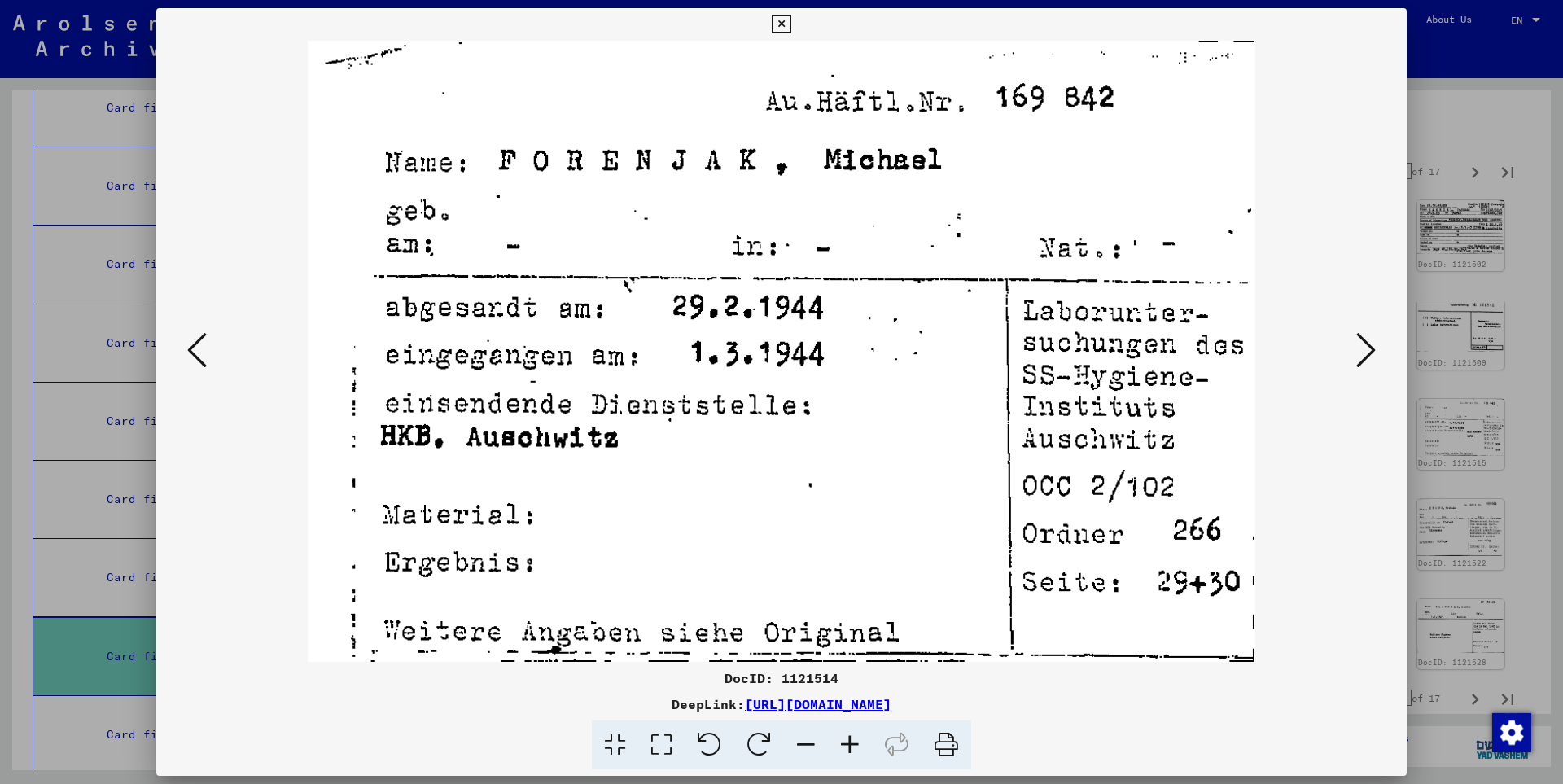
click at [1368, 348] on icon at bounding box center [1366, 350] width 19 height 39
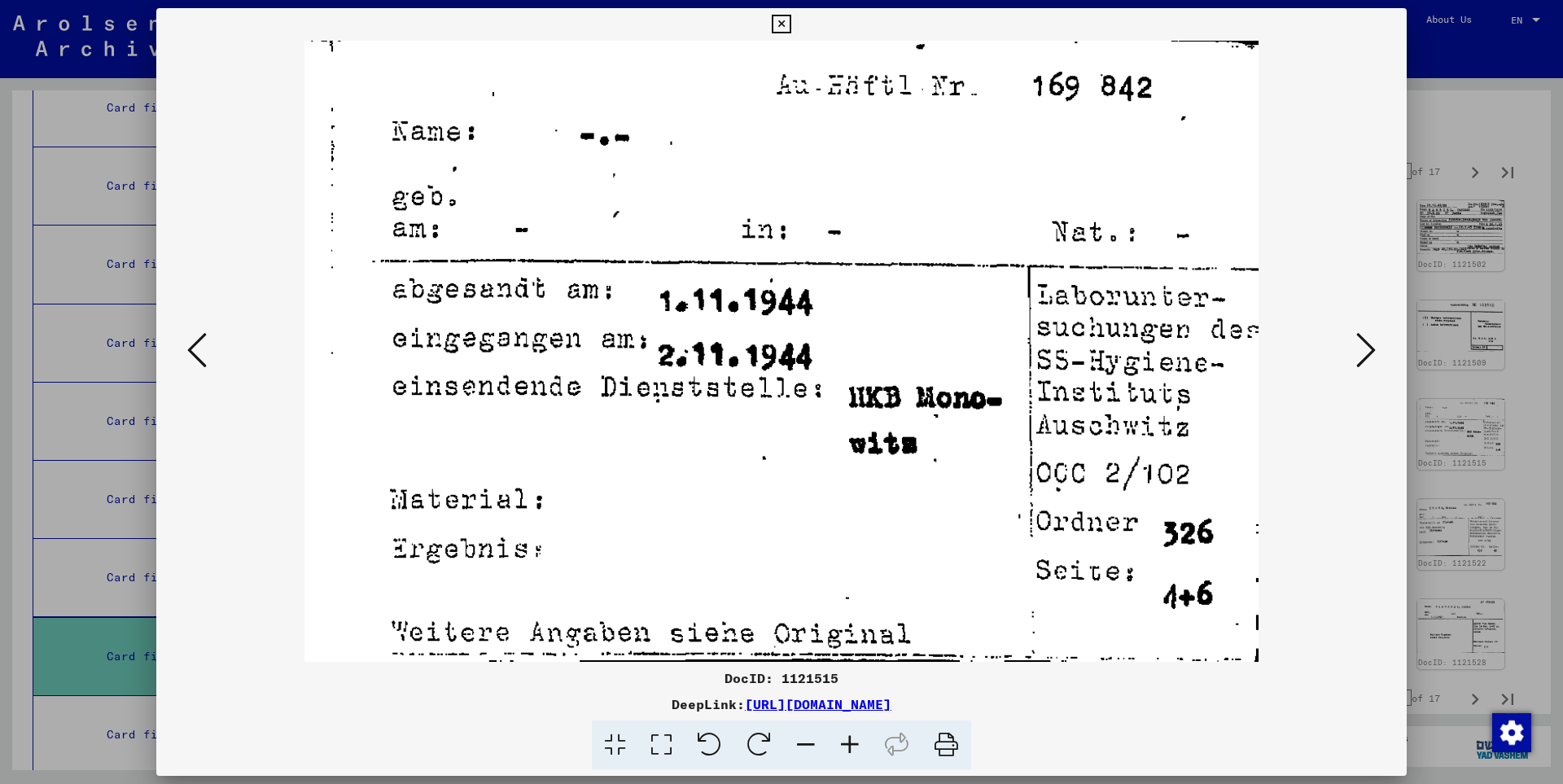
click at [1368, 348] on icon at bounding box center [1366, 350] width 19 height 39
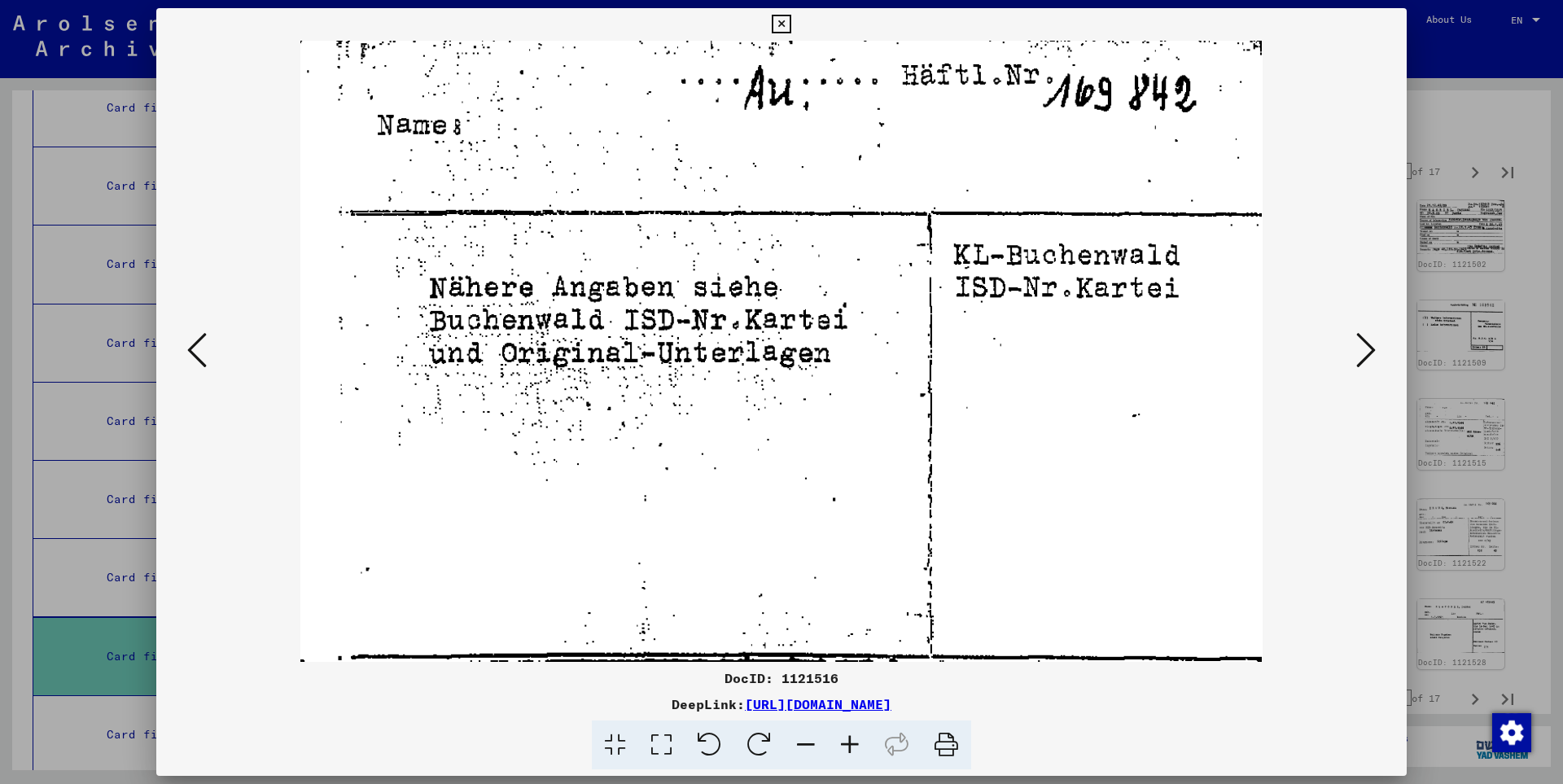
click at [1368, 348] on icon at bounding box center [1366, 350] width 19 height 39
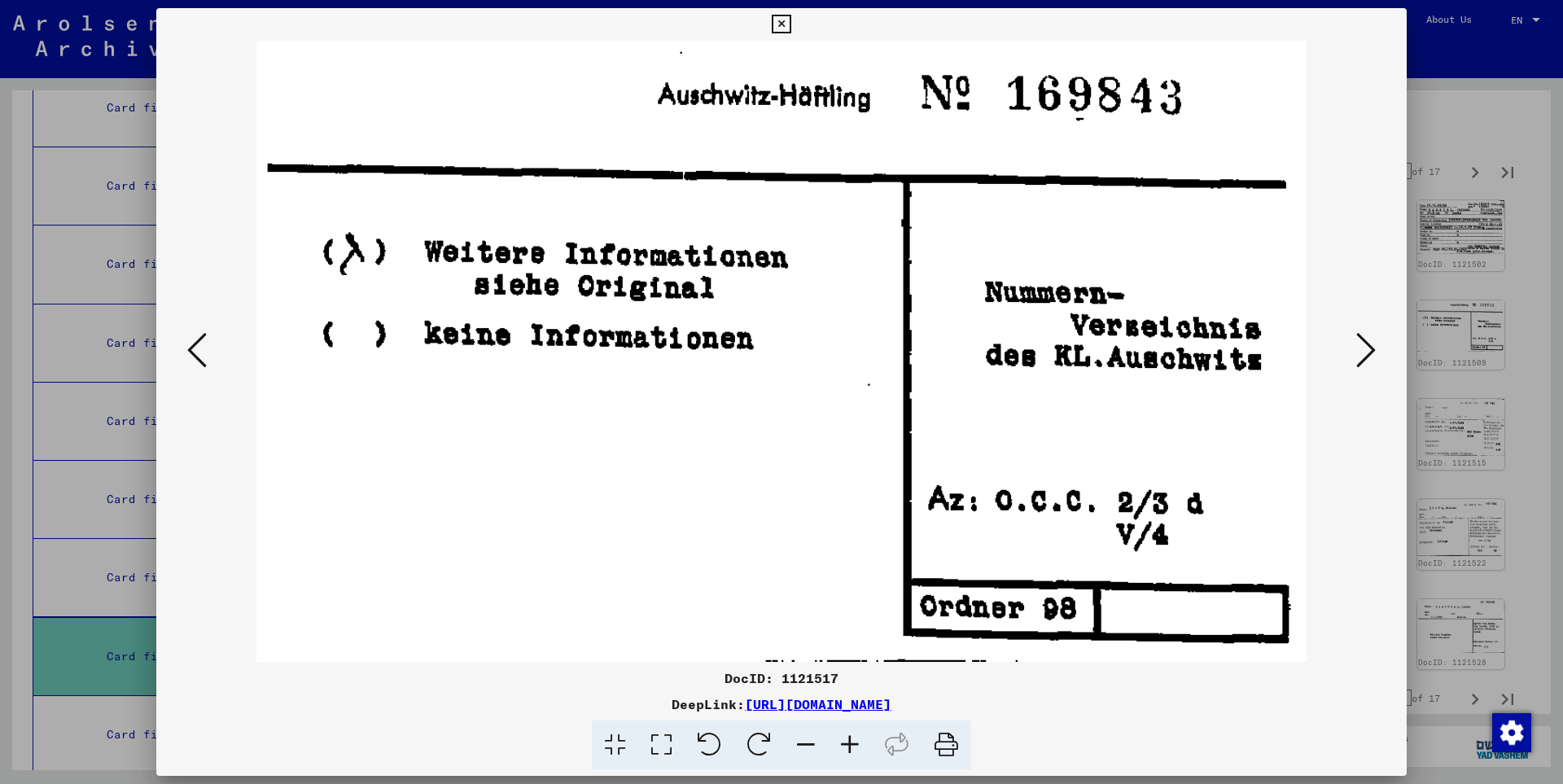
click at [1368, 348] on icon at bounding box center [1366, 350] width 19 height 39
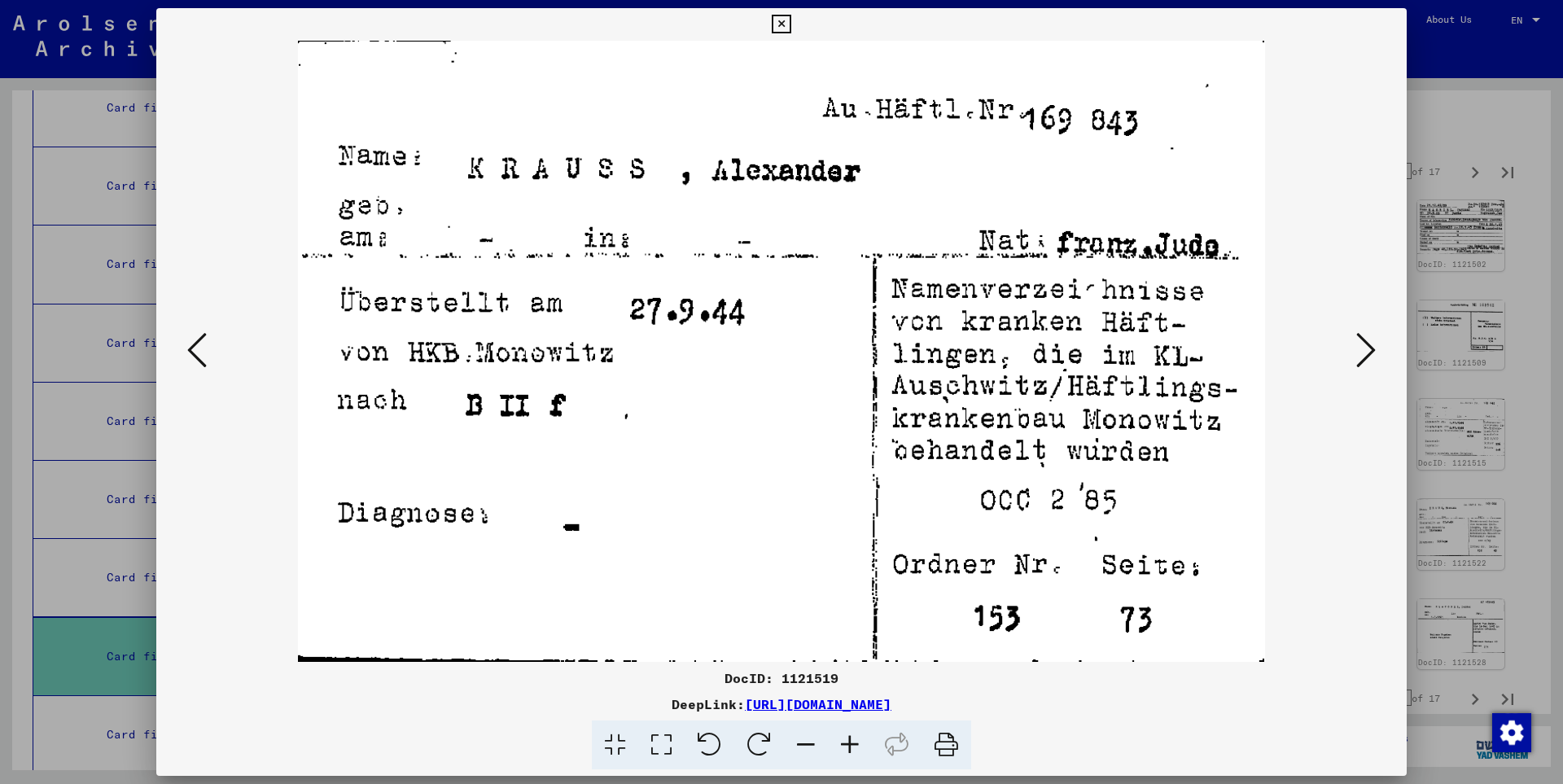
click at [1368, 348] on icon at bounding box center [1366, 350] width 19 height 39
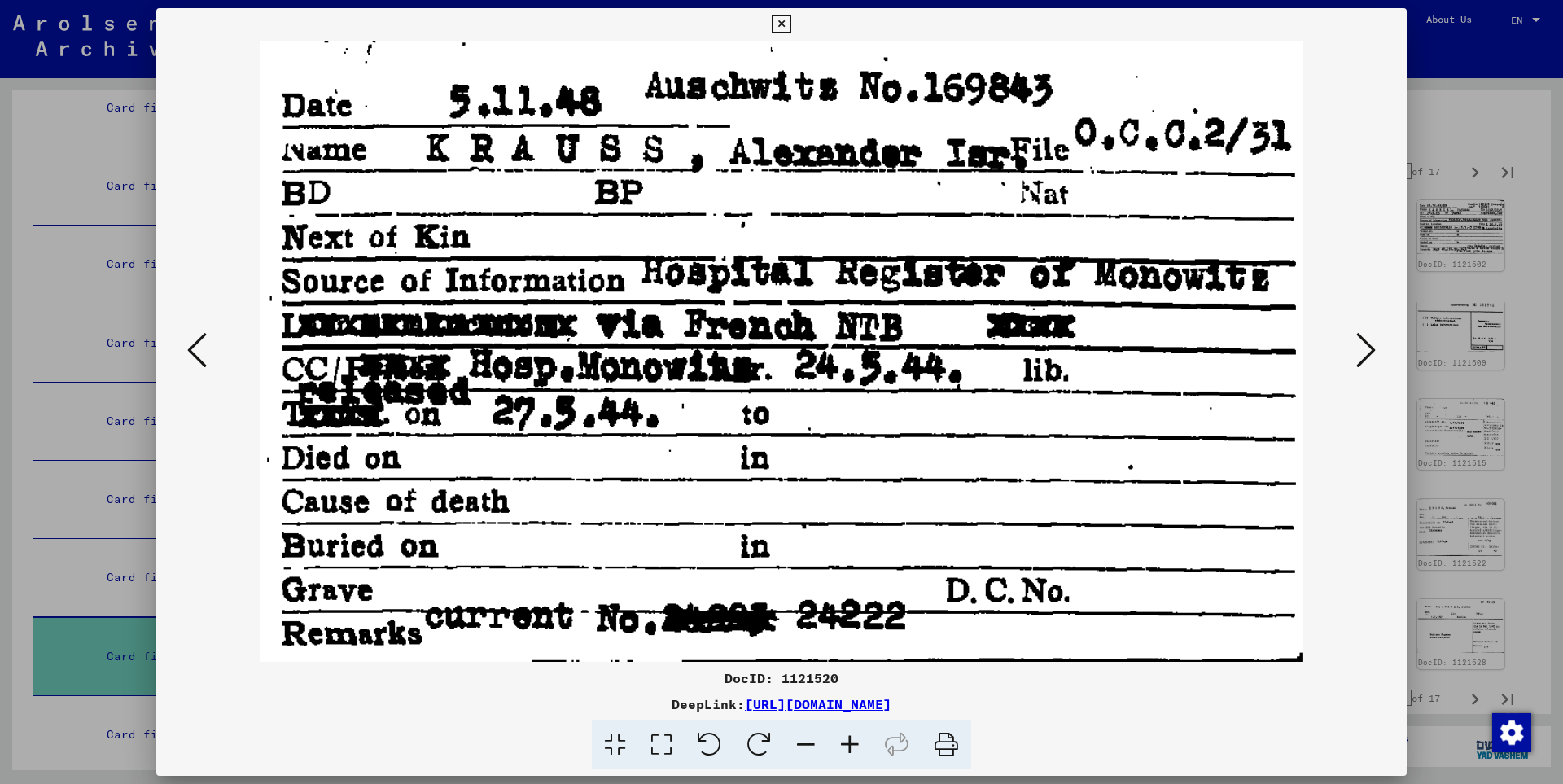
click at [1368, 348] on icon at bounding box center [1366, 350] width 19 height 39
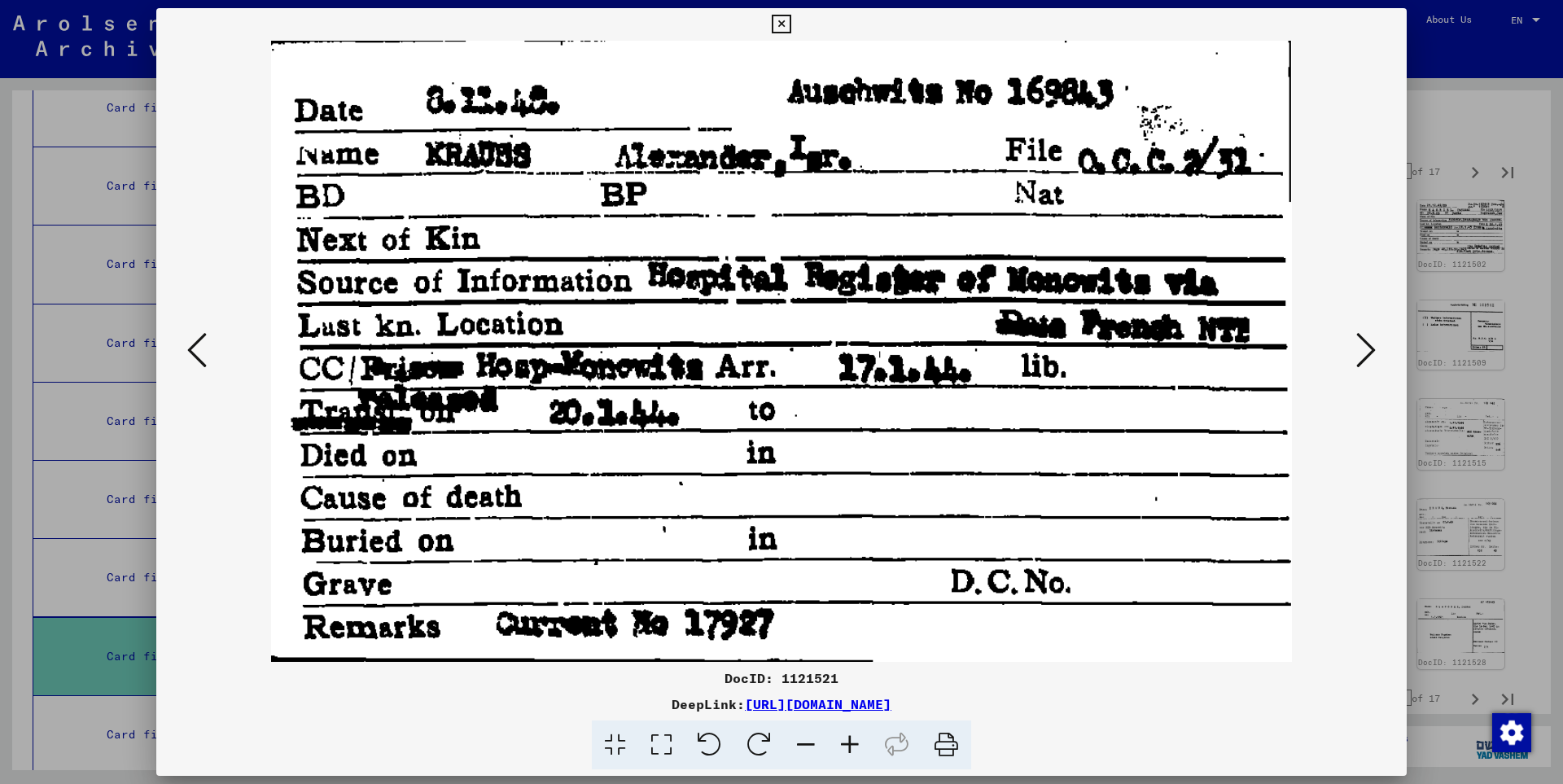
click at [1368, 348] on icon at bounding box center [1366, 350] width 19 height 39
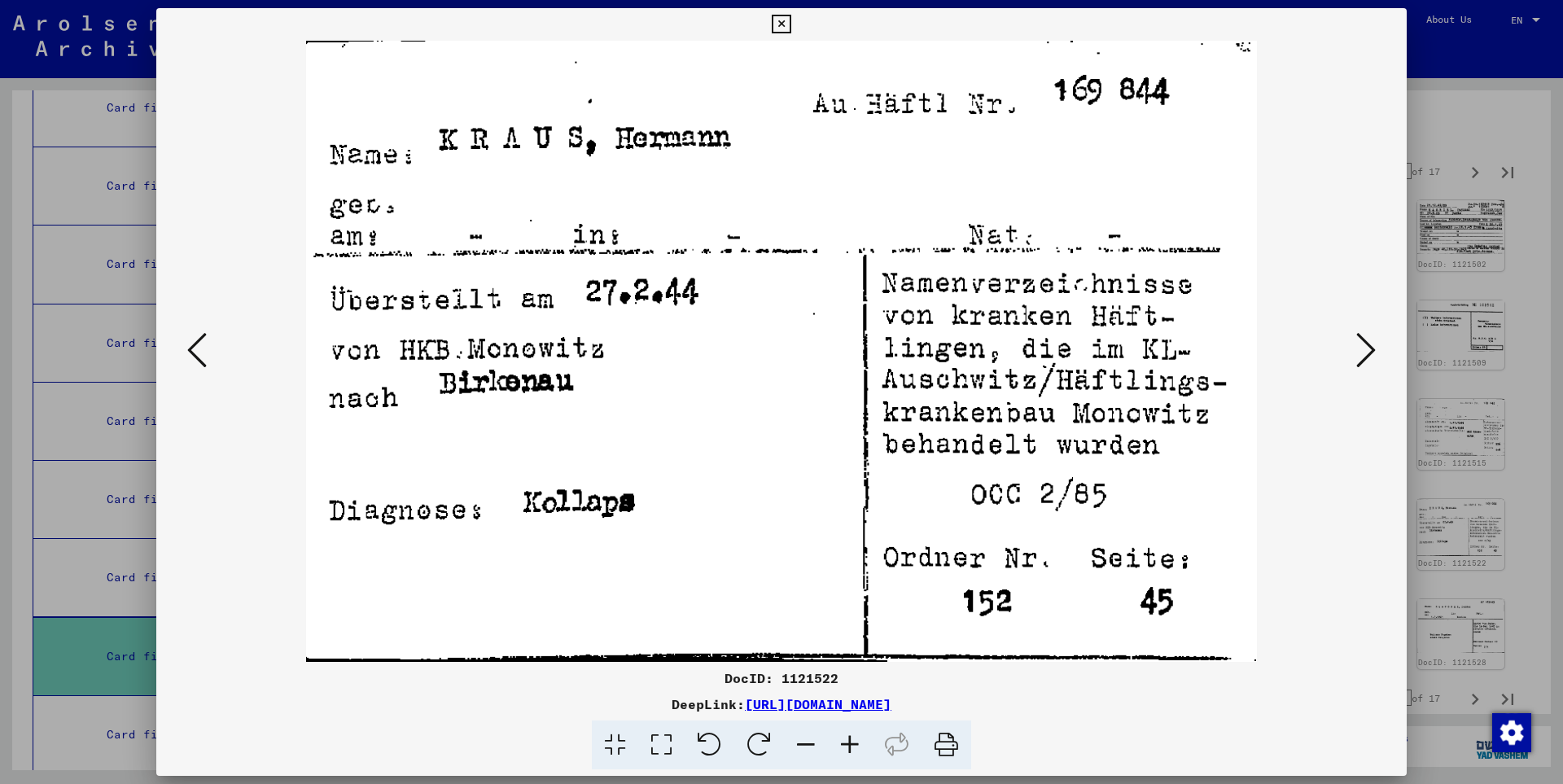
click at [1368, 348] on icon at bounding box center [1366, 350] width 19 height 39
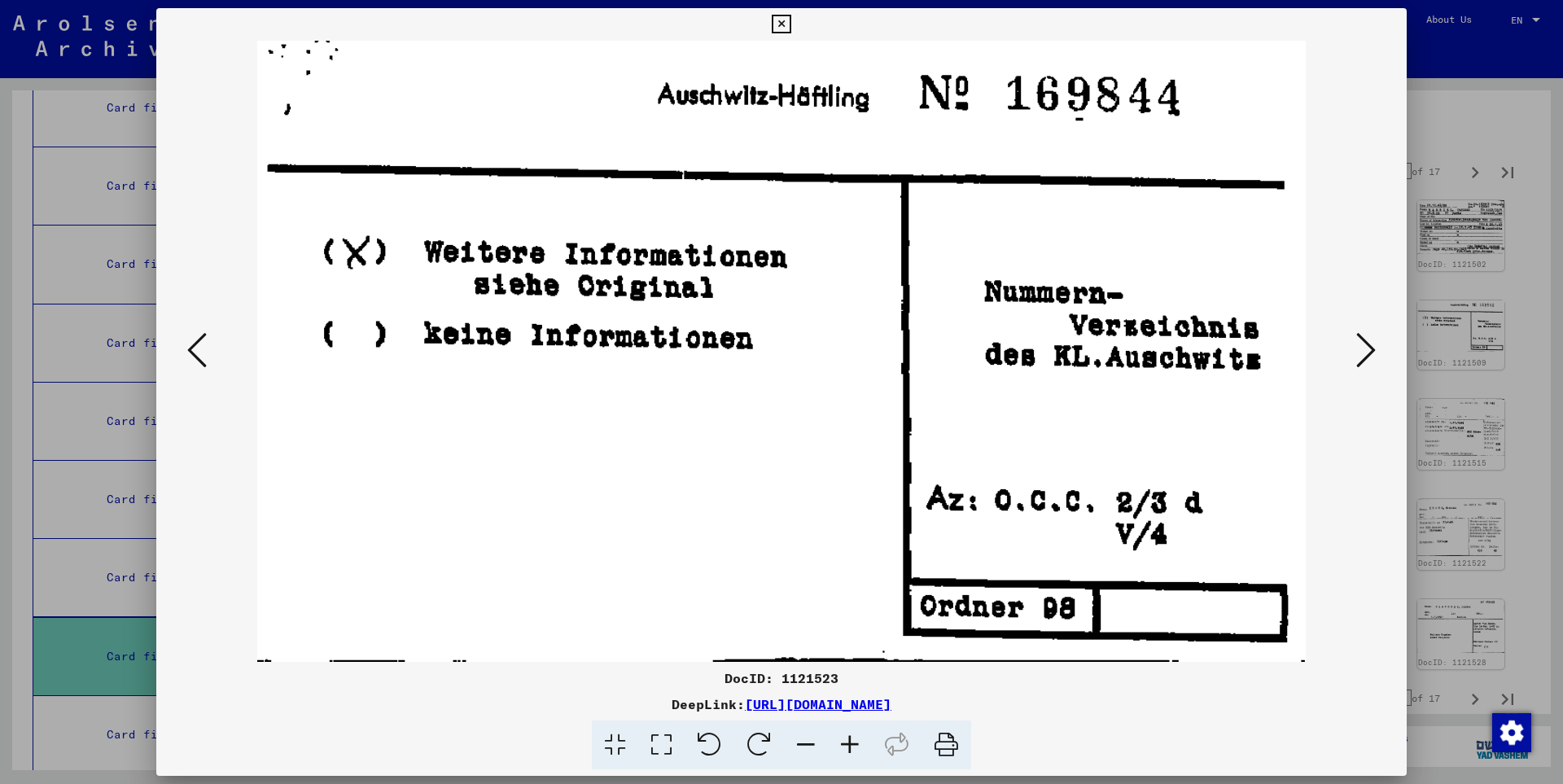
click at [1368, 348] on icon at bounding box center [1366, 350] width 19 height 39
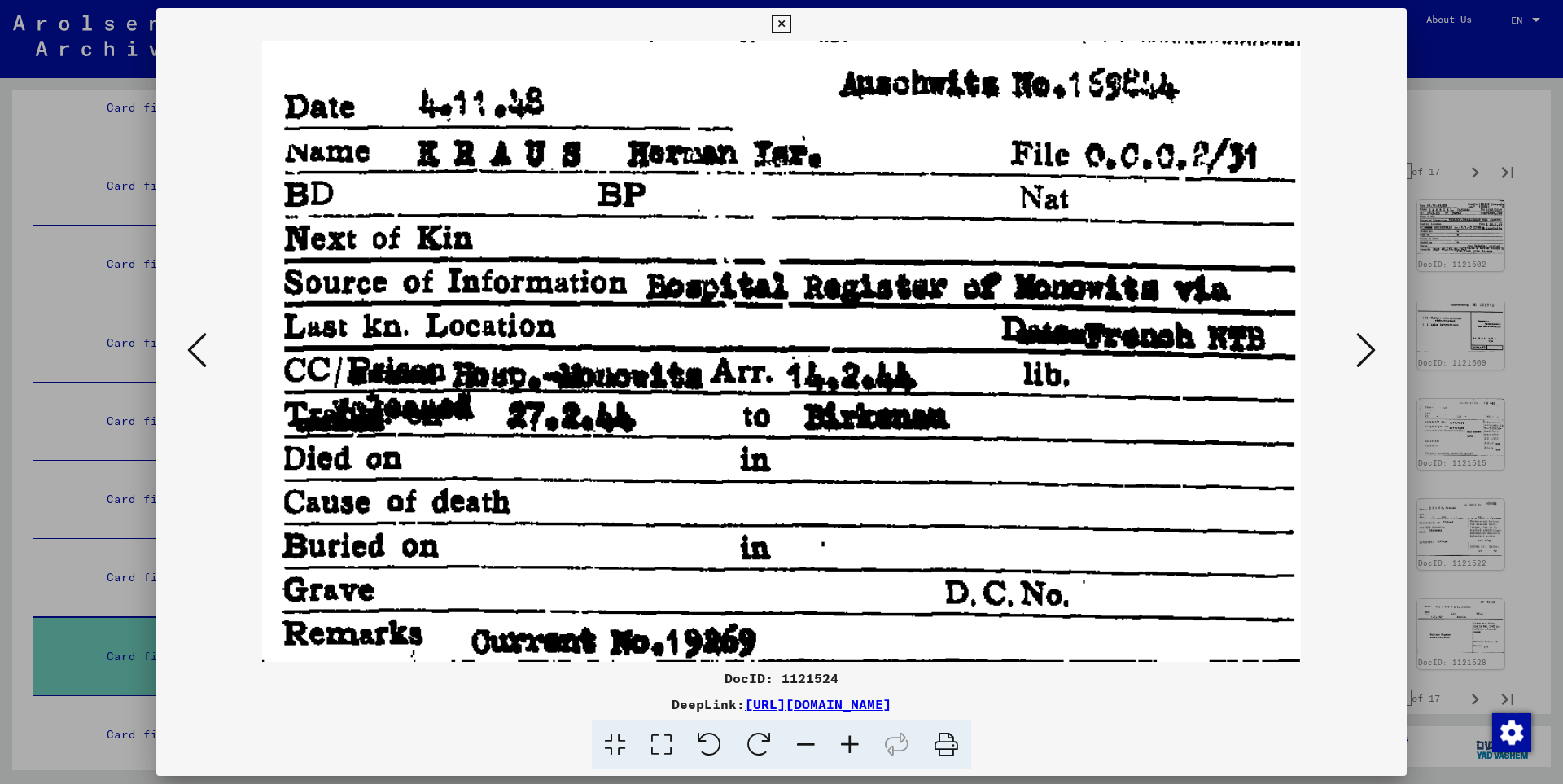
click at [1368, 348] on icon at bounding box center [1366, 350] width 19 height 39
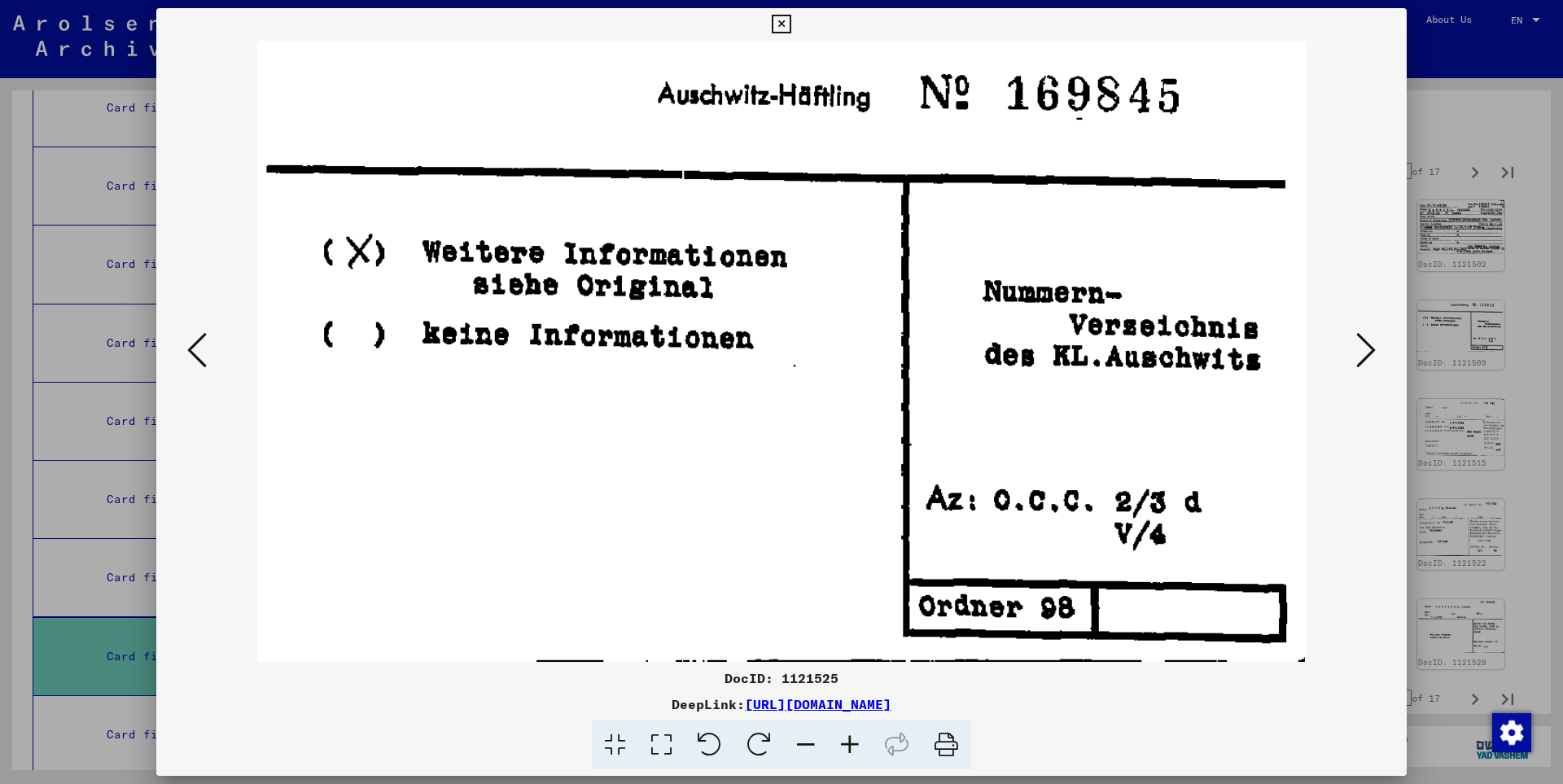
click at [1368, 348] on icon at bounding box center [1366, 350] width 19 height 39
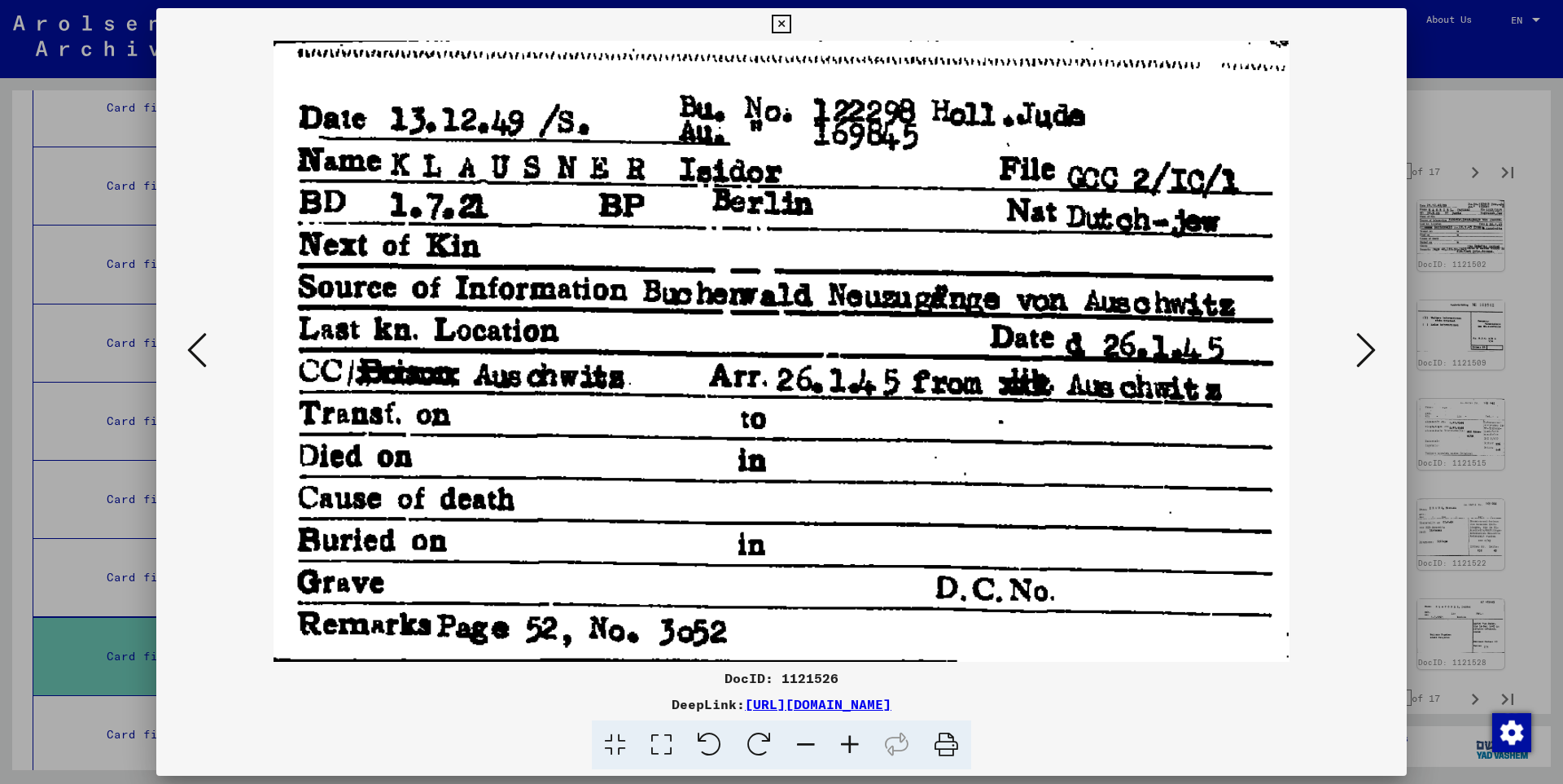
click at [1368, 348] on icon at bounding box center [1366, 350] width 19 height 39
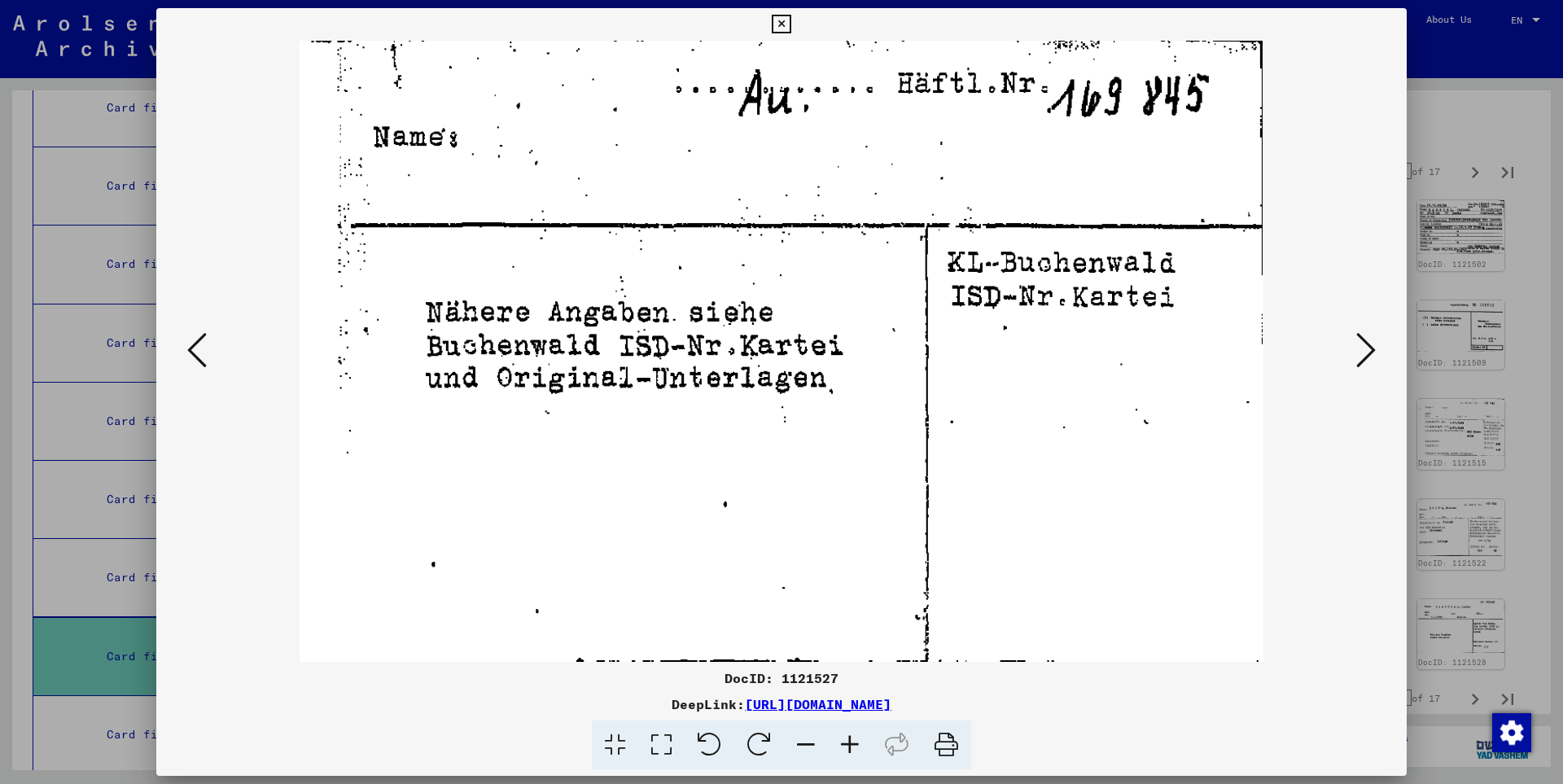
click at [1368, 348] on icon at bounding box center [1366, 350] width 19 height 39
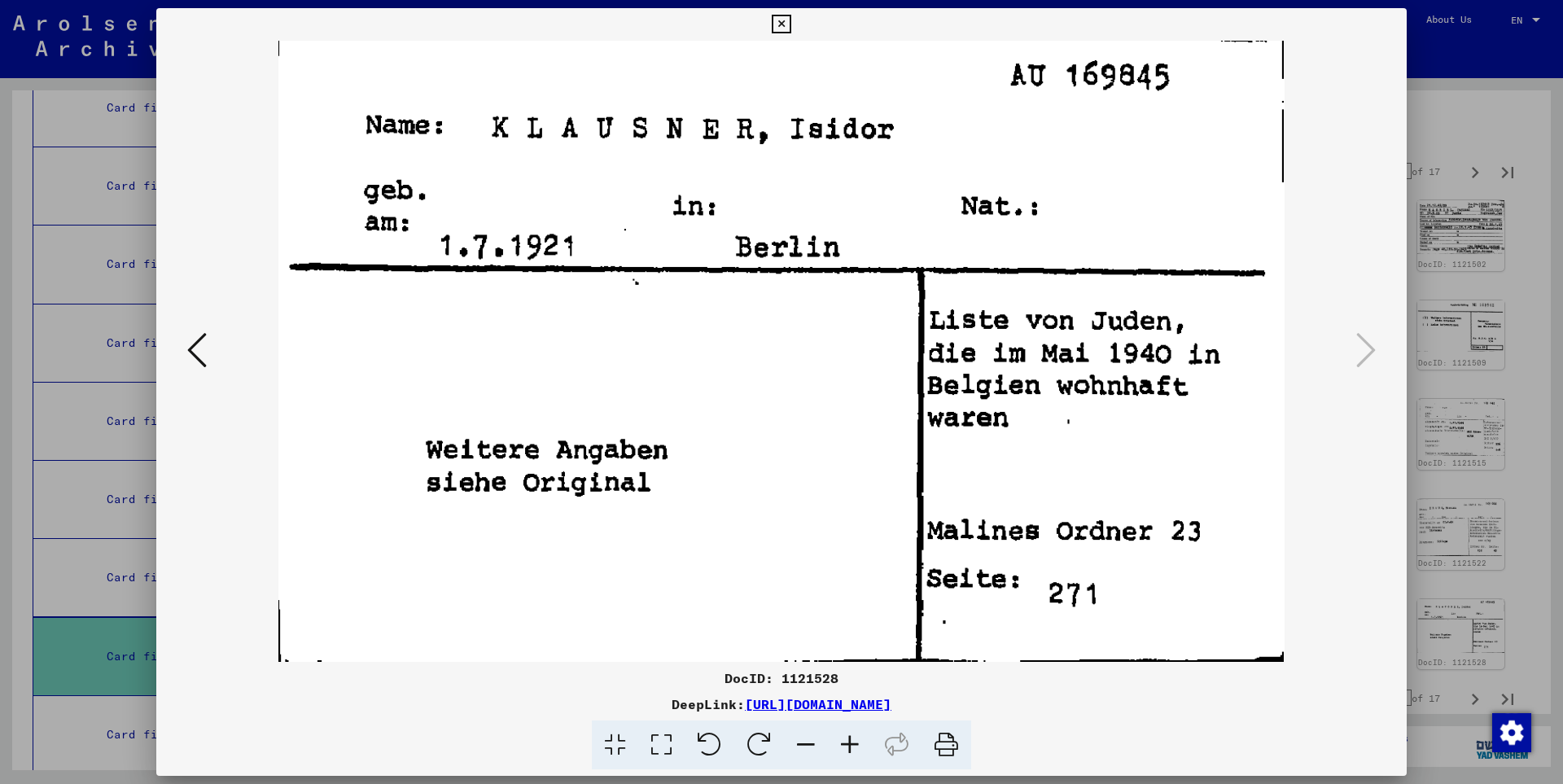
click at [790, 26] on icon at bounding box center [781, 24] width 18 height 19
click at [790, 27] on icon at bounding box center [781, 24] width 18 height 19
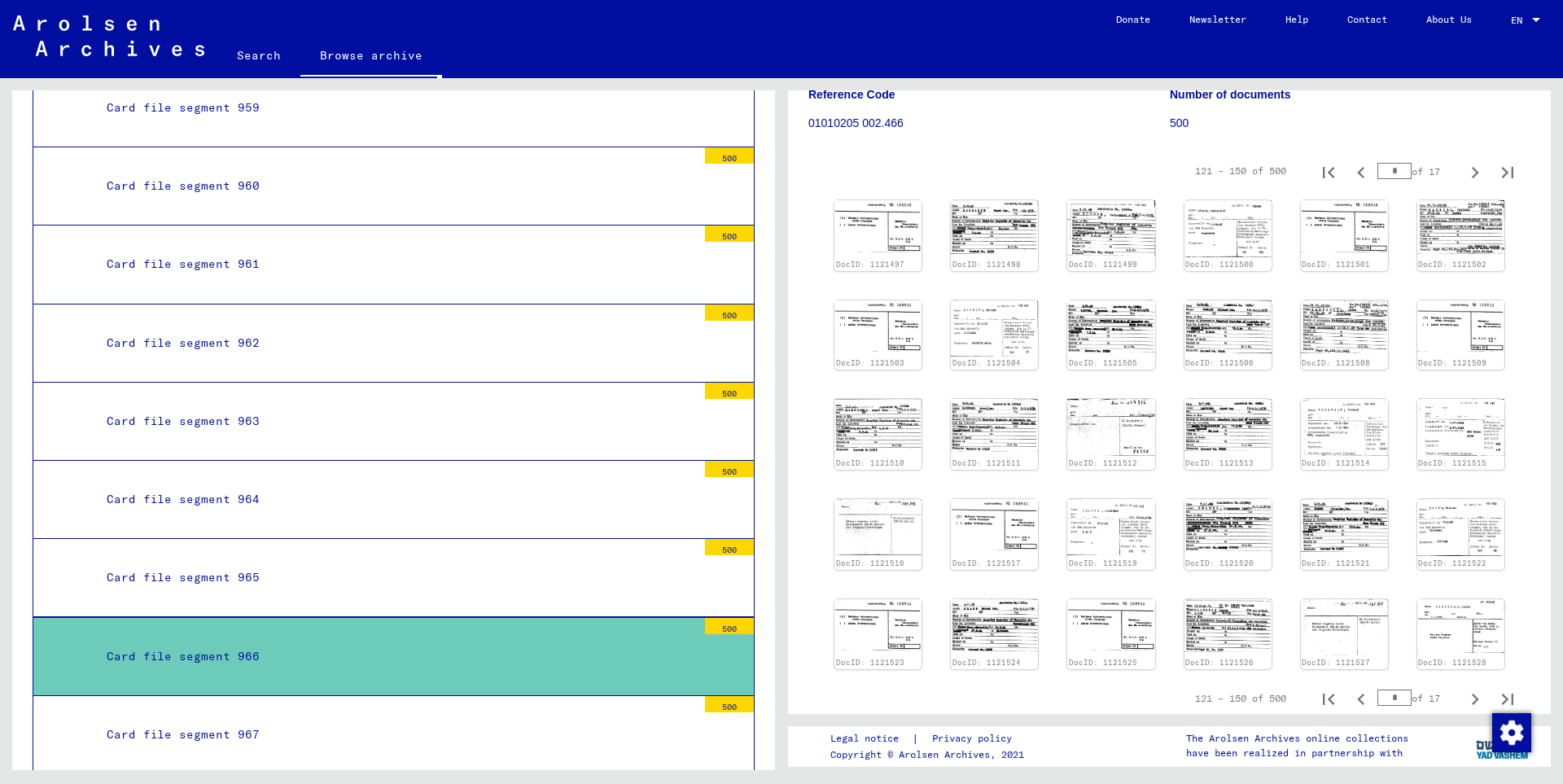
click at [1472, 174] on icon "Next page" at bounding box center [1476, 172] width 8 height 12
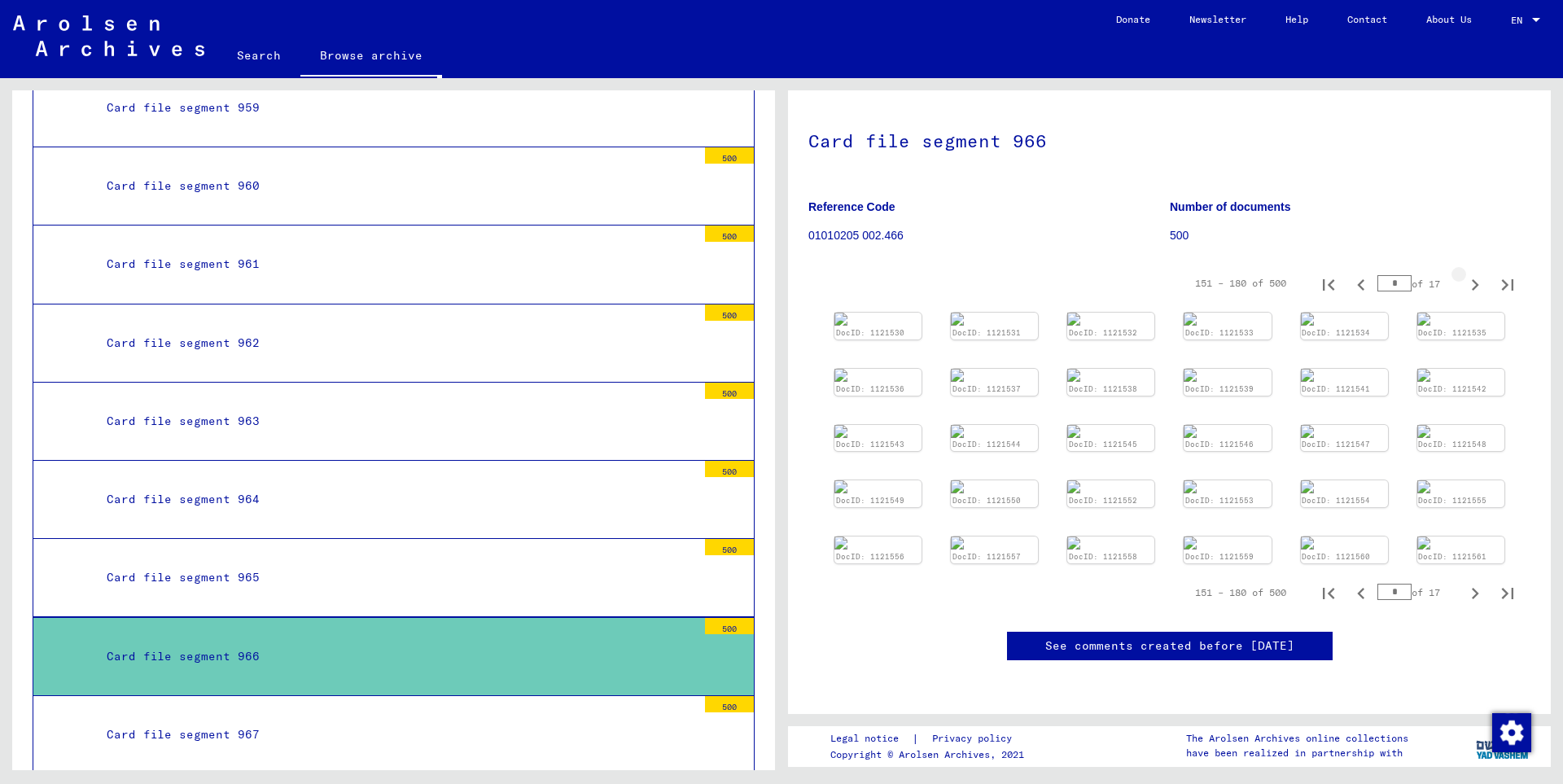
click at [0, 0] on iframe at bounding box center [0, 0] width 0 height 0
type input "*"
